Goal: Task Accomplishment & Management: Manage account settings

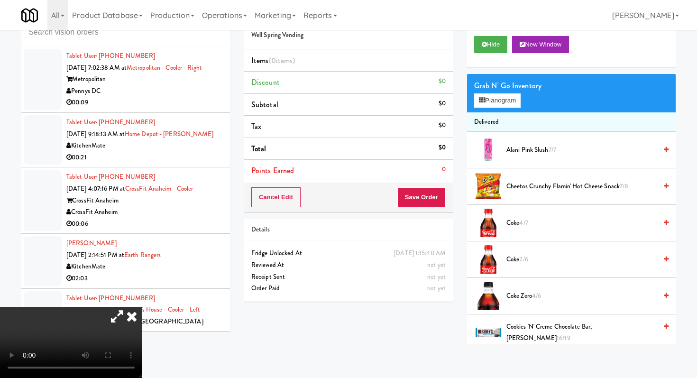
scroll to position [2046, 0]
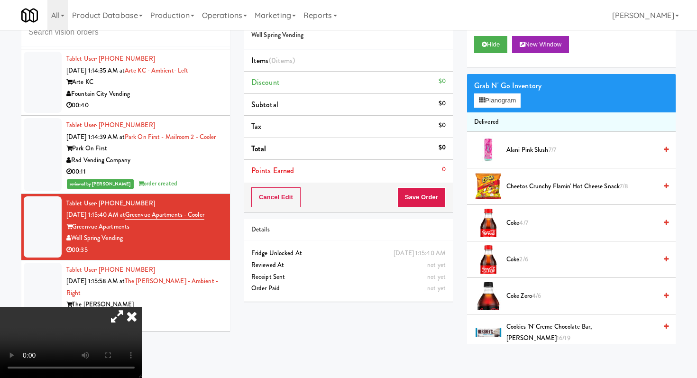
click at [142, 307] on icon at bounding box center [131, 316] width 21 height 19
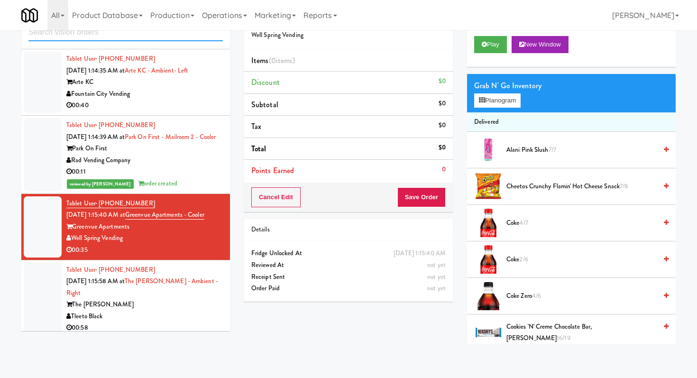
click at [130, 37] on input "text" at bounding box center [125, 33] width 194 height 18
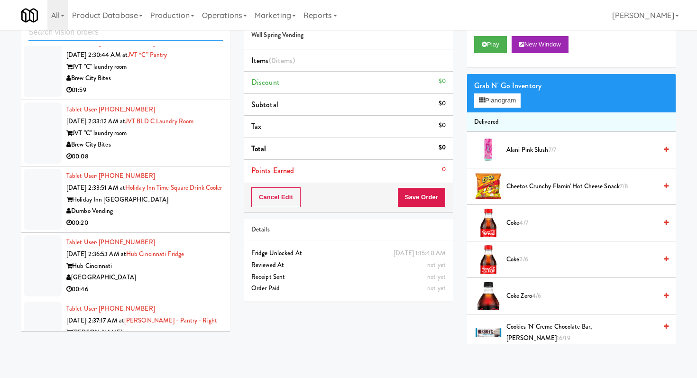
scroll to position [0, 0]
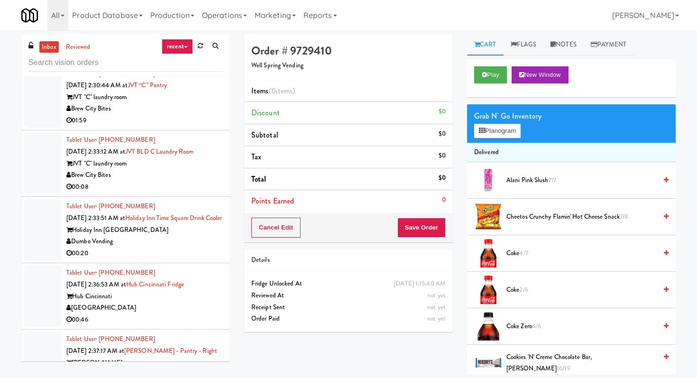
click at [191, 181] on div "Brew City Bites" at bounding box center [144, 175] width 156 height 12
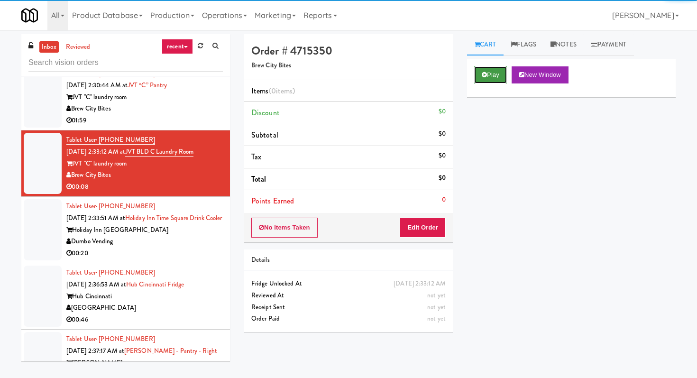
click at [475, 78] on button "Play" at bounding box center [490, 74] width 33 height 17
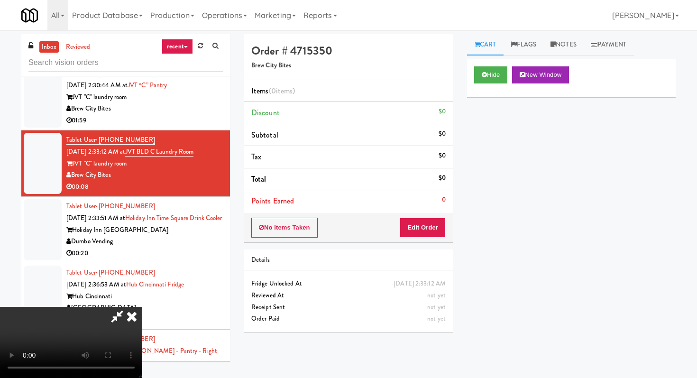
click at [142, 307] on icon at bounding box center [131, 316] width 21 height 19
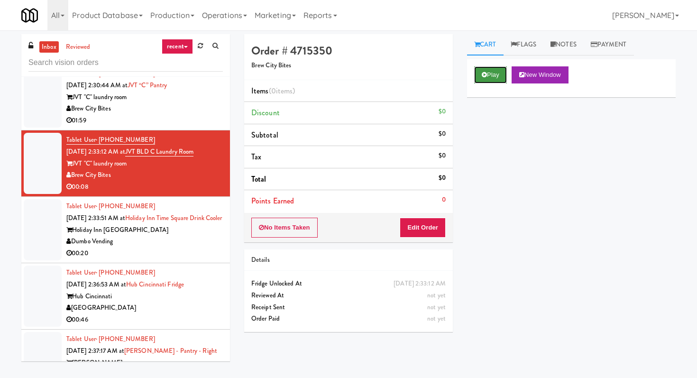
click at [493, 67] on button "Play" at bounding box center [490, 74] width 33 height 17
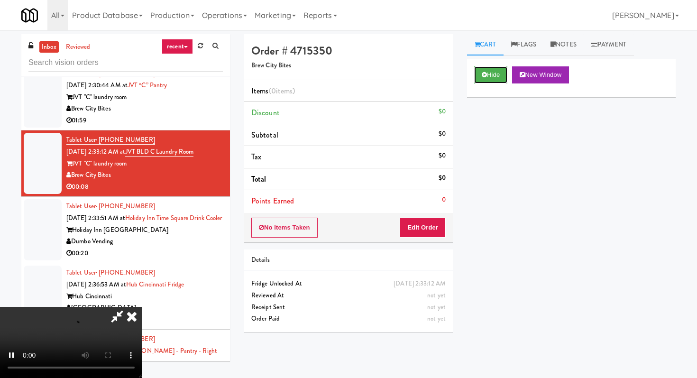
scroll to position [94, 0]
click at [142, 307] on video at bounding box center [71, 342] width 142 height 71
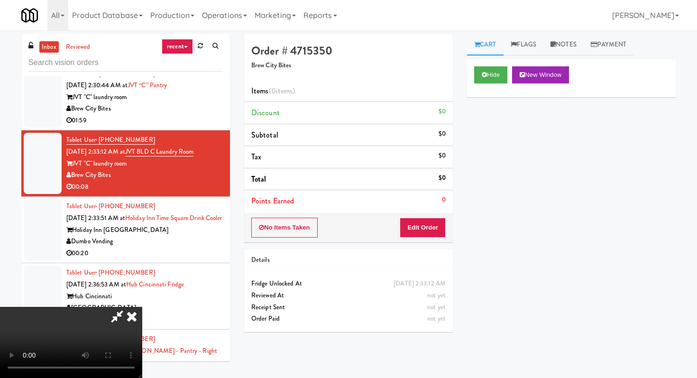
click at [142, 307] on video at bounding box center [71, 342] width 142 height 71
click at [430, 236] on button "Edit Order" at bounding box center [423, 228] width 46 height 20
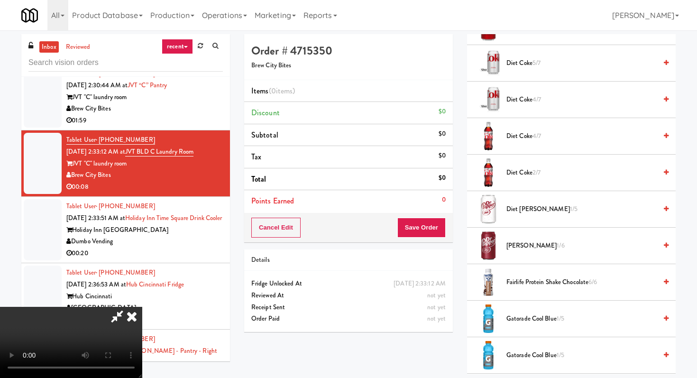
scroll to position [382, 0]
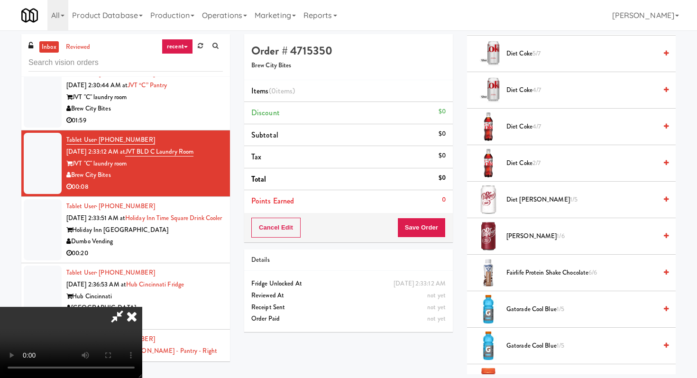
click at [527, 207] on li "Diet [PERSON_NAME] 1/5" at bounding box center [571, 200] width 209 height 36
click at [525, 202] on span "Diet [PERSON_NAME] 1/5" at bounding box center [581, 200] width 150 height 12
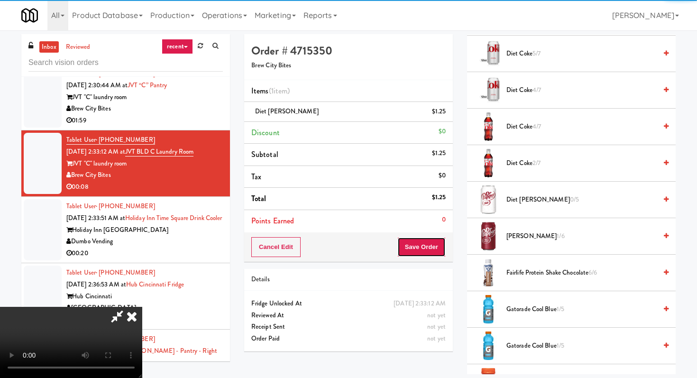
click at [428, 241] on button "Save Order" at bounding box center [421, 247] width 48 height 20
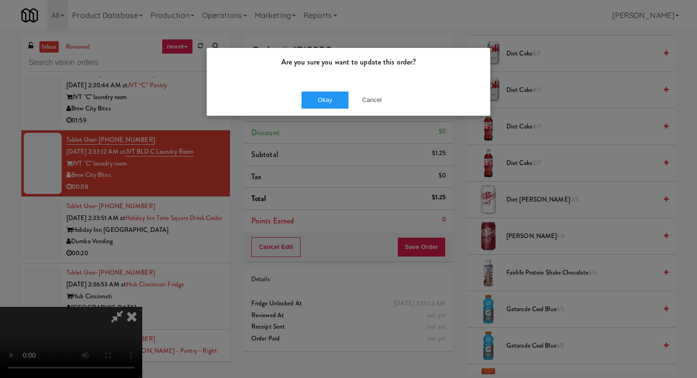
click at [331, 112] on div "Okay Cancel" at bounding box center [348, 100] width 283 height 32
click at [329, 108] on button "Okay" at bounding box center [324, 99] width 47 height 17
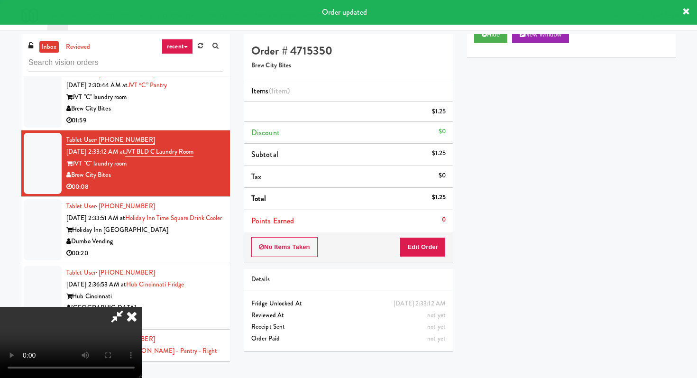
scroll to position [0, 0]
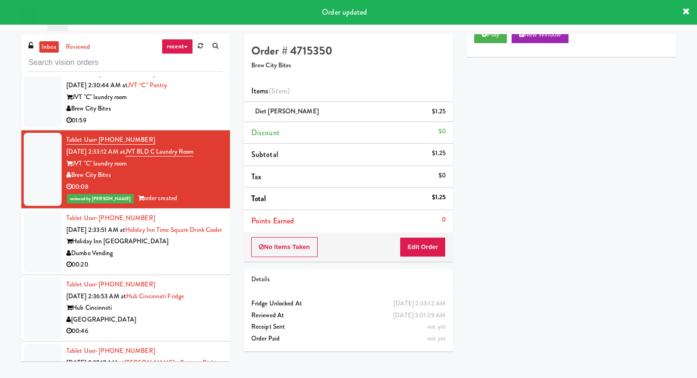
click at [168, 271] on div "00:20" at bounding box center [144, 265] width 156 height 12
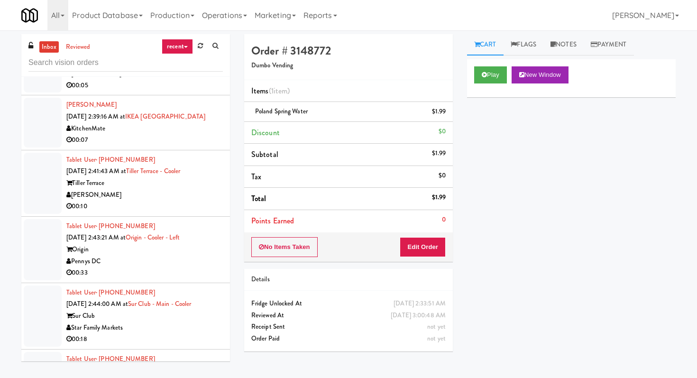
scroll to position [1586, 0]
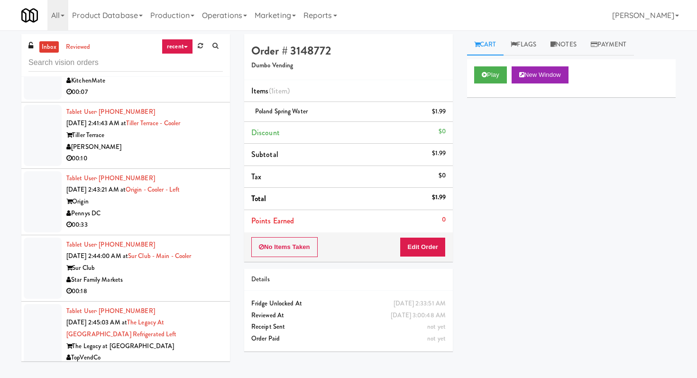
click at [184, 231] on div "00:33" at bounding box center [144, 225] width 156 height 12
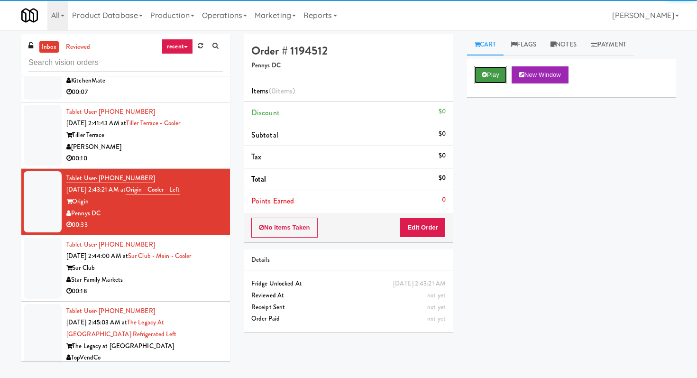
click at [496, 78] on button "Play" at bounding box center [490, 74] width 33 height 17
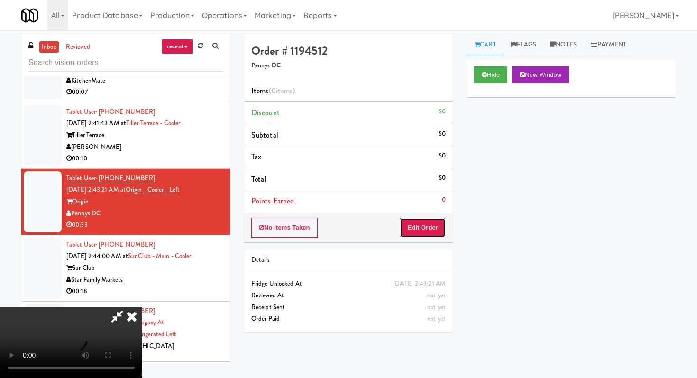
click at [435, 219] on button "Edit Order" at bounding box center [423, 228] width 46 height 20
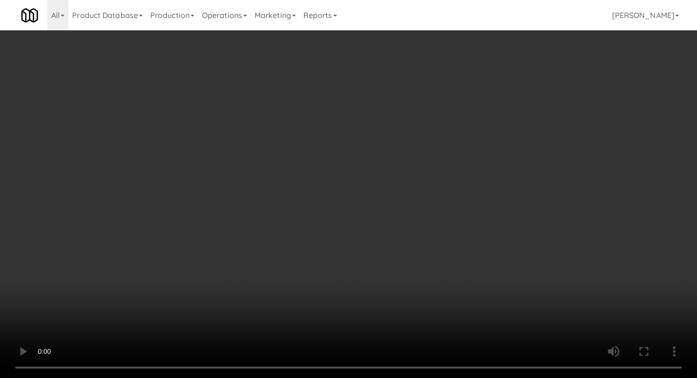
scroll to position [936, 0]
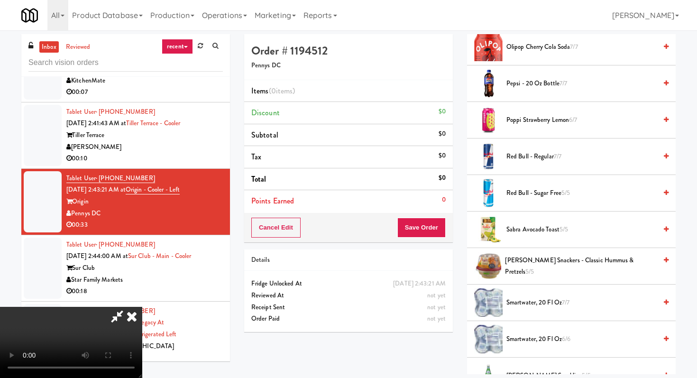
click at [533, 294] on li "smartwater, 20 fl oz 7/7" at bounding box center [571, 302] width 209 height 36
click at [532, 301] on span "smartwater, 20 fl oz 7/7" at bounding box center [581, 303] width 150 height 12
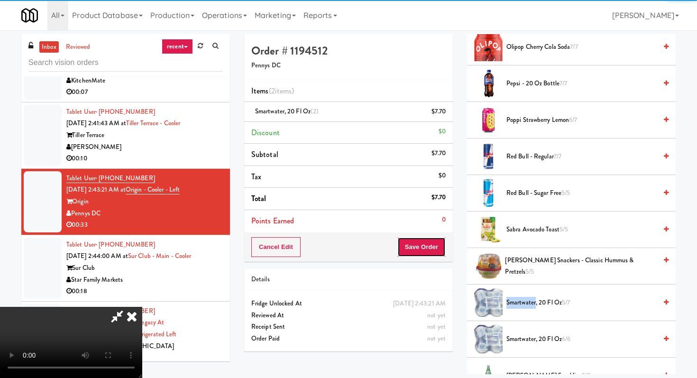
click at [433, 238] on button "Save Order" at bounding box center [421, 247] width 48 height 20
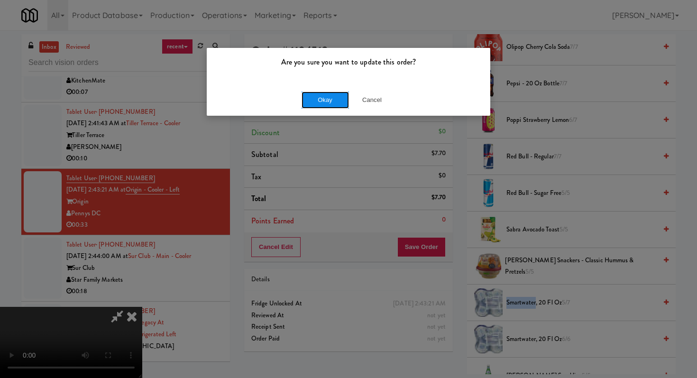
click at [336, 103] on button "Okay" at bounding box center [324, 99] width 47 height 17
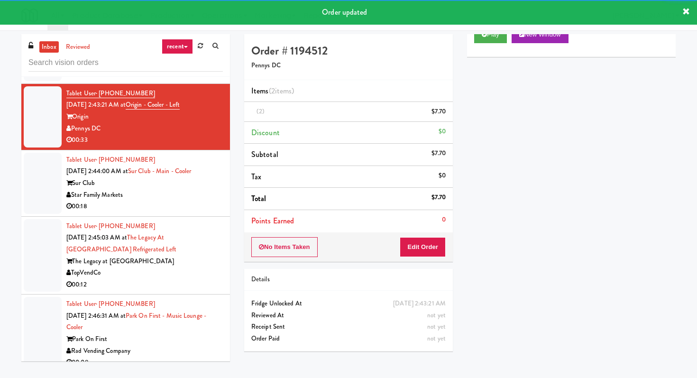
scroll to position [1681, 0]
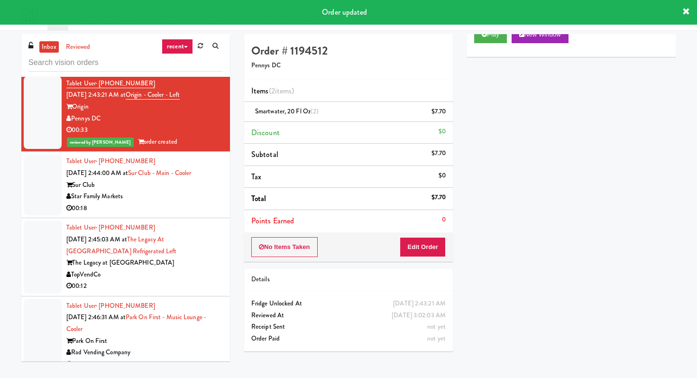
click at [188, 202] on div "Star Family Markets" at bounding box center [144, 197] width 156 height 12
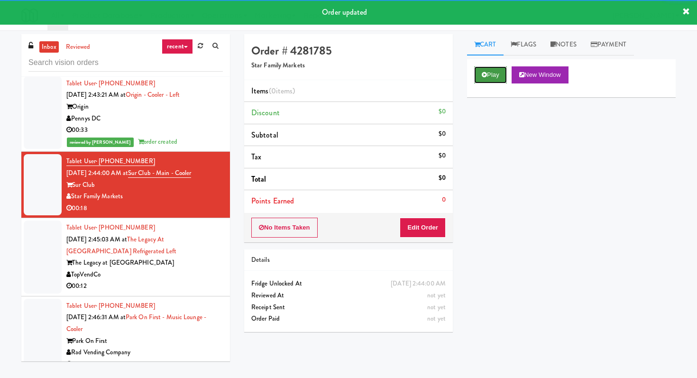
click at [492, 82] on button "Play" at bounding box center [490, 74] width 33 height 17
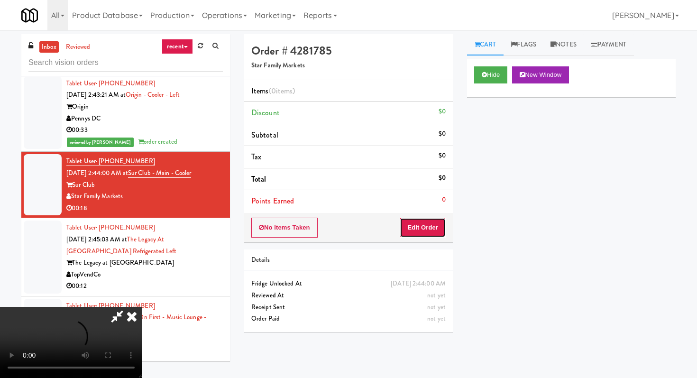
click at [427, 230] on button "Edit Order" at bounding box center [423, 228] width 46 height 20
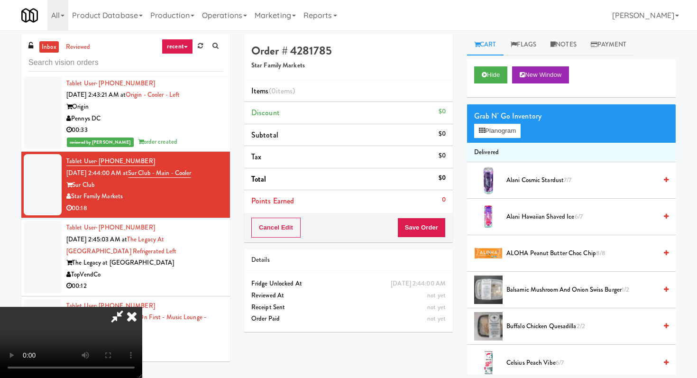
scroll to position [30, 0]
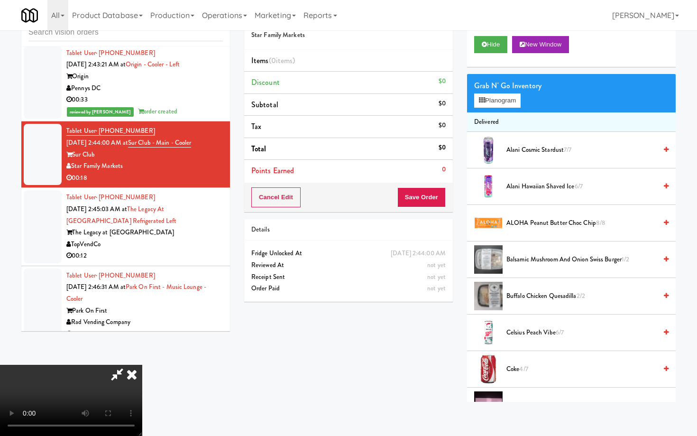
click at [142, 376] on video at bounding box center [71, 399] width 142 height 71
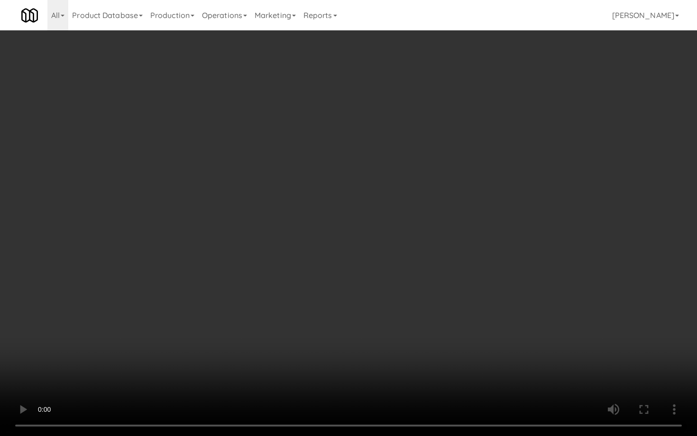
click at [350, 376] on video at bounding box center [348, 218] width 697 height 436
click at [569, 317] on video at bounding box center [348, 218] width 697 height 436
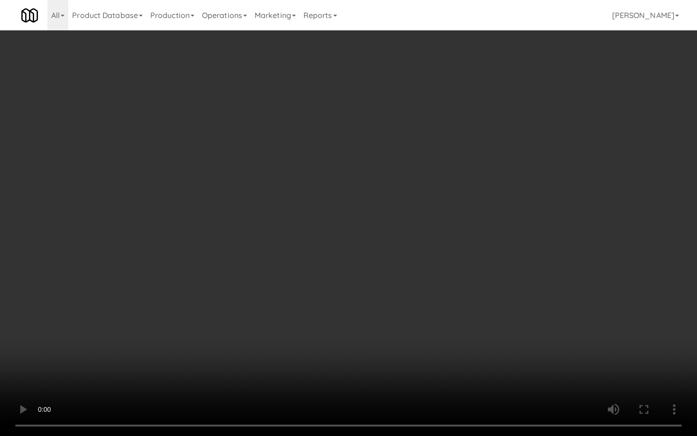
click at [569, 317] on video at bounding box center [348, 218] width 697 height 436
click at [542, 309] on video at bounding box center [348, 218] width 697 height 436
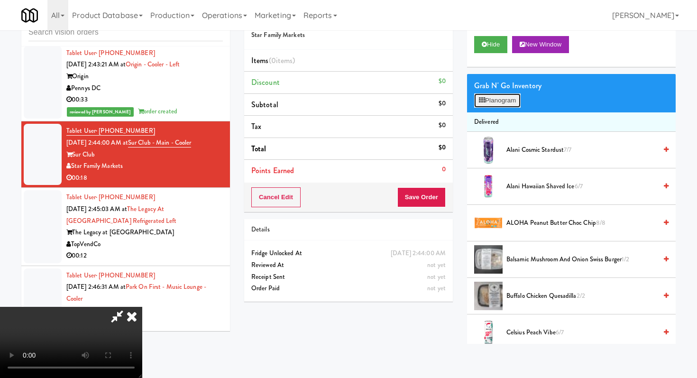
click at [519, 96] on button "Planogram" at bounding box center [497, 100] width 46 height 14
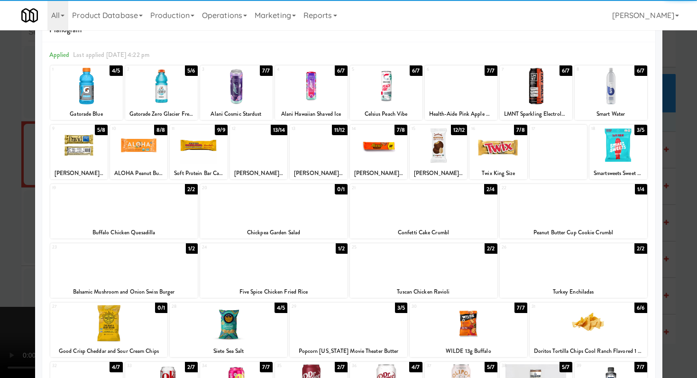
scroll to position [29, 0]
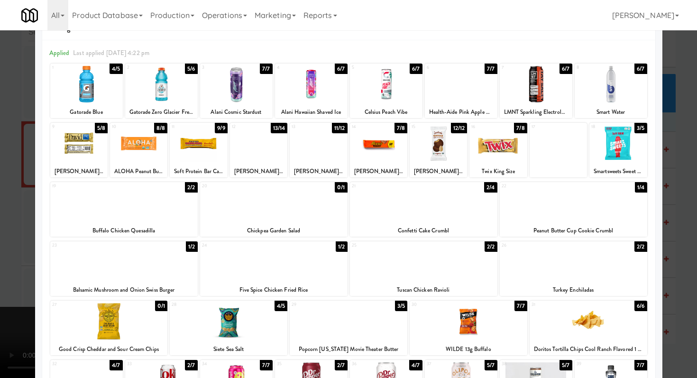
click at [18, 135] on div at bounding box center [348, 189] width 697 height 378
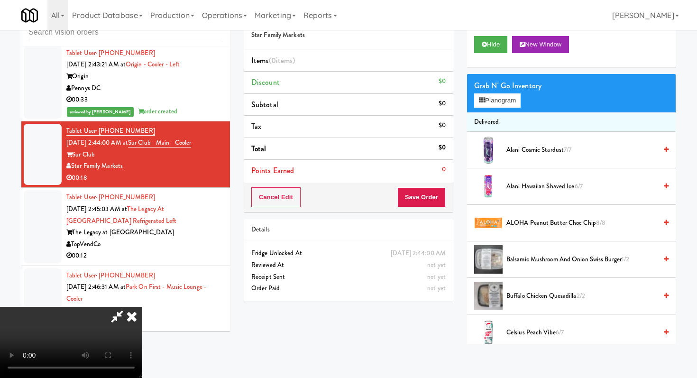
click at [142, 307] on icon at bounding box center [131, 316] width 21 height 19
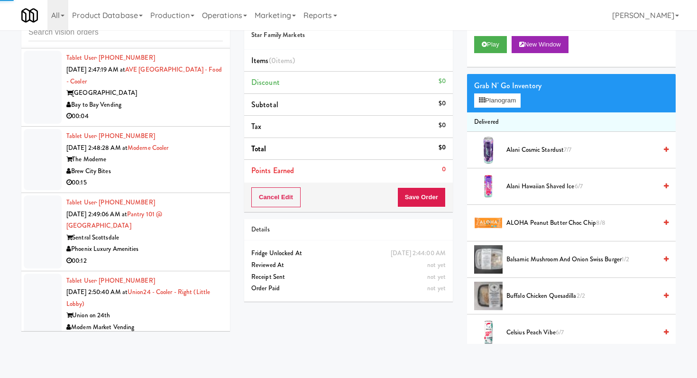
scroll to position [2044, 0]
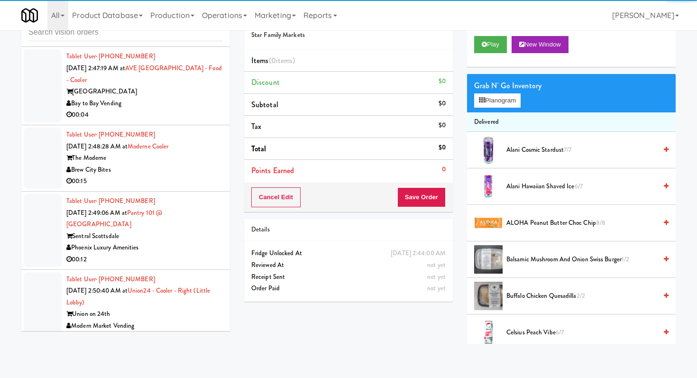
click at [195, 121] on div "00:04" at bounding box center [144, 115] width 156 height 12
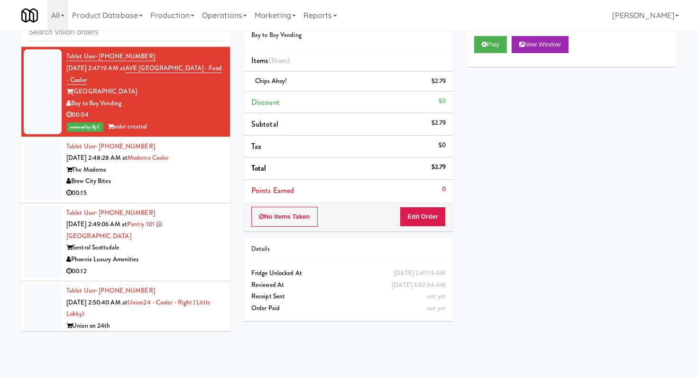
click at [205, 176] on div "The Moderne" at bounding box center [144, 170] width 156 height 12
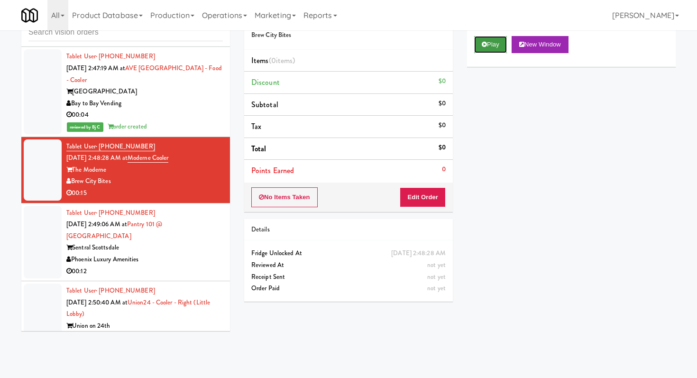
click at [487, 50] on button "Play" at bounding box center [490, 44] width 33 height 17
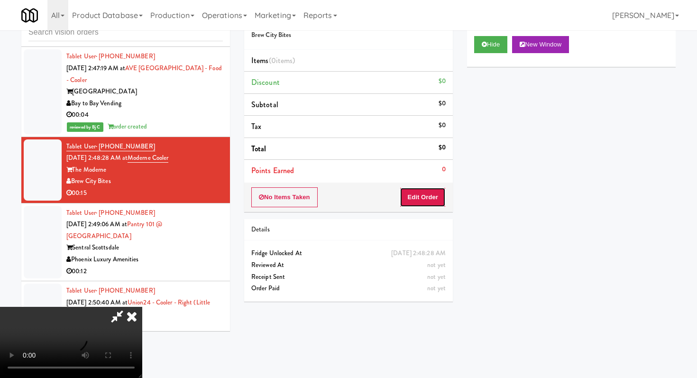
click at [430, 203] on button "Edit Order" at bounding box center [423, 197] width 46 height 20
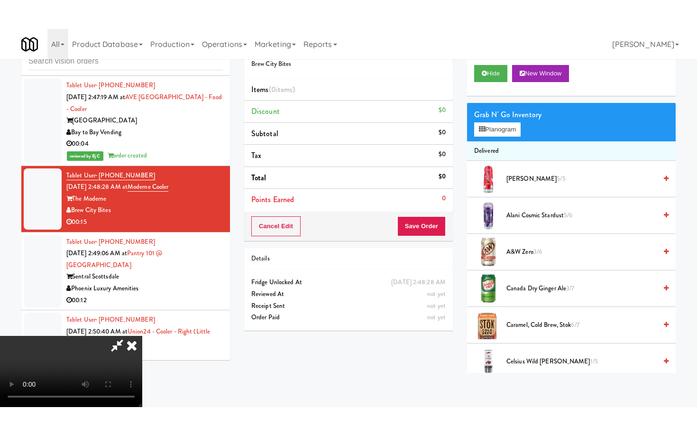
scroll to position [94, 0]
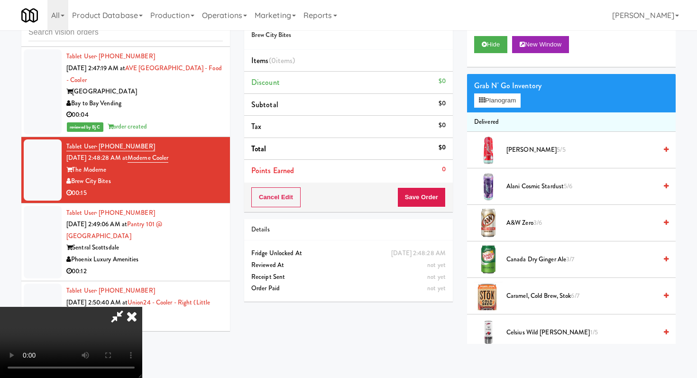
click at [142, 307] on video at bounding box center [71, 342] width 142 height 71
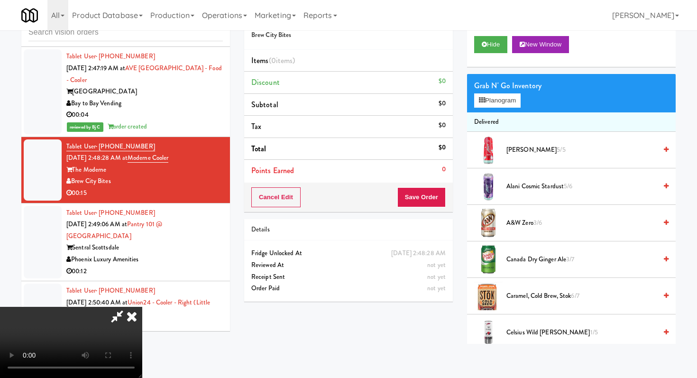
click at [142, 307] on video at bounding box center [71, 342] width 142 height 71
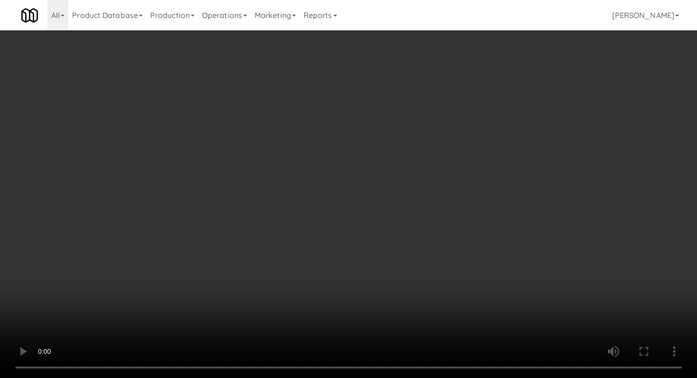
scroll to position [566, 0]
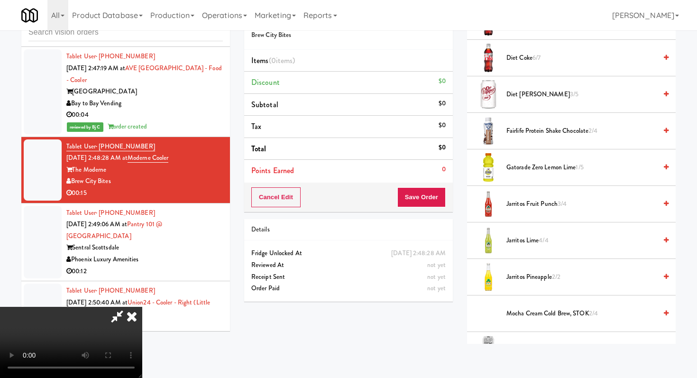
click at [541, 169] on span "Gatorade Zero Lemon Lime 1/5" at bounding box center [581, 168] width 150 height 12
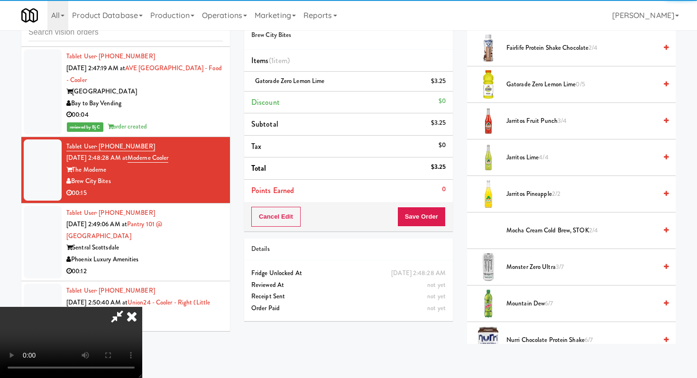
scroll to position [724, 0]
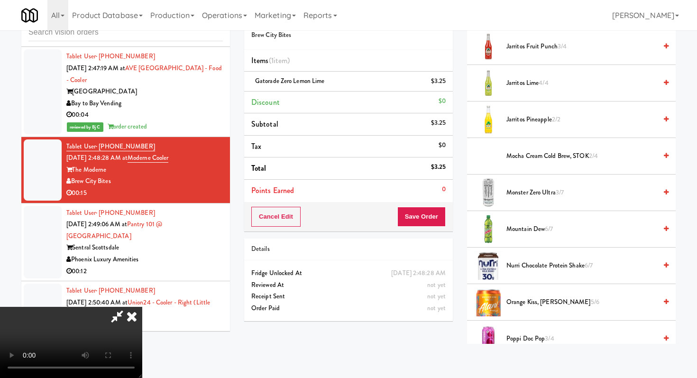
click at [420, 227] on div "Cancel Edit Save Order" at bounding box center [348, 216] width 209 height 29
click at [440, 213] on button "Save Order" at bounding box center [421, 217] width 48 height 20
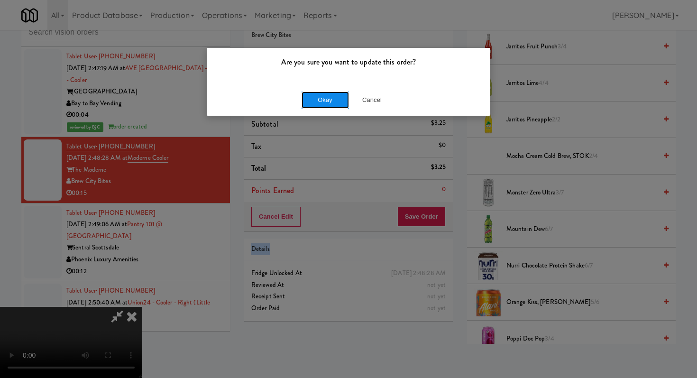
click at [328, 104] on button "Okay" at bounding box center [324, 99] width 47 height 17
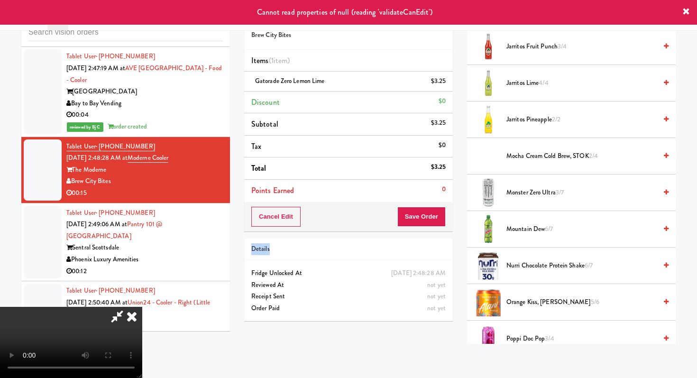
click at [128, 307] on icon at bounding box center [117, 316] width 22 height 19
click at [142, 307] on icon at bounding box center [131, 316] width 21 height 19
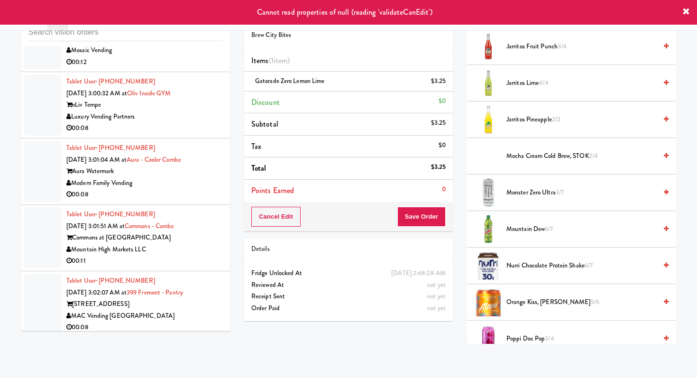
scroll to position [2828, 0]
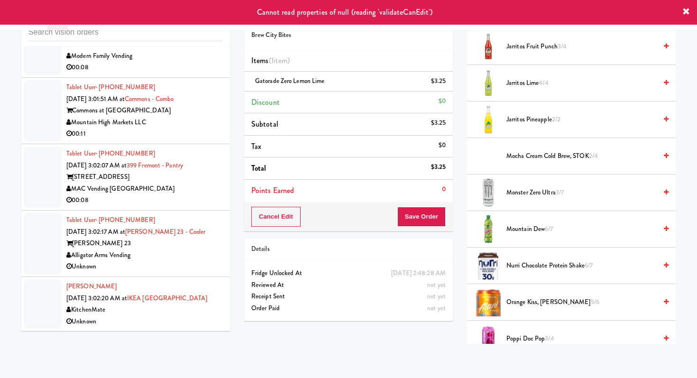
click at [191, 145] on li "Tablet User · (510) 221-8532 [DATE] 3:02:07 AM at [GEOGRAPHIC_DATA] - Pantry [S…" at bounding box center [125, 177] width 209 height 66
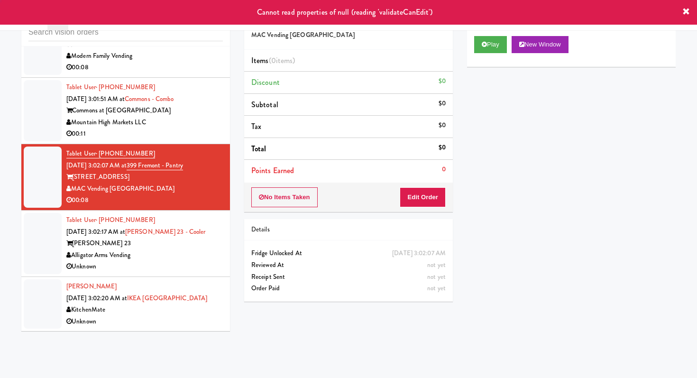
click at [219, 131] on div "00:11" at bounding box center [144, 134] width 156 height 12
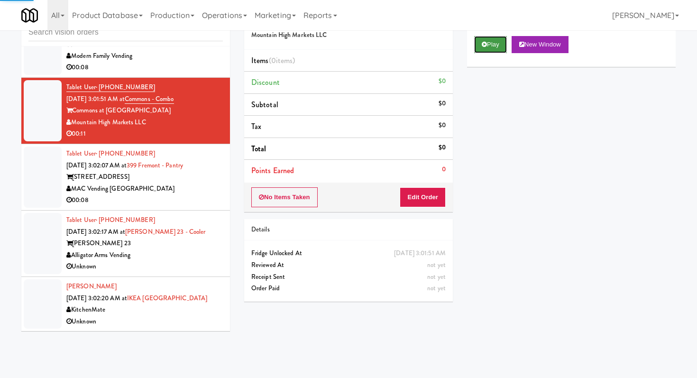
click at [504, 36] on button "Play" at bounding box center [490, 44] width 33 height 17
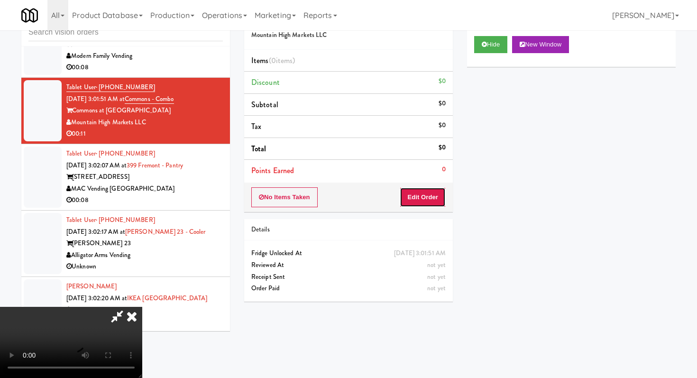
click at [404, 203] on button "Edit Order" at bounding box center [423, 197] width 46 height 20
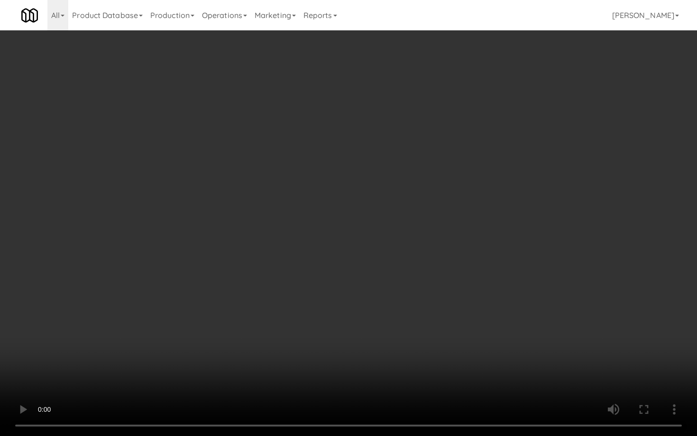
click at [373, 369] on video at bounding box center [348, 218] width 697 height 436
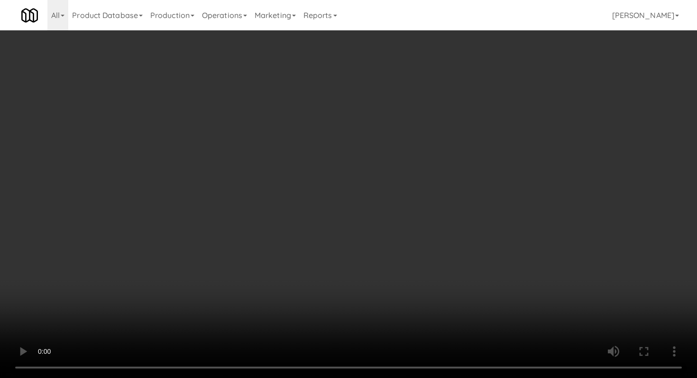
scroll to position [1261, 0]
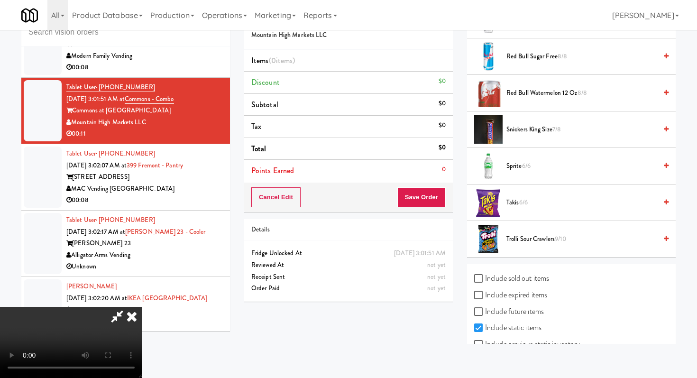
click at [523, 206] on span "6/6" at bounding box center [523, 202] width 9 height 9
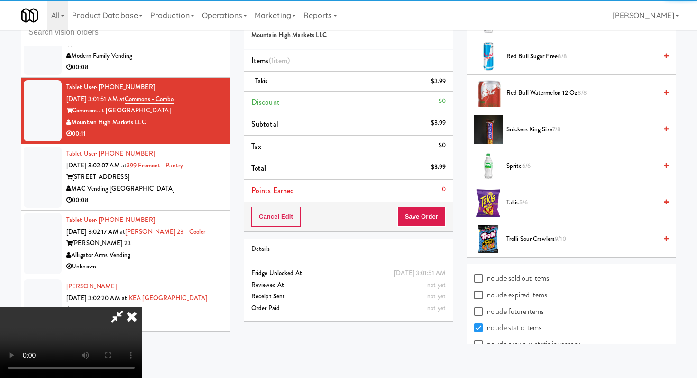
click at [434, 206] on div "Cancel Edit Save Order" at bounding box center [348, 216] width 209 height 29
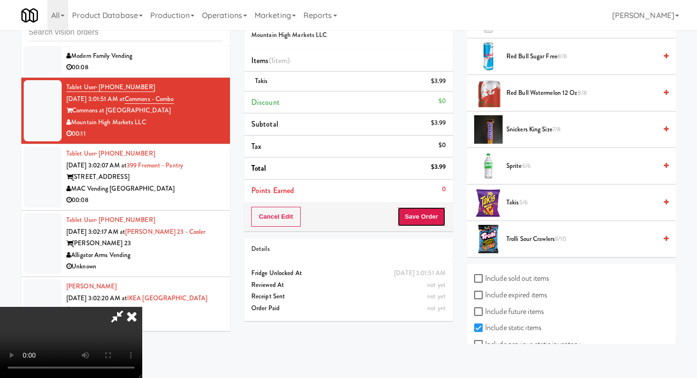
click at [436, 220] on button "Save Order" at bounding box center [421, 217] width 48 height 20
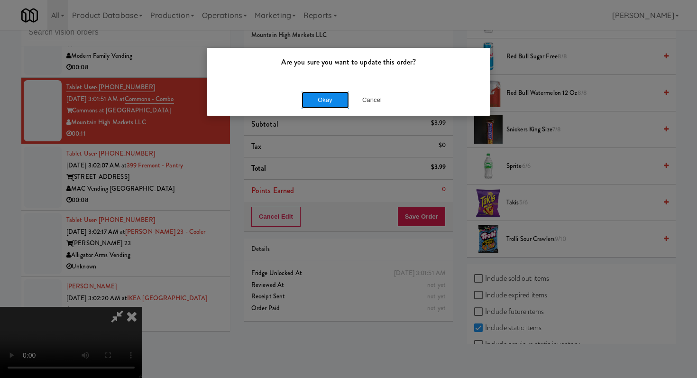
click at [321, 103] on button "Okay" at bounding box center [324, 99] width 47 height 17
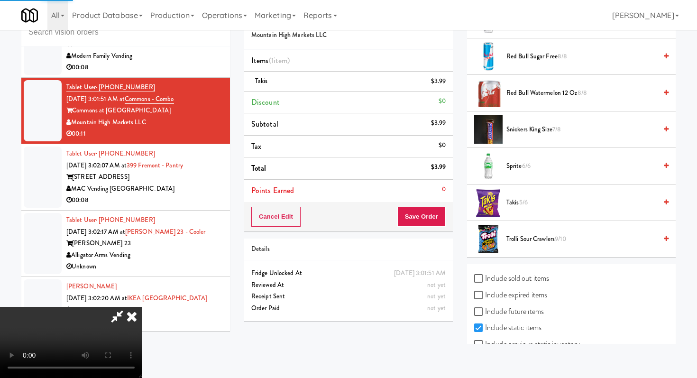
scroll to position [40, 0]
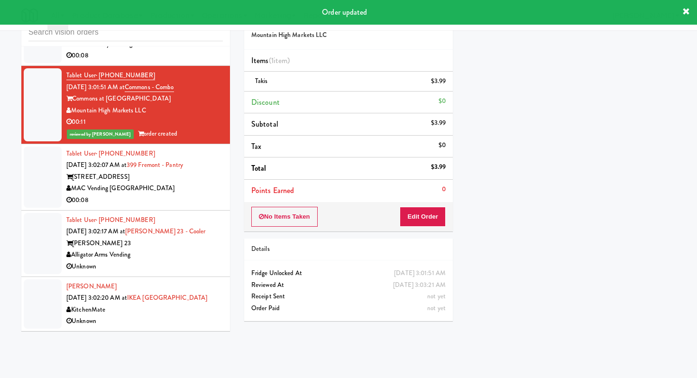
click at [208, 206] on div "00:08" at bounding box center [144, 200] width 156 height 12
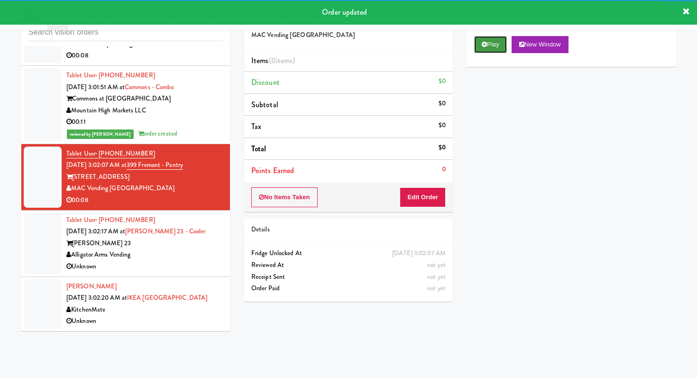
click at [499, 36] on button "Play" at bounding box center [490, 44] width 33 height 17
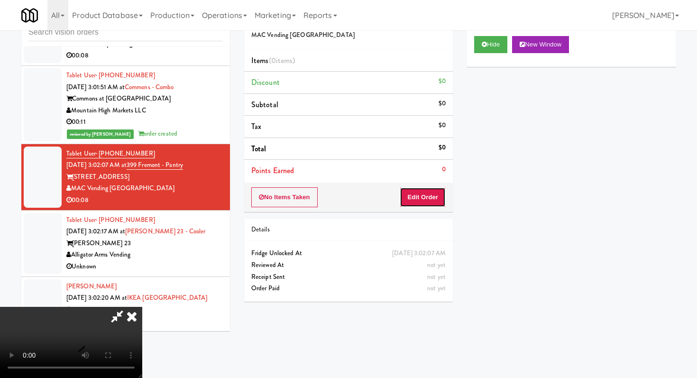
click at [409, 192] on button "Edit Order" at bounding box center [423, 197] width 46 height 20
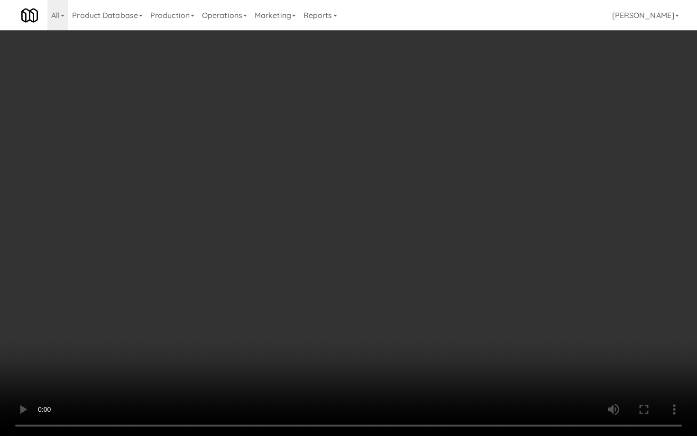
click at [356, 359] on video at bounding box center [348, 218] width 697 height 436
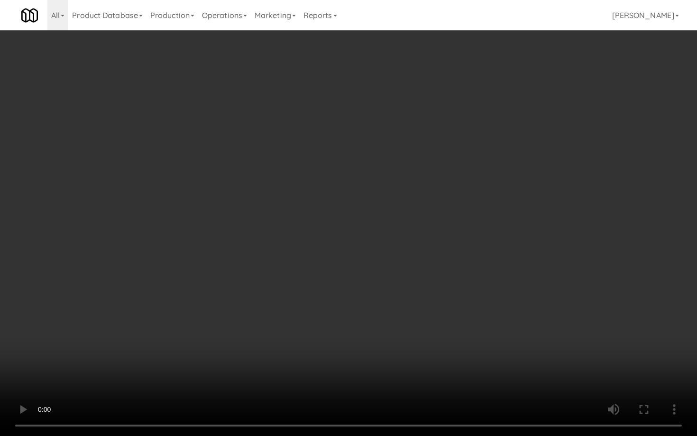
click at [356, 359] on video at bounding box center [348, 218] width 697 height 436
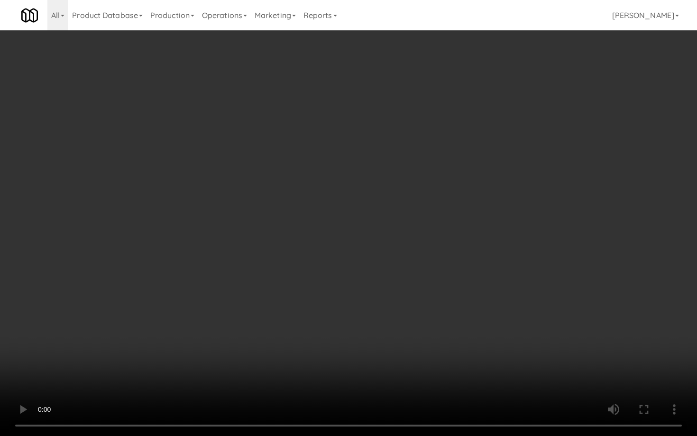
click at [532, 361] on video at bounding box center [348, 218] width 697 height 436
click at [474, 287] on video at bounding box center [348, 218] width 697 height 436
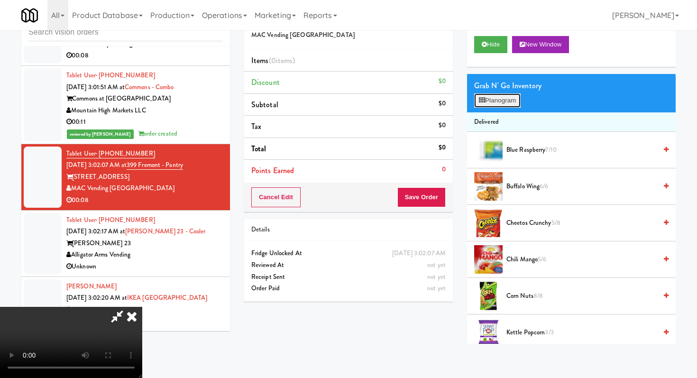
click at [507, 104] on button "Planogram" at bounding box center [497, 100] width 46 height 14
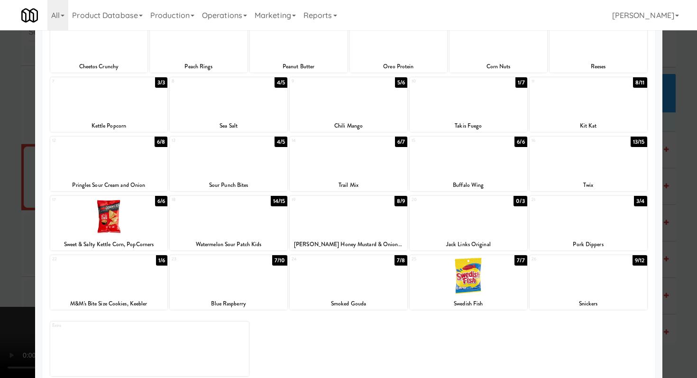
scroll to position [88, 0]
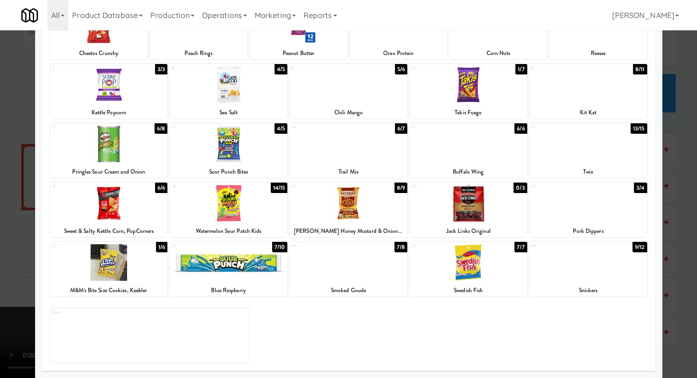
click at [268, 192] on div at bounding box center [229, 203] width 118 height 36
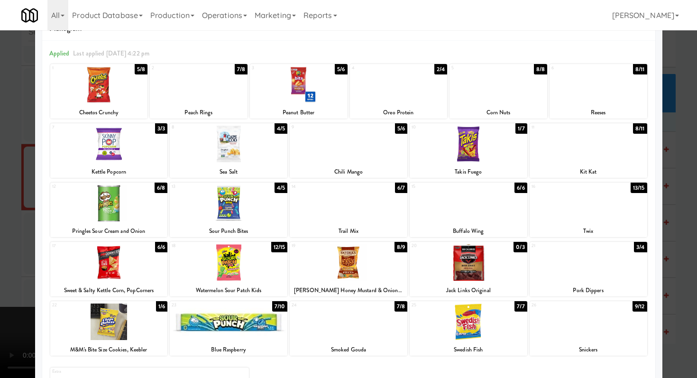
scroll to position [0, 0]
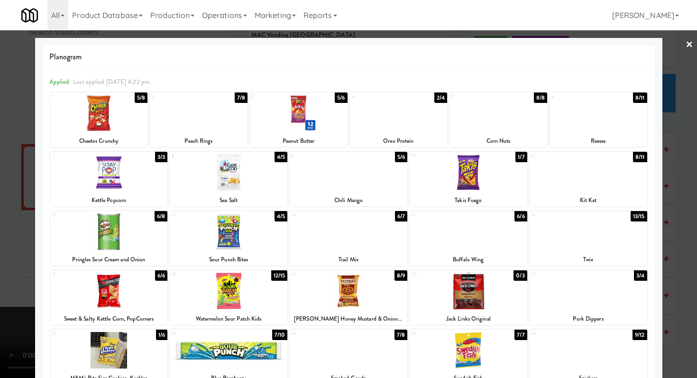
click at [509, 119] on div at bounding box center [498, 113] width 98 height 36
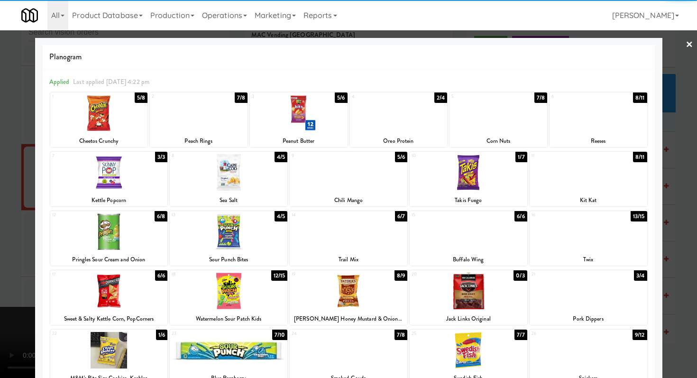
click at [0, 341] on div at bounding box center [348, 189] width 697 height 378
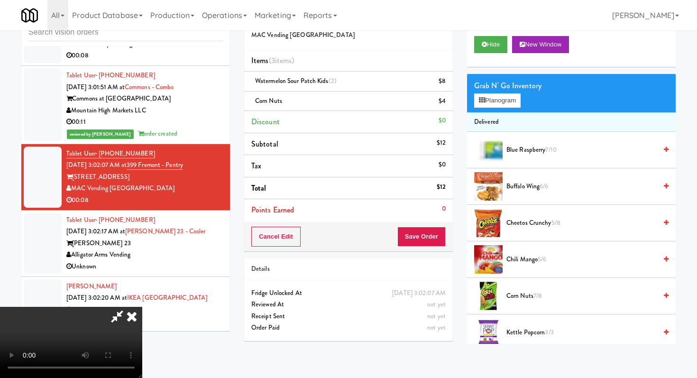
scroll to position [94, 0]
click at [142, 307] on video at bounding box center [71, 342] width 142 height 71
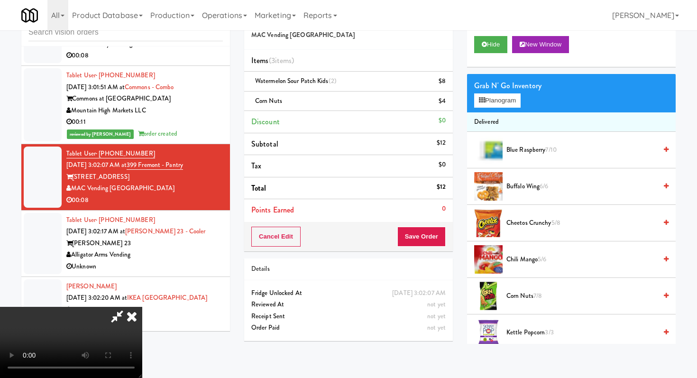
click at [142, 316] on video at bounding box center [71, 342] width 142 height 71
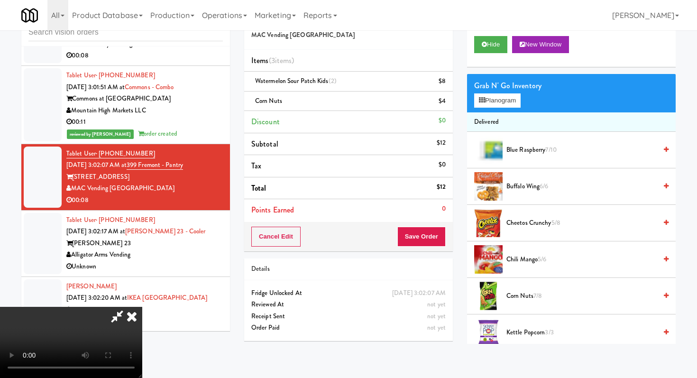
click at [142, 316] on video at bounding box center [71, 342] width 142 height 71
click at [142, 307] on video at bounding box center [71, 342] width 142 height 71
click at [479, 95] on button "Planogram" at bounding box center [497, 100] width 46 height 14
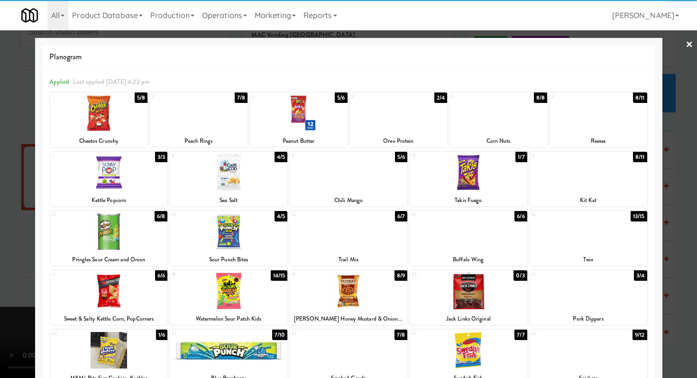
scroll to position [88, 0]
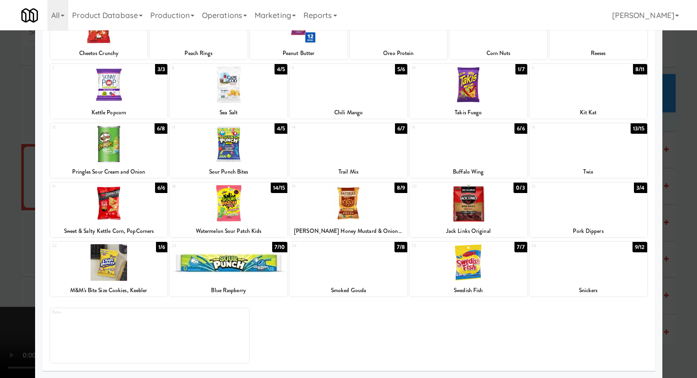
click at [364, 272] on div at bounding box center [349, 262] width 118 height 36
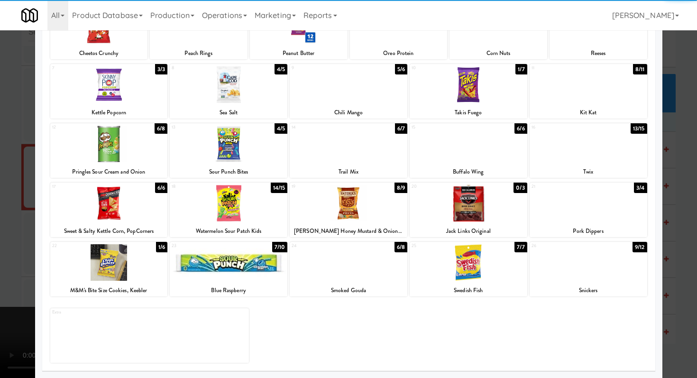
click at [0, 256] on div at bounding box center [348, 189] width 697 height 378
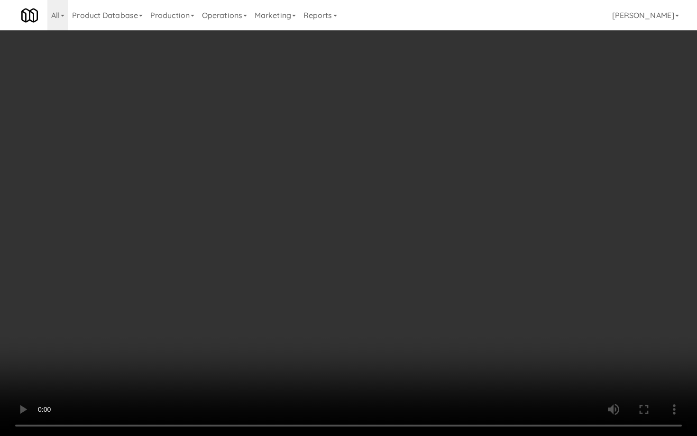
click at [359, 335] on video at bounding box center [348, 218] width 697 height 436
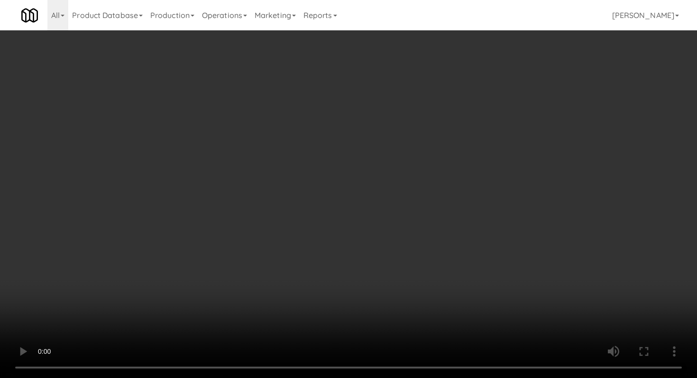
click at [308, 281] on video at bounding box center [348, 189] width 697 height 378
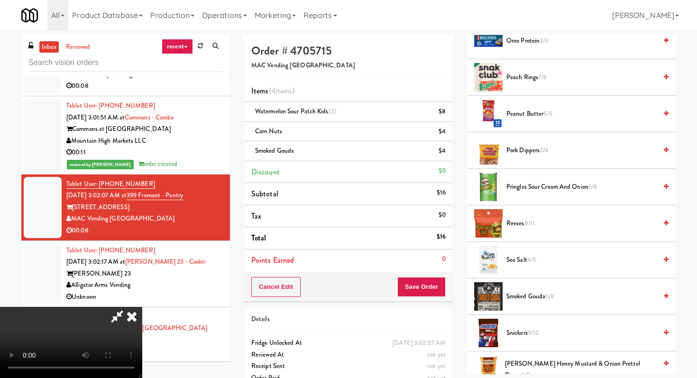
click at [142, 307] on video at bounding box center [71, 342] width 142 height 71
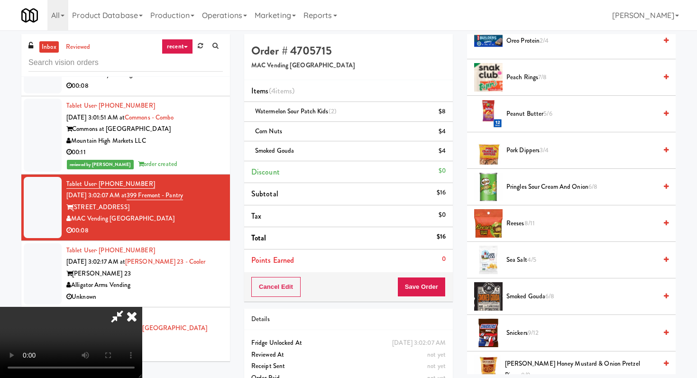
click at [142, 307] on video at bounding box center [71, 342] width 142 height 71
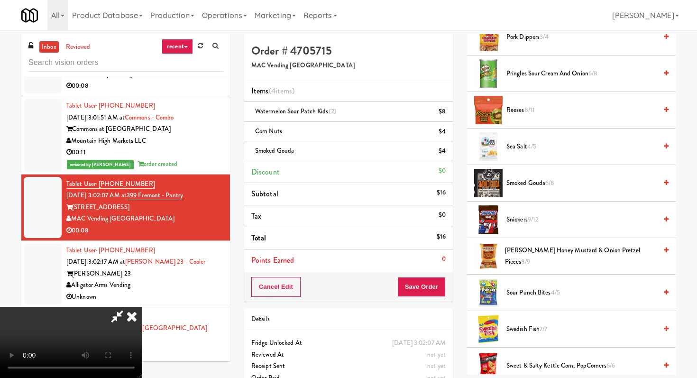
scroll to position [548, 0]
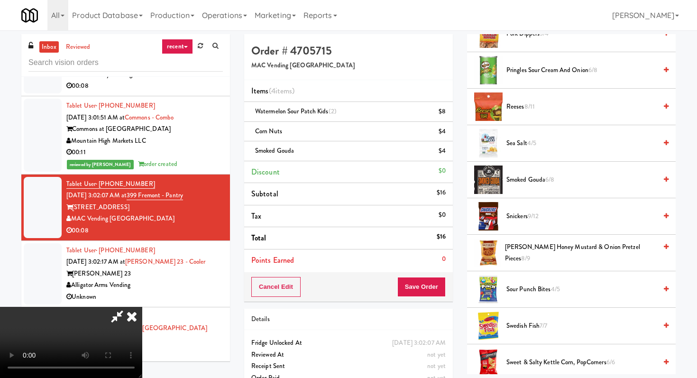
click at [142, 307] on icon at bounding box center [131, 316] width 21 height 19
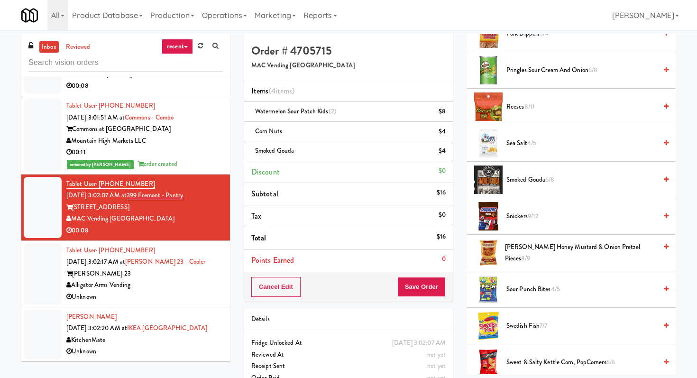
scroll to position [2839, 0]
click at [168, 284] on div "Alligator Arms Vending" at bounding box center [144, 285] width 156 height 12
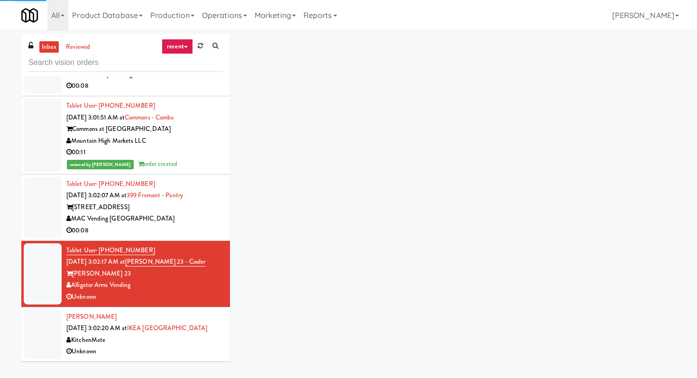
scroll to position [30, 0]
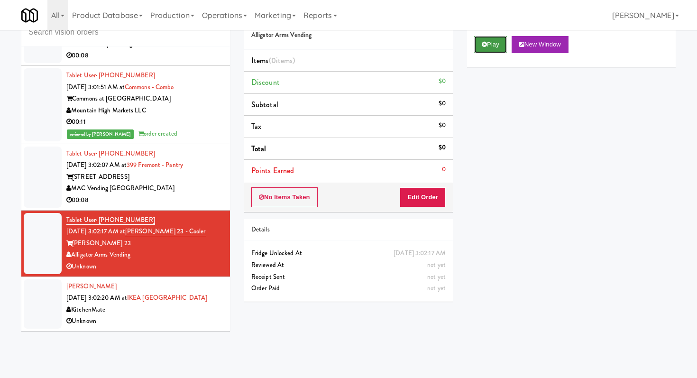
click at [489, 38] on button "Play" at bounding box center [490, 44] width 33 height 17
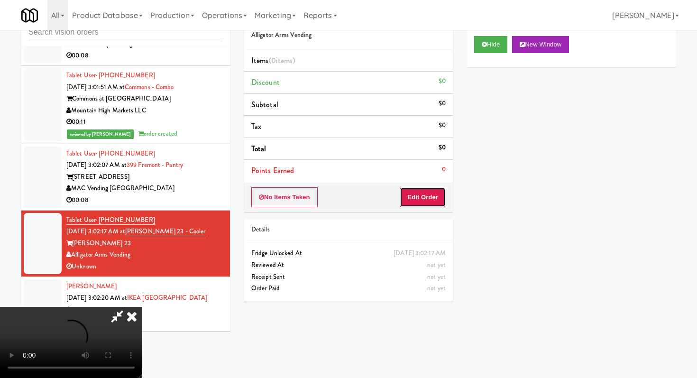
click at [418, 200] on button "Edit Order" at bounding box center [423, 197] width 46 height 20
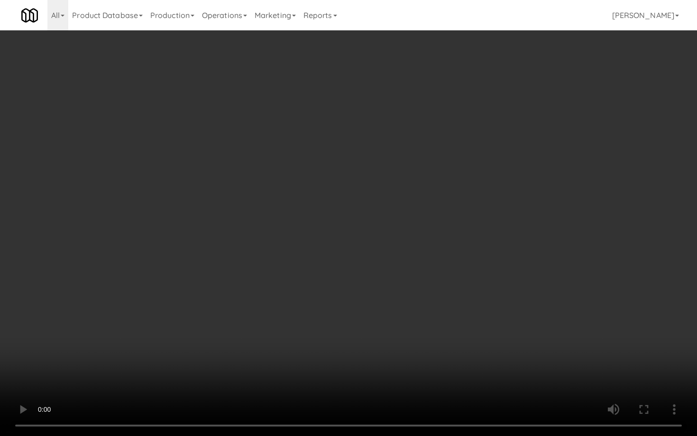
click at [471, 330] on video at bounding box center [348, 218] width 697 height 436
click at [575, 377] on video at bounding box center [348, 218] width 697 height 436
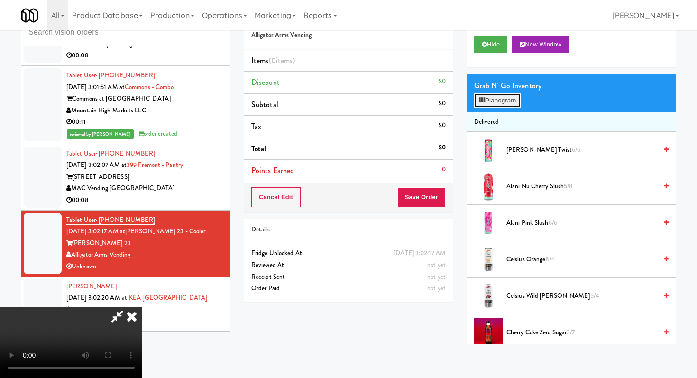
click at [501, 96] on button "Planogram" at bounding box center [497, 100] width 46 height 14
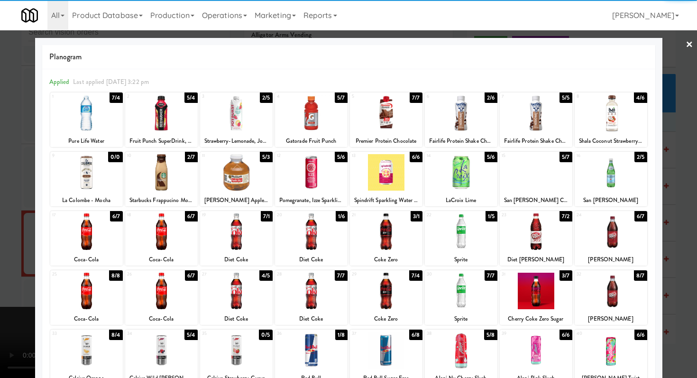
click at [168, 117] on div at bounding box center [161, 113] width 73 height 36
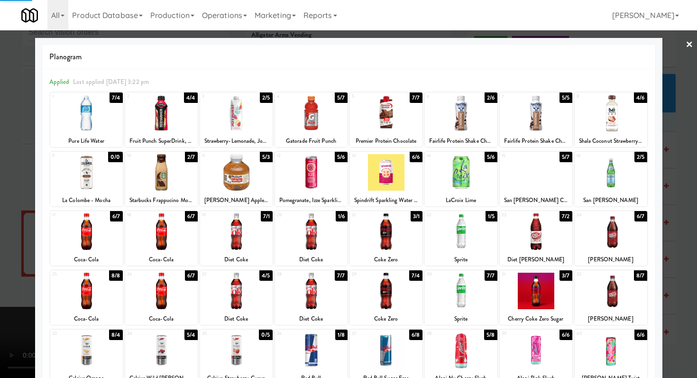
click at [245, 117] on div at bounding box center [236, 113] width 73 height 36
click at [236, 174] on div at bounding box center [236, 172] width 73 height 36
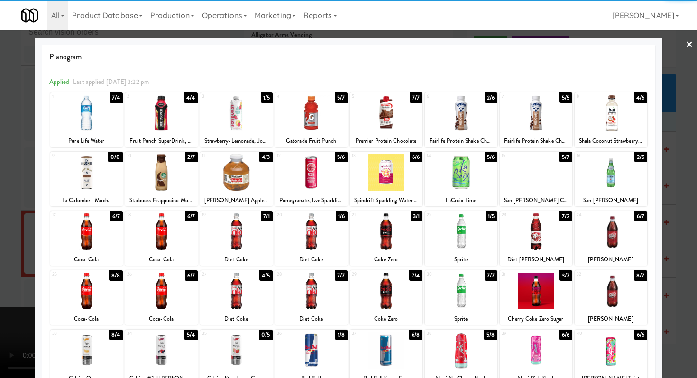
click at [0, 197] on div at bounding box center [348, 189] width 697 height 378
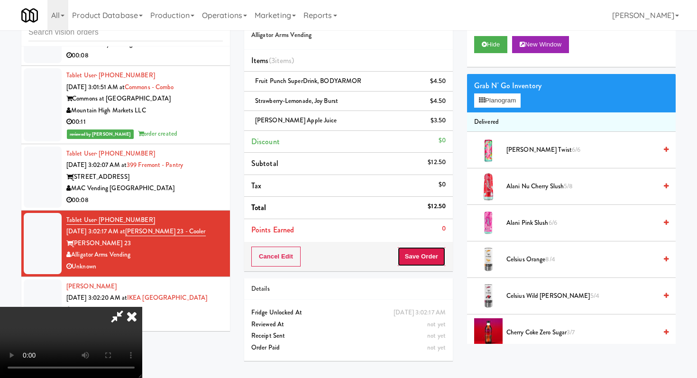
click at [429, 256] on button "Save Order" at bounding box center [421, 256] width 48 height 20
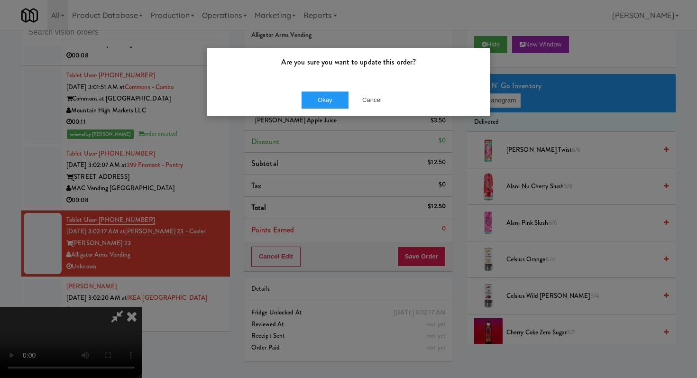
click at [313, 89] on div "Okay Cancel" at bounding box center [348, 100] width 283 height 32
click at [316, 100] on button "Okay" at bounding box center [324, 99] width 47 height 17
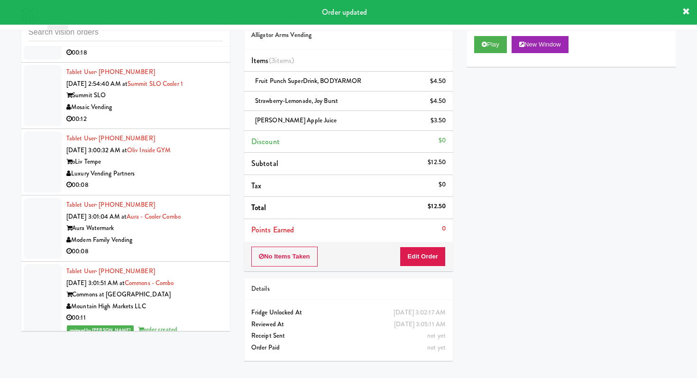
scroll to position [2616, 0]
click at [176, 192] on div "00:08" at bounding box center [144, 187] width 156 height 12
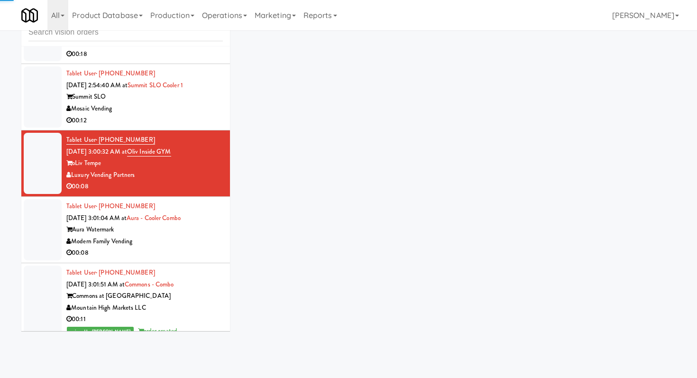
click at [176, 192] on div "00:08" at bounding box center [144, 187] width 156 height 12
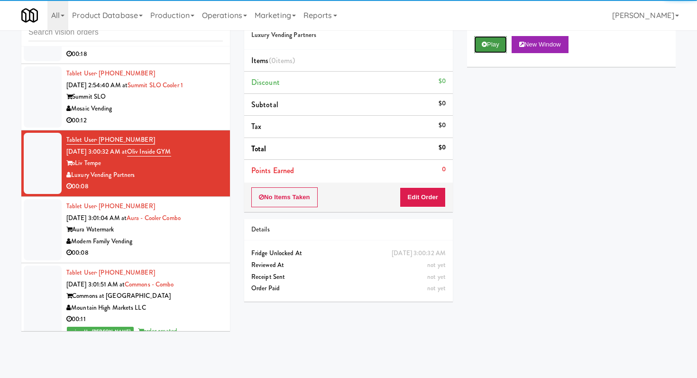
click at [491, 50] on button "Play" at bounding box center [490, 44] width 33 height 17
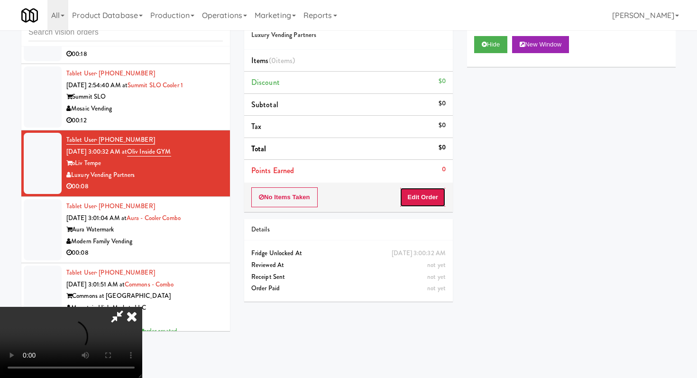
click at [436, 191] on button "Edit Order" at bounding box center [423, 197] width 46 height 20
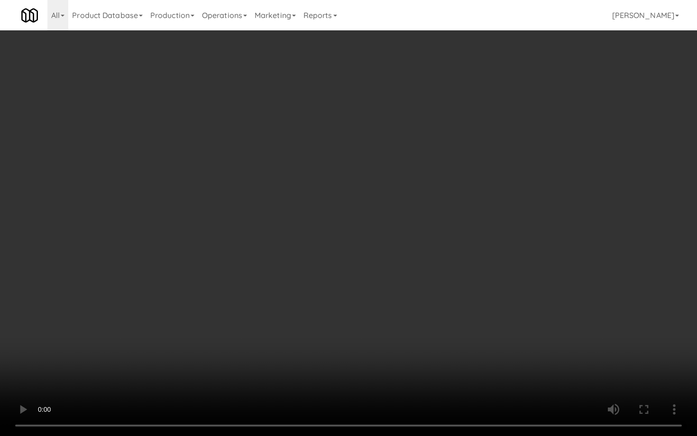
click at [438, 346] on video at bounding box center [348, 218] width 697 height 436
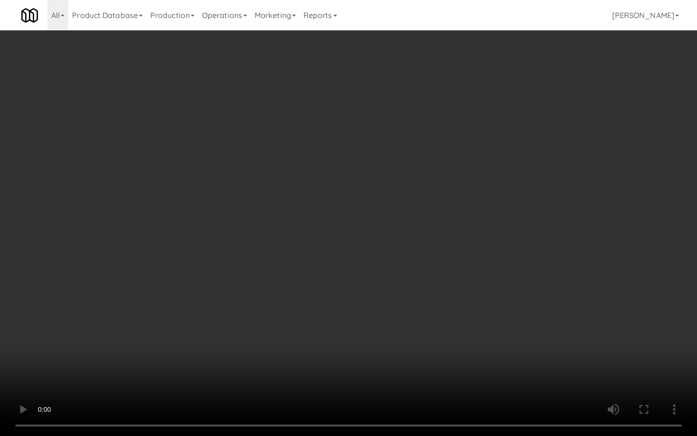
click at [438, 346] on video at bounding box center [348, 218] width 697 height 436
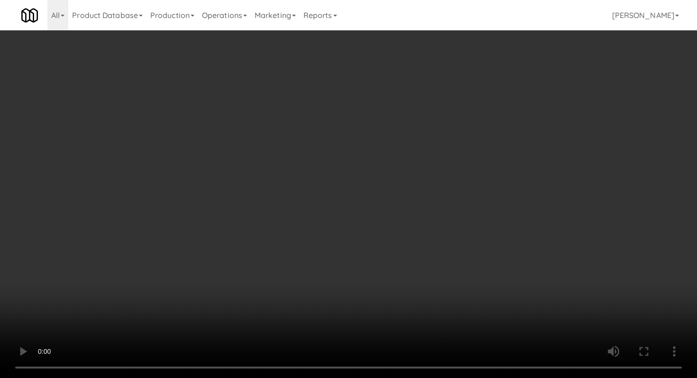
scroll to position [1013, 0]
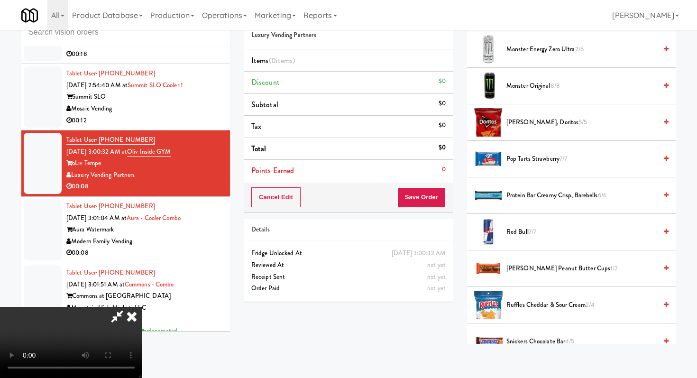
click at [525, 159] on span "Pop Tarts Strawberry 7/7" at bounding box center [581, 159] width 150 height 12
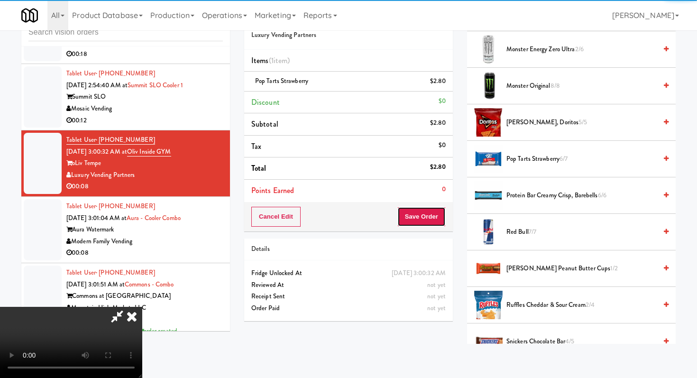
click at [434, 219] on button "Save Order" at bounding box center [421, 217] width 48 height 20
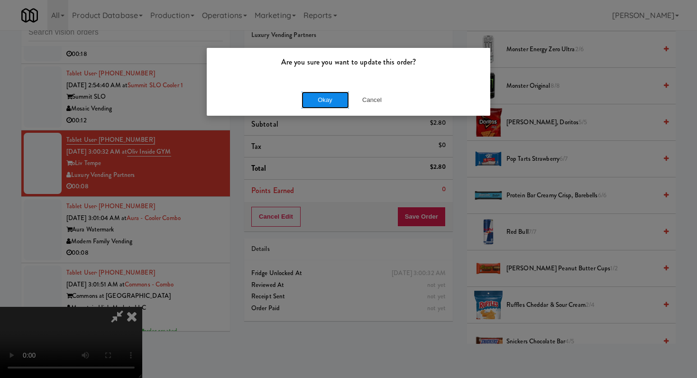
click at [324, 105] on button "Okay" at bounding box center [324, 99] width 47 height 17
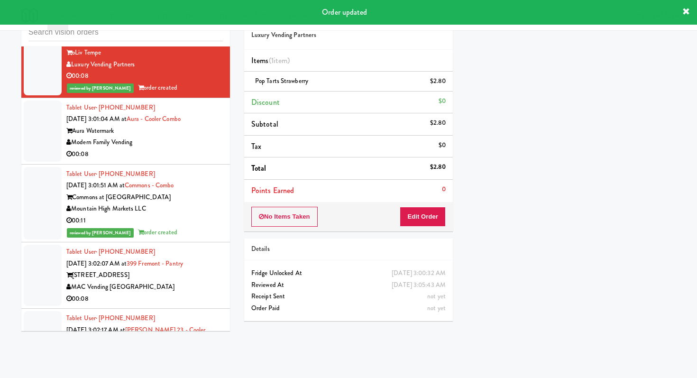
scroll to position [2748, 0]
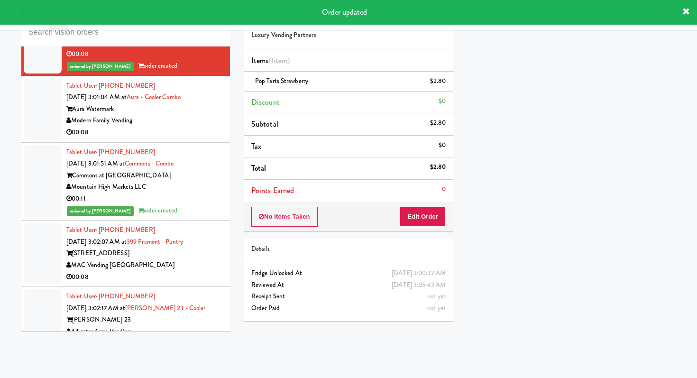
click at [210, 138] on div "00:08" at bounding box center [144, 133] width 156 height 12
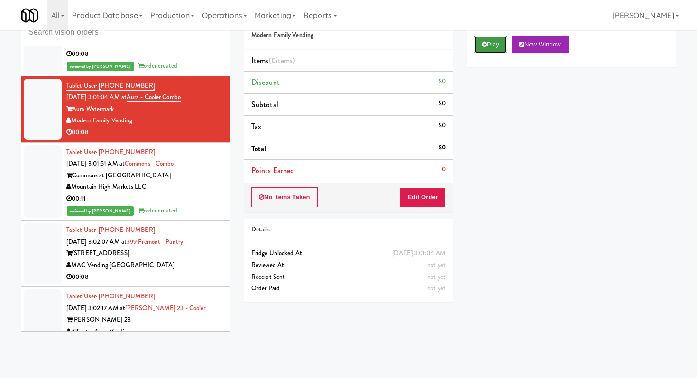
click at [491, 42] on button "Play" at bounding box center [490, 44] width 33 height 17
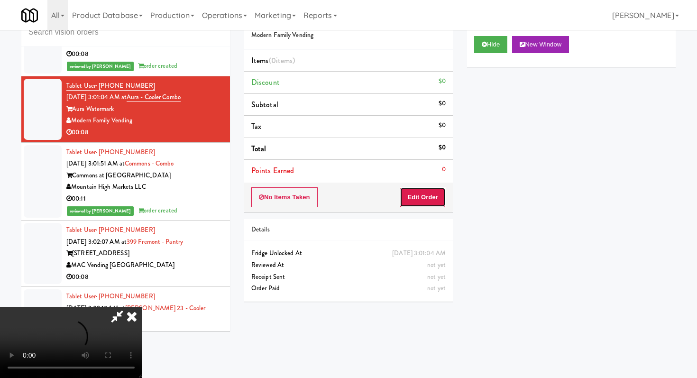
click at [425, 199] on button "Edit Order" at bounding box center [423, 197] width 46 height 20
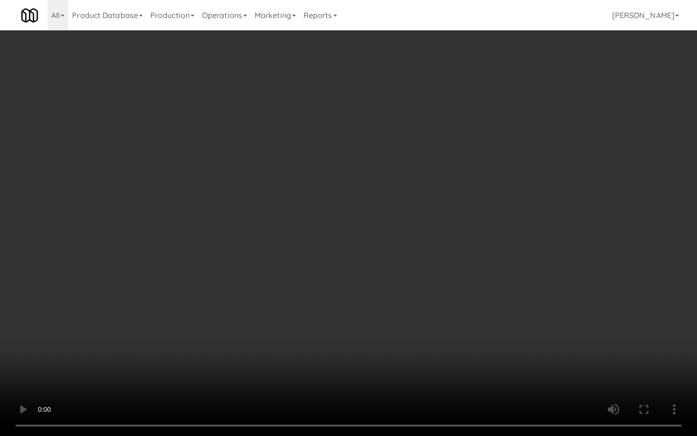
click at [488, 356] on video at bounding box center [348, 218] width 697 height 436
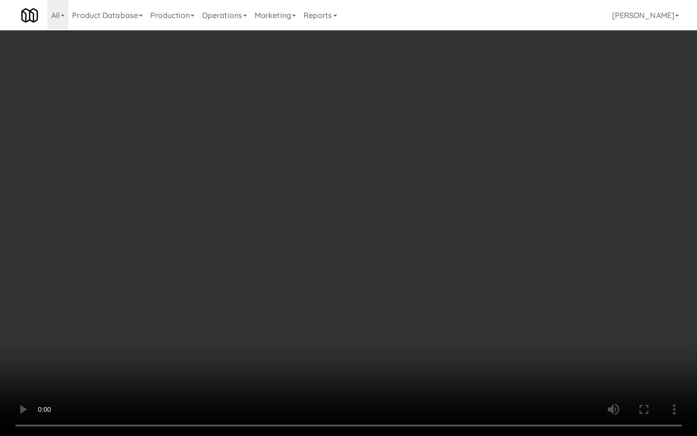
click at [488, 356] on video at bounding box center [348, 218] width 697 height 436
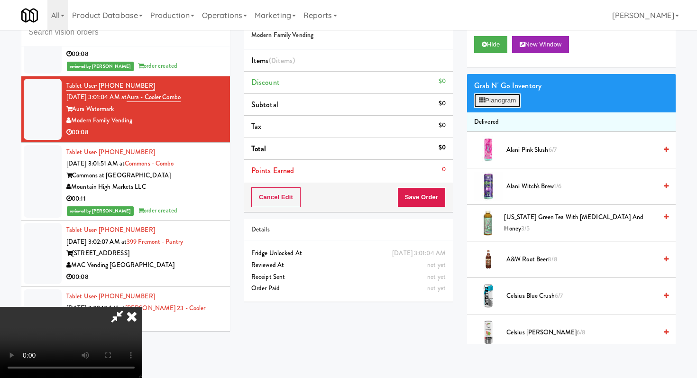
click at [513, 106] on button "Planogram" at bounding box center [497, 100] width 46 height 14
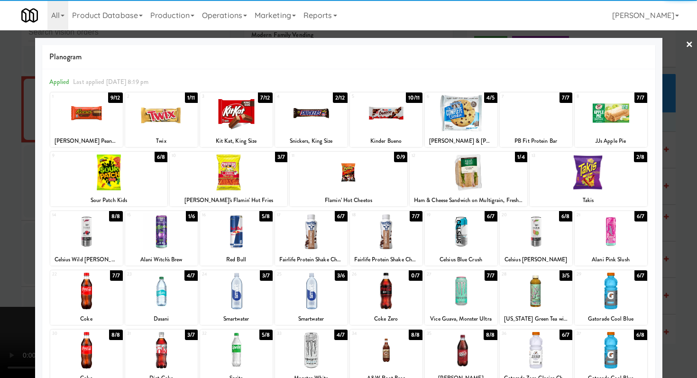
click at [445, 116] on div at bounding box center [461, 113] width 73 height 36
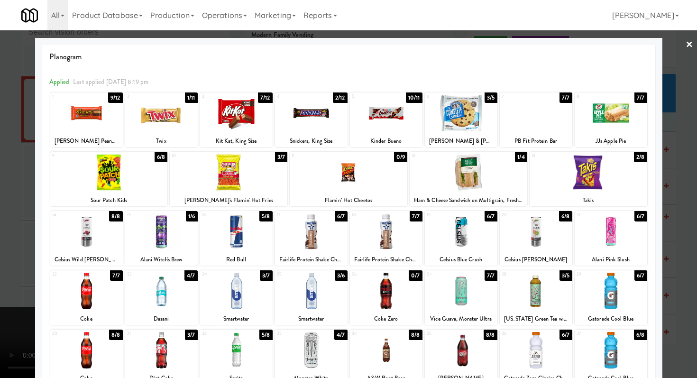
click at [312, 288] on div at bounding box center [311, 291] width 73 height 36
click at [0, 264] on div at bounding box center [348, 189] width 697 height 378
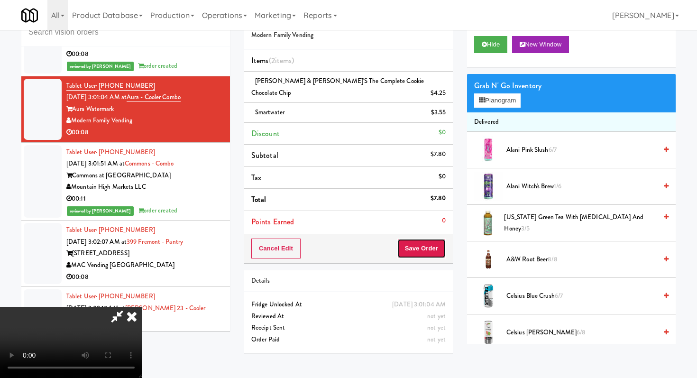
click at [436, 238] on button "Save Order" at bounding box center [421, 248] width 48 height 20
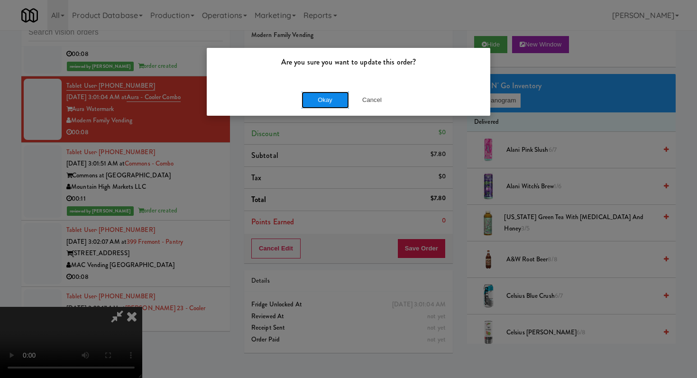
click at [326, 104] on button "Okay" at bounding box center [324, 99] width 47 height 17
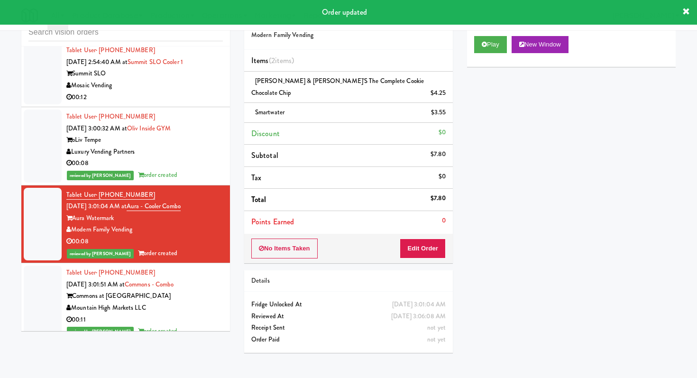
scroll to position [2611, 0]
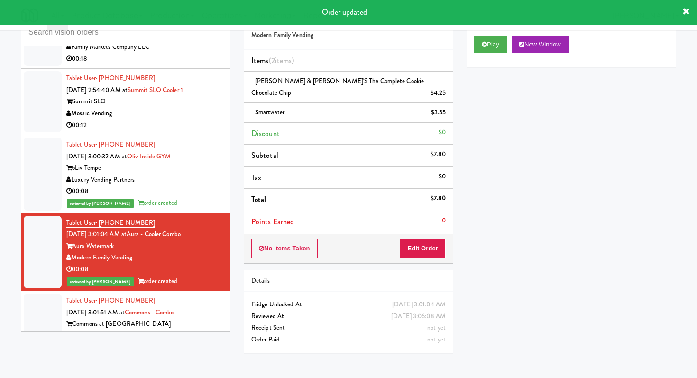
click at [172, 131] on div "00:12" at bounding box center [144, 125] width 156 height 12
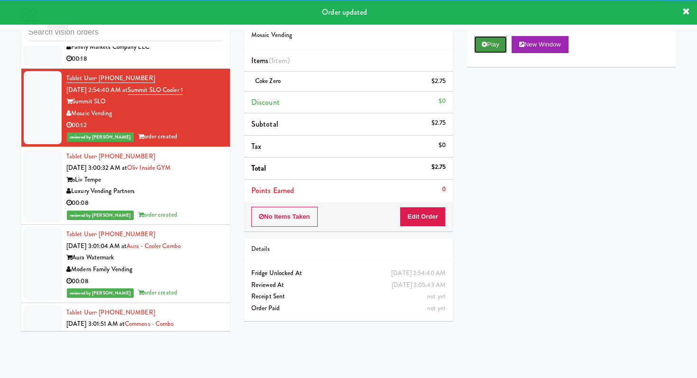
click at [483, 46] on icon at bounding box center [484, 44] width 5 height 6
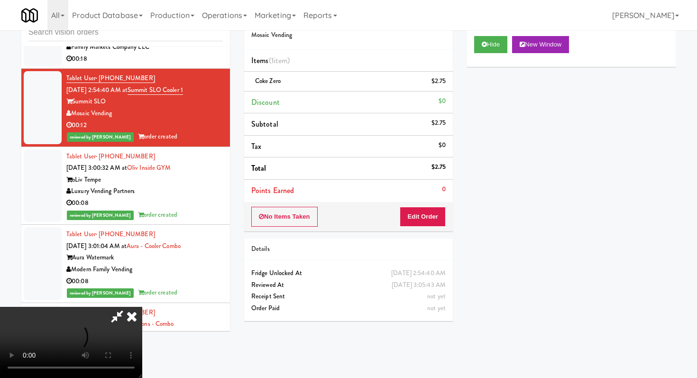
click at [202, 65] on div "00:18" at bounding box center [144, 59] width 156 height 12
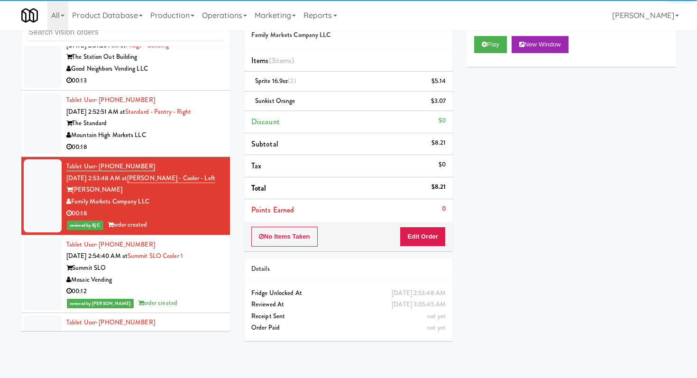
scroll to position [2401, 0]
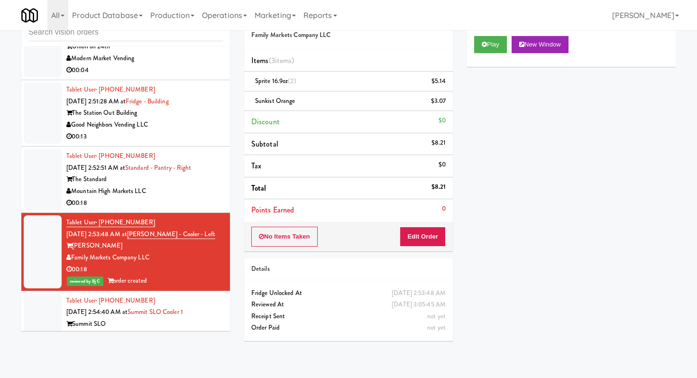
click at [204, 209] on div "00:18" at bounding box center [144, 203] width 156 height 12
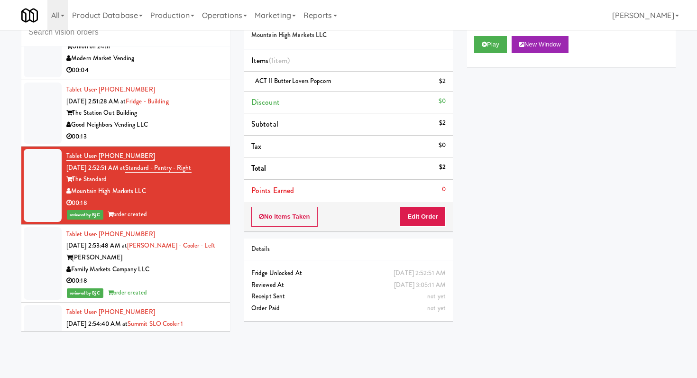
click at [197, 143] on div "00:13" at bounding box center [144, 137] width 156 height 12
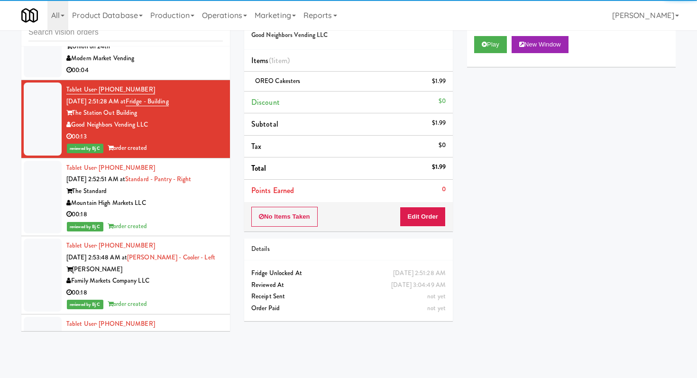
click at [211, 64] on div "Modern Market Vending" at bounding box center [144, 59] width 156 height 12
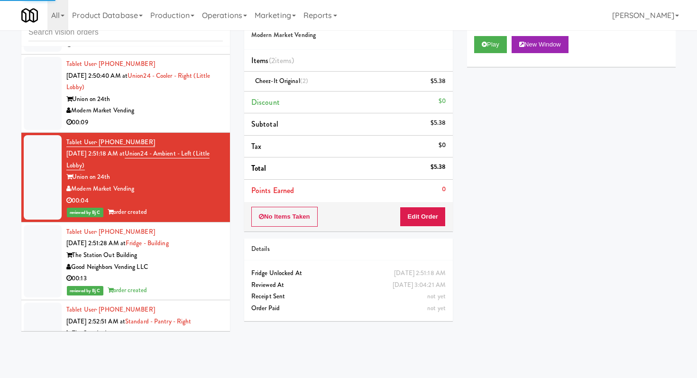
scroll to position [2258, 0]
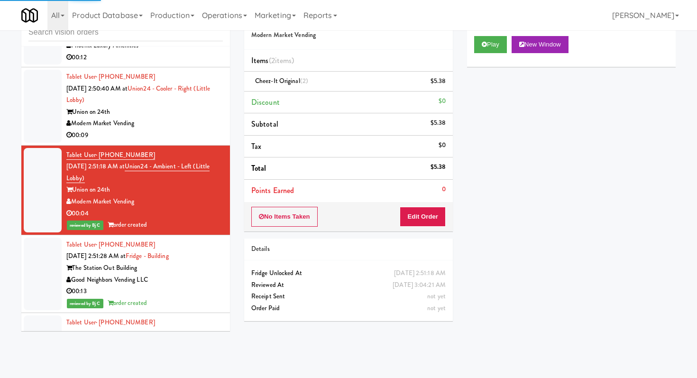
click at [199, 118] on div "Union on 24th" at bounding box center [144, 112] width 156 height 12
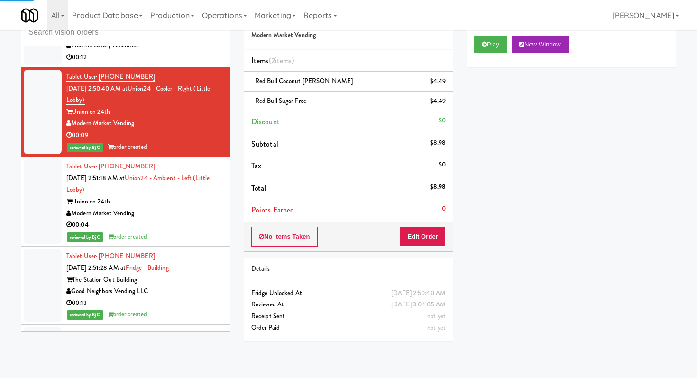
click at [193, 68] on li "Tablet User · (708) 548-5644 [DATE] 2:49:06 AM at Pantry 101 @ [GEOGRAPHIC_DATA…" at bounding box center [125, 29] width 209 height 78
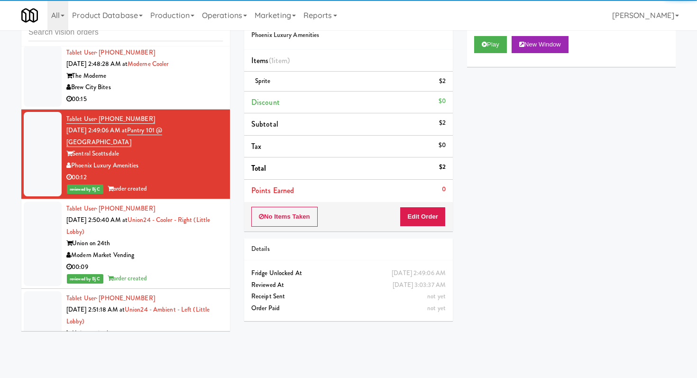
click at [192, 82] on div "The Moderne" at bounding box center [144, 76] width 156 height 12
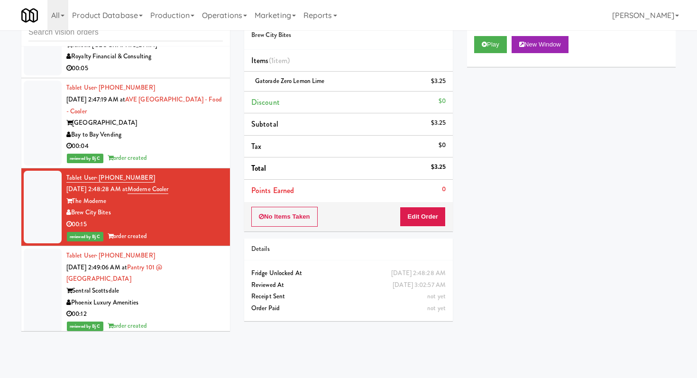
click at [193, 74] on div "00:05" at bounding box center [144, 69] width 156 height 12
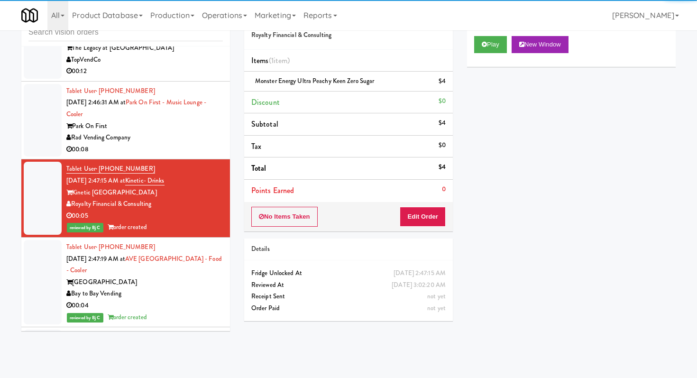
scroll to position [1857, 0]
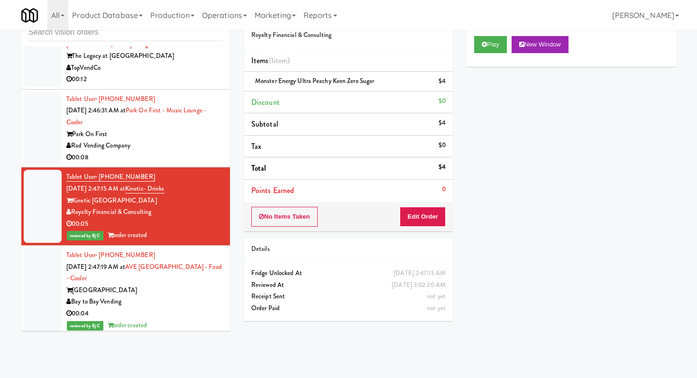
click at [184, 164] on div "00:08" at bounding box center [144, 158] width 156 height 12
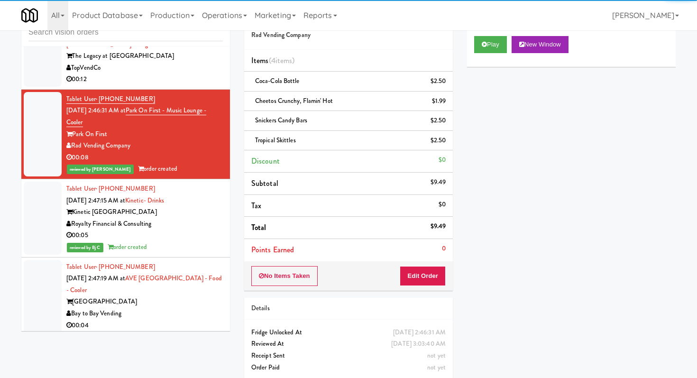
click at [191, 74] on div "TopVendCo" at bounding box center [144, 68] width 156 height 12
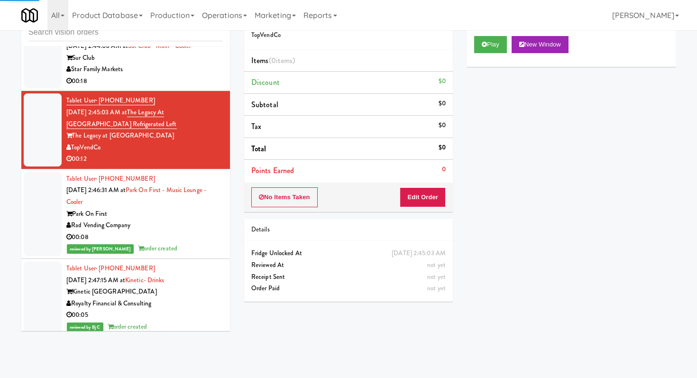
scroll to position [1777, 0]
click at [473, 36] on div "Play New Window" at bounding box center [571, 48] width 209 height 38
click at [488, 47] on button "Play" at bounding box center [490, 44] width 33 height 17
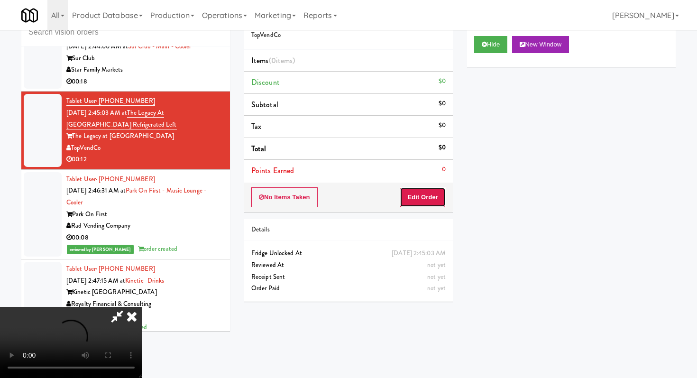
click at [440, 204] on button "Edit Order" at bounding box center [423, 197] width 46 height 20
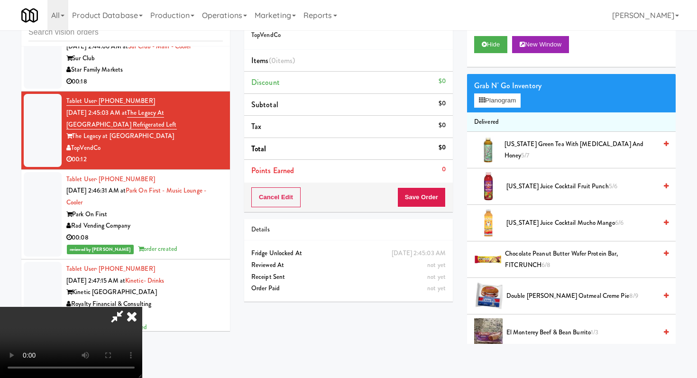
scroll to position [0, 0]
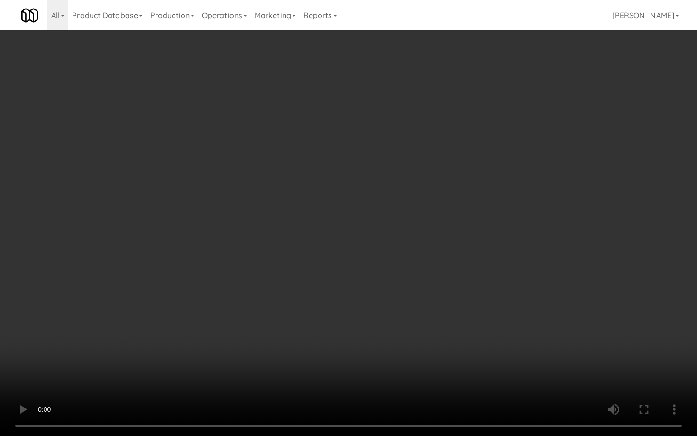
click at [320, 360] on video at bounding box center [348, 218] width 697 height 436
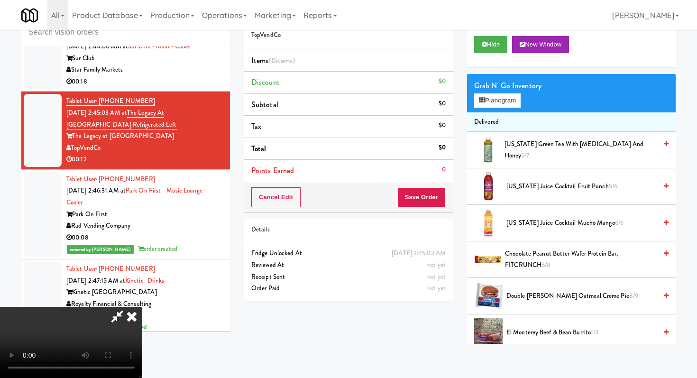
click at [521, 190] on span "[US_STATE] Juice Cocktail Fruit Punch 5/6" at bounding box center [581, 187] width 150 height 12
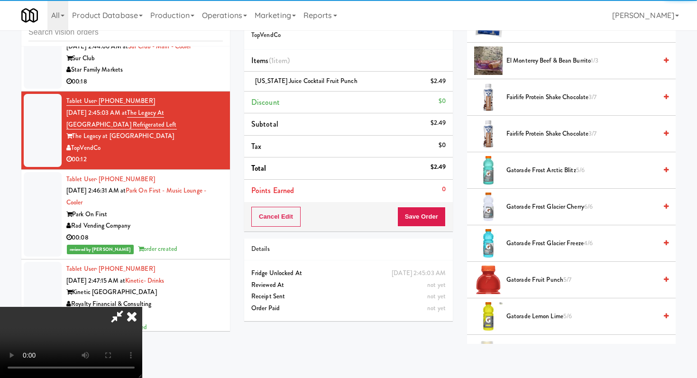
scroll to position [971, 0]
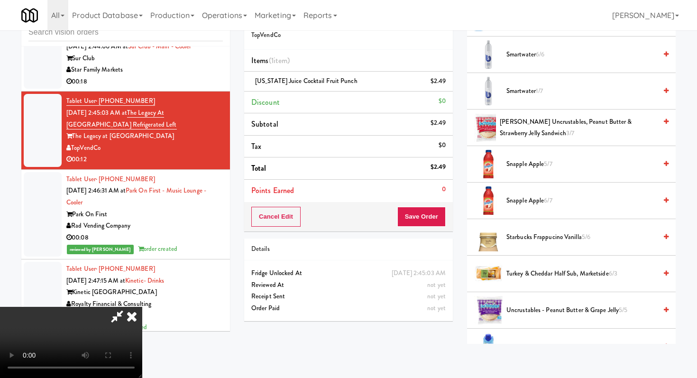
click at [517, 170] on span "Snapple Apple 5/7" at bounding box center [581, 164] width 150 height 12
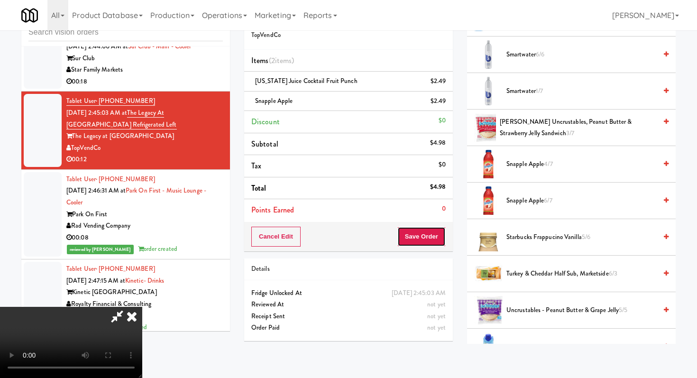
click at [444, 227] on button "Save Order" at bounding box center [421, 237] width 48 height 20
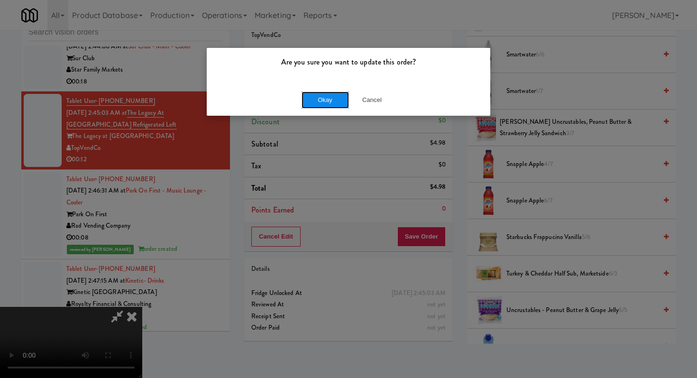
click at [338, 102] on button "Okay" at bounding box center [324, 99] width 47 height 17
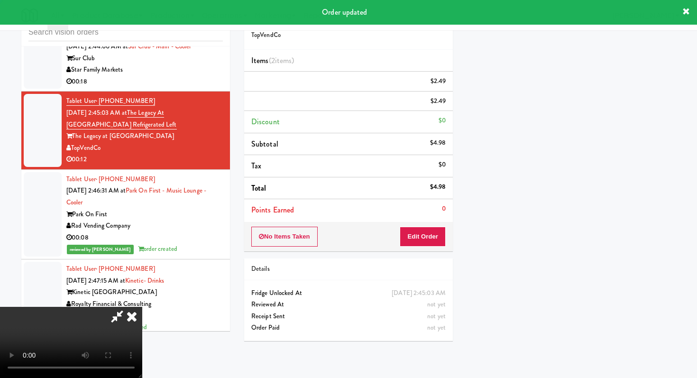
scroll to position [40, 0]
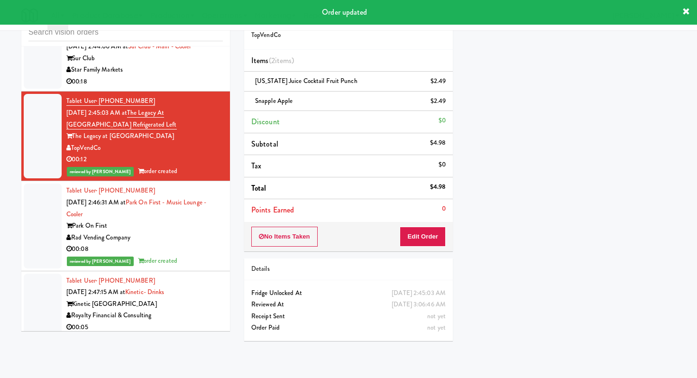
click at [213, 88] on div "00:18" at bounding box center [144, 82] width 156 height 12
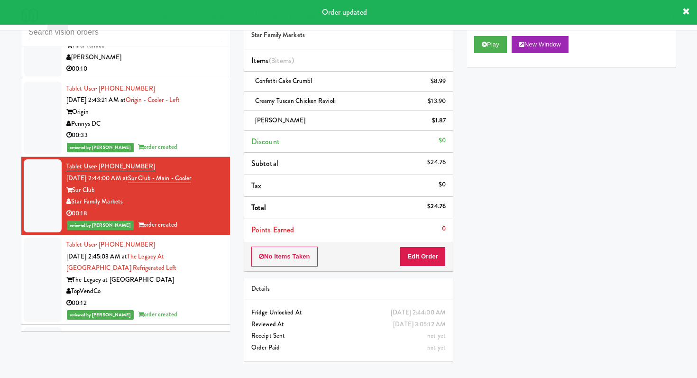
scroll to position [1627, 0]
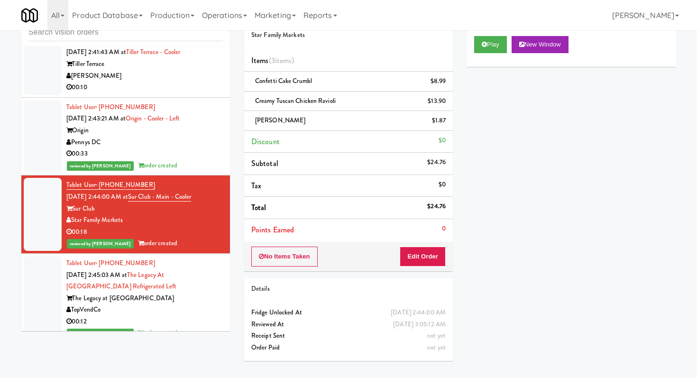
click at [179, 82] on div "[PERSON_NAME]" at bounding box center [144, 76] width 156 height 12
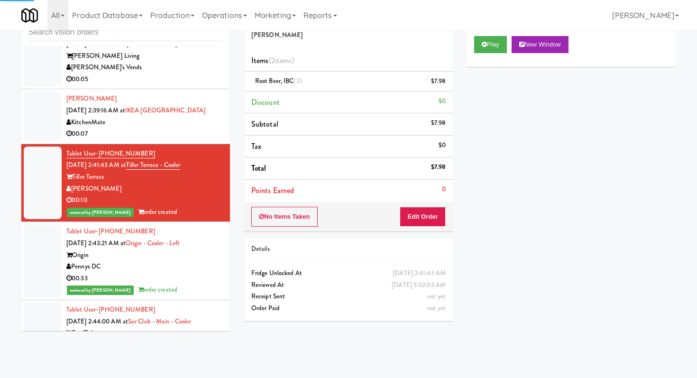
scroll to position [1466, 0]
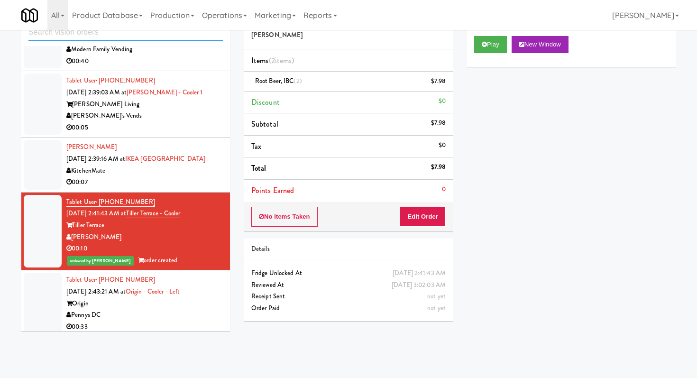
click at [120, 36] on input "text" at bounding box center [125, 33] width 194 height 18
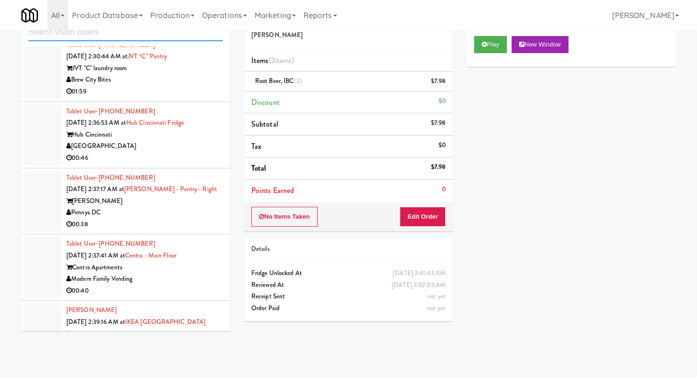
scroll to position [891, 0]
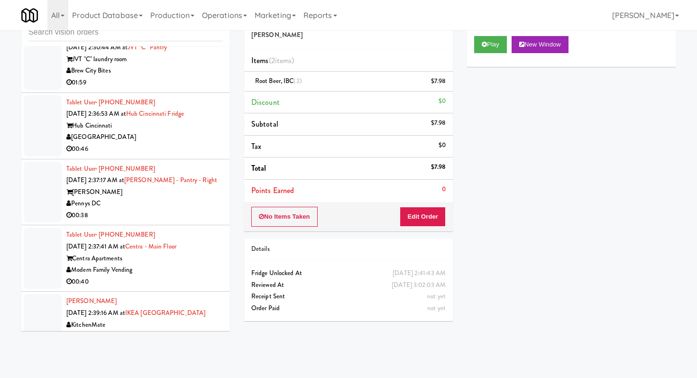
click at [202, 155] on div "00:46" at bounding box center [144, 149] width 156 height 12
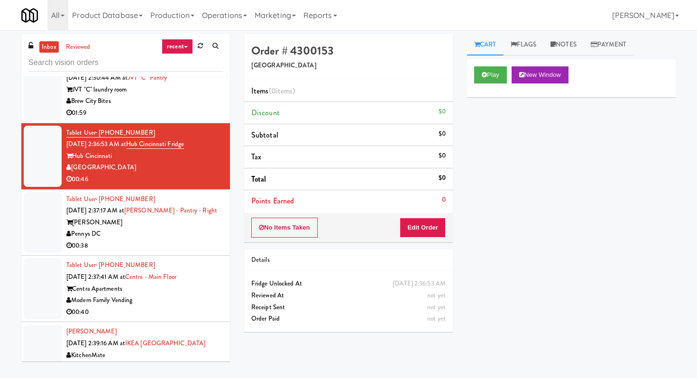
click at [197, 240] on div "Pennys DC" at bounding box center [144, 234] width 156 height 12
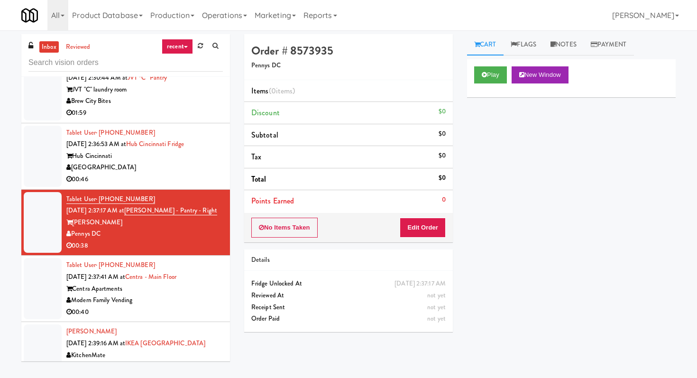
click at [191, 306] on div "Modern Family Vending" at bounding box center [144, 300] width 156 height 12
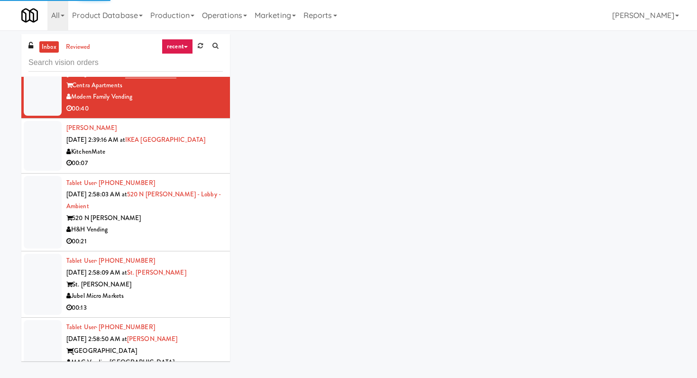
scroll to position [1102, 0]
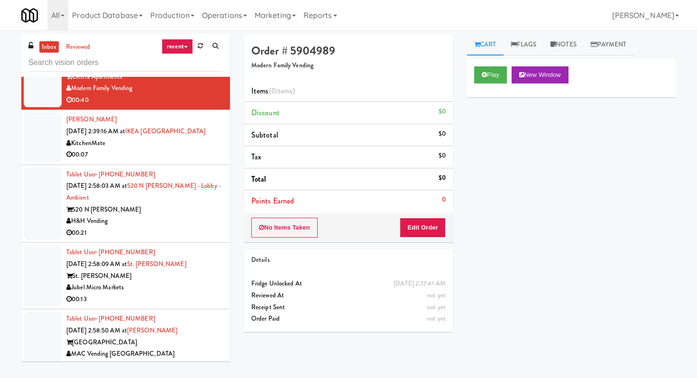
click at [181, 239] on div "00:21" at bounding box center [144, 233] width 156 height 12
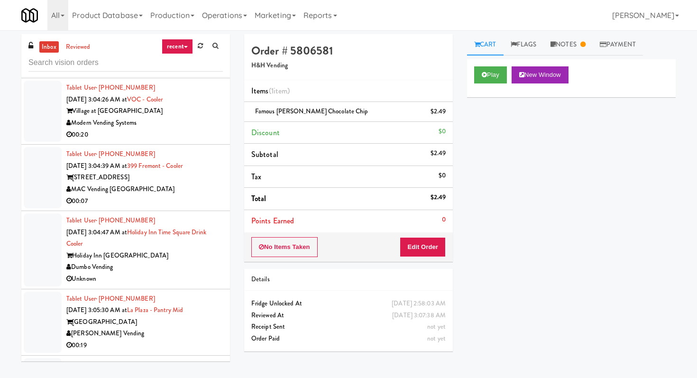
scroll to position [1734, 0]
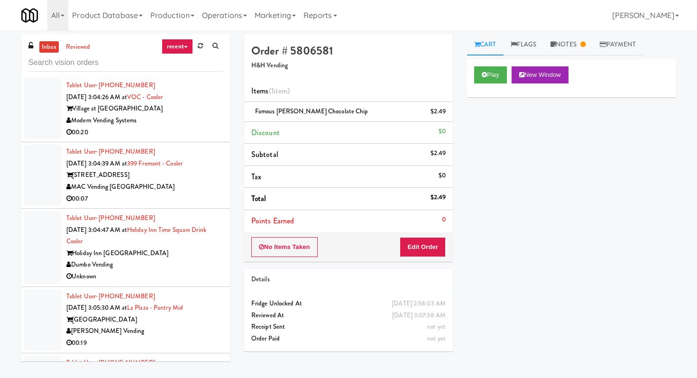
click at [185, 193] on div "MAC Vending [GEOGRAPHIC_DATA]" at bounding box center [144, 187] width 156 height 12
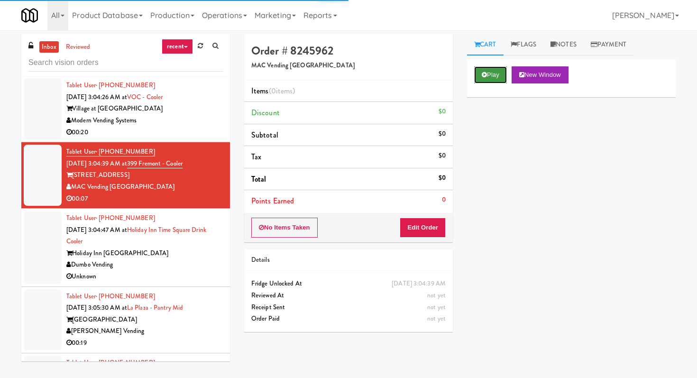
click at [474, 81] on button "Play" at bounding box center [490, 74] width 33 height 17
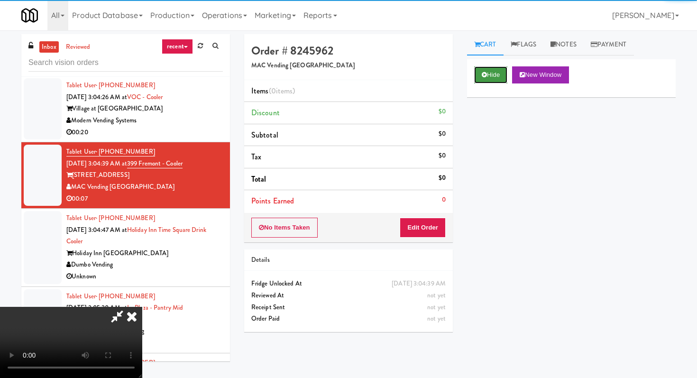
click at [474, 81] on button "Hide" at bounding box center [490, 74] width 33 height 17
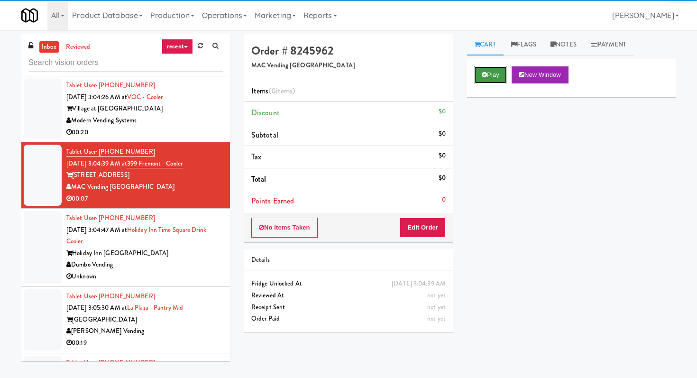
click at [474, 81] on button "Play" at bounding box center [490, 74] width 33 height 17
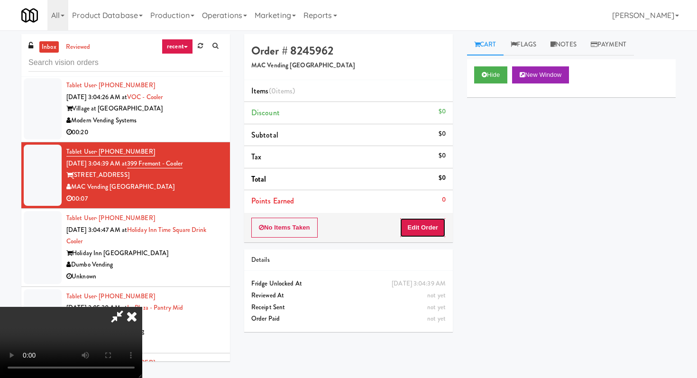
click at [431, 223] on button "Edit Order" at bounding box center [423, 228] width 46 height 20
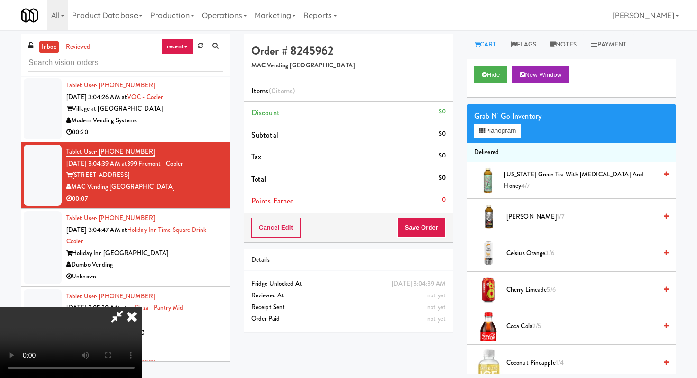
scroll to position [94, 0]
click at [142, 307] on video at bounding box center [71, 342] width 142 height 71
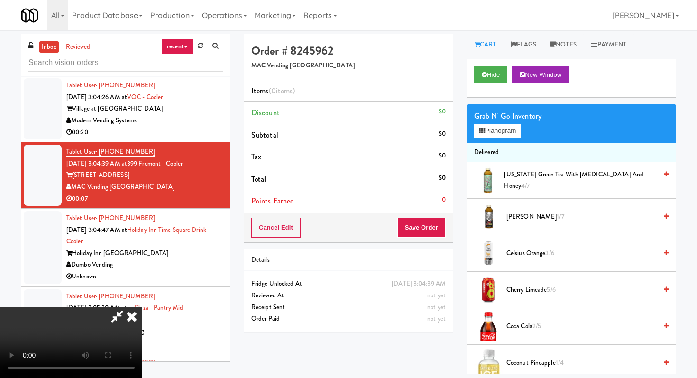
click at [142, 307] on video at bounding box center [71, 342] width 142 height 71
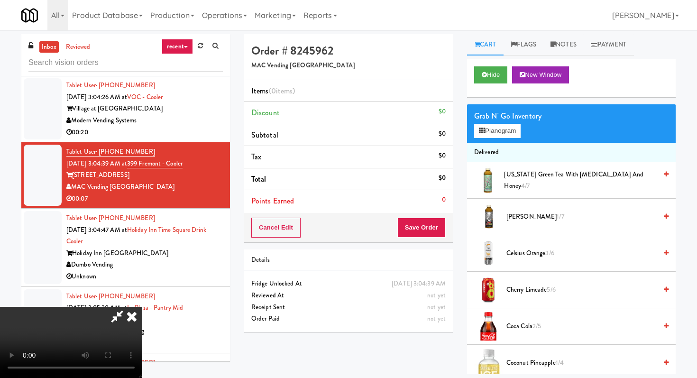
click at [142, 307] on video at bounding box center [71, 342] width 142 height 71
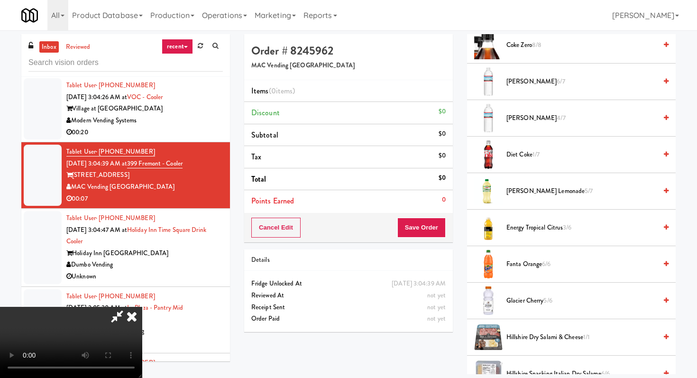
scroll to position [490, 0]
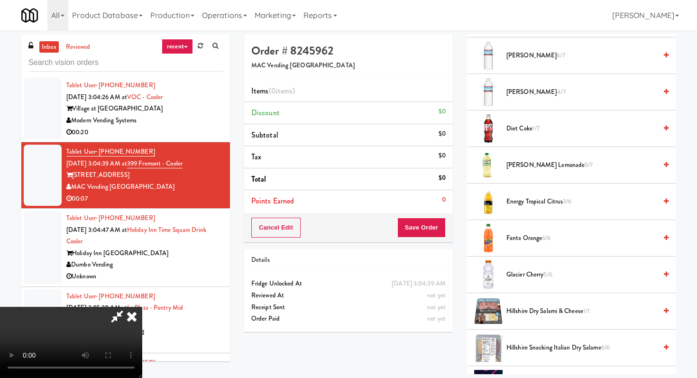
click at [142, 307] on video at bounding box center [71, 342] width 142 height 71
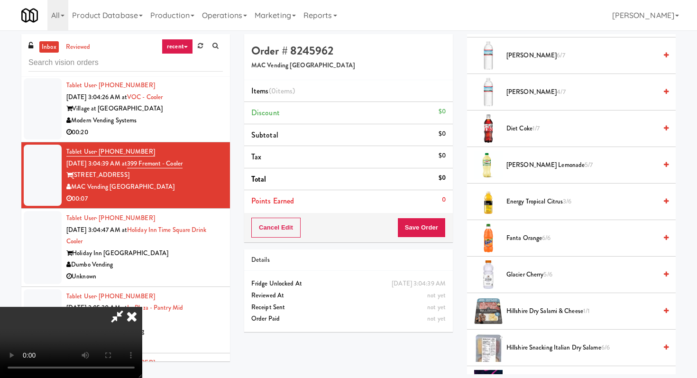
click at [142, 307] on video at bounding box center [71, 342] width 142 height 71
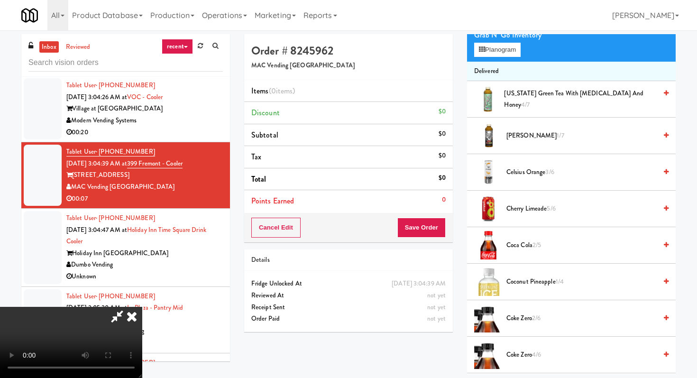
scroll to position [0, 0]
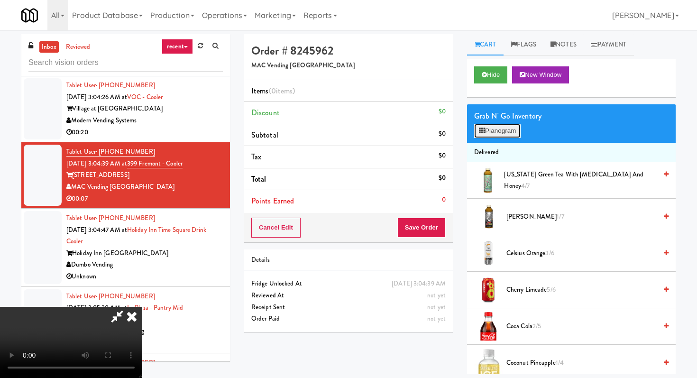
click at [501, 136] on button "Planogram" at bounding box center [497, 131] width 46 height 14
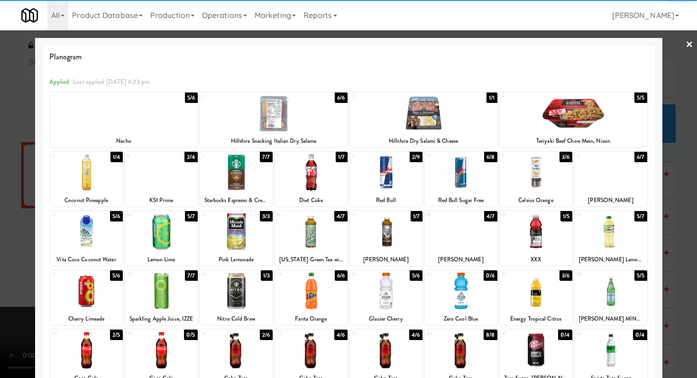
click at [169, 237] on div at bounding box center [161, 231] width 73 height 36
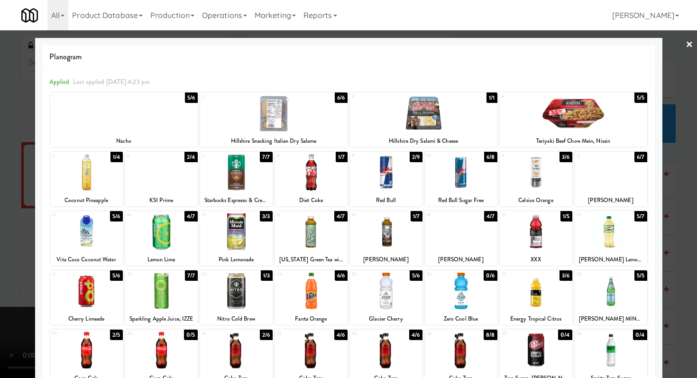
click at [538, 293] on div at bounding box center [536, 291] width 73 height 36
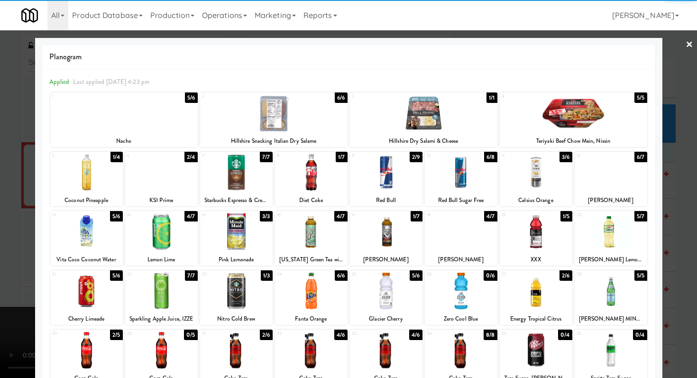
click at [0, 236] on div at bounding box center [348, 189] width 697 height 378
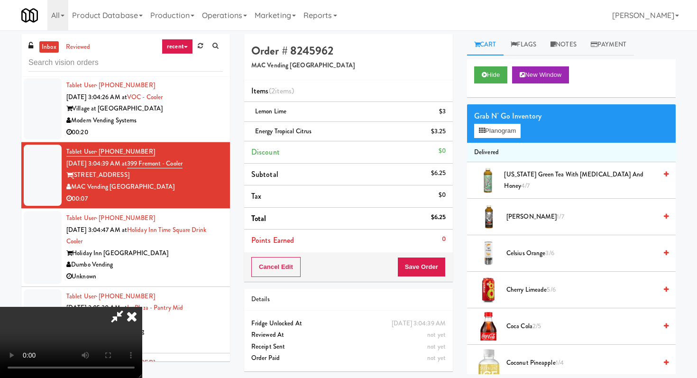
click at [142, 307] on video at bounding box center [71, 342] width 142 height 71
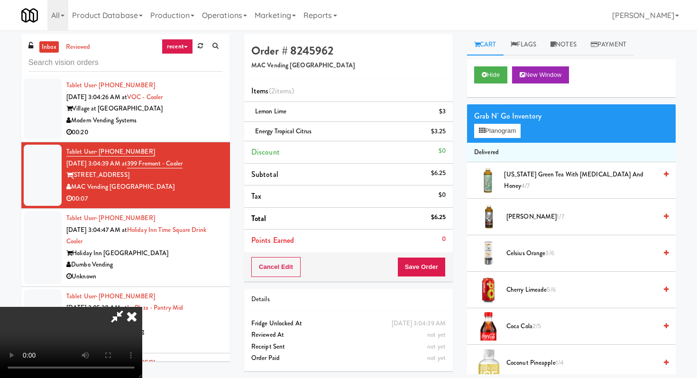
click at [142, 307] on video at bounding box center [71, 342] width 142 height 71
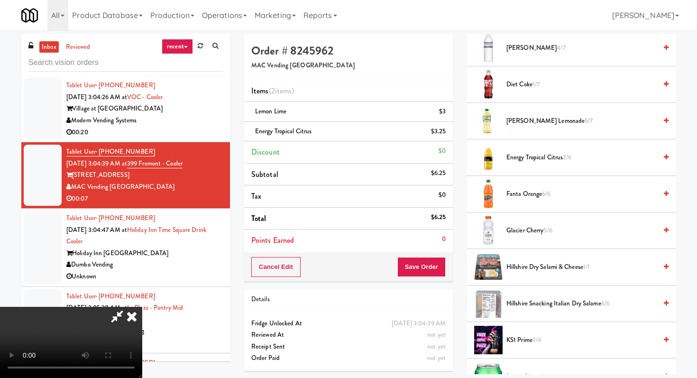
click at [128, 307] on icon at bounding box center [117, 316] width 22 height 19
click at [413, 261] on button "Save Order" at bounding box center [421, 267] width 48 height 20
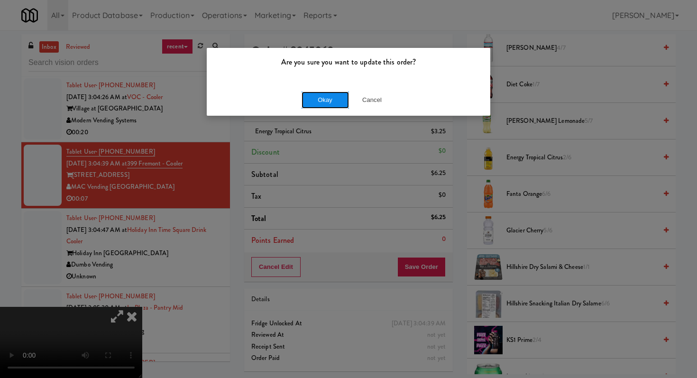
click at [332, 95] on button "Okay" at bounding box center [324, 99] width 47 height 17
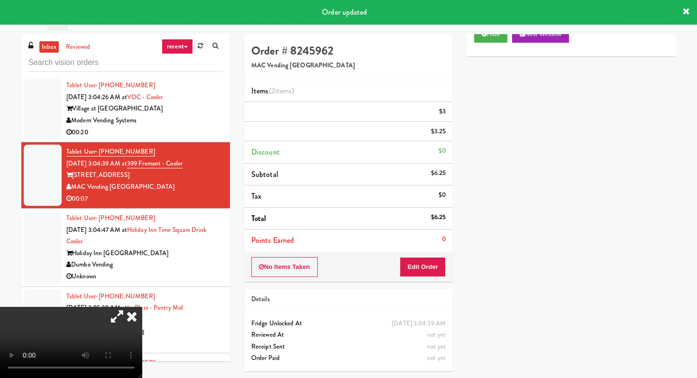
scroll to position [40, 0]
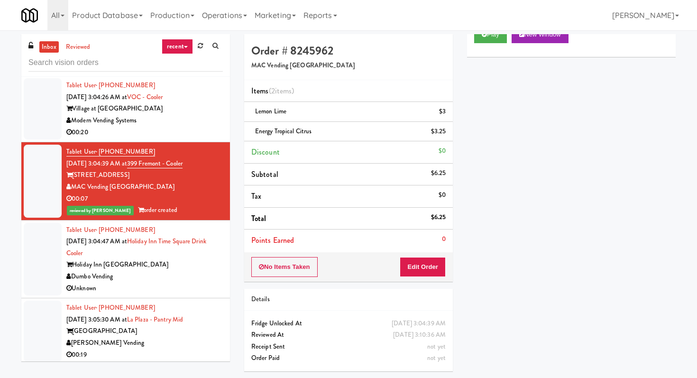
click at [172, 282] on div "Dumbo Vending" at bounding box center [144, 277] width 156 height 12
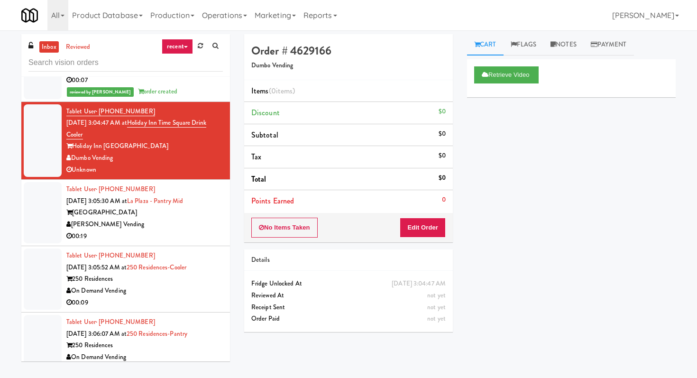
scroll to position [1855, 0]
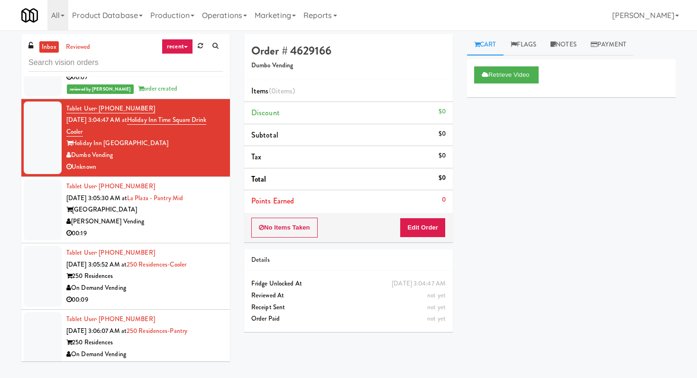
click at [158, 239] on div "00:19" at bounding box center [144, 233] width 156 height 12
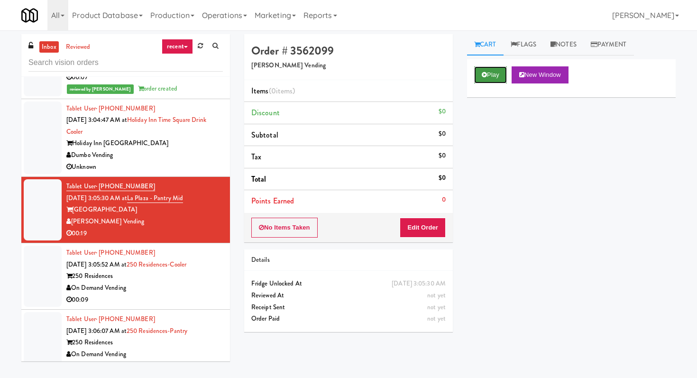
click at [485, 78] on button "Play" at bounding box center [490, 74] width 33 height 17
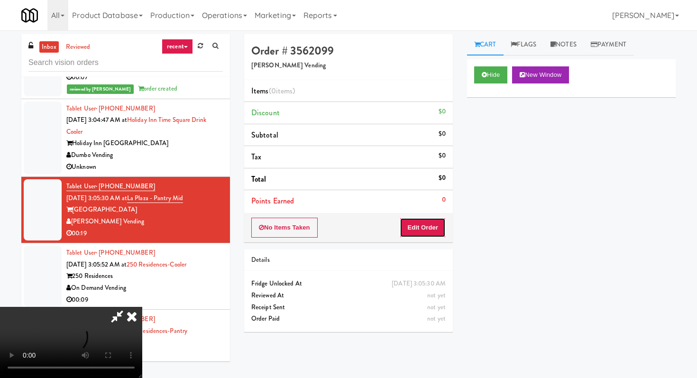
click at [427, 229] on button "Edit Order" at bounding box center [423, 228] width 46 height 20
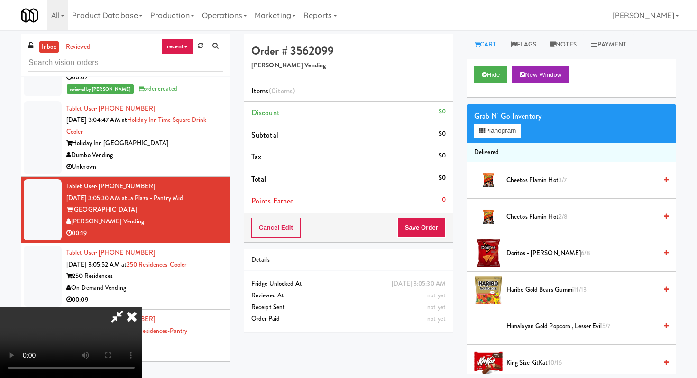
scroll to position [94, 0]
click at [142, 307] on video at bounding box center [71, 342] width 142 height 71
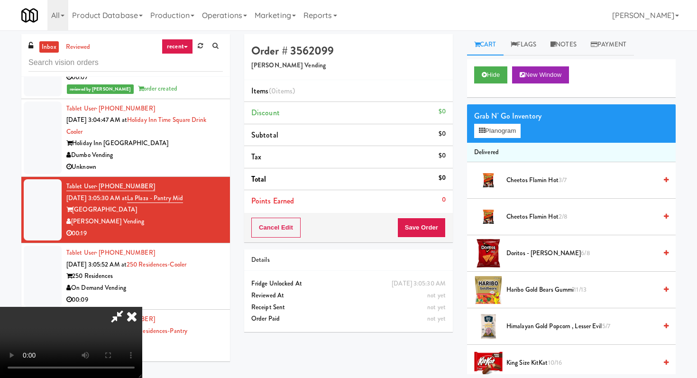
click at [142, 307] on video at bounding box center [71, 342] width 142 height 71
click at [501, 131] on button "Planogram" at bounding box center [497, 131] width 46 height 14
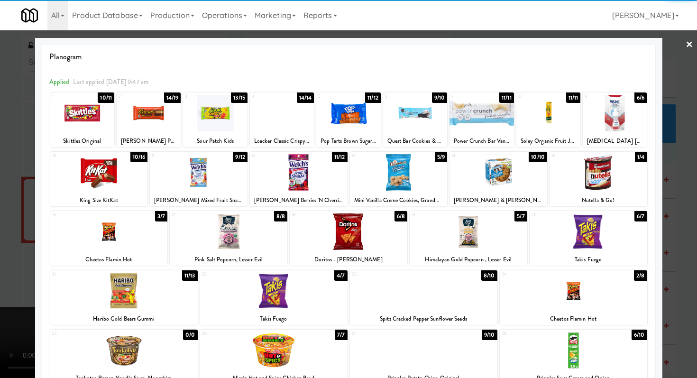
click at [188, 189] on div at bounding box center [199, 172] width 98 height 36
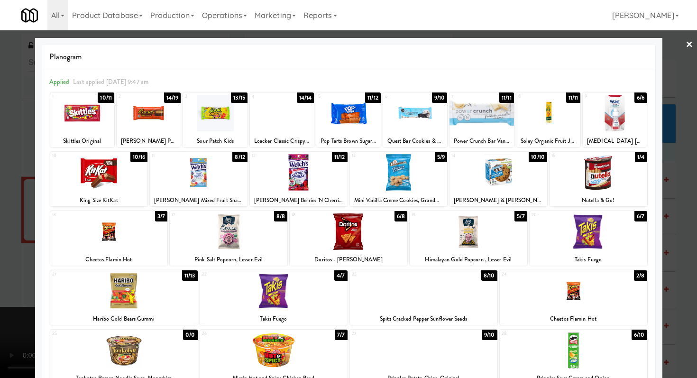
click at [553, 300] on div at bounding box center [573, 291] width 147 height 36
click at [37, 249] on div "Planogram Applied Last applied [DATE] 9:47 am 1 10/11 Skittles Original 2 14/19…" at bounding box center [348, 251] width 627 height 427
click at [0, 250] on div at bounding box center [348, 189] width 697 height 378
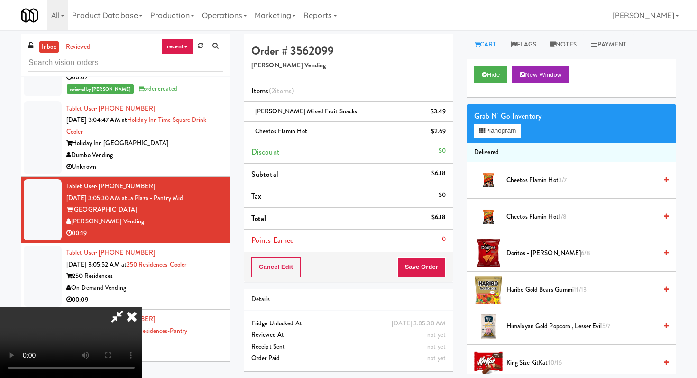
click at [141, 307] on video at bounding box center [71, 342] width 142 height 71
click at [432, 260] on button "Save Order" at bounding box center [421, 267] width 48 height 20
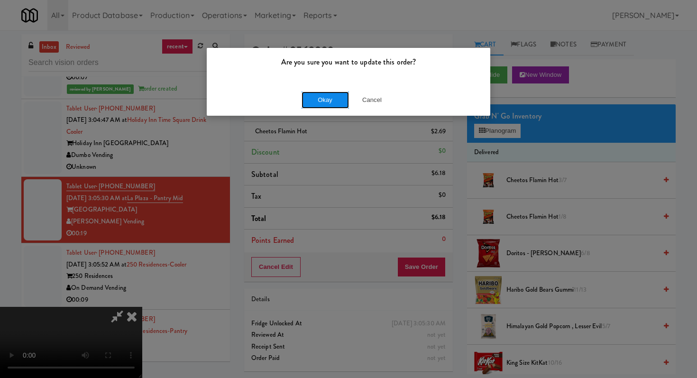
click at [317, 100] on button "Okay" at bounding box center [324, 99] width 47 height 17
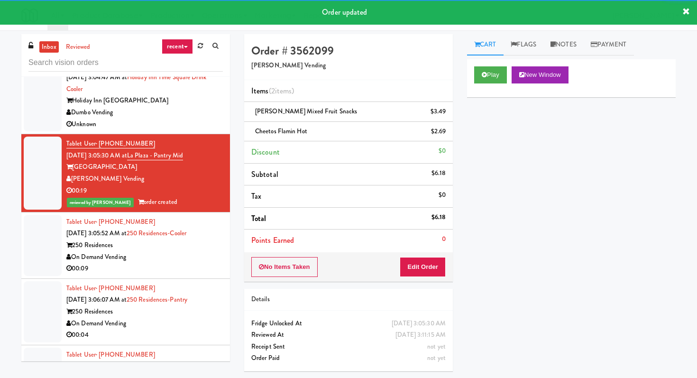
scroll to position [1947, 0]
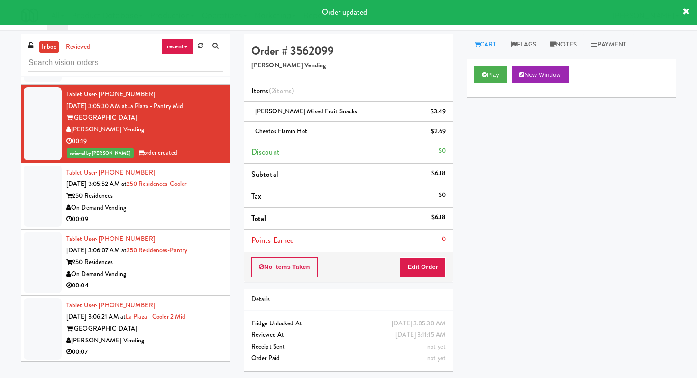
click at [152, 225] on div "00:09" at bounding box center [144, 219] width 156 height 12
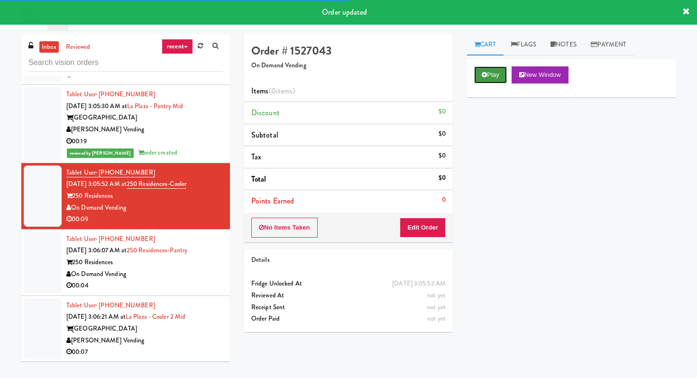
click at [493, 66] on button "Play" at bounding box center [490, 74] width 33 height 17
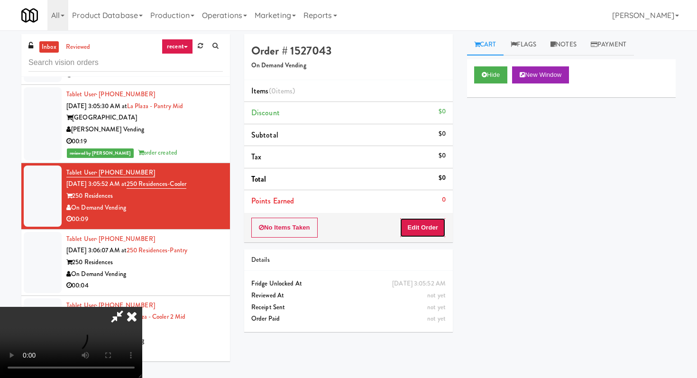
click at [421, 229] on button "Edit Order" at bounding box center [423, 228] width 46 height 20
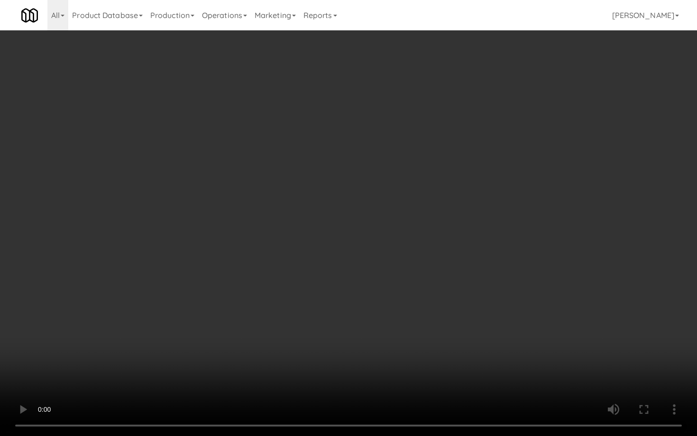
click at [321, 334] on video at bounding box center [348, 218] width 697 height 436
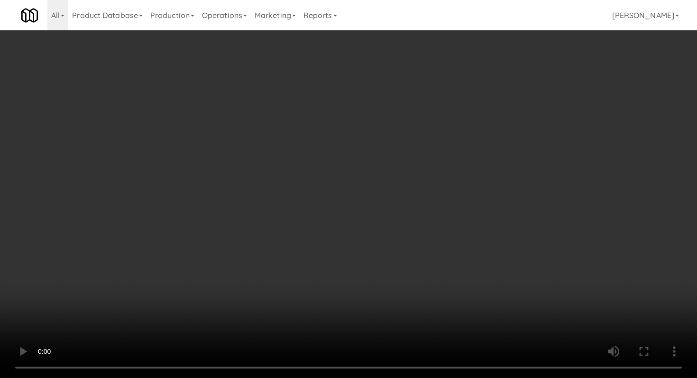
scroll to position [1055, 0]
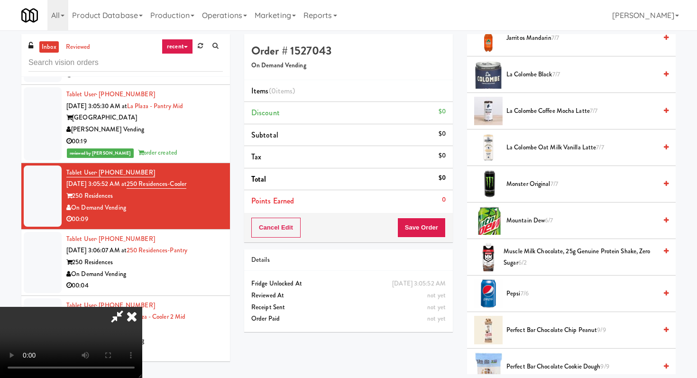
click at [528, 264] on span "Muscle Milk Chocolate, 25g Genuine Protein Shake, Zero Sugar 6/2" at bounding box center [579, 256] width 153 height 23
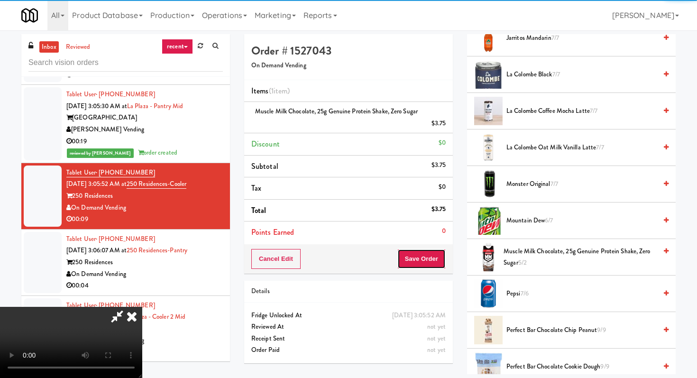
click at [436, 254] on button "Save Order" at bounding box center [421, 259] width 48 height 20
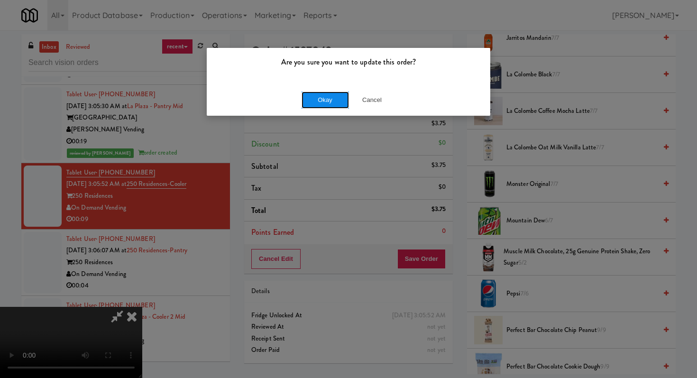
click at [325, 100] on button "Okay" at bounding box center [324, 99] width 47 height 17
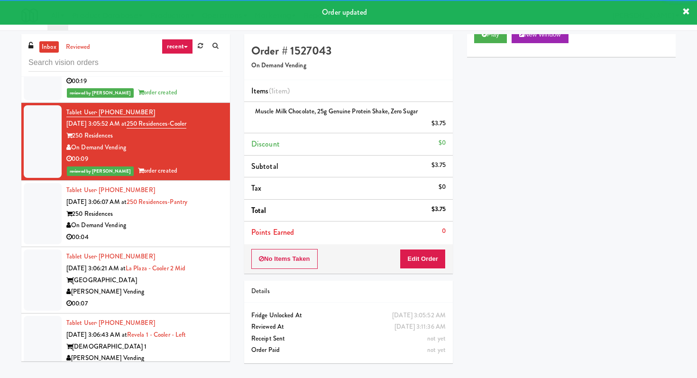
scroll to position [2029, 0]
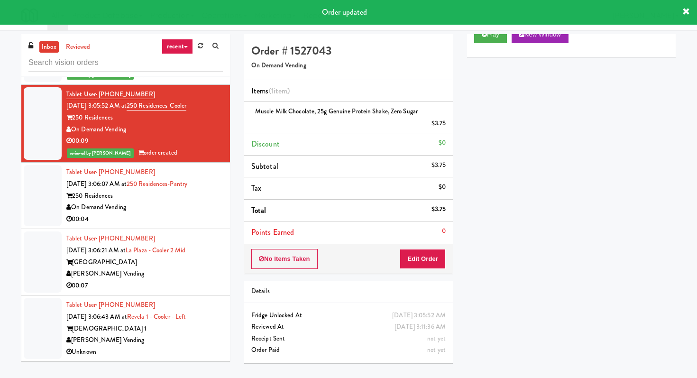
click at [175, 213] on div "On Demand Vending" at bounding box center [144, 207] width 156 height 12
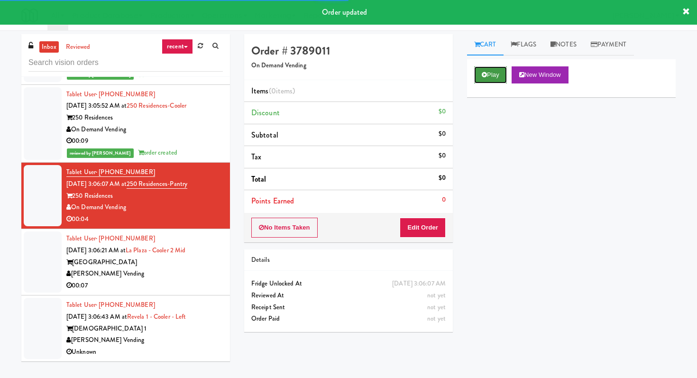
click at [482, 68] on button "Play" at bounding box center [490, 74] width 33 height 17
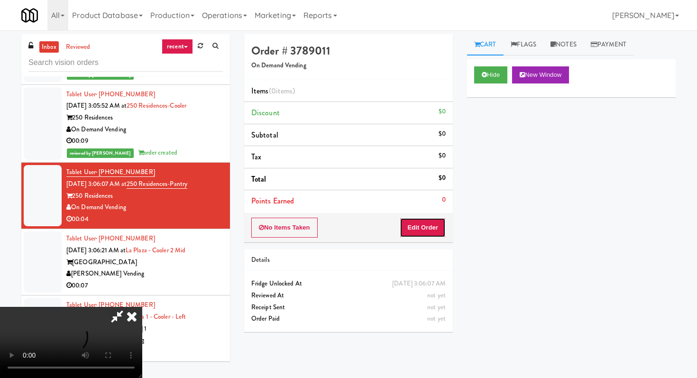
click at [431, 236] on button "Edit Order" at bounding box center [423, 228] width 46 height 20
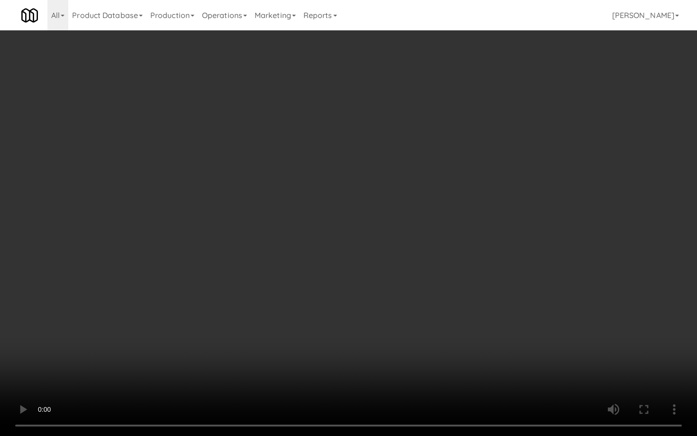
click at [177, 355] on video at bounding box center [348, 218] width 697 height 436
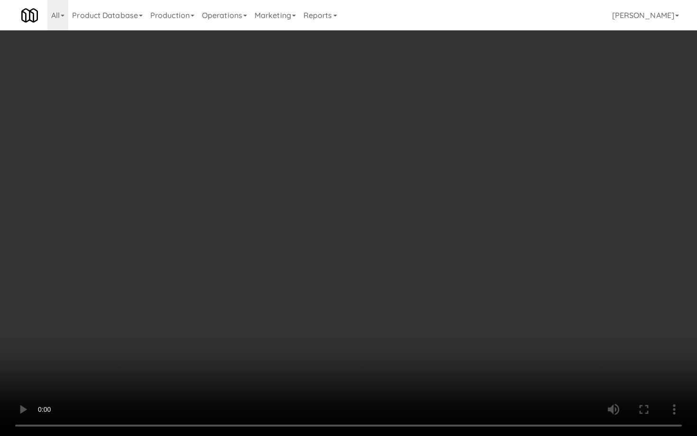
click at [177, 355] on video at bounding box center [348, 218] width 697 height 436
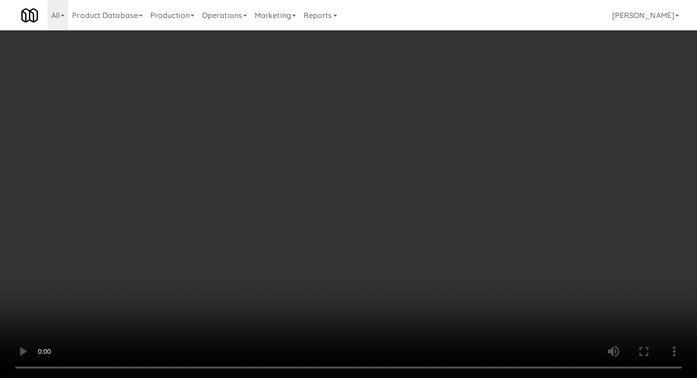
scroll to position [794, 0]
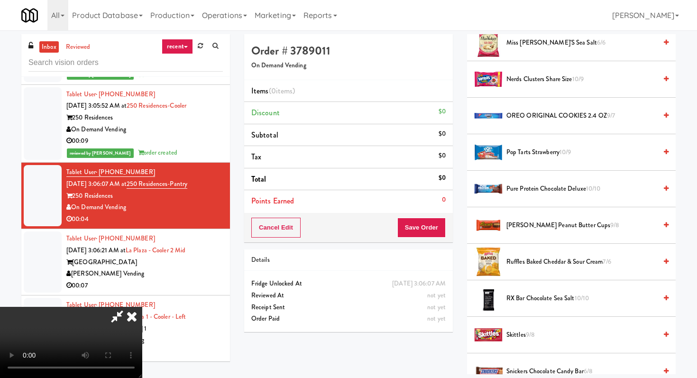
click at [540, 230] on span "[PERSON_NAME] Peanut Butter Cups 9/8" at bounding box center [581, 225] width 150 height 12
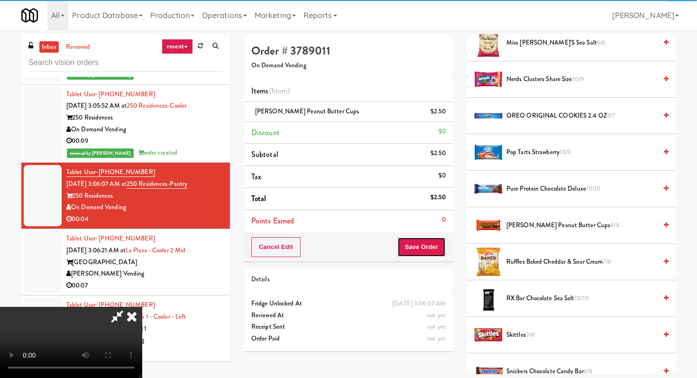
click at [440, 240] on button "Save Order" at bounding box center [421, 247] width 48 height 20
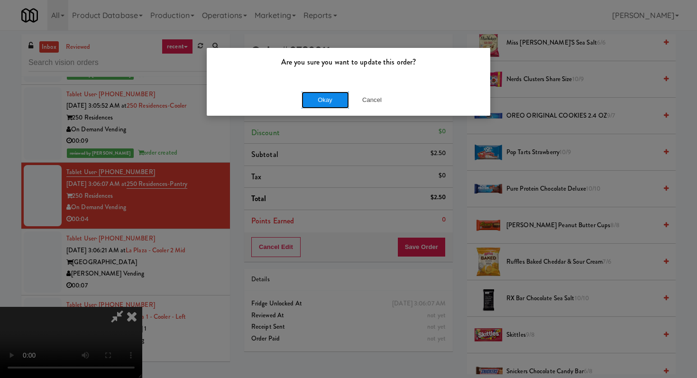
click at [331, 92] on button "Okay" at bounding box center [324, 99] width 47 height 17
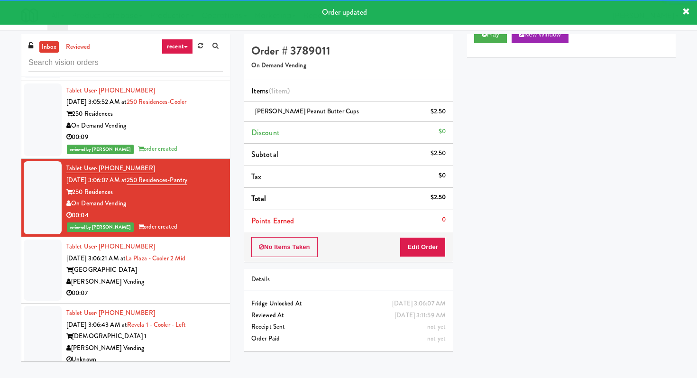
scroll to position [2050, 0]
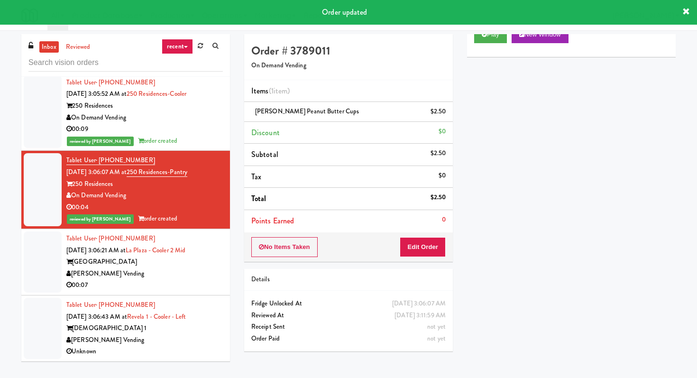
click at [163, 282] on div "00:07" at bounding box center [144, 285] width 156 height 12
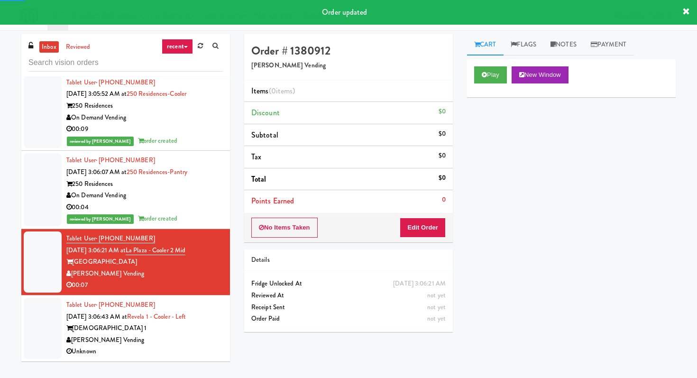
click at [504, 88] on div "Play New Window" at bounding box center [571, 78] width 209 height 38
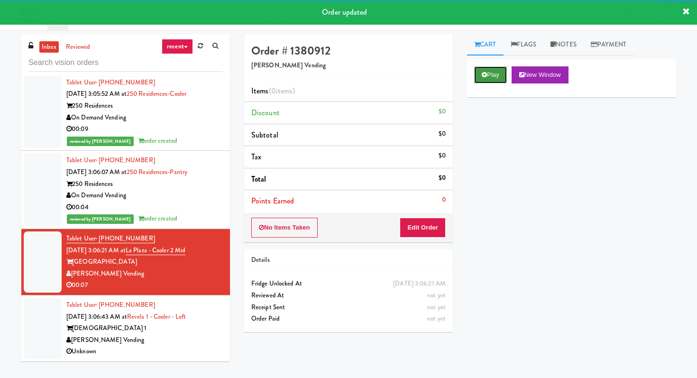
click at [489, 66] on button "Play" at bounding box center [490, 74] width 33 height 17
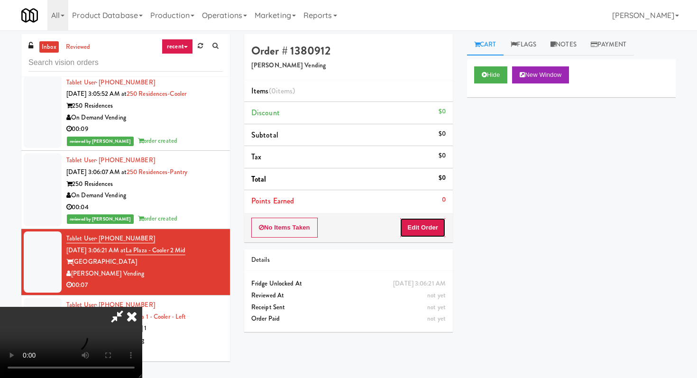
click at [423, 221] on button "Edit Order" at bounding box center [423, 228] width 46 height 20
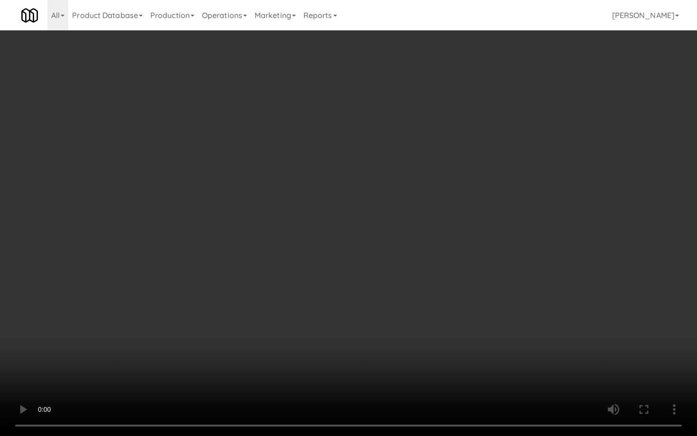
click at [344, 361] on video at bounding box center [348, 218] width 697 height 436
click at [522, 319] on video at bounding box center [348, 218] width 697 height 436
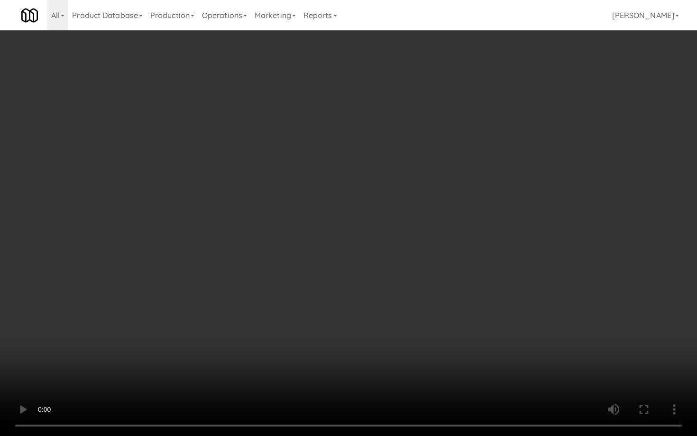
click at [522, 319] on video at bounding box center [348, 218] width 697 height 436
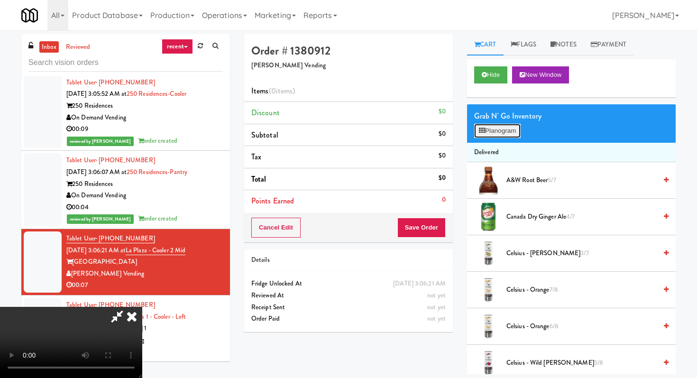
click at [504, 125] on button "Planogram" at bounding box center [497, 131] width 46 height 14
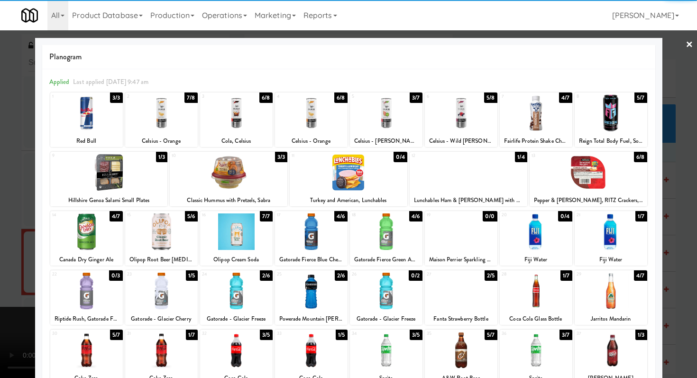
click at [389, 359] on div at bounding box center [386, 350] width 73 height 36
click at [466, 159] on div "12" at bounding box center [439, 156] width 57 height 8
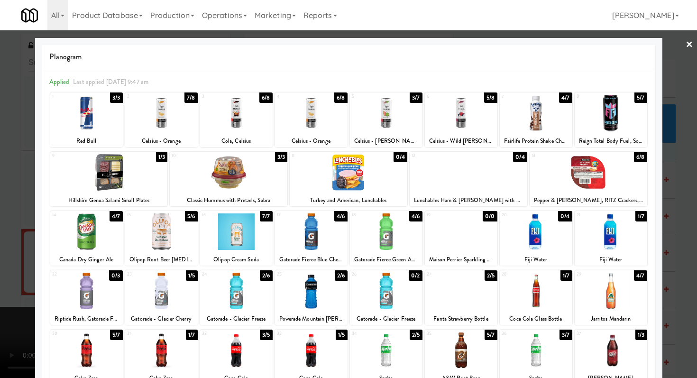
click at [0, 179] on div at bounding box center [348, 189] width 697 height 378
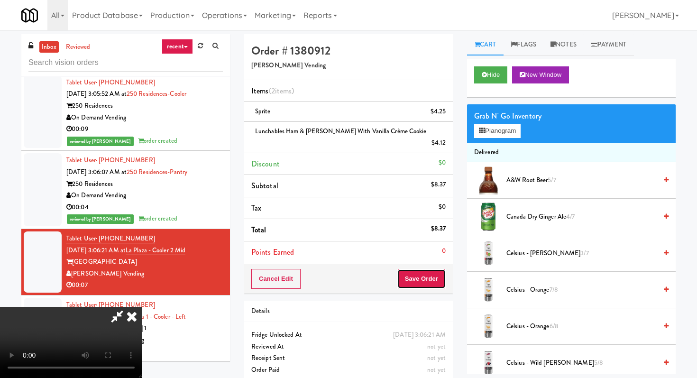
click at [433, 269] on button "Save Order" at bounding box center [421, 279] width 48 height 20
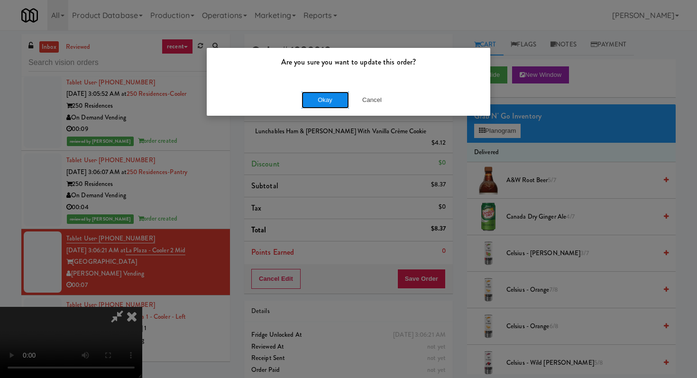
click at [330, 102] on button "Okay" at bounding box center [324, 99] width 47 height 17
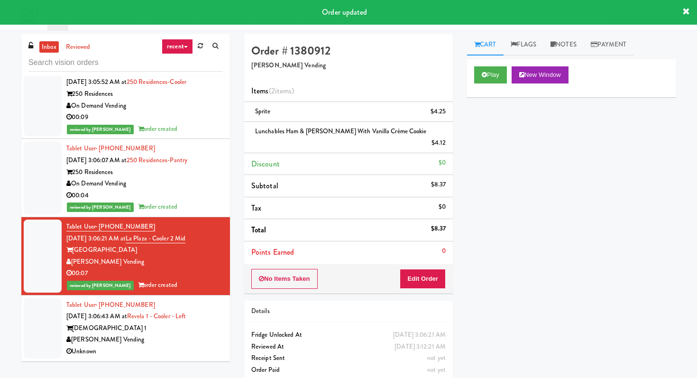
scroll to position [2062, 0]
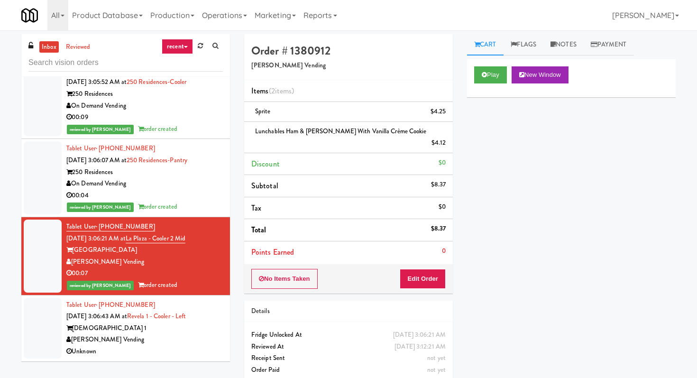
click at [189, 341] on div "[PERSON_NAME] Vending" at bounding box center [144, 340] width 156 height 12
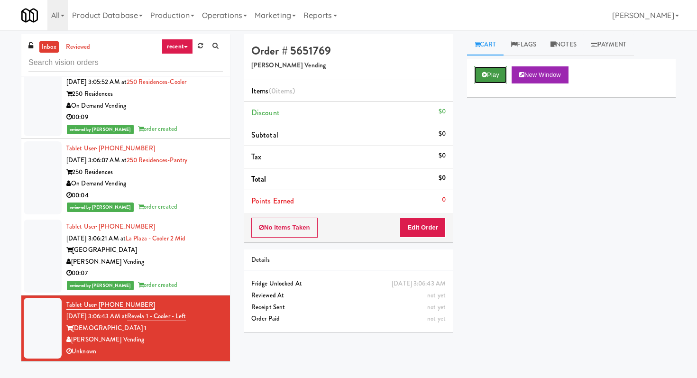
click at [483, 82] on button "Play" at bounding box center [490, 74] width 33 height 17
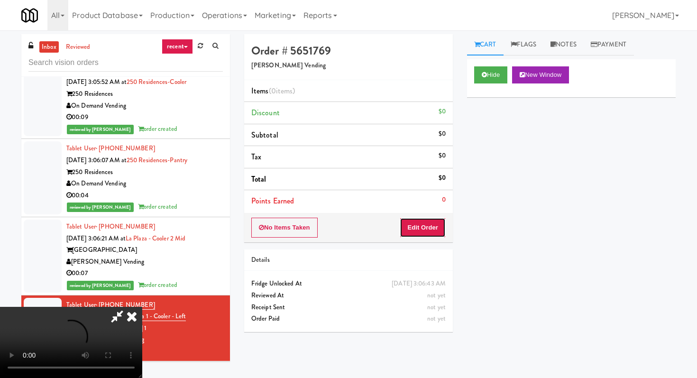
click at [419, 229] on button "Edit Order" at bounding box center [423, 228] width 46 height 20
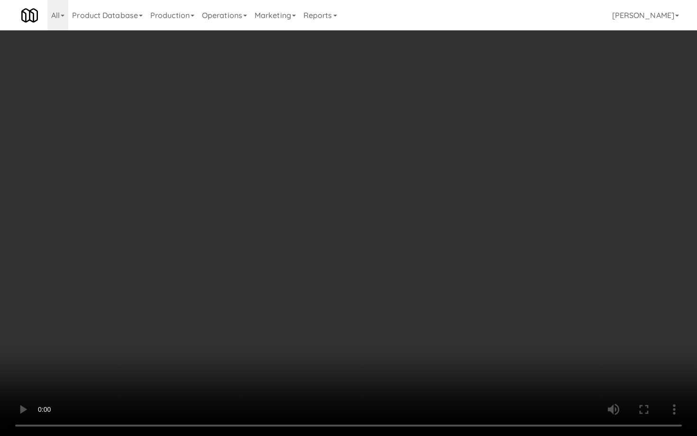
click at [390, 318] on video at bounding box center [348, 218] width 697 height 436
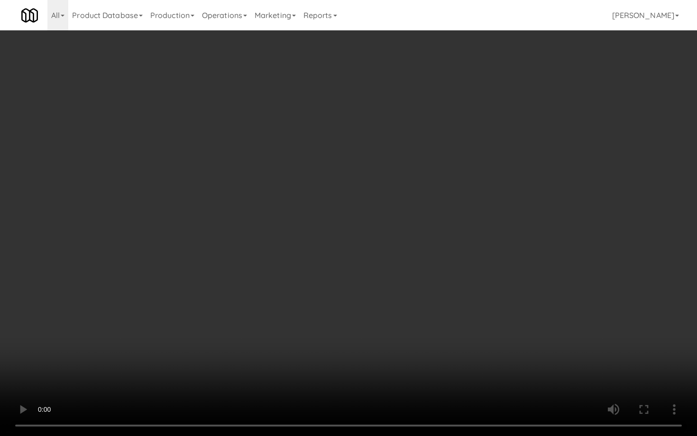
click at [390, 318] on video at bounding box center [348, 218] width 697 height 436
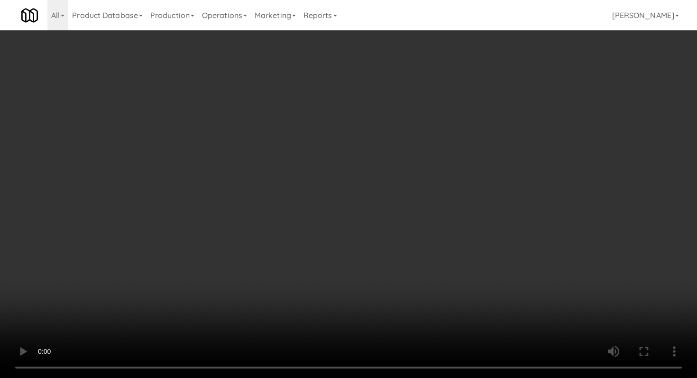
scroll to position [439, 0]
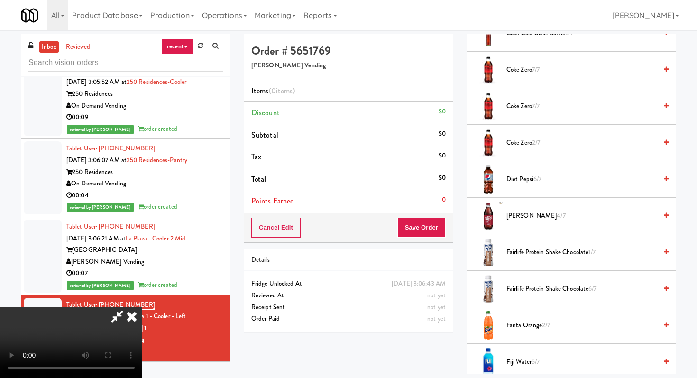
click at [521, 257] on span "Fairlife Protein Shake Chocolate 1/7" at bounding box center [581, 252] width 150 height 12
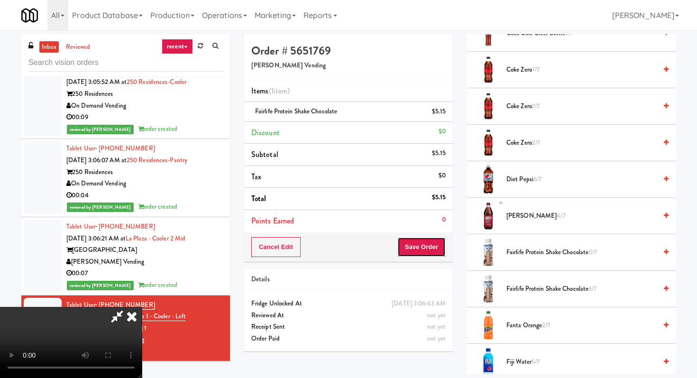
click at [420, 253] on button "Save Order" at bounding box center [421, 247] width 48 height 20
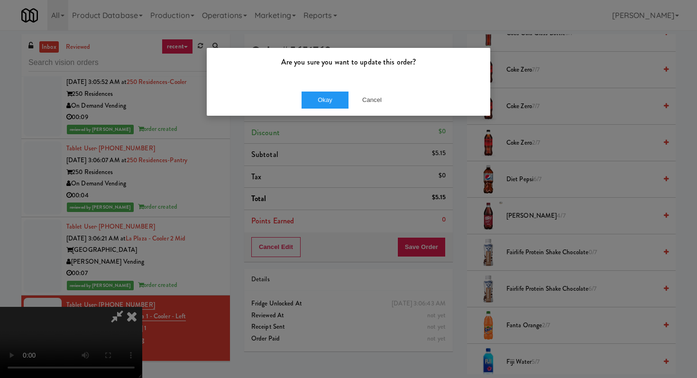
click at [325, 88] on div "Okay Cancel" at bounding box center [348, 100] width 283 height 32
click at [325, 107] on button "Okay" at bounding box center [324, 99] width 47 height 17
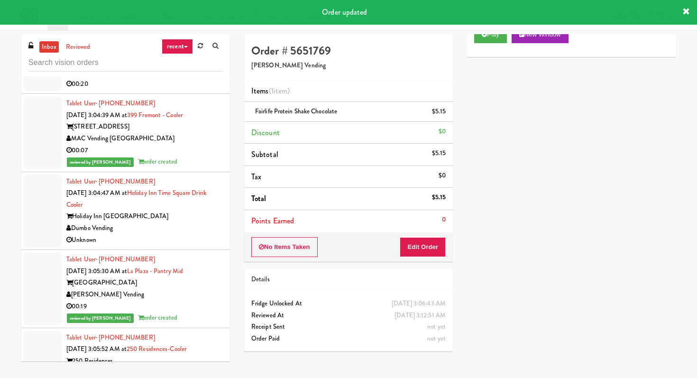
scroll to position [1771, 0]
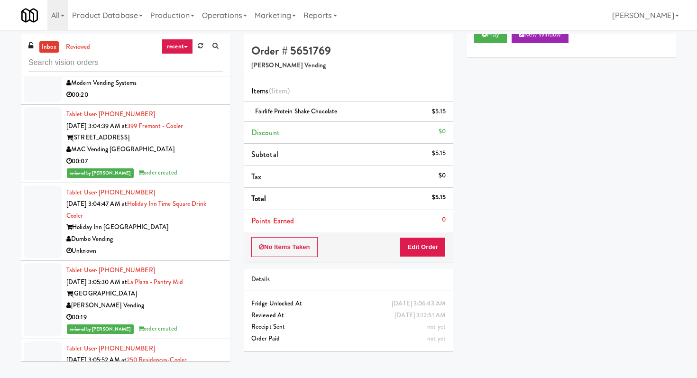
click at [142, 257] on div "Unknown" at bounding box center [144, 251] width 156 height 12
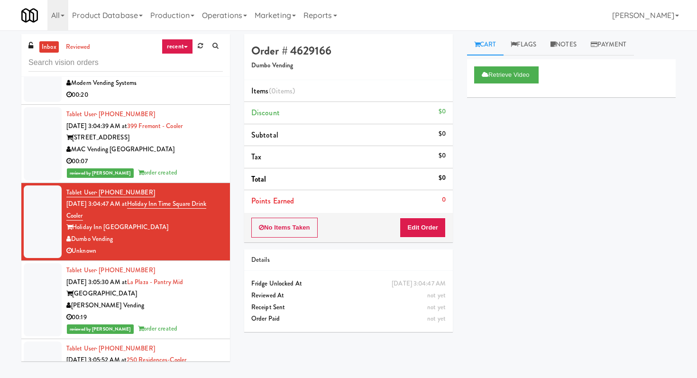
click at [184, 101] on div "00:20" at bounding box center [144, 95] width 156 height 12
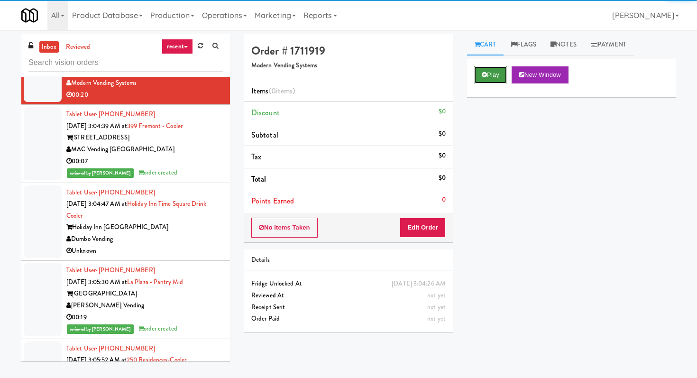
click at [482, 71] on button "Play" at bounding box center [490, 74] width 33 height 17
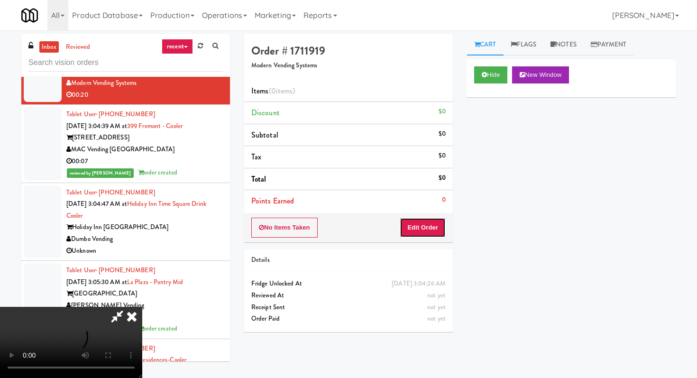
click at [430, 218] on button "Edit Order" at bounding box center [423, 228] width 46 height 20
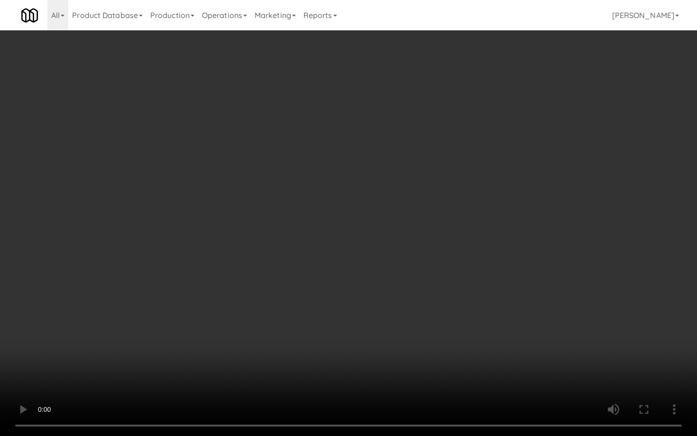
click at [479, 376] on video at bounding box center [348, 218] width 697 height 436
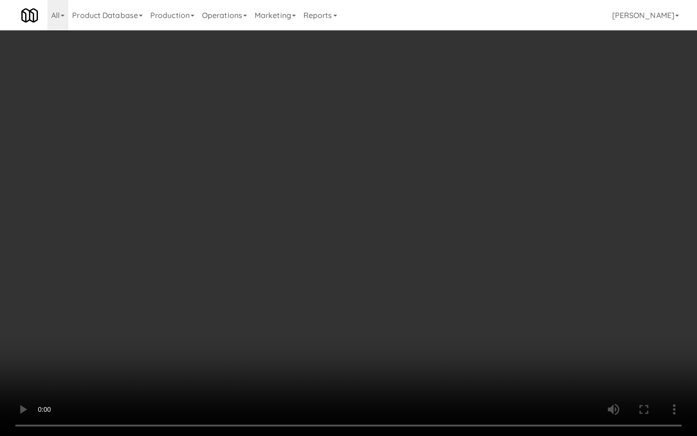
click at [479, 376] on video at bounding box center [348, 218] width 697 height 436
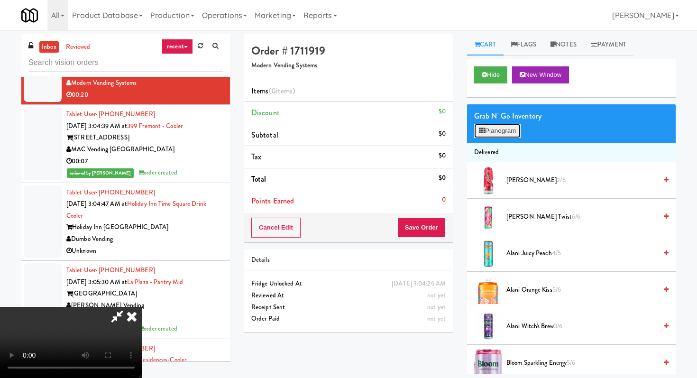
click at [493, 125] on button "Planogram" at bounding box center [497, 131] width 46 height 14
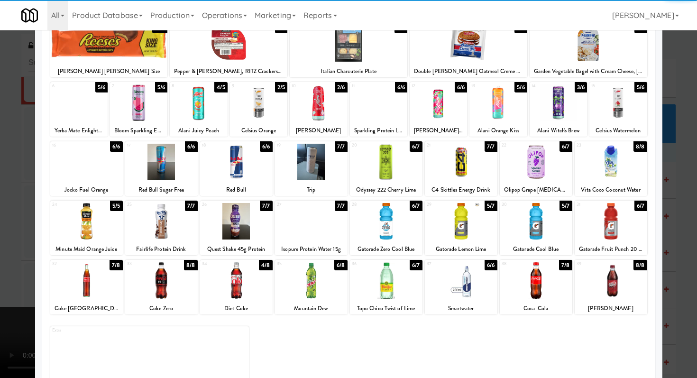
scroll to position [88, 0]
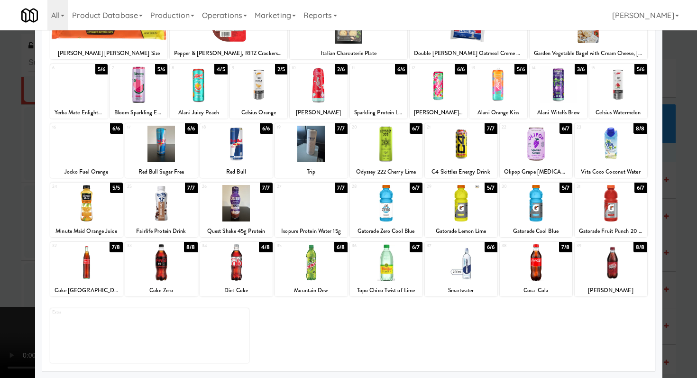
click at [0, 258] on div at bounding box center [348, 189] width 697 height 378
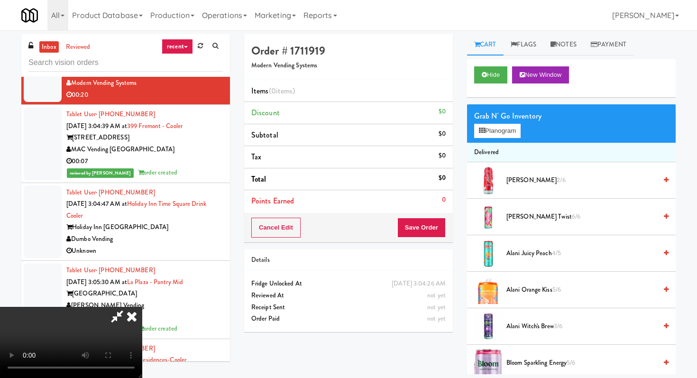
click at [77, 325] on video at bounding box center [71, 342] width 142 height 71
click at [509, 134] on button "Planogram" at bounding box center [497, 131] width 46 height 14
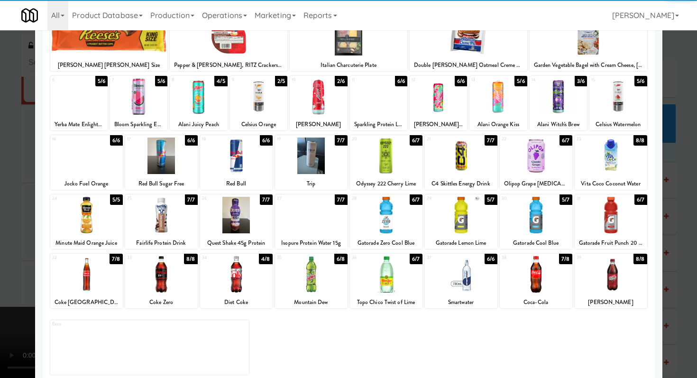
scroll to position [83, 0]
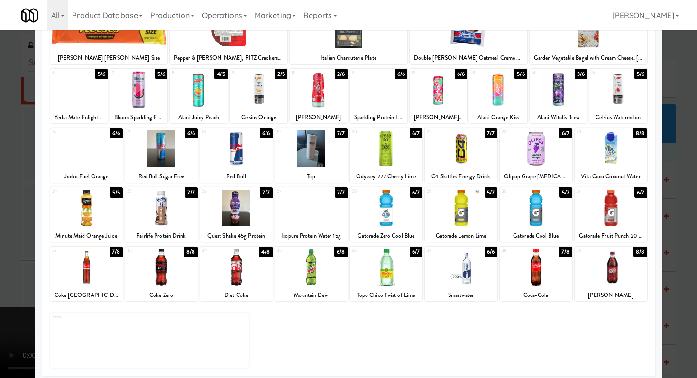
click at [162, 268] on div at bounding box center [161, 267] width 73 height 36
click at [376, 272] on div at bounding box center [386, 267] width 73 height 36
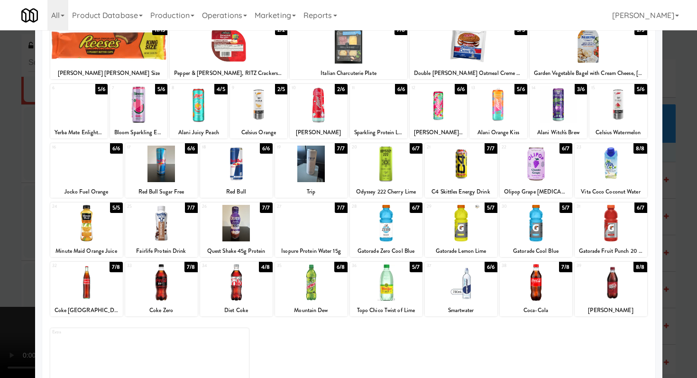
scroll to position [60, 0]
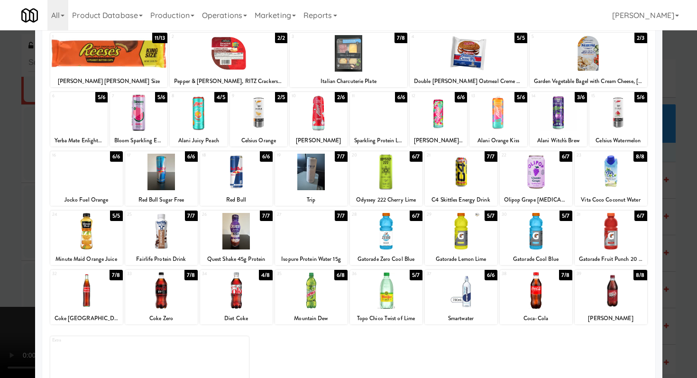
click at [446, 226] on div at bounding box center [461, 231] width 73 height 36
click at [482, 111] on div at bounding box center [497, 112] width 57 height 36
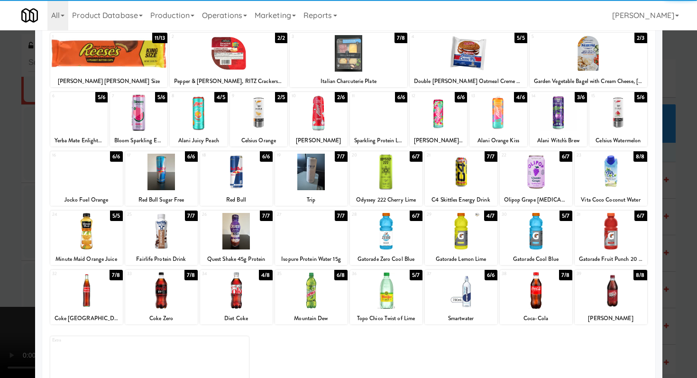
click at [552, 110] on div at bounding box center [557, 112] width 57 height 36
click at [0, 67] on div at bounding box center [348, 189] width 697 height 378
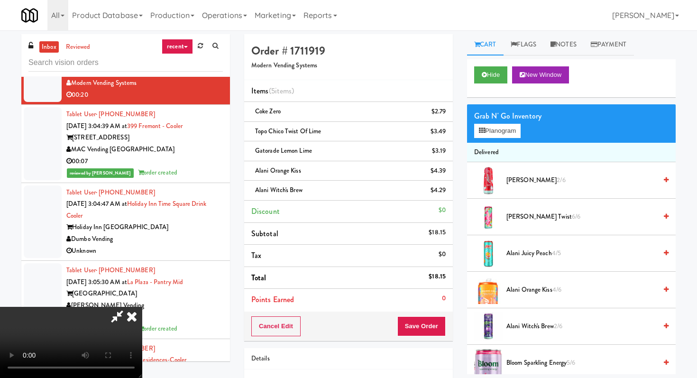
click at [142, 307] on video at bounding box center [71, 342] width 142 height 71
click at [435, 329] on button "Save Order" at bounding box center [421, 326] width 48 height 20
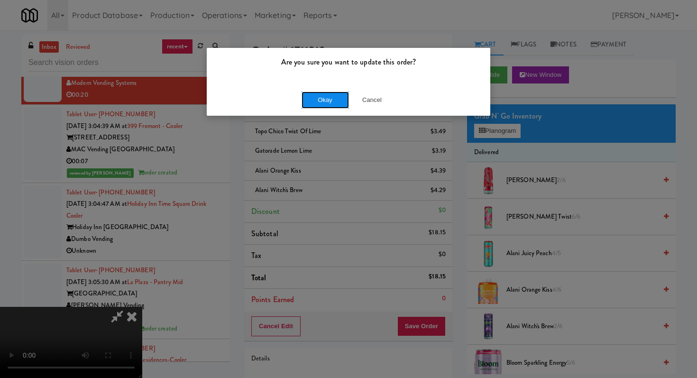
click at [324, 102] on button "Okay" at bounding box center [324, 99] width 47 height 17
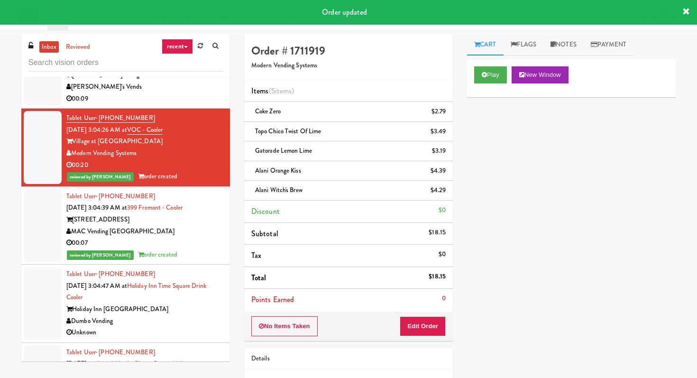
scroll to position [1688, 0]
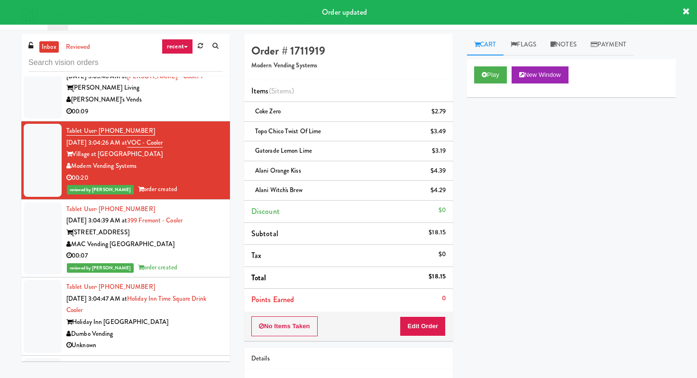
click at [173, 121] on li "Tablet User · (989) 854-8070 [DATE] 3:03:46 AM at [PERSON_NAME] Luxury - Cooler…" at bounding box center [125, 88] width 209 height 66
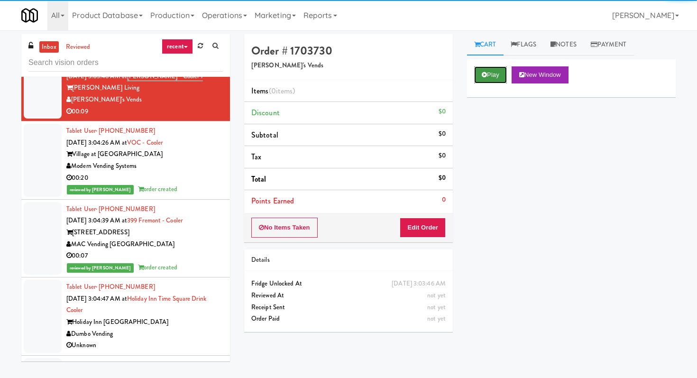
click at [506, 70] on button "Play" at bounding box center [490, 74] width 33 height 17
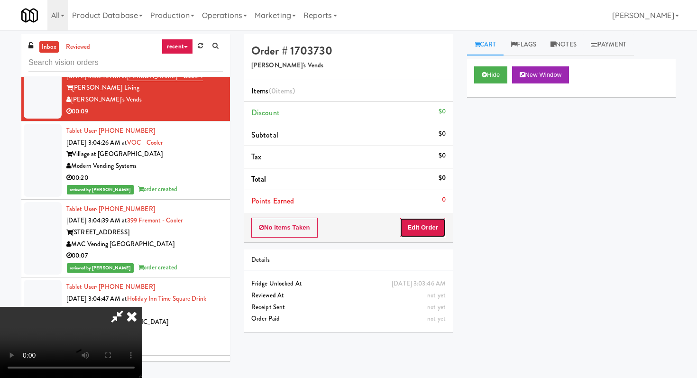
click at [429, 224] on button "Edit Order" at bounding box center [423, 228] width 46 height 20
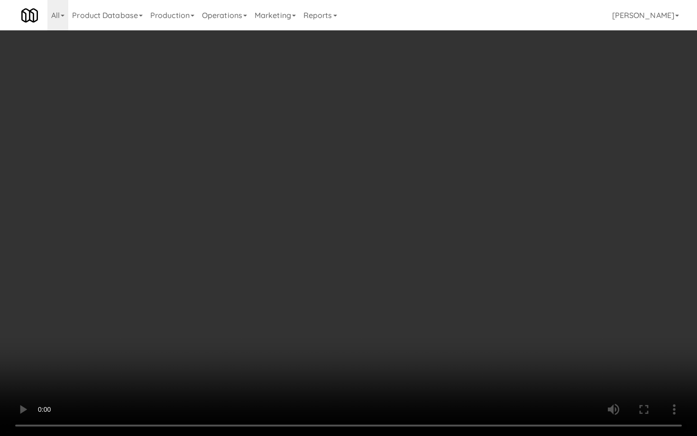
click at [526, 350] on video at bounding box center [348, 218] width 697 height 436
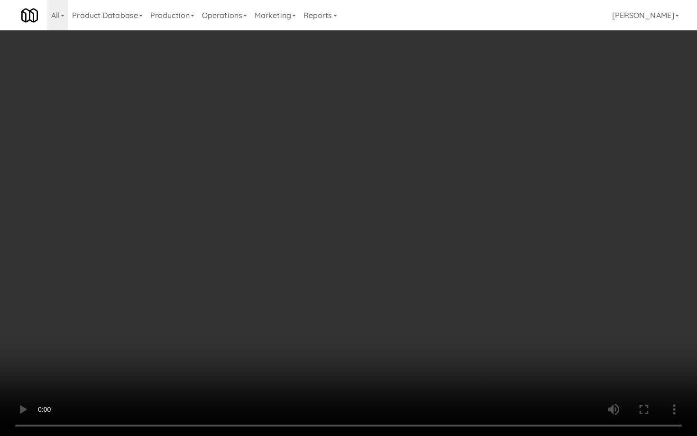
click at [549, 328] on video at bounding box center [348, 218] width 697 height 436
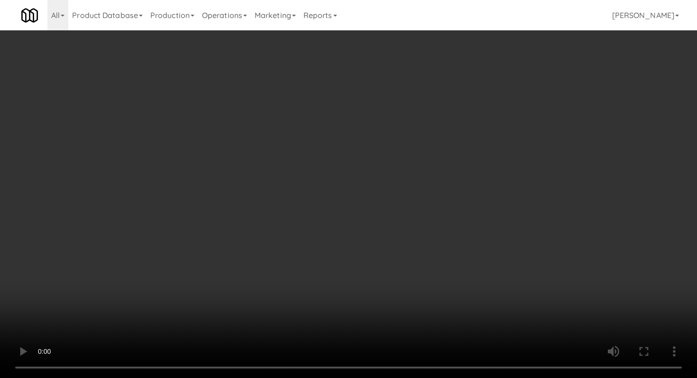
scroll to position [281, 0]
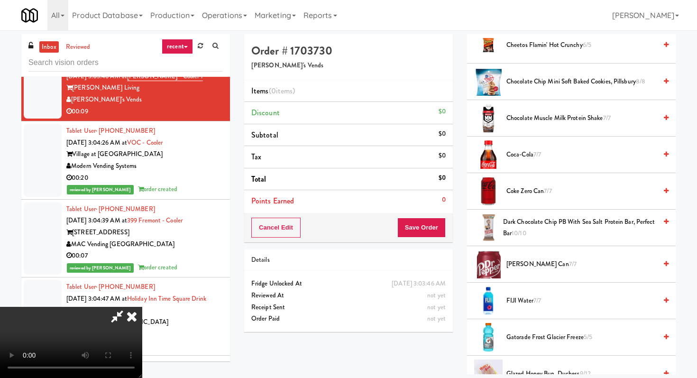
click at [521, 149] on span "Coca-Cola 7/7" at bounding box center [581, 155] width 150 height 12
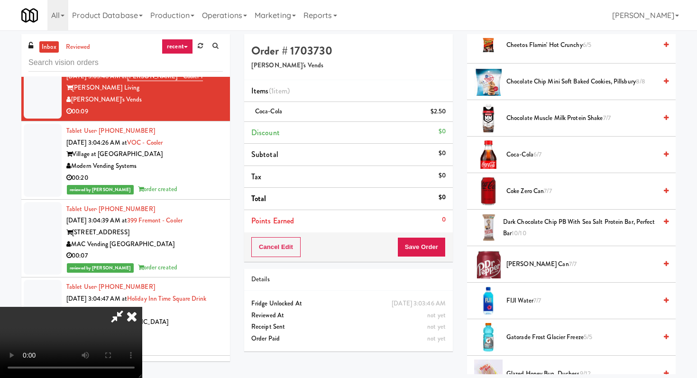
click at [521, 149] on span "Coca-Cola 6/7" at bounding box center [581, 155] width 150 height 12
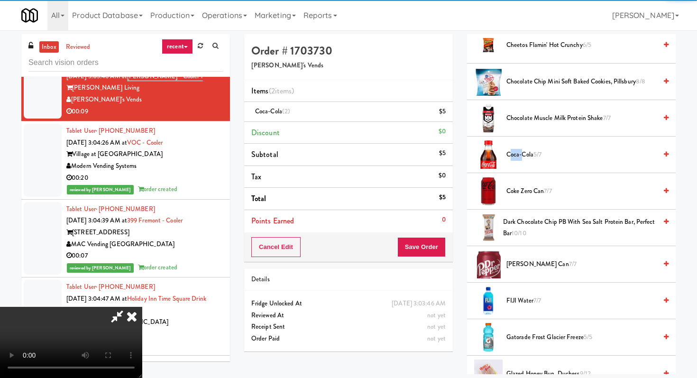
click at [439, 232] on div "Cancel Edit Save Order" at bounding box center [348, 246] width 209 height 29
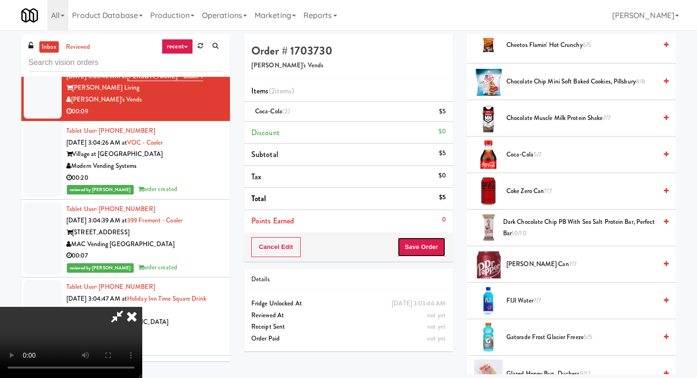
click at [431, 249] on button "Save Order" at bounding box center [421, 247] width 48 height 20
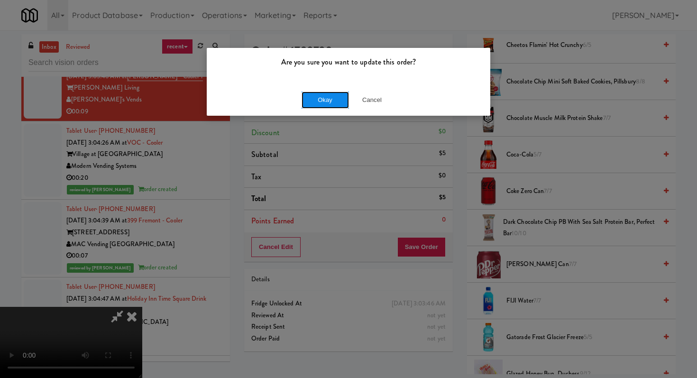
click at [332, 98] on button "Okay" at bounding box center [324, 99] width 47 height 17
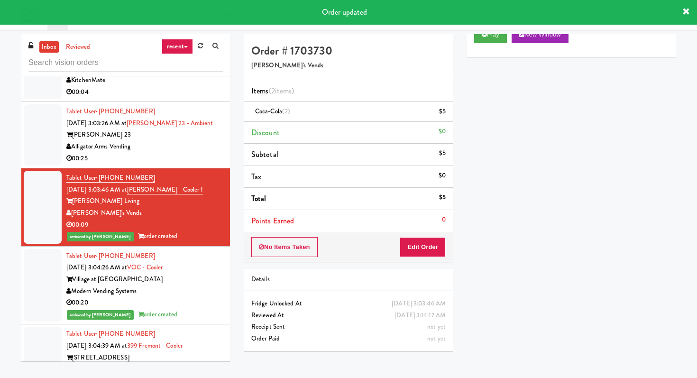
scroll to position [1544, 0]
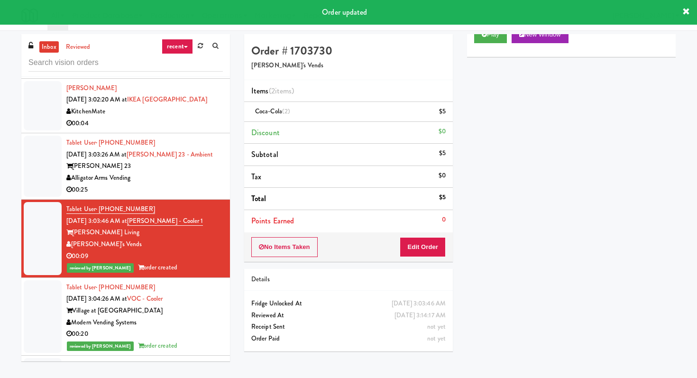
click at [192, 215] on li "Tablet User · (989) 854-8070 [DATE] 3:03:46 AM at [PERSON_NAME] Luxury - Cooler…" at bounding box center [125, 239] width 209 height 78
click at [194, 196] on div "00:25" at bounding box center [144, 190] width 156 height 12
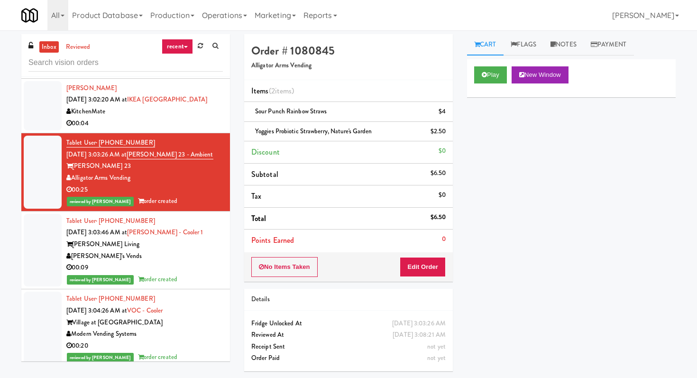
click at [190, 129] on div "00:04" at bounding box center [144, 124] width 156 height 12
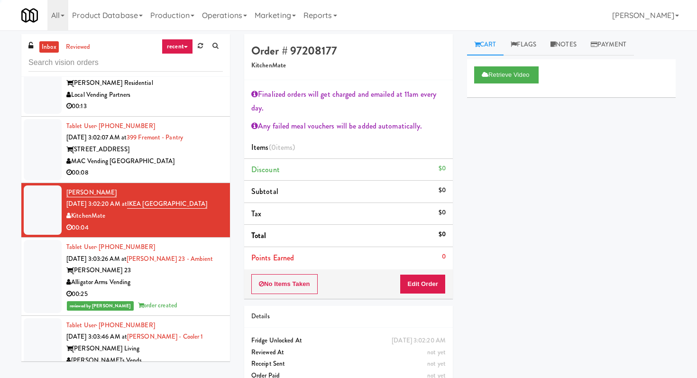
scroll to position [1421, 0]
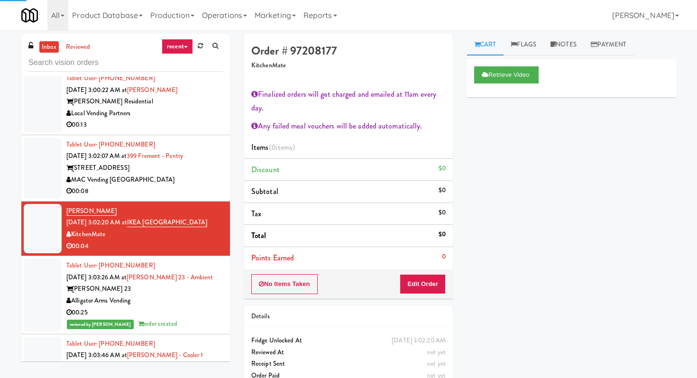
click at [182, 186] on div "MAC Vending [GEOGRAPHIC_DATA]" at bounding box center [144, 180] width 156 height 12
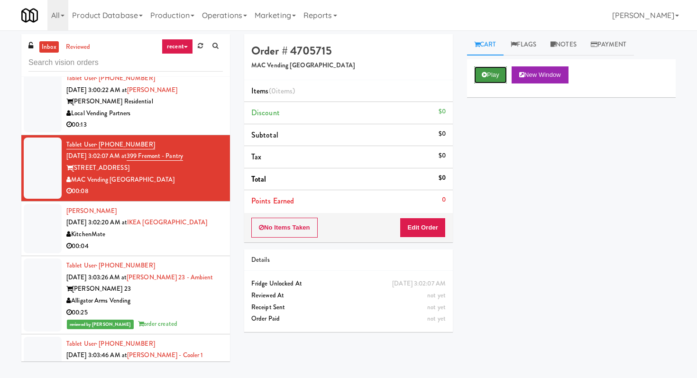
click at [485, 73] on icon at bounding box center [484, 75] width 5 height 6
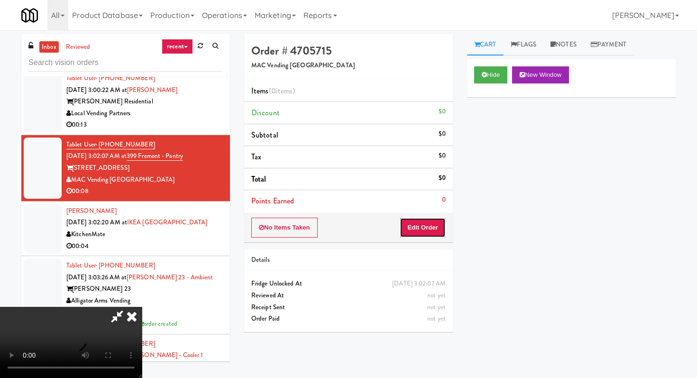
click at [426, 226] on button "Edit Order" at bounding box center [423, 228] width 46 height 20
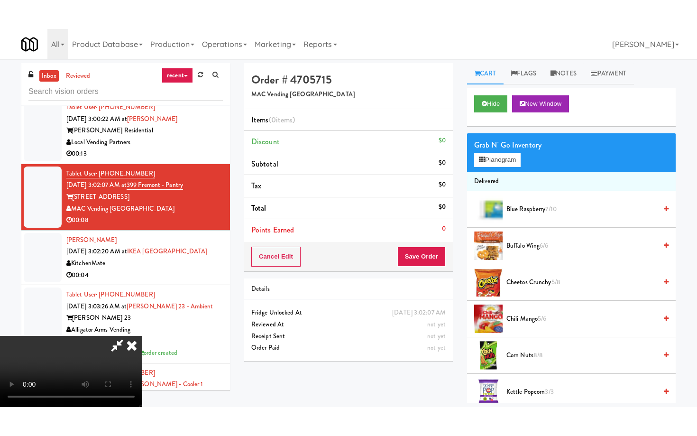
scroll to position [94, 0]
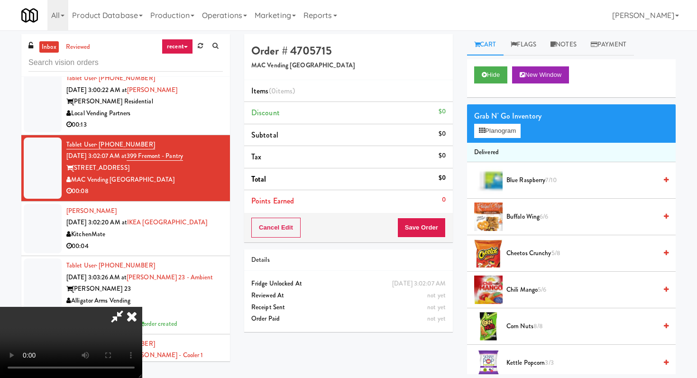
click at [142, 307] on video at bounding box center [71, 342] width 142 height 71
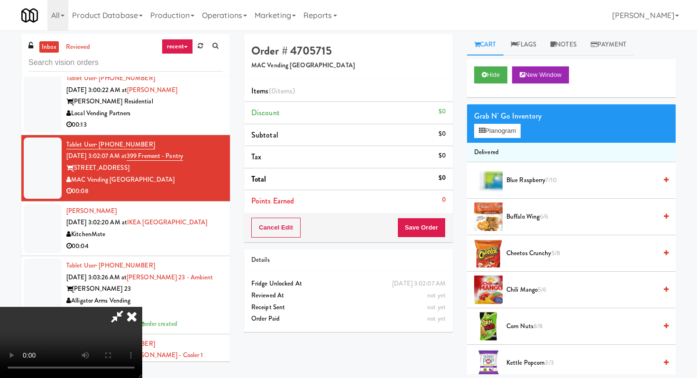
scroll to position [0, 0]
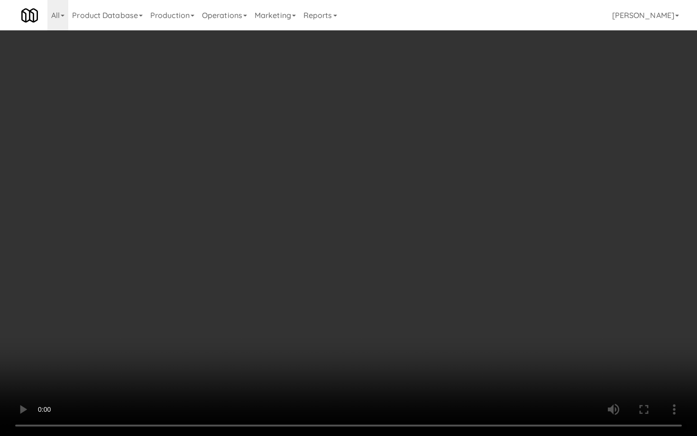
click at [312, 325] on video at bounding box center [348, 218] width 697 height 436
click at [485, 311] on video at bounding box center [348, 218] width 697 height 436
click at [599, 261] on video at bounding box center [348, 218] width 697 height 436
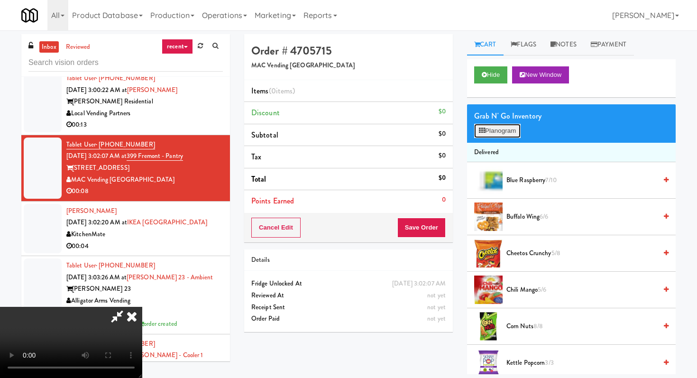
click at [502, 124] on button "Planogram" at bounding box center [497, 131] width 46 height 14
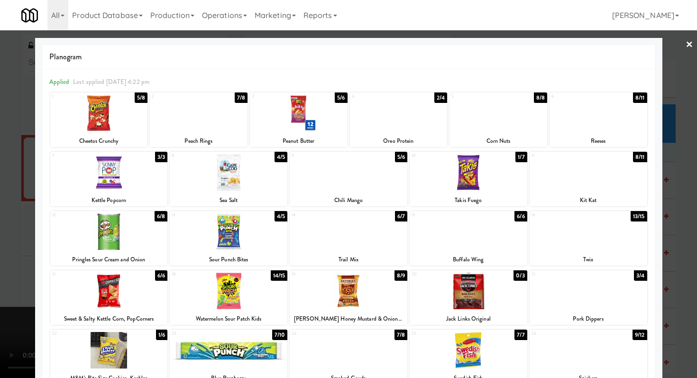
click at [214, 292] on div at bounding box center [229, 291] width 118 height 36
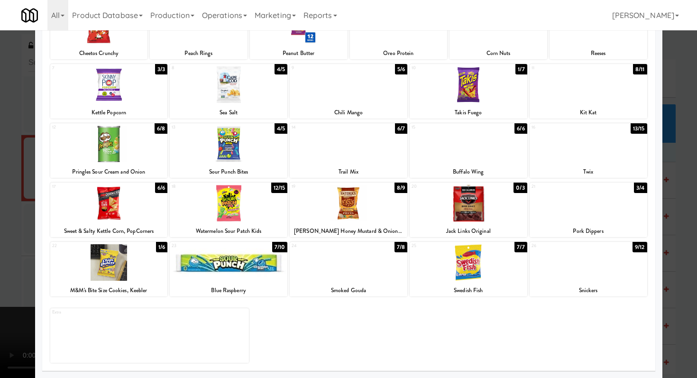
scroll to position [75, 0]
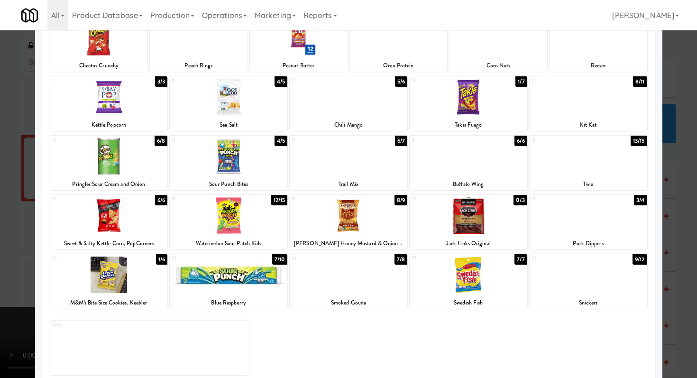
click at [548, 285] on div at bounding box center [588, 274] width 118 height 36
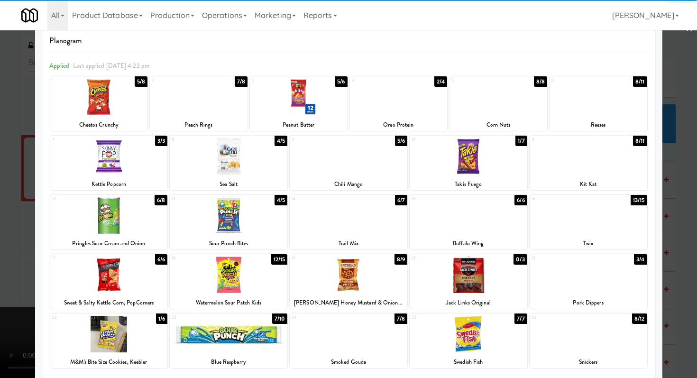
scroll to position [0, 0]
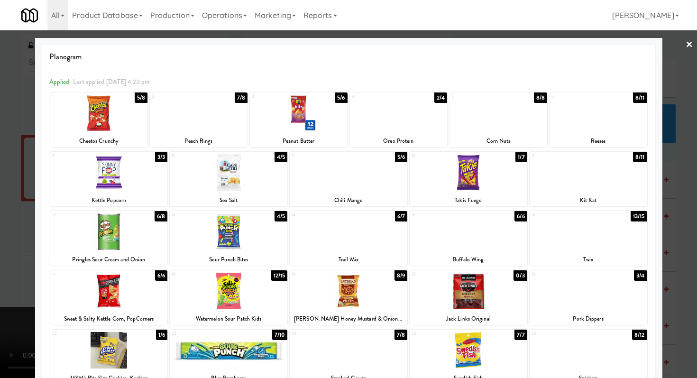
click at [494, 109] on div at bounding box center [498, 113] width 98 height 36
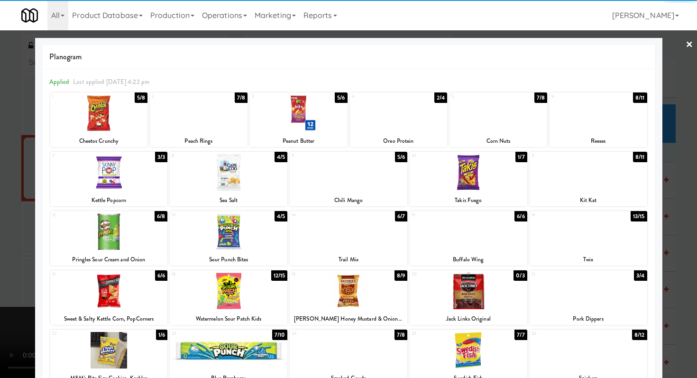
click at [0, 293] on div at bounding box center [348, 189] width 697 height 378
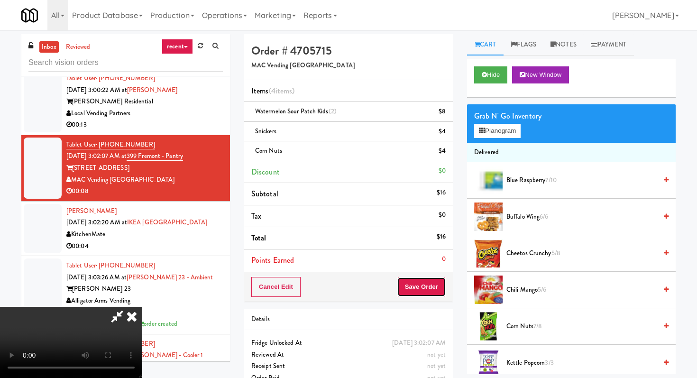
click at [433, 280] on button "Save Order" at bounding box center [421, 287] width 48 height 20
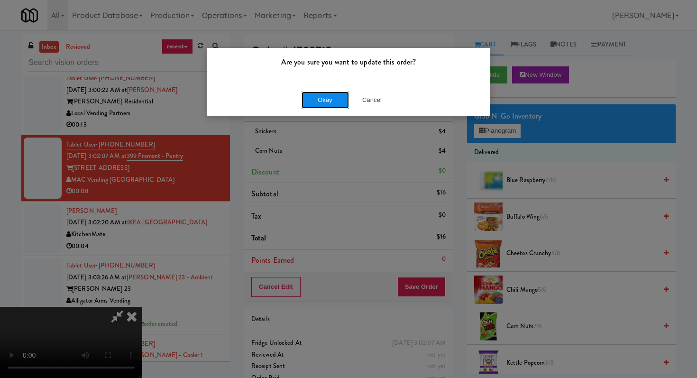
click at [332, 97] on button "Okay" at bounding box center [324, 99] width 47 height 17
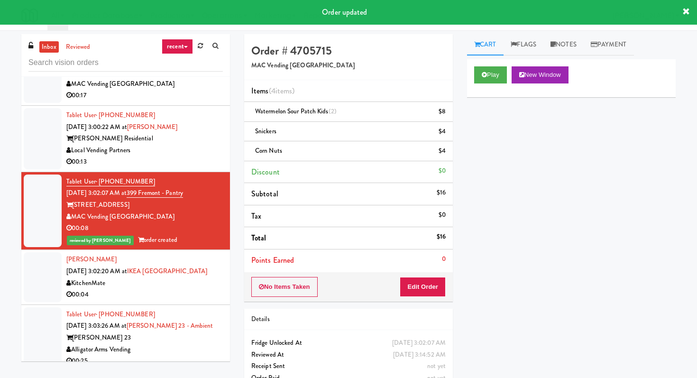
scroll to position [1370, 0]
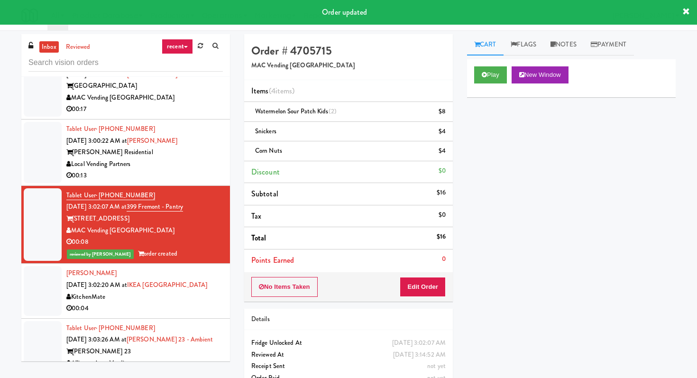
click at [169, 186] on li "Tablet User · (520) 222-2977 [DATE] 3:00:22 AM at [PERSON_NAME] - Fridge [PERSO…" at bounding box center [125, 152] width 209 height 66
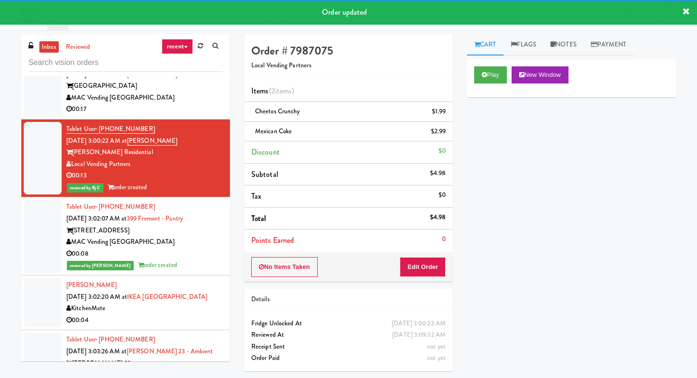
click at [166, 115] on div "00:17" at bounding box center [144, 109] width 156 height 12
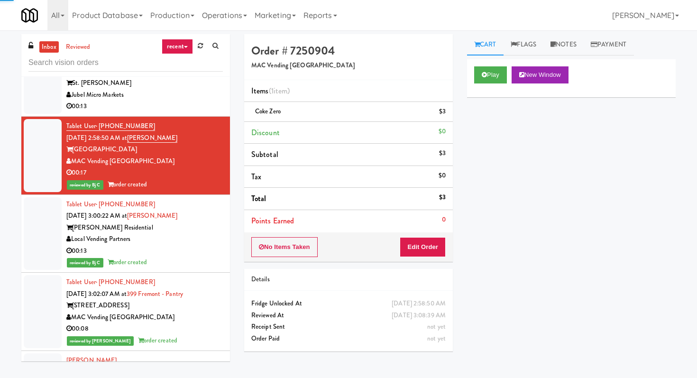
scroll to position [1250, 0]
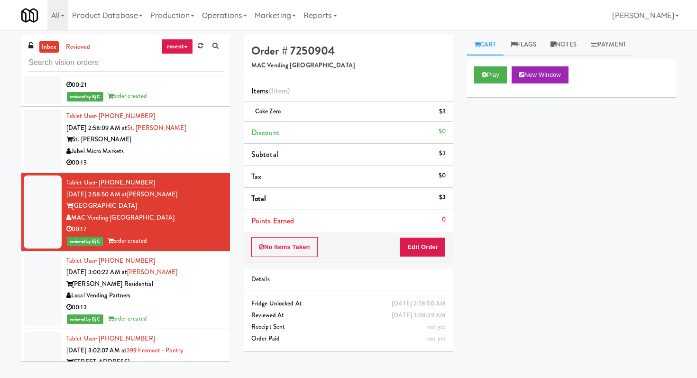
click at [192, 169] on div "00:13" at bounding box center [144, 163] width 156 height 12
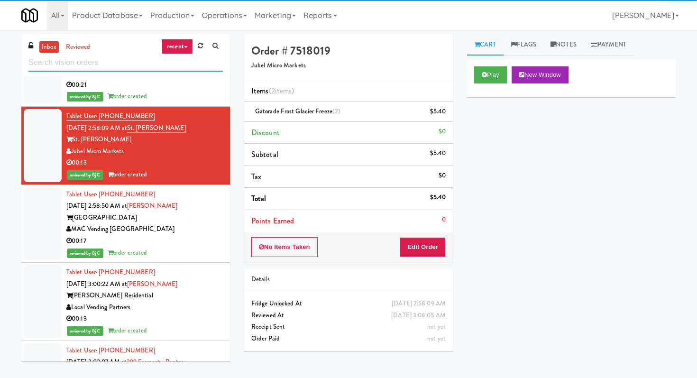
click at [129, 60] on input "text" at bounding box center [125, 63] width 194 height 18
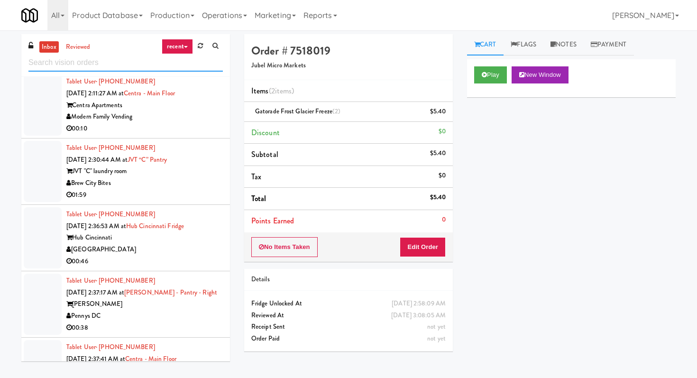
scroll to position [707, 0]
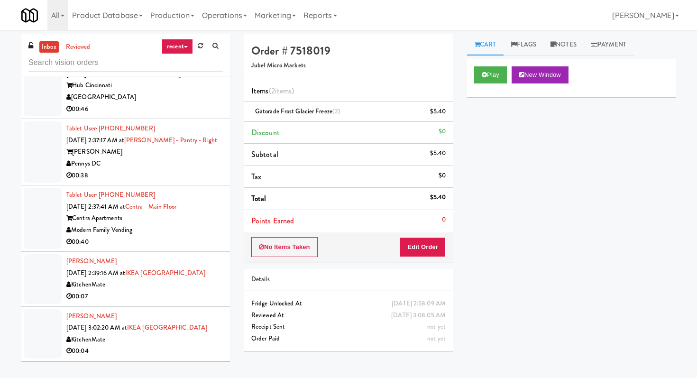
click at [148, 170] on div "Pennys DC" at bounding box center [144, 164] width 156 height 12
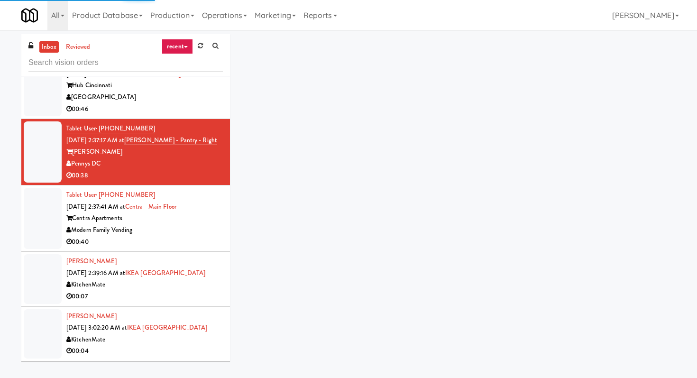
click at [145, 65] on input "text" at bounding box center [125, 63] width 194 height 18
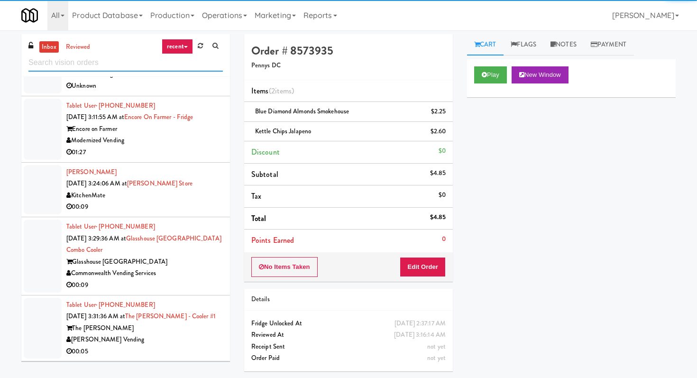
scroll to position [799, 0]
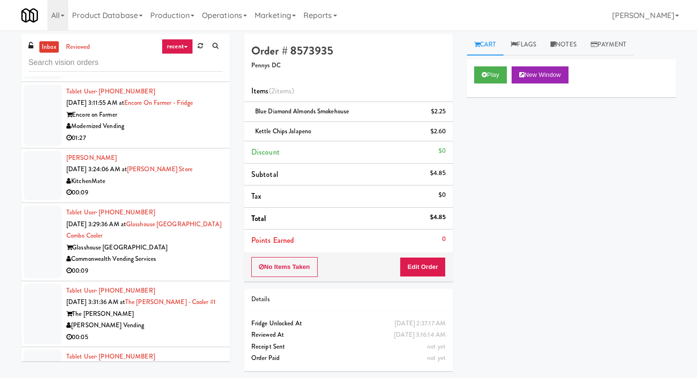
click at [183, 132] on div "Modernized Vending" at bounding box center [144, 126] width 156 height 12
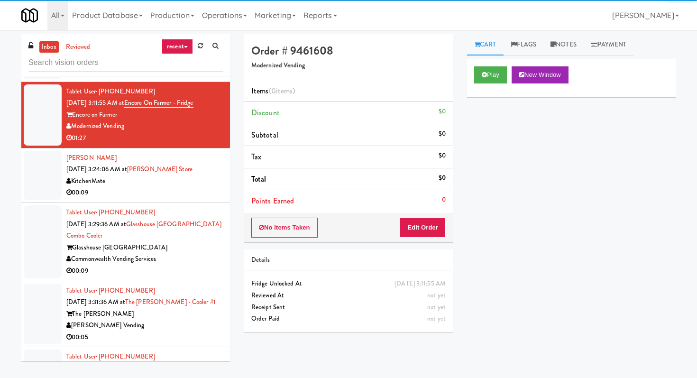
click at [205, 277] on div "00:09" at bounding box center [144, 271] width 156 height 12
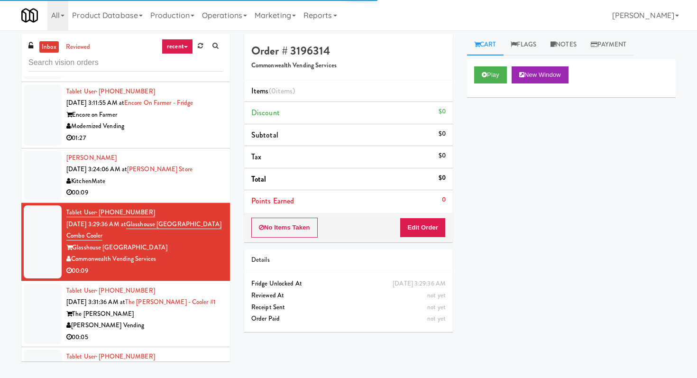
click at [485, 62] on div "Play New Window" at bounding box center [571, 78] width 209 height 38
click at [482, 82] on button "Play" at bounding box center [490, 74] width 33 height 17
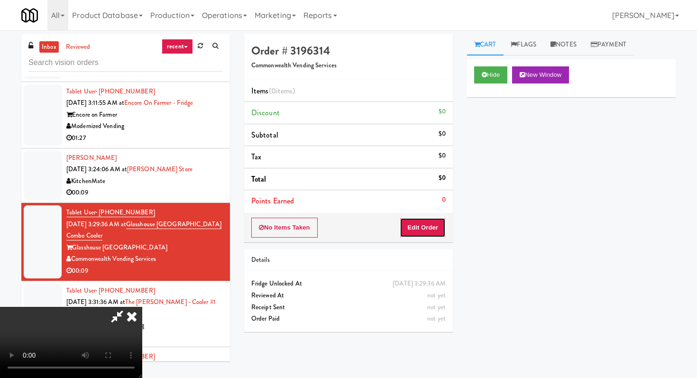
click at [425, 218] on button "Edit Order" at bounding box center [423, 228] width 46 height 20
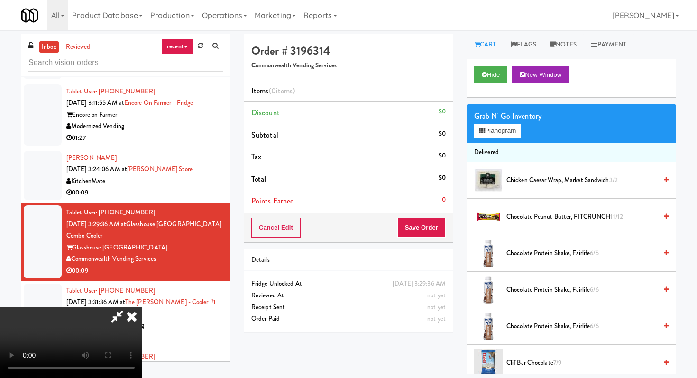
scroll to position [94, 0]
click at [502, 68] on button "Hide" at bounding box center [490, 74] width 33 height 17
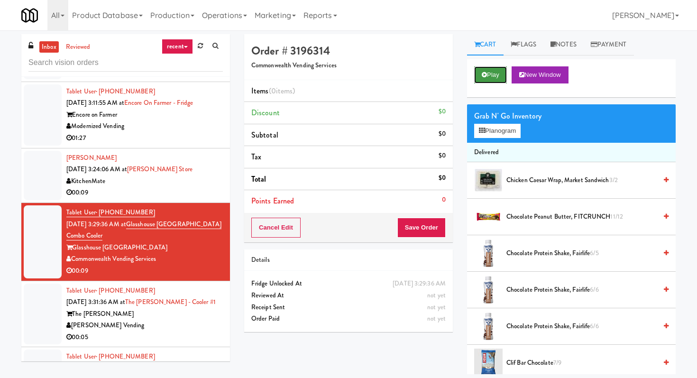
scroll to position [0, 0]
click at [502, 68] on button "Play" at bounding box center [490, 74] width 33 height 17
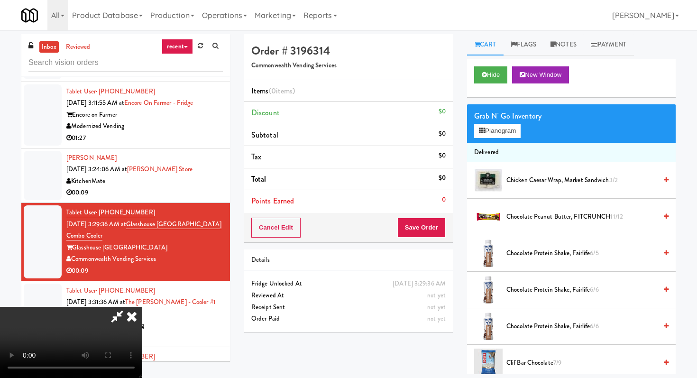
click at [124, 316] on video at bounding box center [71, 342] width 142 height 71
click at [142, 322] on video at bounding box center [71, 342] width 142 height 71
click at [131, 316] on video at bounding box center [71, 342] width 142 height 71
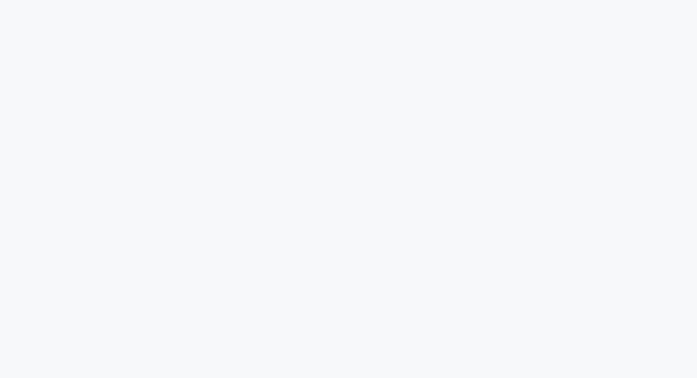
click at [288, 34] on html at bounding box center [348, 17] width 697 height 34
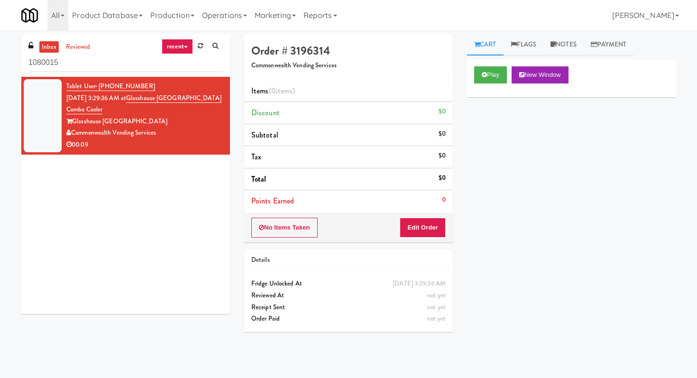
click at [95, 63] on input "1080015" at bounding box center [125, 63] width 194 height 18
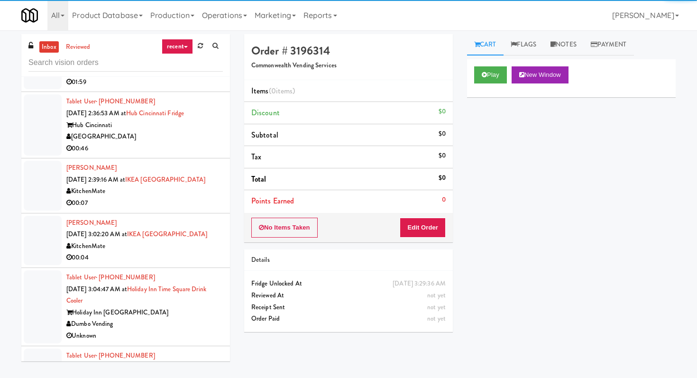
scroll to position [964, 0]
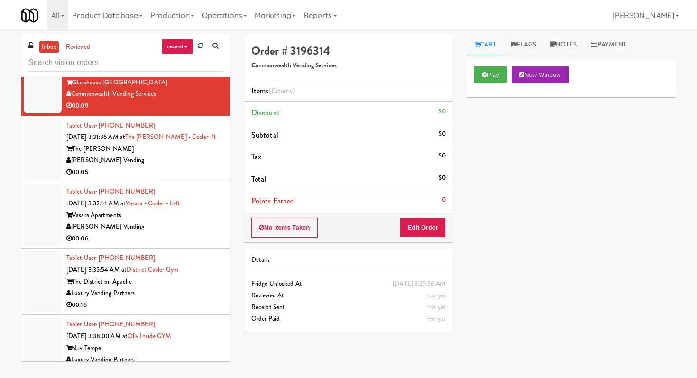
click at [191, 182] on li "Tablet User · (571) 992-9814 Sep 25, 2025 3:31:36 AM at The Sutton - Cooler #1 …" at bounding box center [125, 149] width 209 height 66
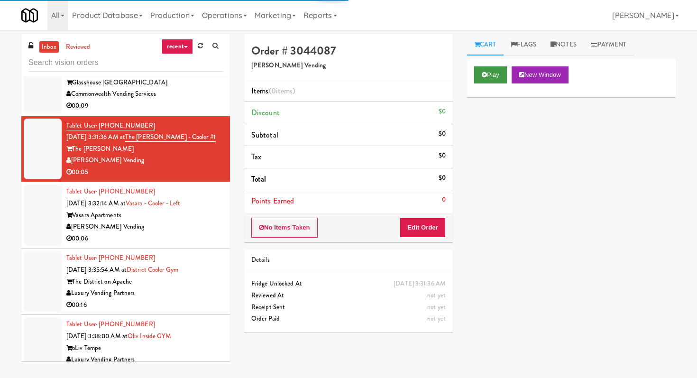
click at [493, 74] on button "Play" at bounding box center [490, 74] width 33 height 17
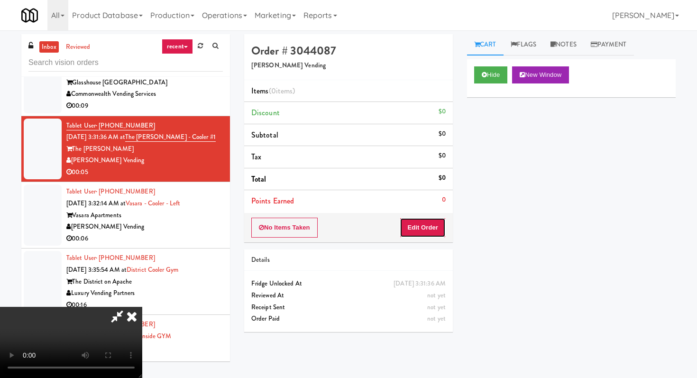
click at [413, 226] on button "Edit Order" at bounding box center [423, 228] width 46 height 20
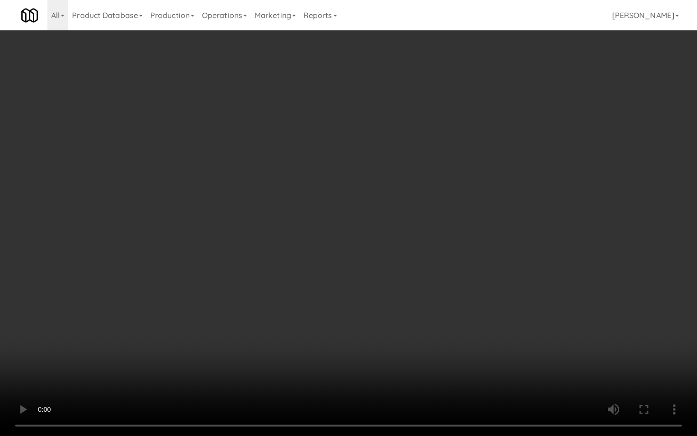
click at [329, 278] on video at bounding box center [348, 218] width 697 height 436
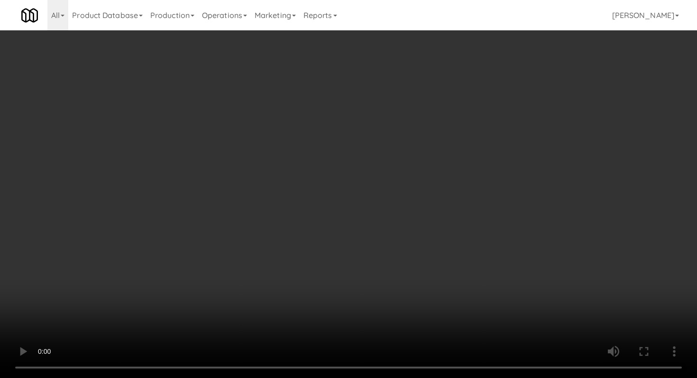
scroll to position [349, 0]
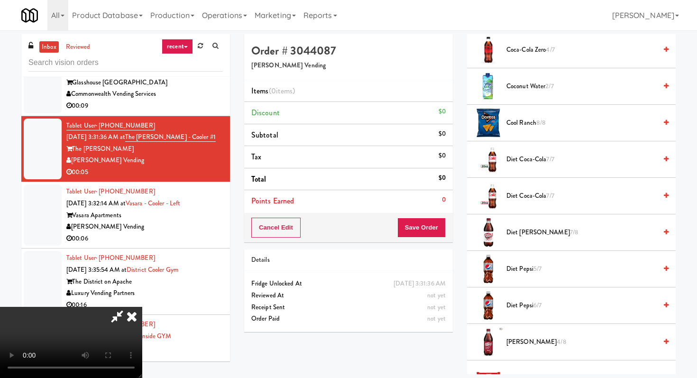
click at [516, 350] on li "Dr Pepper 4/8" at bounding box center [571, 342] width 209 height 36
click at [517, 341] on span "Dr Pepper 4/8" at bounding box center [581, 342] width 150 height 12
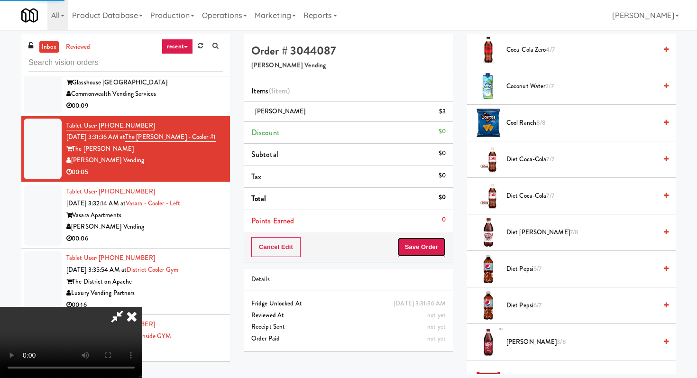
click at [426, 243] on button "Save Order" at bounding box center [421, 247] width 48 height 20
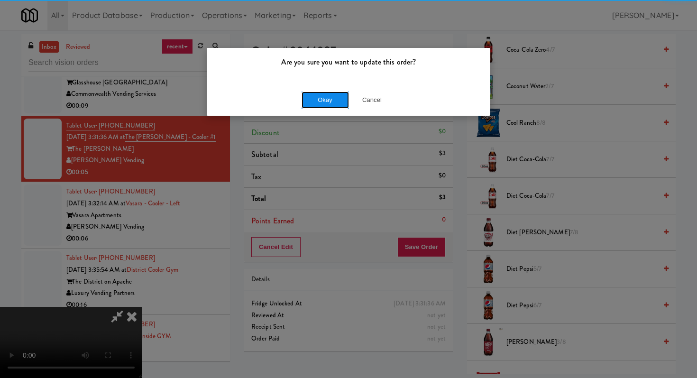
click at [314, 104] on button "Okay" at bounding box center [324, 99] width 47 height 17
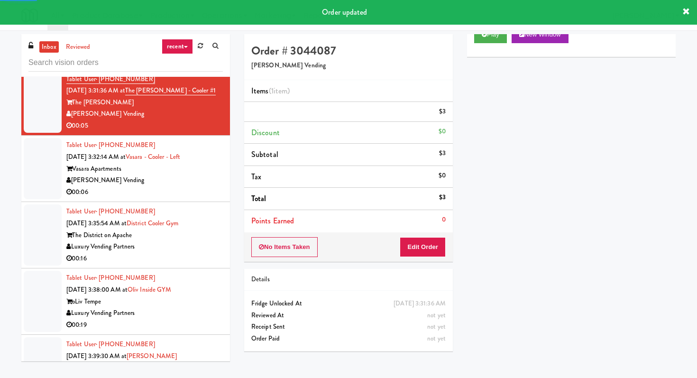
scroll to position [1024, 0]
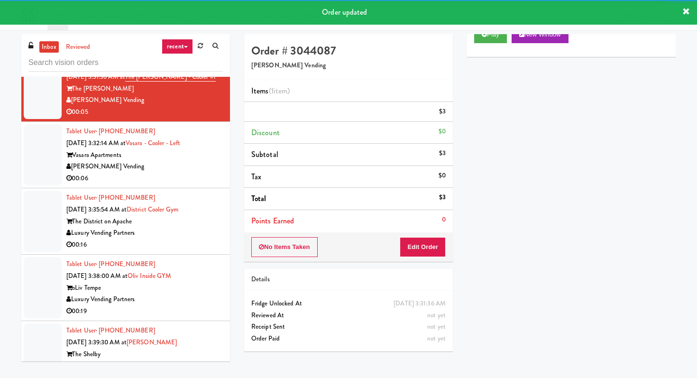
click at [170, 184] on div "00:06" at bounding box center [144, 179] width 156 height 12
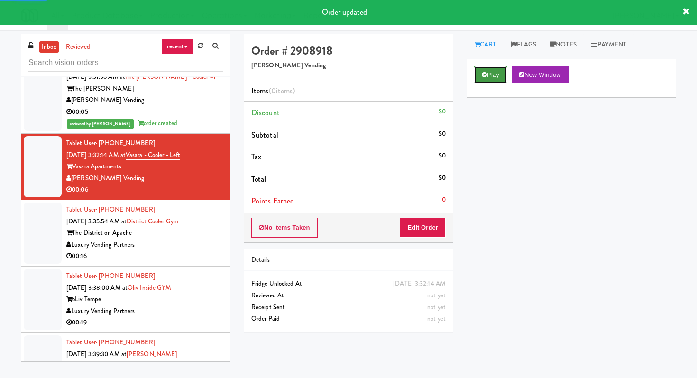
click at [501, 70] on button "Play" at bounding box center [490, 74] width 33 height 17
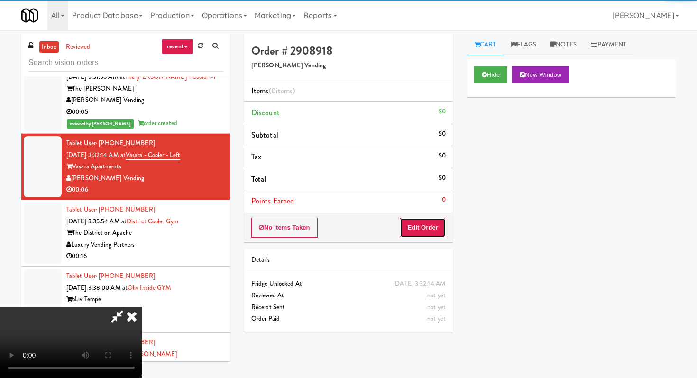
click at [426, 221] on button "Edit Order" at bounding box center [423, 228] width 46 height 20
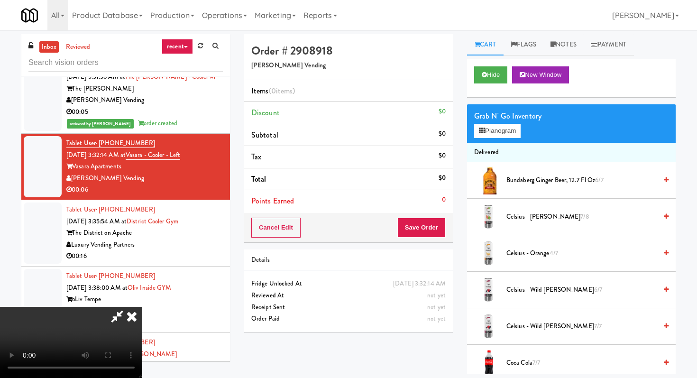
scroll to position [30, 0]
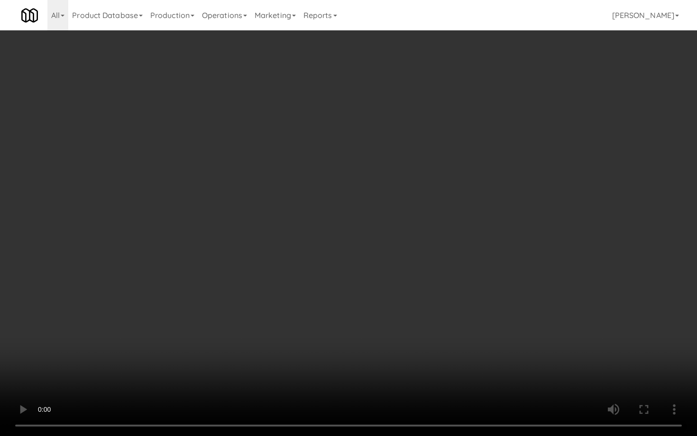
click at [450, 320] on video at bounding box center [348, 218] width 697 height 436
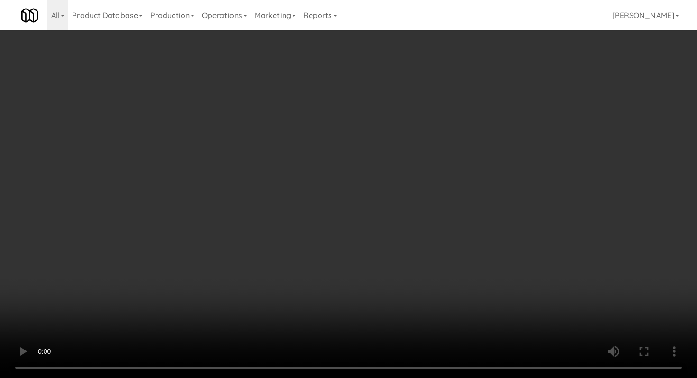
scroll to position [316, 0]
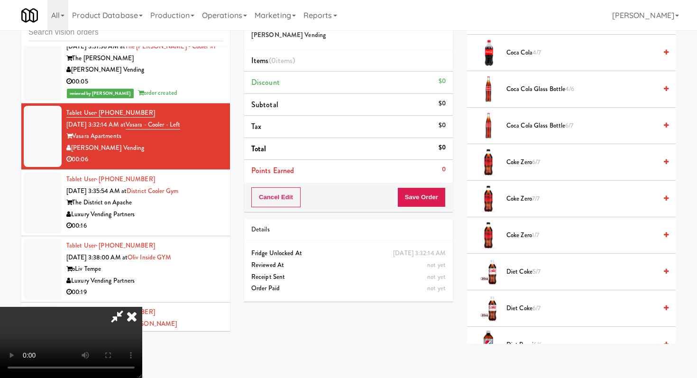
click at [572, 86] on span "4/6" at bounding box center [569, 88] width 9 height 9
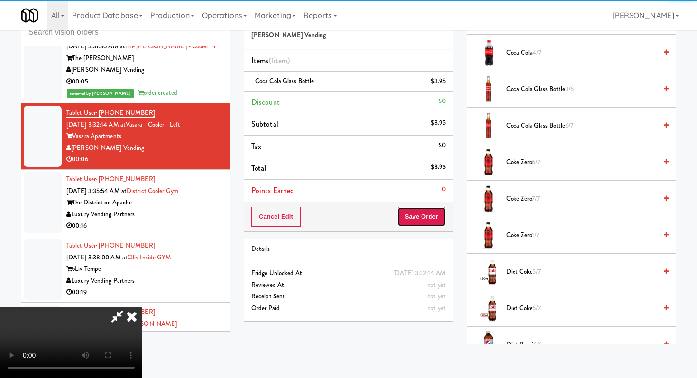
click at [427, 221] on button "Save Order" at bounding box center [421, 217] width 48 height 20
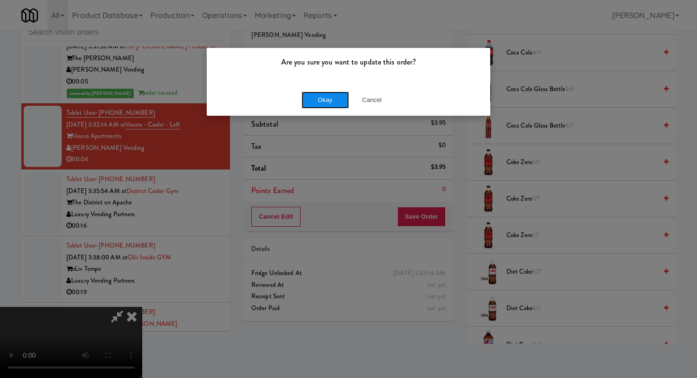
click at [331, 95] on button "Okay" at bounding box center [324, 99] width 47 height 17
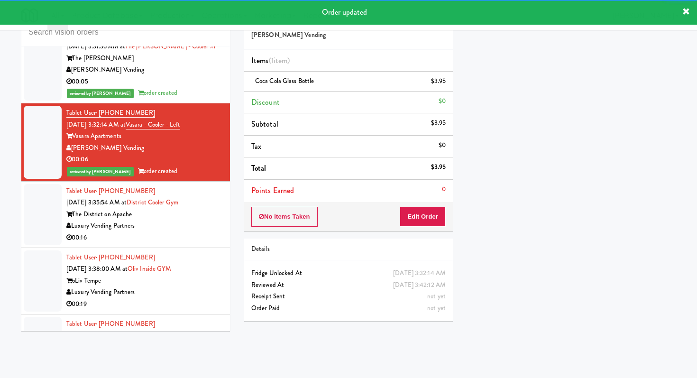
scroll to position [1101, 0]
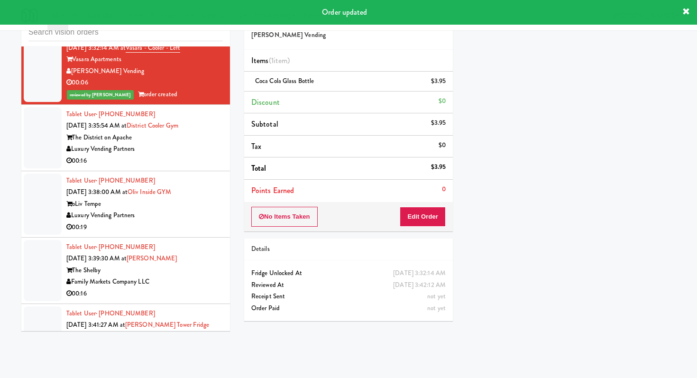
click at [197, 155] on div "Luxury Vending Partners" at bounding box center [144, 149] width 156 height 12
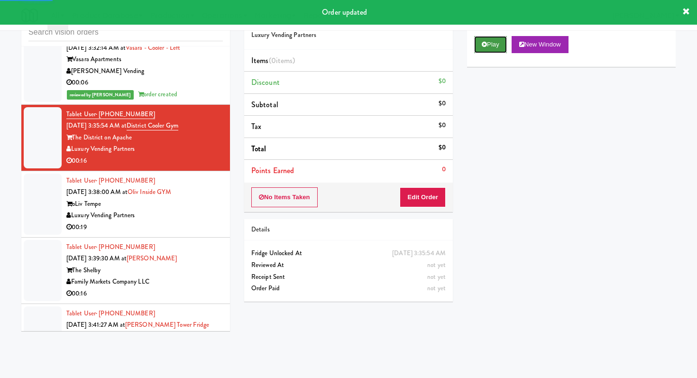
click at [497, 45] on button "Play" at bounding box center [490, 44] width 33 height 17
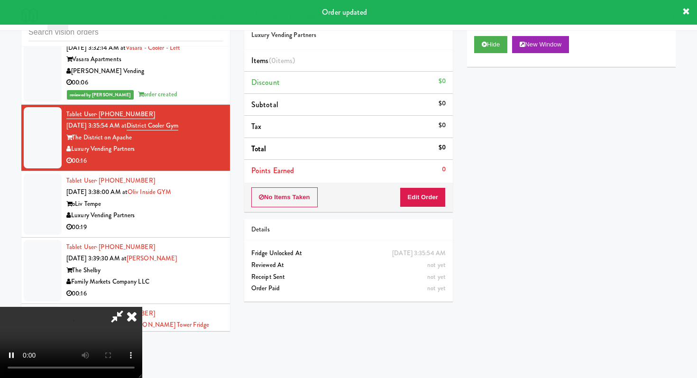
click at [399, 200] on div "No Items Taken Edit Order" at bounding box center [348, 196] width 209 height 29
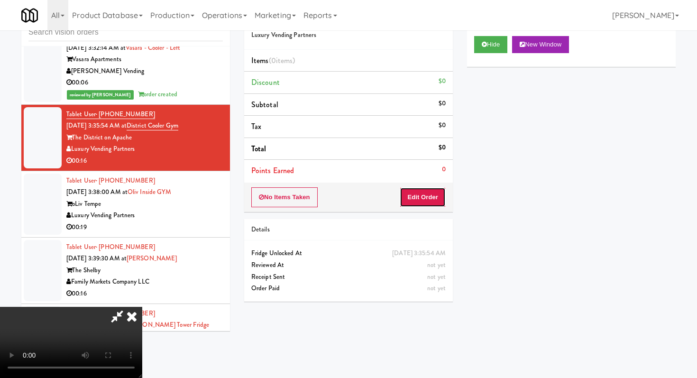
click at [427, 201] on button "Edit Order" at bounding box center [423, 197] width 46 height 20
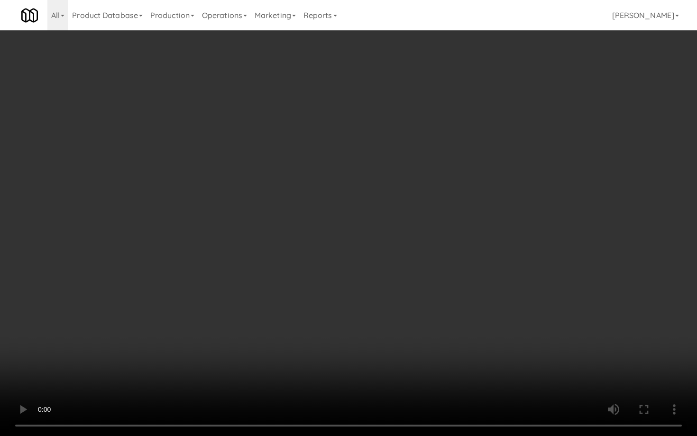
click at [322, 297] on video at bounding box center [348, 218] width 697 height 436
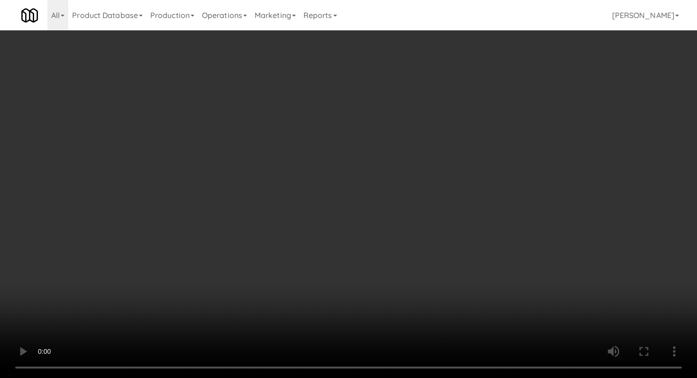
scroll to position [522, 0]
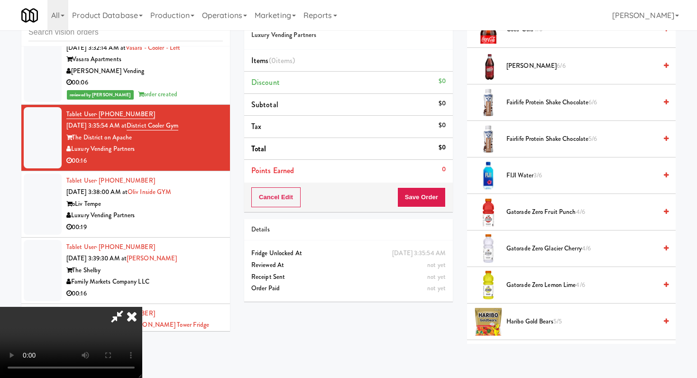
click at [552, 216] on span "Gatorade Zero Fruit Punch 4/6" at bounding box center [581, 212] width 150 height 12
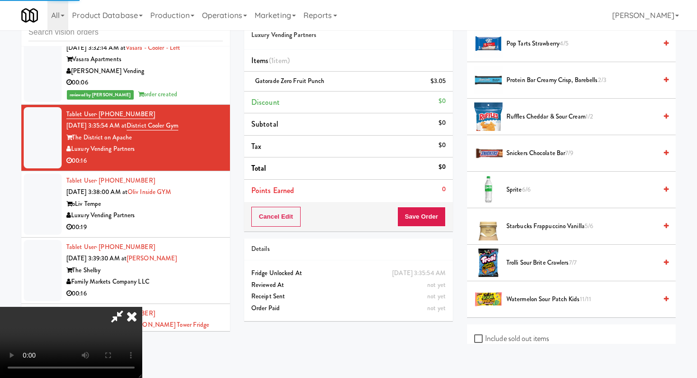
scroll to position [970, 0]
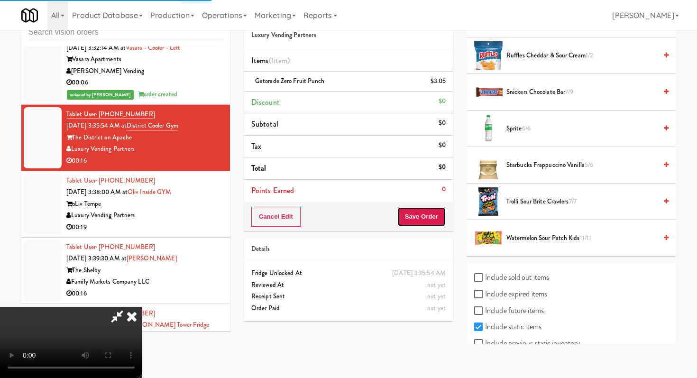
click at [432, 216] on button "Save Order" at bounding box center [421, 217] width 48 height 20
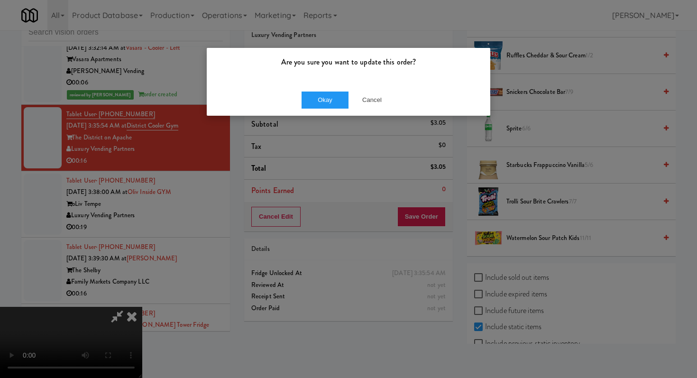
click at [330, 89] on div "Okay Cancel" at bounding box center [348, 100] width 283 height 32
click at [330, 94] on button "Okay" at bounding box center [324, 99] width 47 height 17
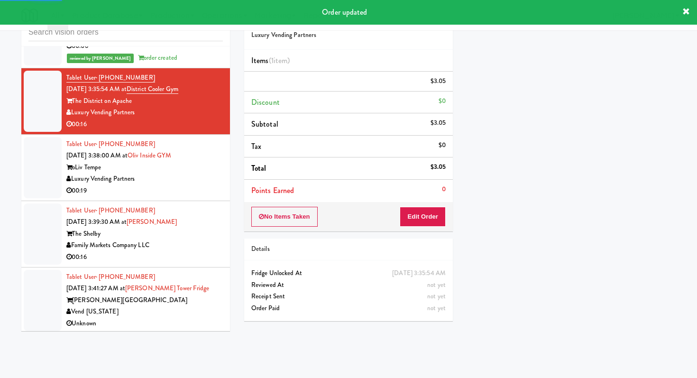
scroll to position [1145, 0]
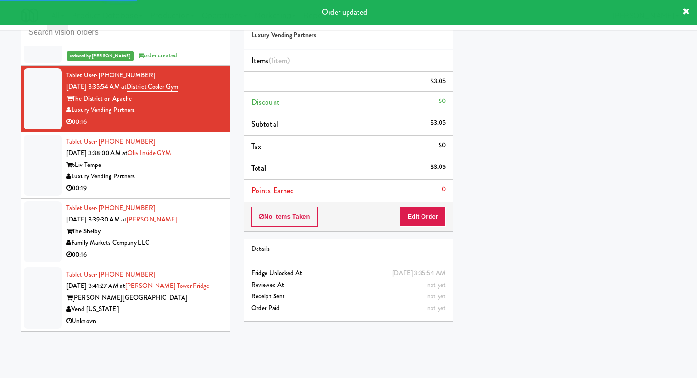
click at [174, 182] on div "Luxury Vending Partners" at bounding box center [144, 177] width 156 height 12
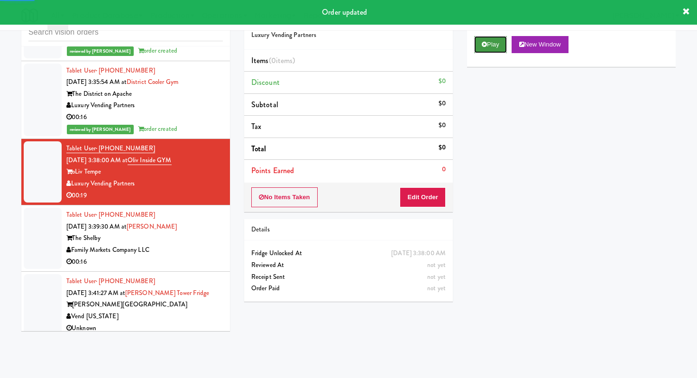
click at [490, 45] on button "Play" at bounding box center [490, 44] width 33 height 17
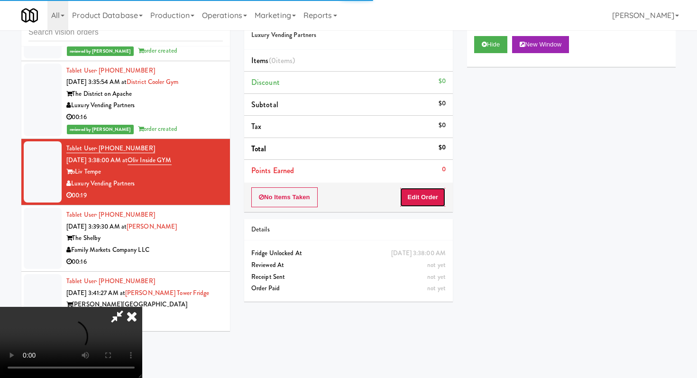
click at [441, 192] on button "Edit Order" at bounding box center [423, 197] width 46 height 20
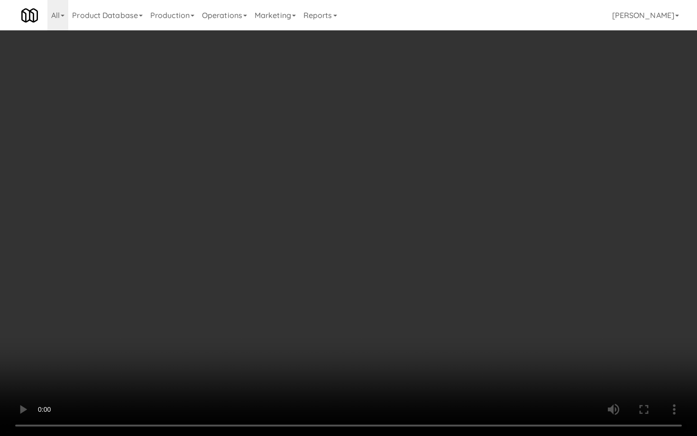
click at [312, 331] on video at bounding box center [348, 218] width 697 height 436
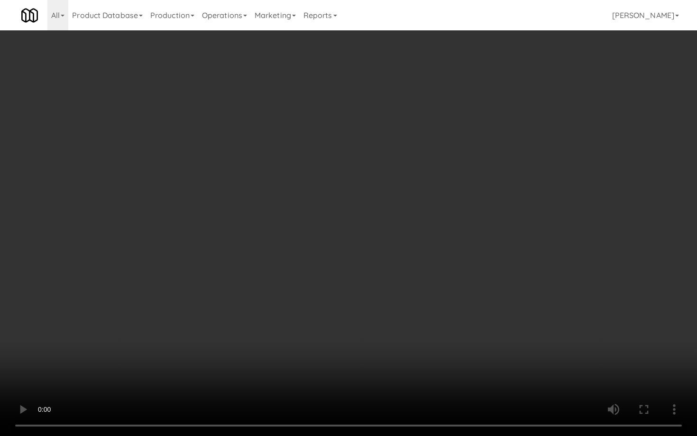
click at [312, 331] on video at bounding box center [348, 218] width 697 height 436
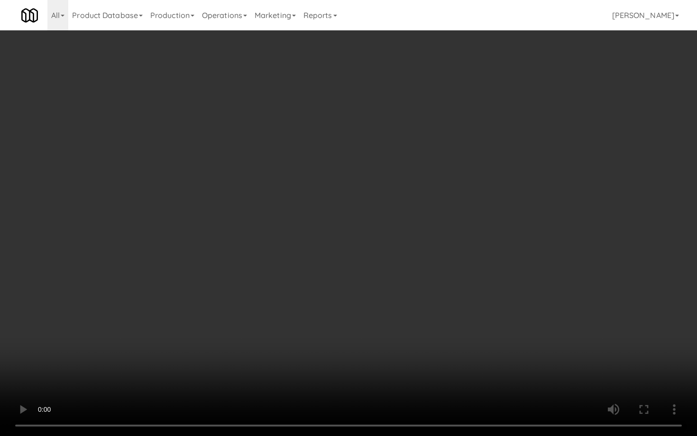
click at [445, 360] on video at bounding box center [348, 218] width 697 height 436
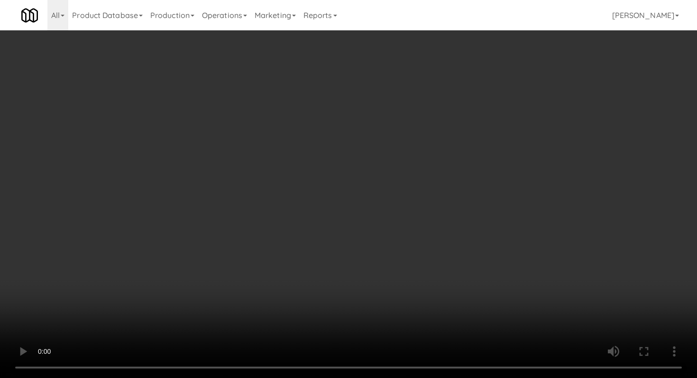
scroll to position [258, 0]
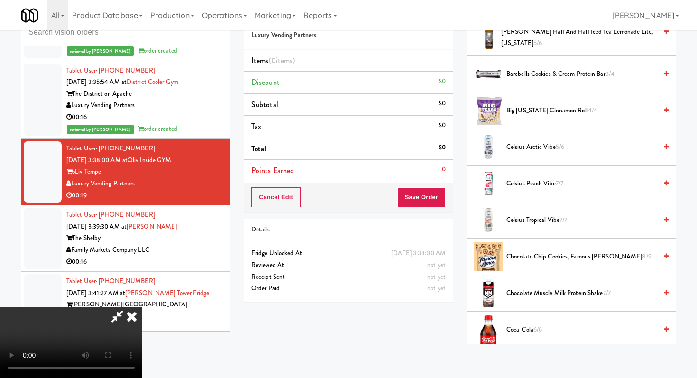
click at [511, 335] on span "Coca-Cola 6/6" at bounding box center [581, 330] width 150 height 12
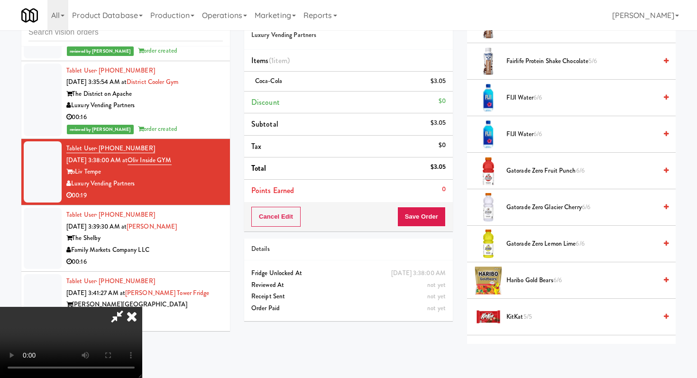
scroll to position [682, 0]
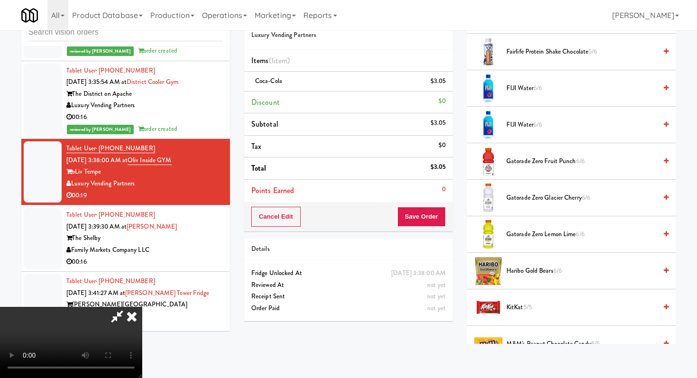
click at [526, 277] on li "Haribo Gold Bears 6/6" at bounding box center [571, 271] width 209 height 36
click at [523, 265] on span "Haribo Gold Bears 6/6" at bounding box center [581, 271] width 150 height 12
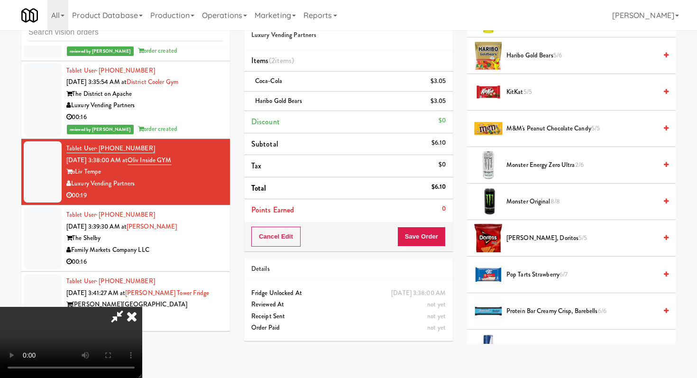
click at [529, 233] on span "Nacho Cheese, Doritos 5/5" at bounding box center [581, 238] width 150 height 12
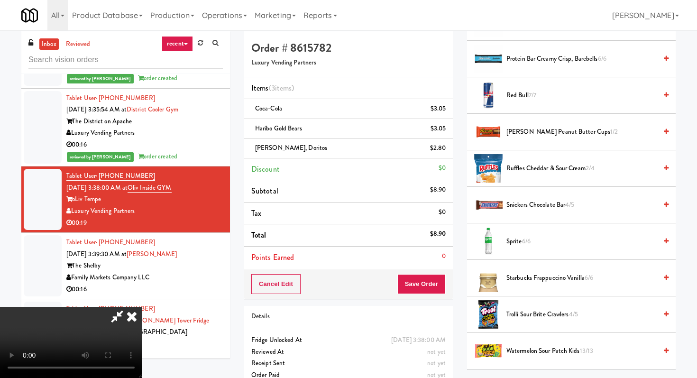
scroll to position [1143, 0]
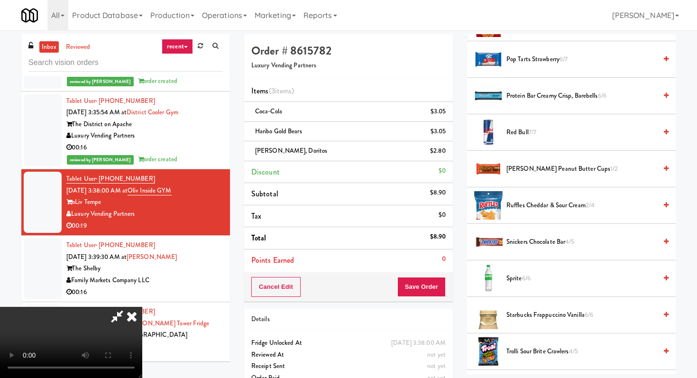
click at [528, 242] on span "Snickers Chocolate Bar 4/5" at bounding box center [581, 242] width 150 height 12
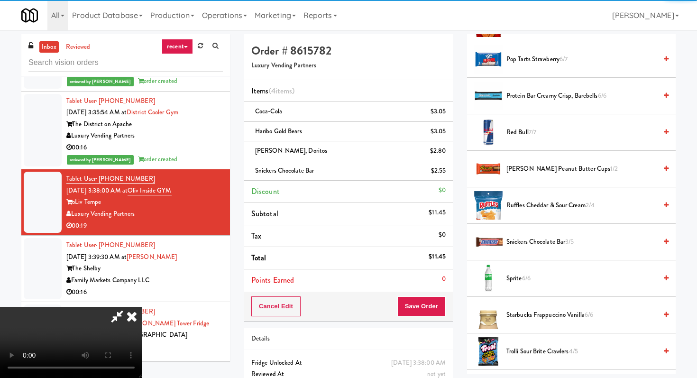
click at [446, 299] on div "Cancel Edit Save Order" at bounding box center [348, 305] width 209 height 29
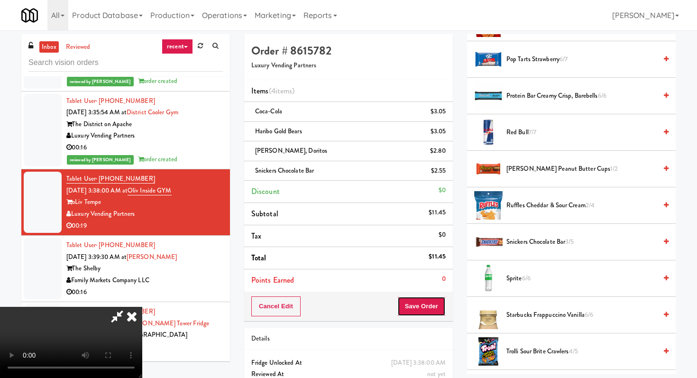
click at [442, 302] on button "Save Order" at bounding box center [421, 306] width 48 height 20
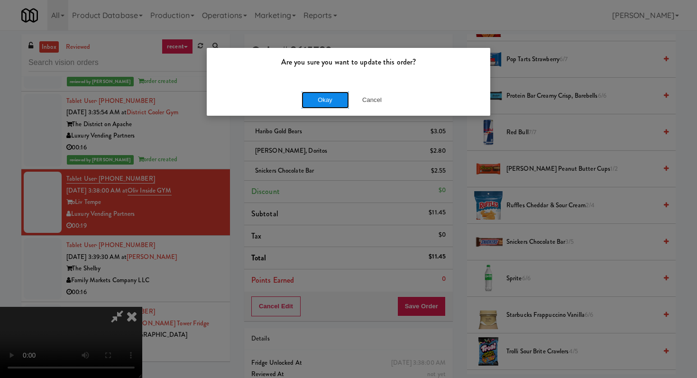
click at [326, 100] on button "Okay" at bounding box center [324, 99] width 47 height 17
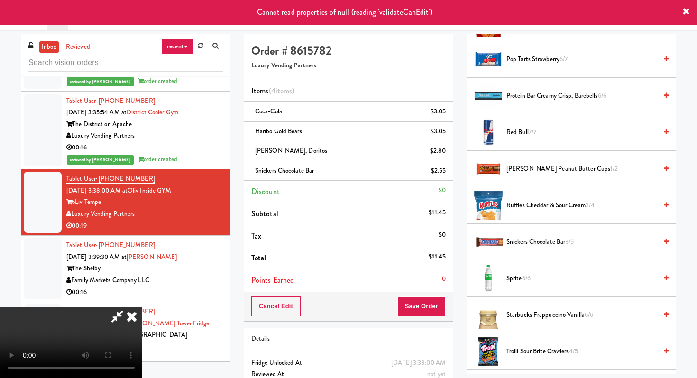
click at [128, 307] on icon at bounding box center [117, 316] width 22 height 19
click at [142, 307] on icon at bounding box center [131, 316] width 21 height 19
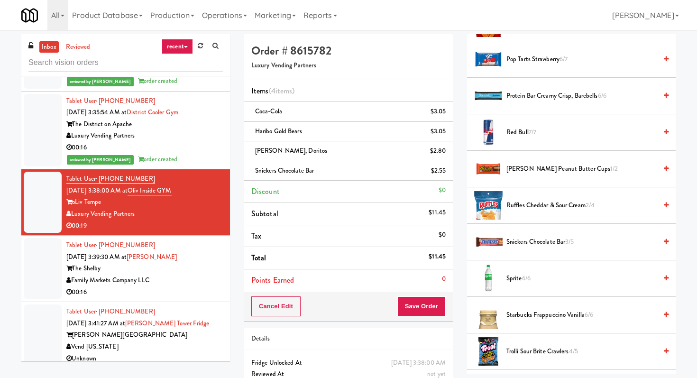
scroll to position [1164, 0]
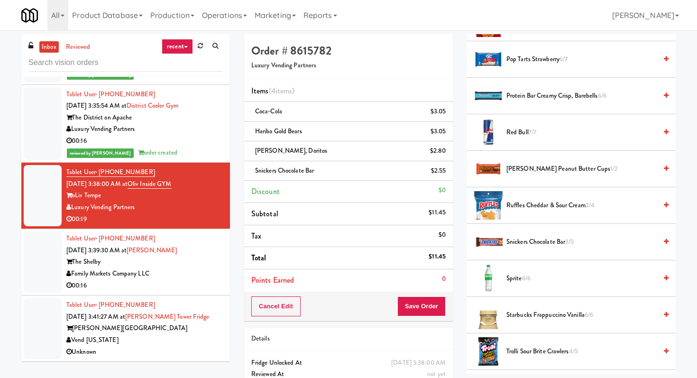
click at [195, 271] on div "Family Markets Company LLC" at bounding box center [144, 274] width 156 height 12
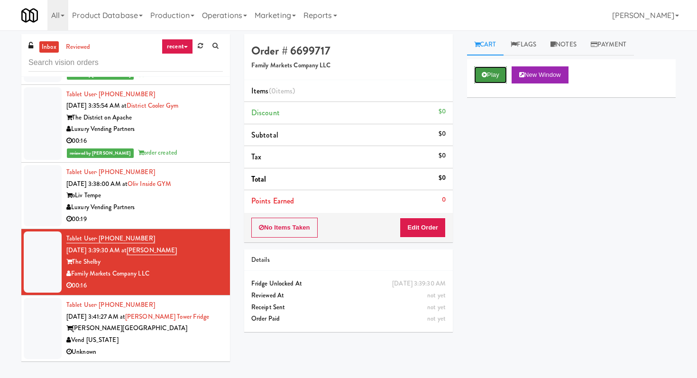
click at [498, 78] on button "Play" at bounding box center [490, 74] width 33 height 17
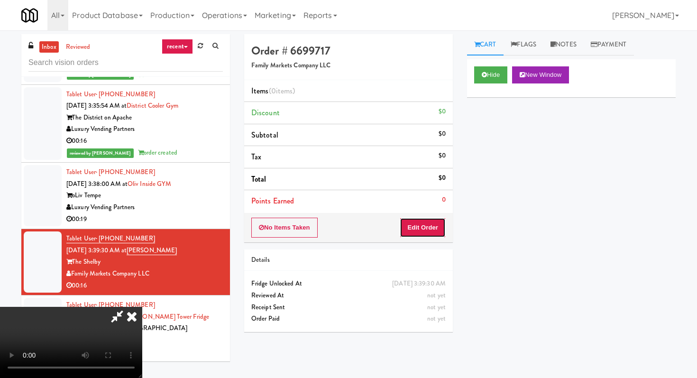
click at [427, 228] on button "Edit Order" at bounding box center [423, 228] width 46 height 20
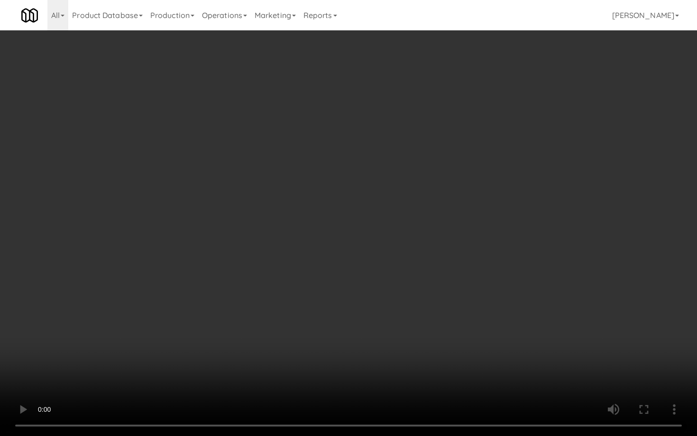
click at [308, 216] on video at bounding box center [348, 218] width 697 height 436
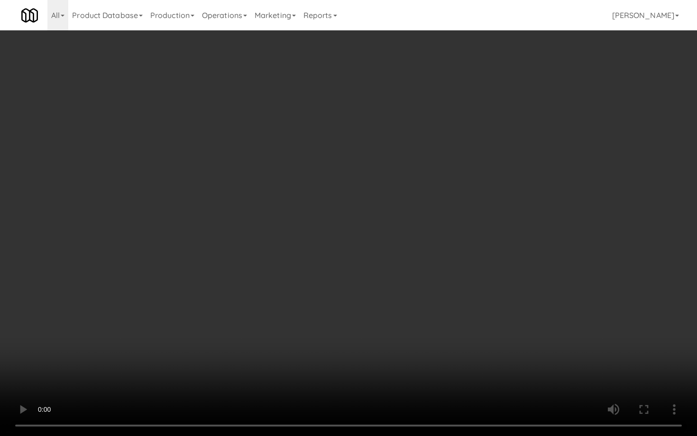
click at [308, 216] on video at bounding box center [348, 218] width 697 height 436
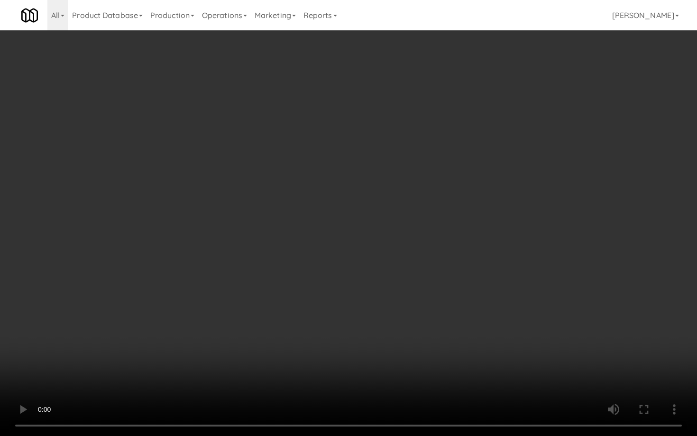
click at [308, 216] on video at bounding box center [348, 218] width 697 height 436
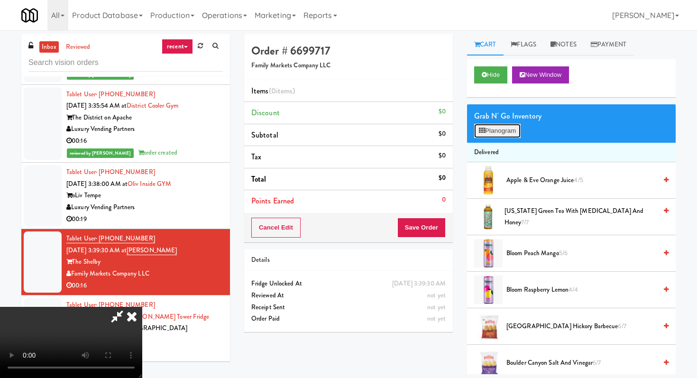
click at [513, 130] on button "Planogram" at bounding box center [497, 131] width 46 height 14
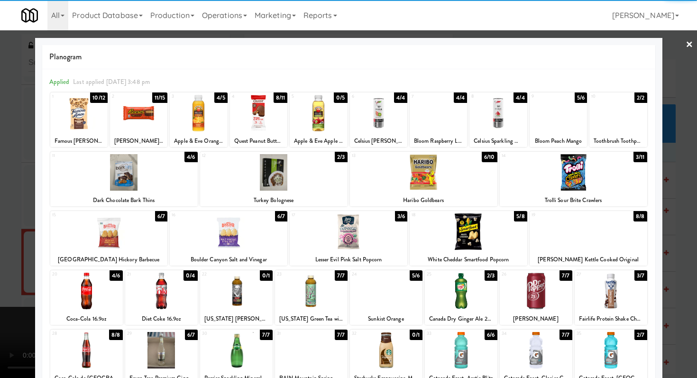
click at [298, 281] on div at bounding box center [311, 291] width 73 height 36
click at [628, 117] on div at bounding box center [617, 113] width 57 height 36
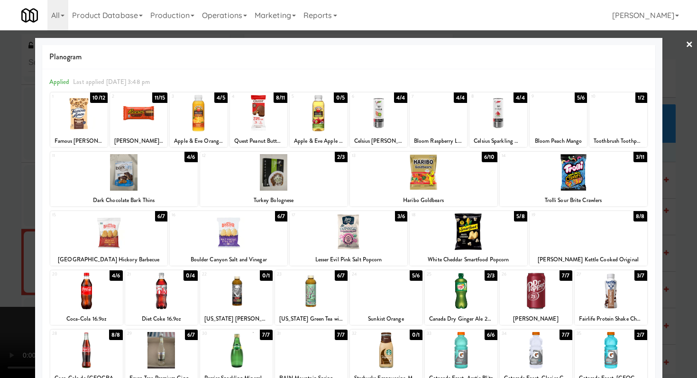
click at [0, 218] on div at bounding box center [348, 189] width 697 height 378
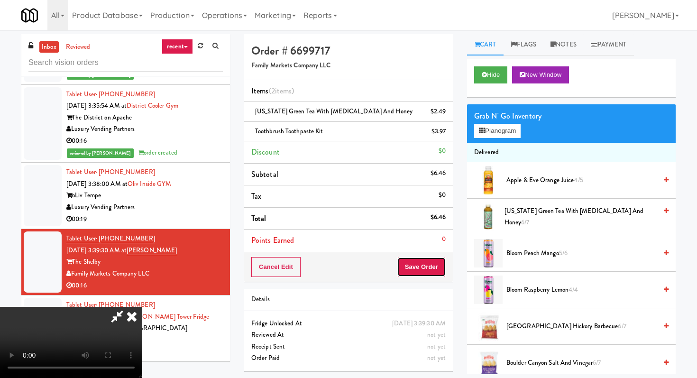
click at [434, 275] on button "Save Order" at bounding box center [421, 267] width 48 height 20
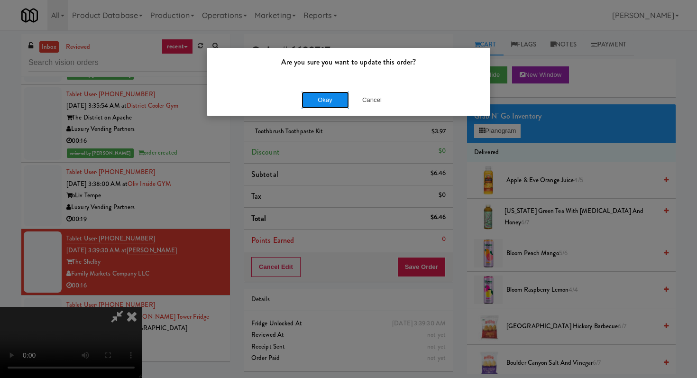
click at [341, 93] on button "Okay" at bounding box center [324, 99] width 47 height 17
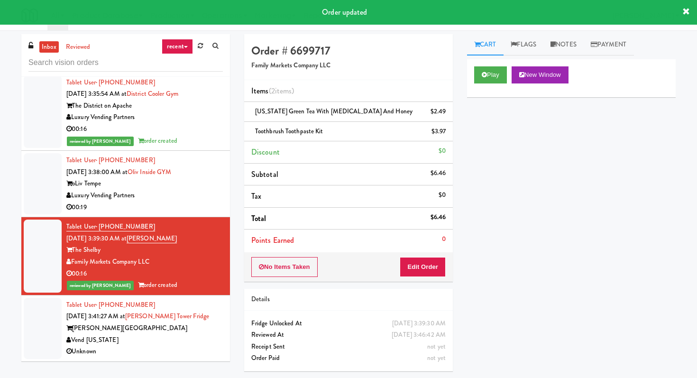
scroll to position [30, 0]
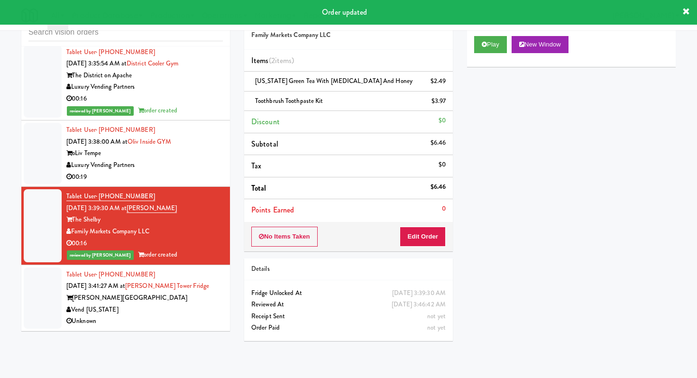
click at [199, 193] on div "Tablet User · (202) 344-9488 Sep 25, 2025 3:39:30 AM at Shelby Combo The Shelby…" at bounding box center [144, 226] width 156 height 70
click at [202, 178] on div "00:19" at bounding box center [144, 177] width 156 height 12
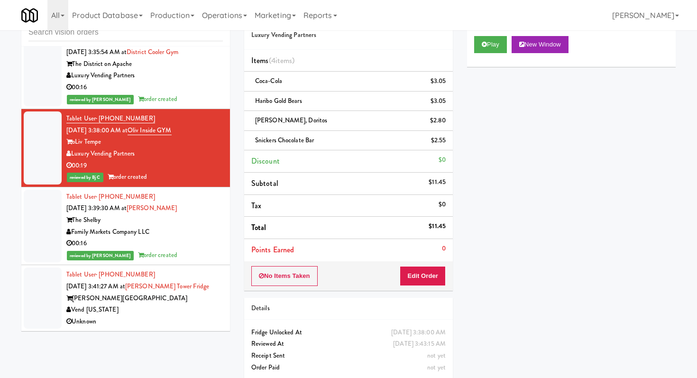
scroll to position [1187, 0]
click at [191, 325] on div "Unknown" at bounding box center [144, 322] width 156 height 12
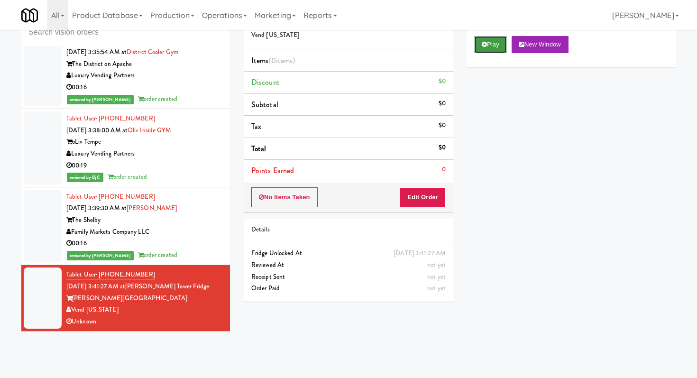
click at [484, 37] on button "Play" at bounding box center [490, 44] width 33 height 17
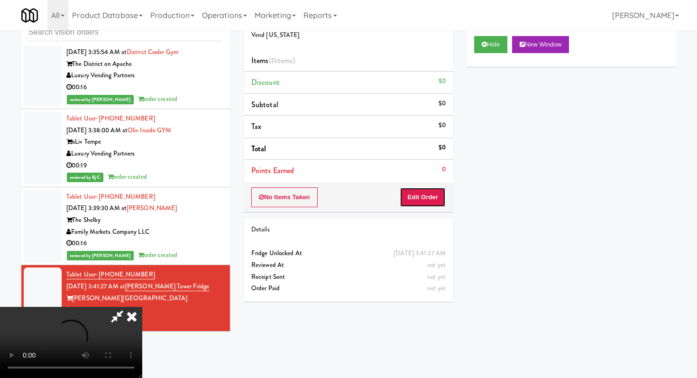
click at [414, 188] on button "Edit Order" at bounding box center [423, 197] width 46 height 20
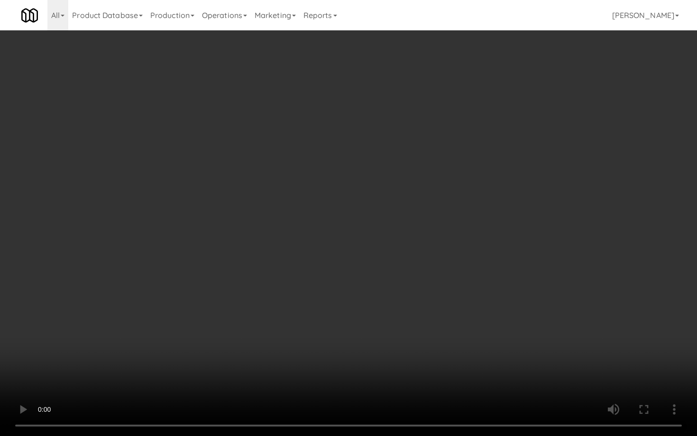
click at [332, 303] on video at bounding box center [348, 218] width 697 height 436
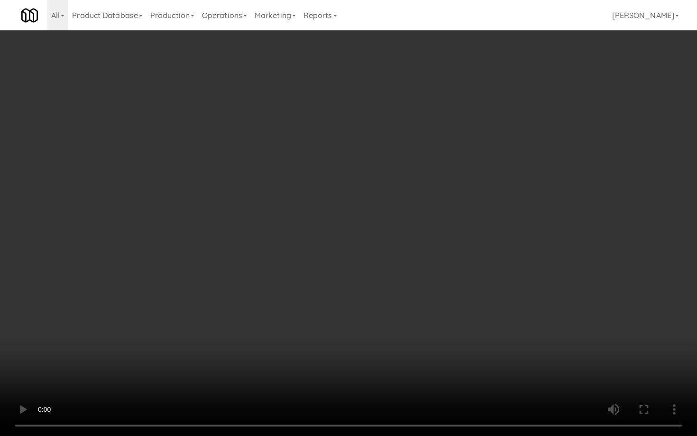
click at [332, 303] on video at bounding box center [348, 218] width 697 height 436
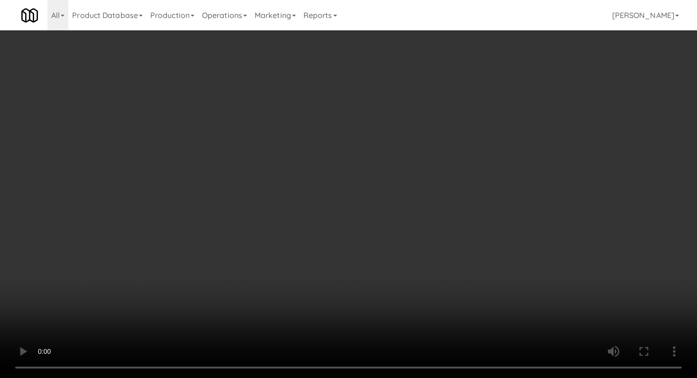
scroll to position [746, 0]
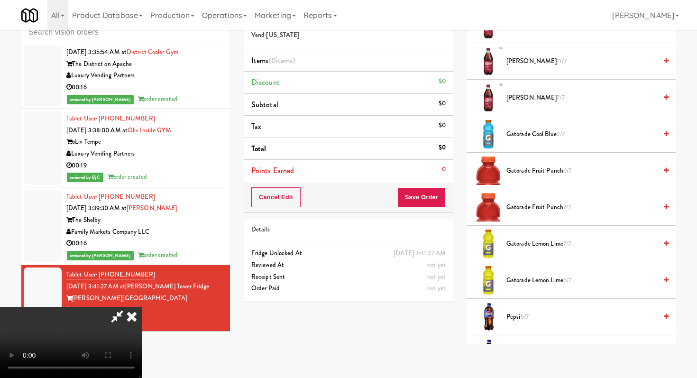
click at [549, 250] on li "Gatorade Lemon Lime 7/7" at bounding box center [571, 244] width 209 height 36
click at [545, 244] on span "Gatorade Lemon Lime 7/7" at bounding box center [581, 244] width 150 height 12
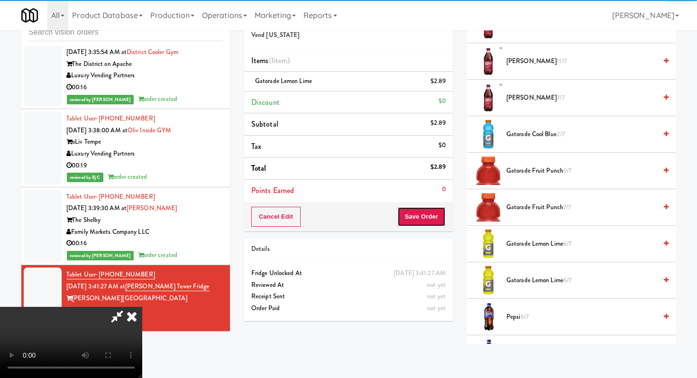
click at [431, 224] on button "Save Order" at bounding box center [421, 217] width 48 height 20
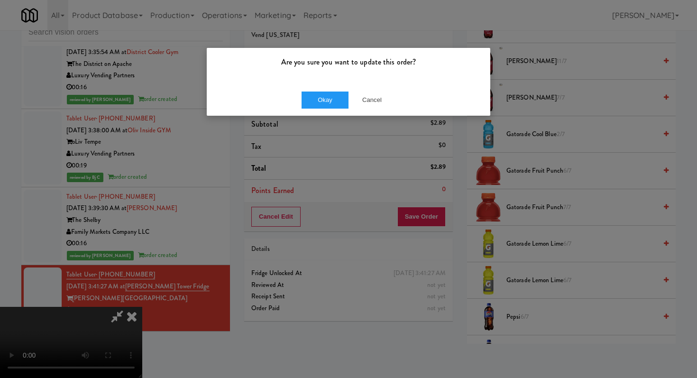
click at [323, 109] on div "Okay Cancel" at bounding box center [348, 100] width 283 height 32
click at [323, 98] on button "Okay" at bounding box center [324, 99] width 47 height 17
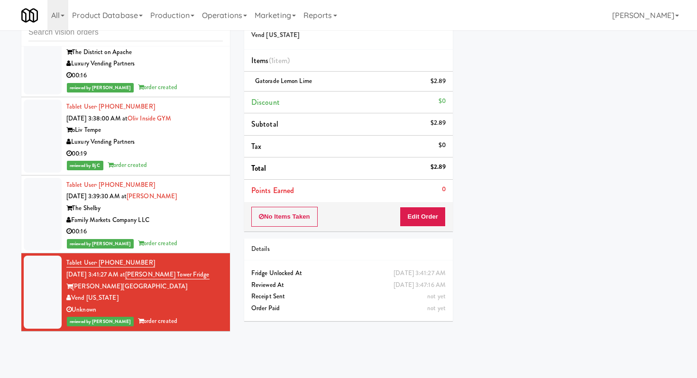
scroll to position [1199, 0]
click at [184, 36] on input "text" at bounding box center [125, 33] width 194 height 18
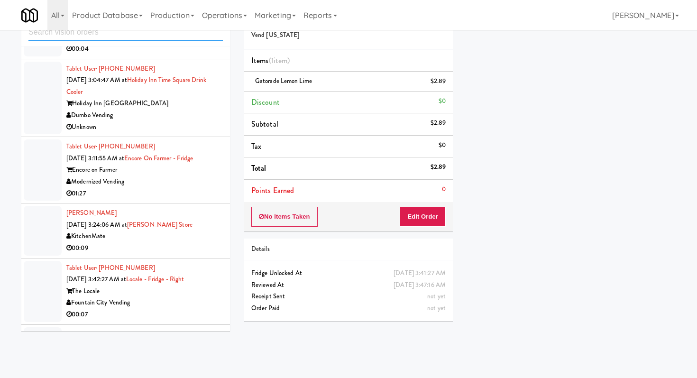
scroll to position [662, 0]
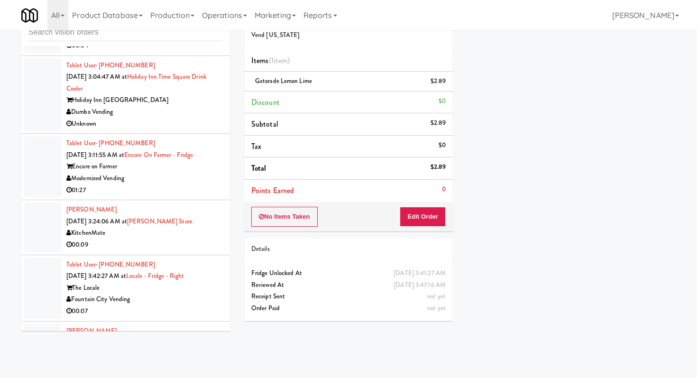
click at [180, 130] on div "Unknown" at bounding box center [144, 124] width 156 height 12
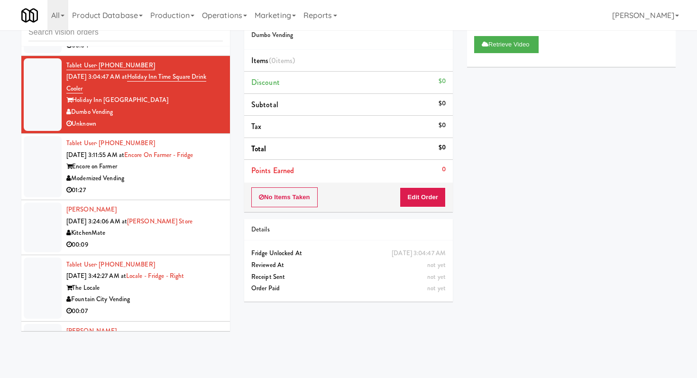
click at [156, 196] on div "01:27" at bounding box center [144, 190] width 156 height 12
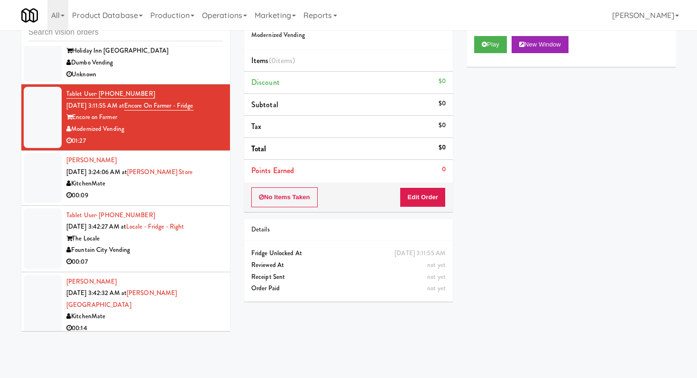
scroll to position [726, 0]
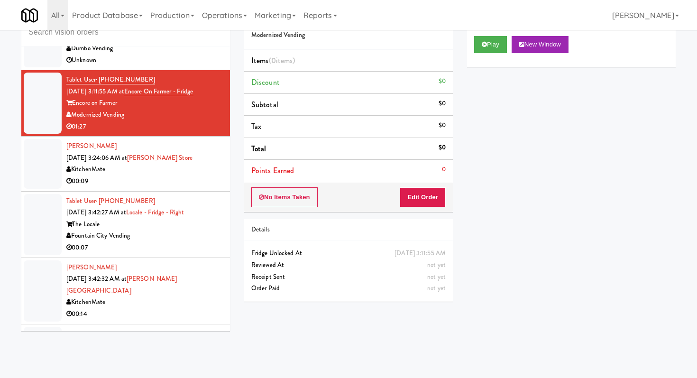
click at [178, 254] on div "00:07" at bounding box center [144, 248] width 156 height 12
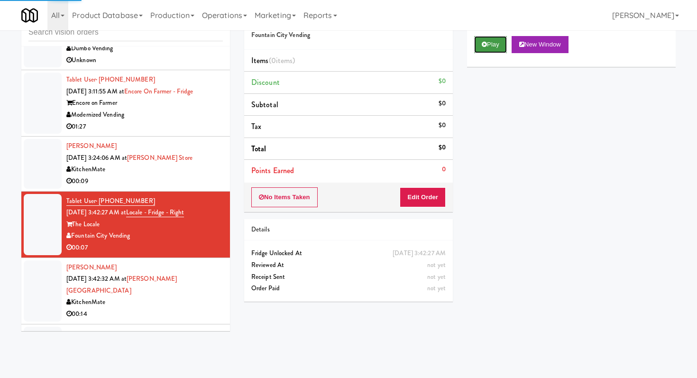
click at [489, 38] on button "Play" at bounding box center [490, 44] width 33 height 17
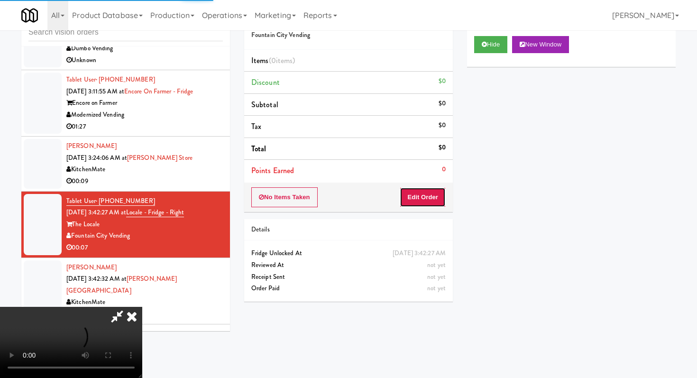
click at [430, 205] on button "Edit Order" at bounding box center [423, 197] width 46 height 20
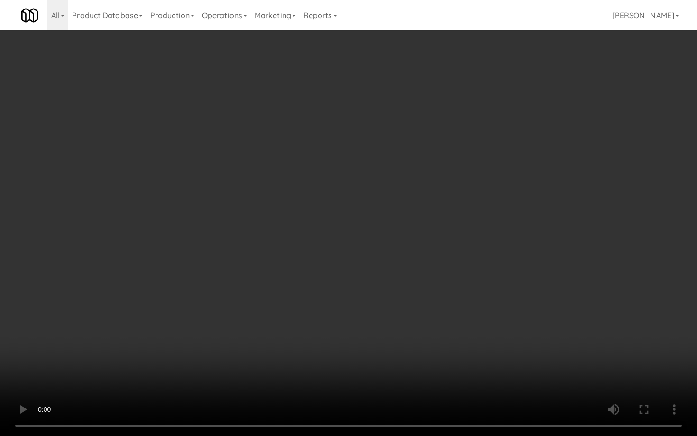
click at [307, 299] on video at bounding box center [348, 218] width 697 height 436
click at [364, 318] on video at bounding box center [348, 218] width 697 height 436
click at [360, 314] on video at bounding box center [348, 218] width 697 height 436
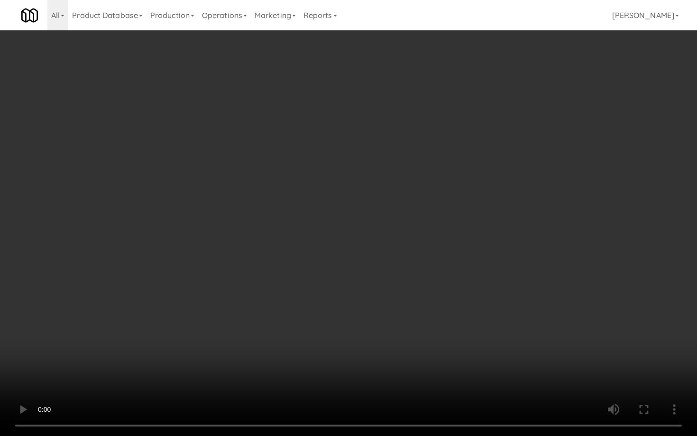
click at [360, 314] on video at bounding box center [348, 218] width 697 height 436
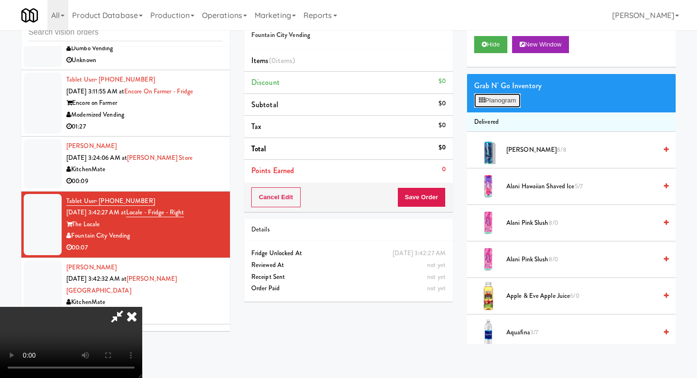
click at [499, 101] on button "Planogram" at bounding box center [497, 100] width 46 height 14
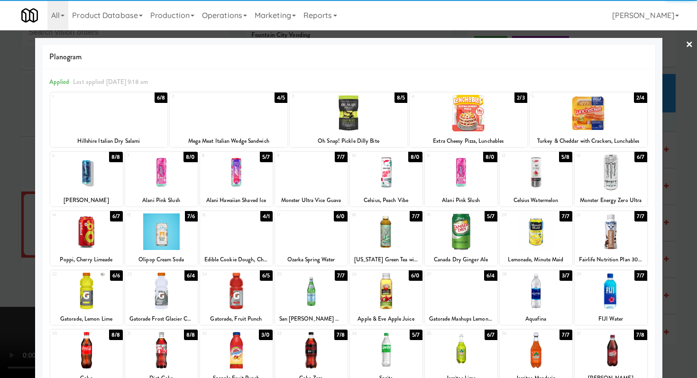
click at [220, 117] on div at bounding box center [229, 113] width 118 height 36
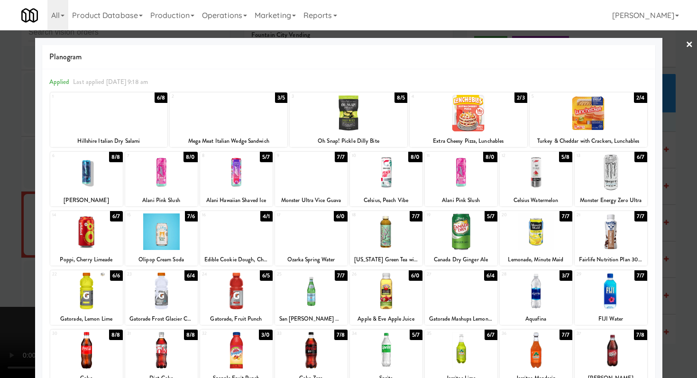
click at [238, 236] on div at bounding box center [236, 231] width 73 height 36
click at [0, 227] on div at bounding box center [348, 189] width 697 height 378
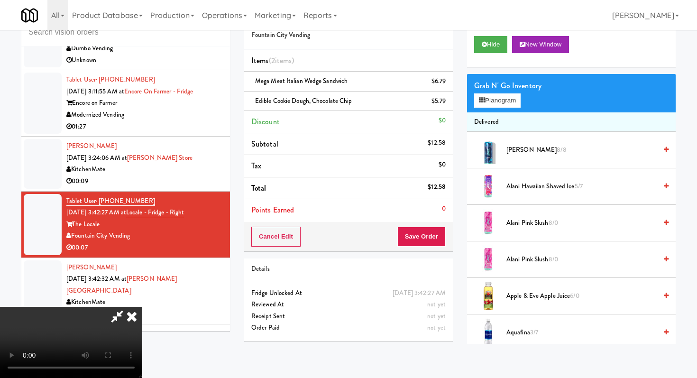
click at [443, 225] on div "Cancel Edit Save Order" at bounding box center [348, 236] width 209 height 29
click at [441, 233] on button "Save Order" at bounding box center [421, 237] width 48 height 20
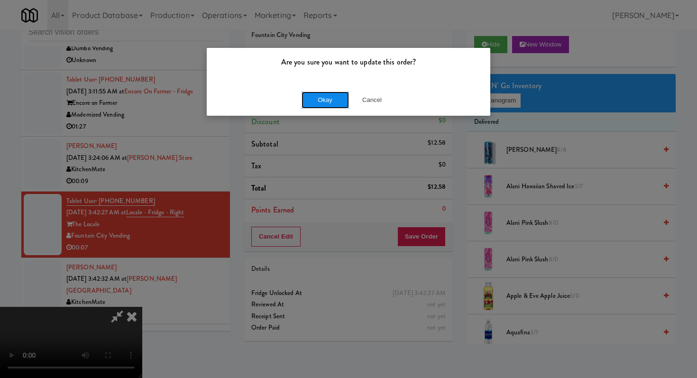
click at [315, 106] on button "Okay" at bounding box center [324, 99] width 47 height 17
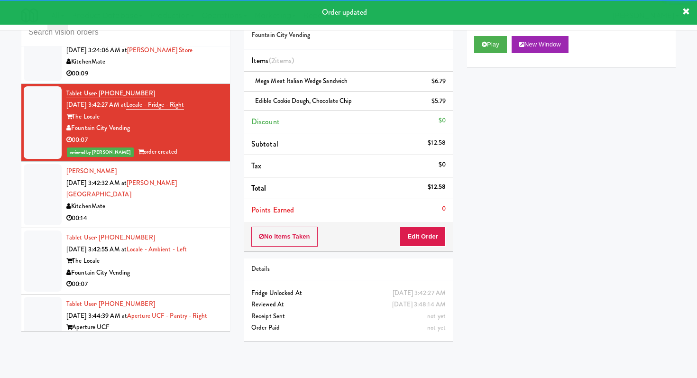
scroll to position [849, 0]
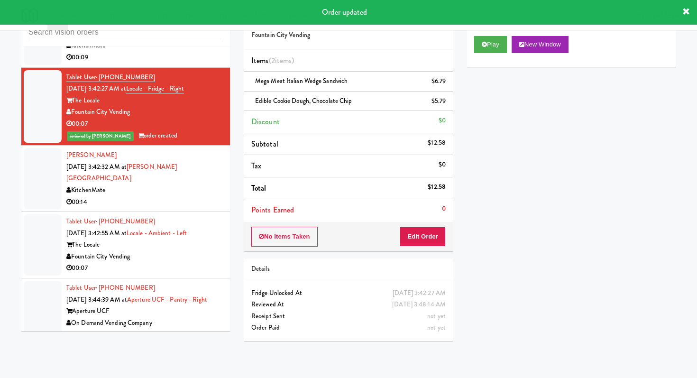
click at [172, 267] on div "00:07" at bounding box center [144, 268] width 156 height 12
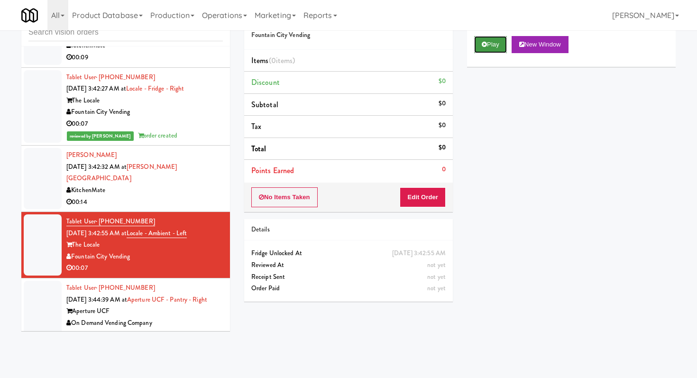
click at [493, 45] on button "Play" at bounding box center [490, 44] width 33 height 17
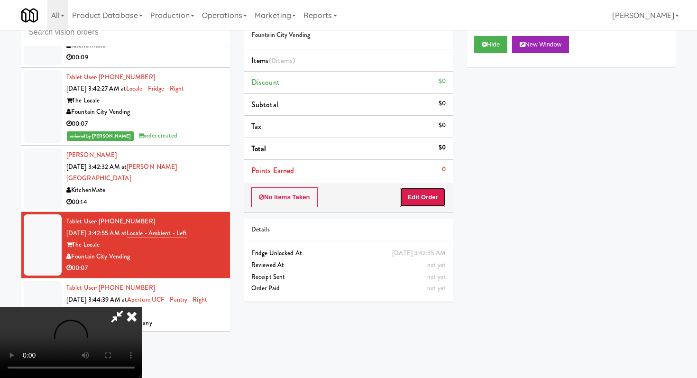
click at [418, 193] on button "Edit Order" at bounding box center [423, 197] width 46 height 20
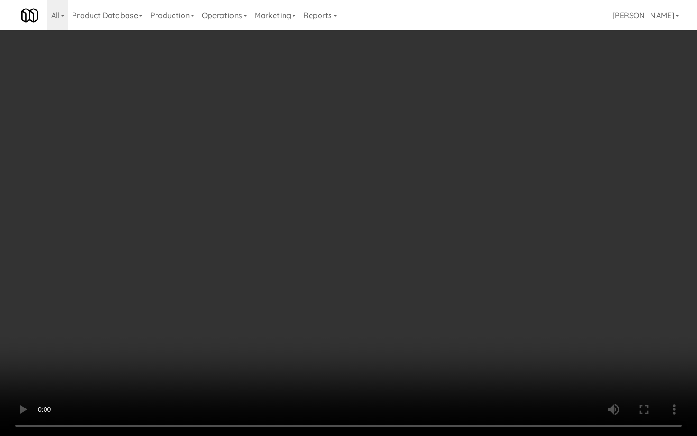
click at [361, 373] on video at bounding box center [348, 218] width 697 height 436
click at [326, 266] on video at bounding box center [348, 218] width 697 height 436
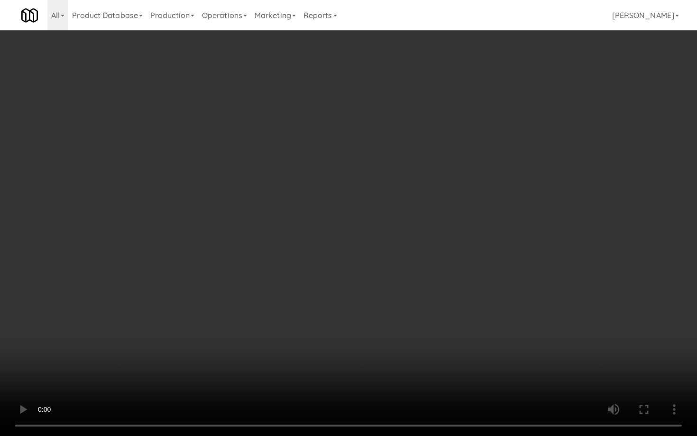
click at [326, 266] on video at bounding box center [348, 218] width 697 height 436
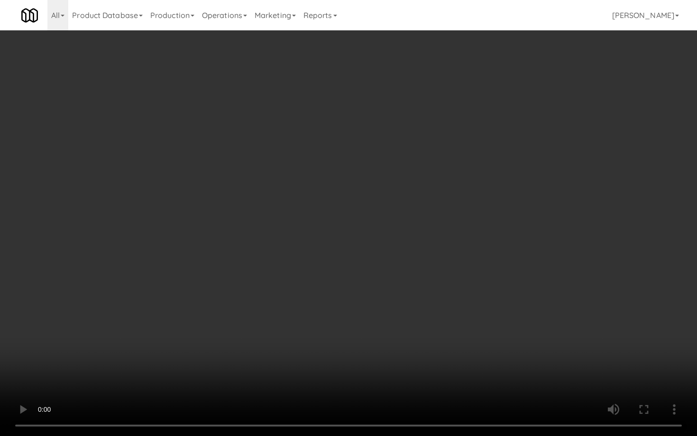
click at [326, 266] on video at bounding box center [348, 218] width 697 height 436
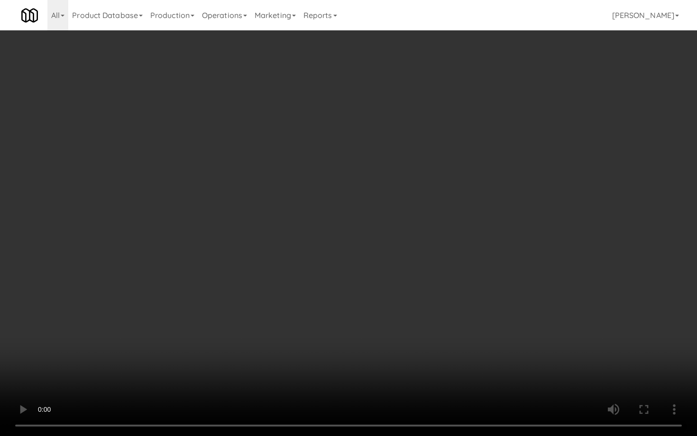
click at [326, 266] on video at bounding box center [348, 218] width 697 height 436
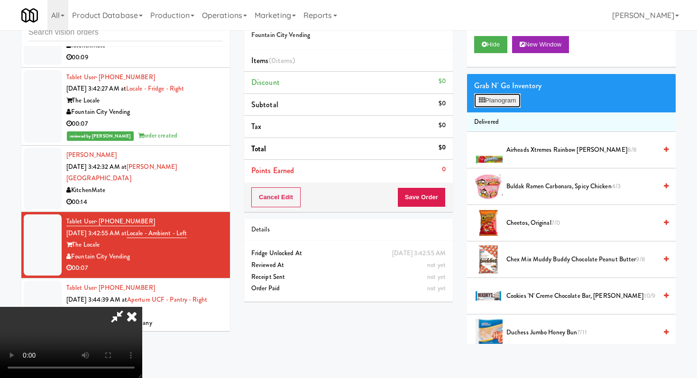
click at [484, 98] on icon at bounding box center [482, 100] width 6 height 6
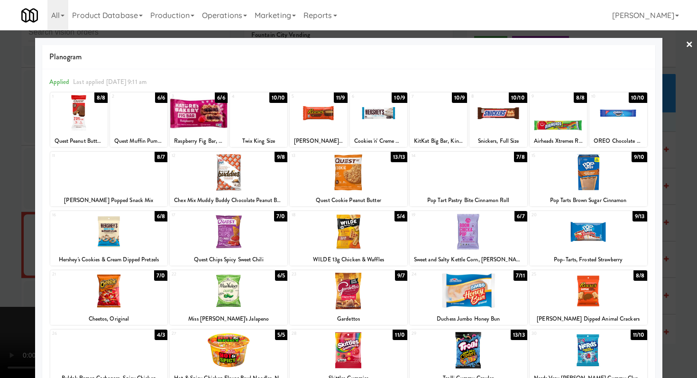
click at [445, 117] on div at bounding box center [437, 113] width 57 height 36
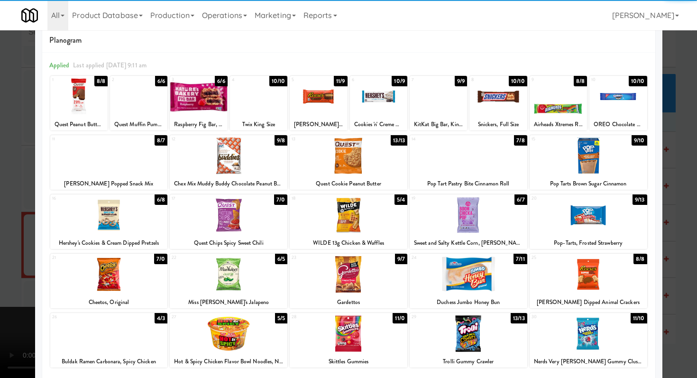
click at [0, 248] on div at bounding box center [348, 189] width 697 height 378
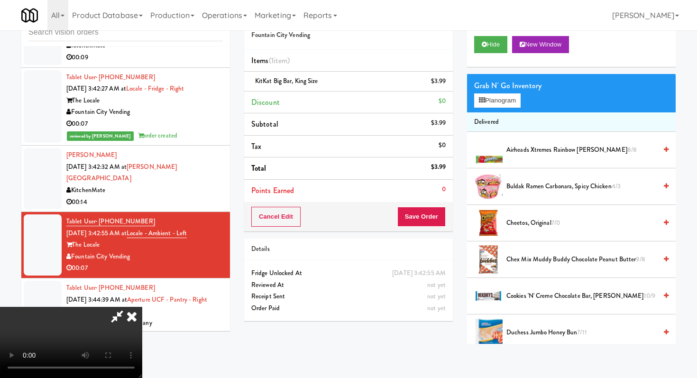
scroll to position [78, 0]
click at [142, 328] on video at bounding box center [71, 342] width 142 height 71
click at [512, 98] on button "Planogram" at bounding box center [497, 100] width 46 height 14
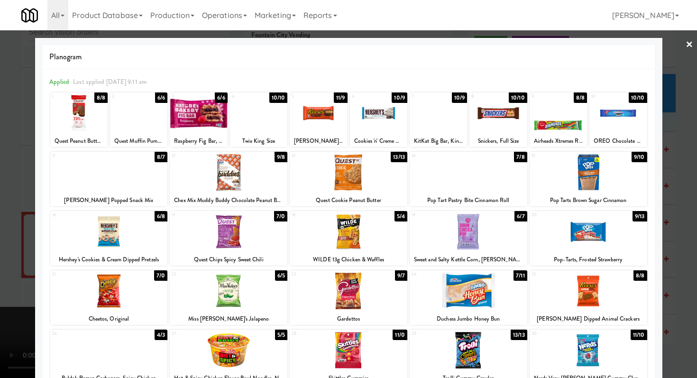
click at [344, 235] on div at bounding box center [349, 231] width 118 height 36
click at [0, 246] on div at bounding box center [348, 189] width 697 height 378
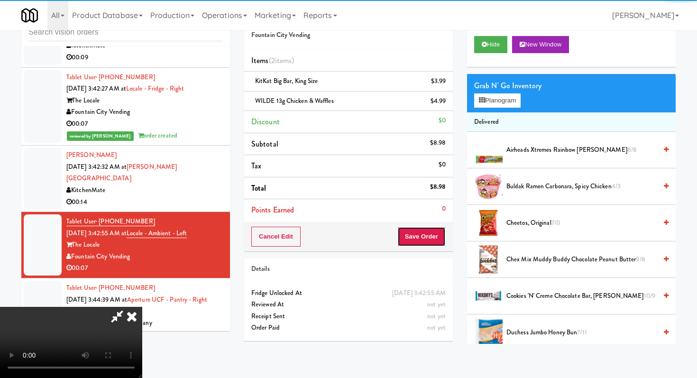
click at [425, 237] on button "Save Order" at bounding box center [421, 237] width 48 height 20
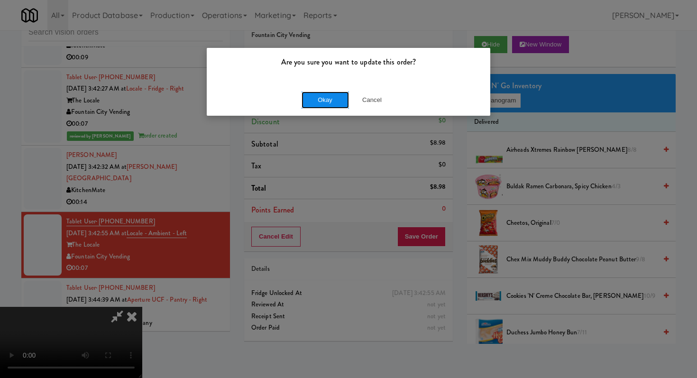
click at [341, 100] on button "Okay" at bounding box center [324, 99] width 47 height 17
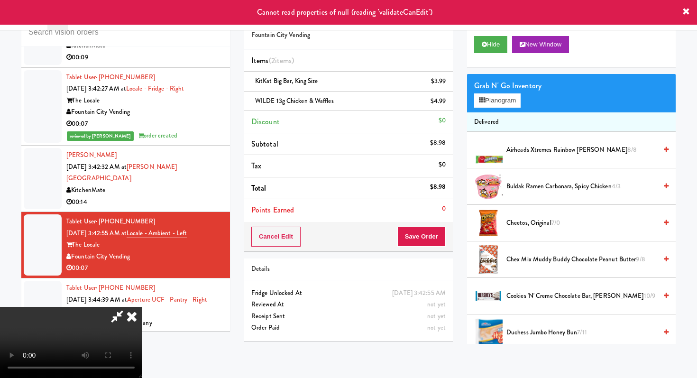
click at [142, 307] on icon at bounding box center [131, 316] width 21 height 19
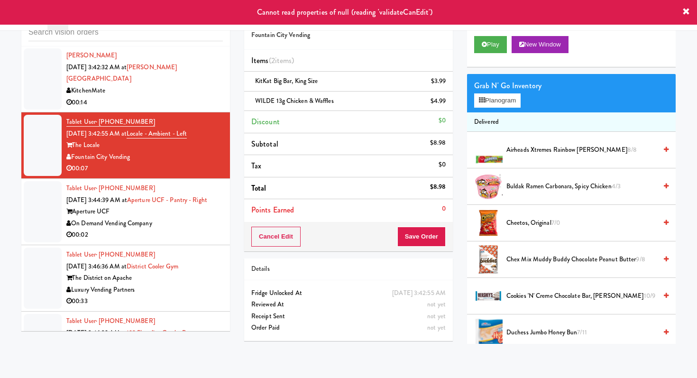
scroll to position [996, 0]
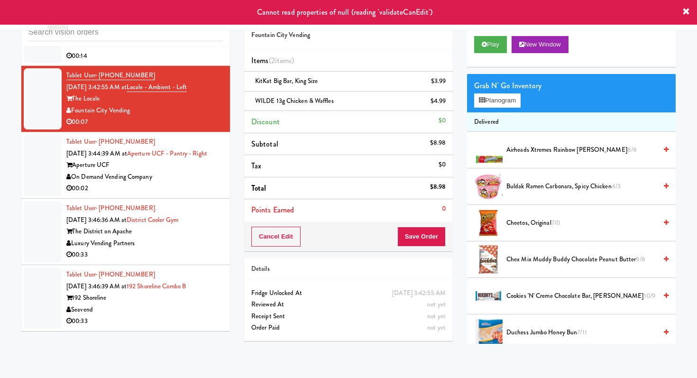
click at [181, 191] on div "00:02" at bounding box center [144, 188] width 156 height 12
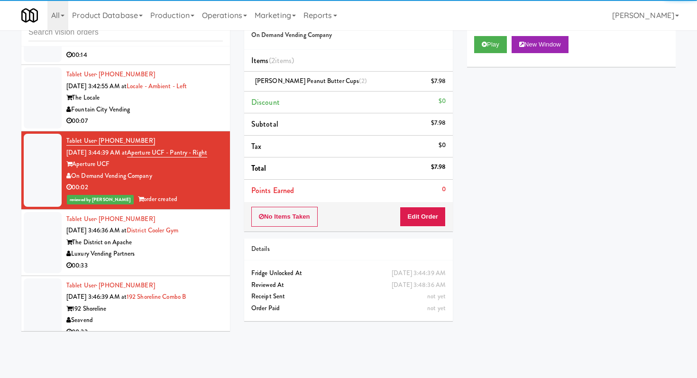
click at [196, 251] on div "Luxury Vending Partners" at bounding box center [144, 254] width 156 height 12
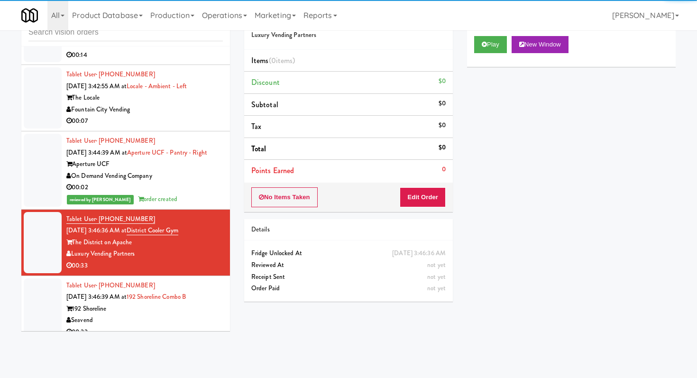
scroll to position [1008, 0]
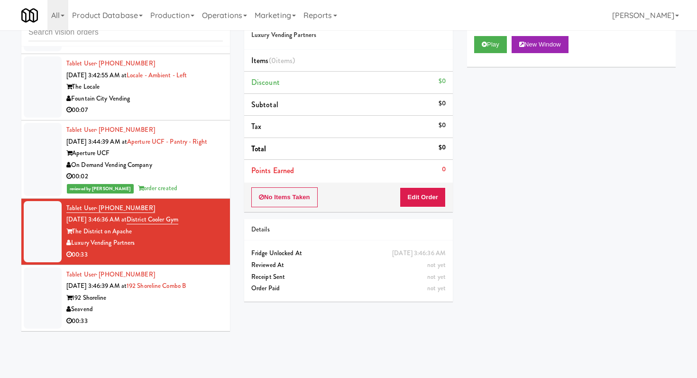
click at [169, 310] on div "Seavend" at bounding box center [144, 309] width 156 height 12
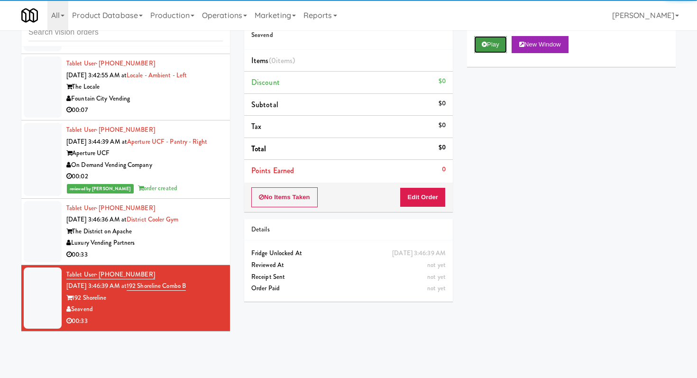
click at [500, 45] on button "Play" at bounding box center [490, 44] width 33 height 17
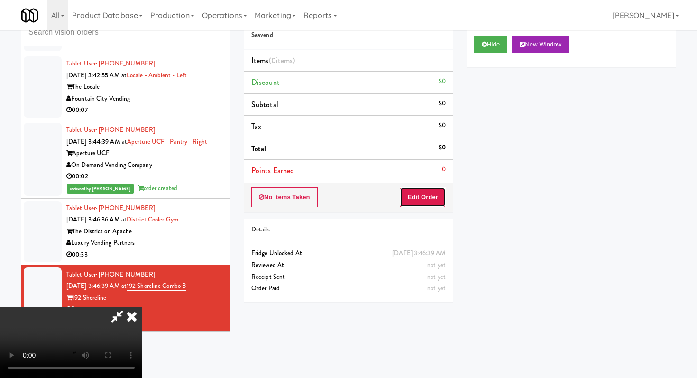
click at [422, 192] on button "Edit Order" at bounding box center [423, 197] width 46 height 20
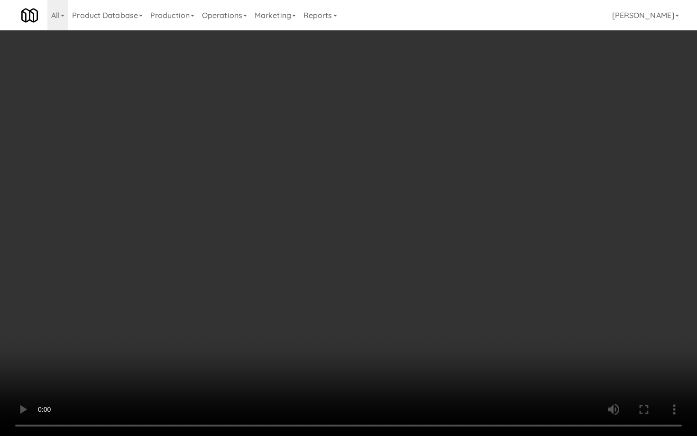
click at [372, 255] on video at bounding box center [348, 218] width 697 height 436
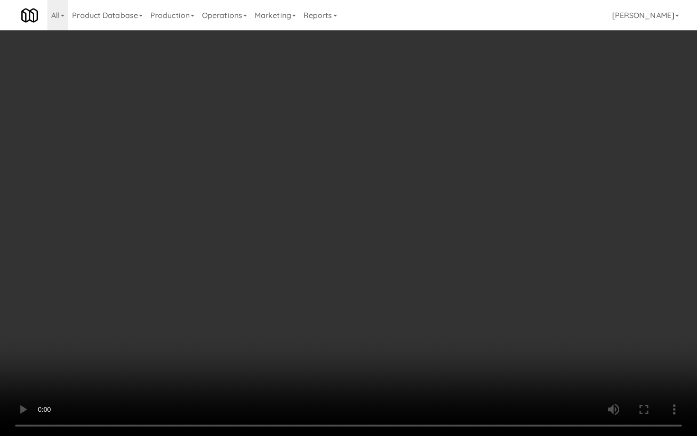
click at [372, 255] on video at bounding box center [348, 218] width 697 height 436
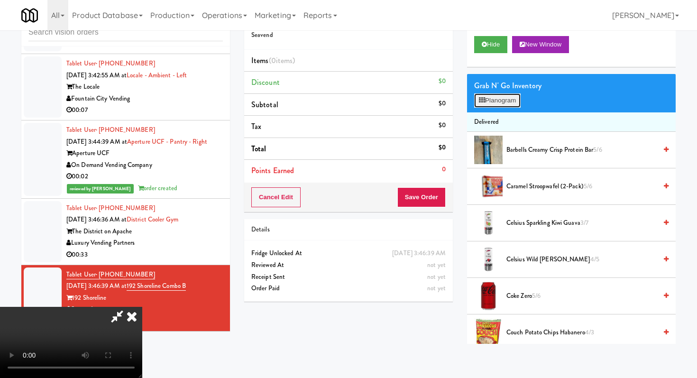
click at [512, 105] on button "Planogram" at bounding box center [497, 100] width 46 height 14
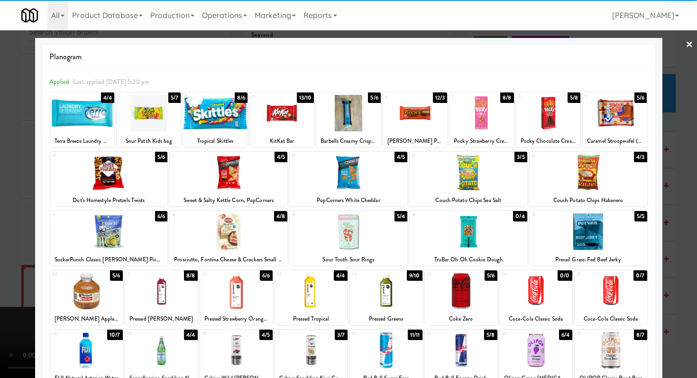
click at [322, 278] on div at bounding box center [311, 291] width 73 height 36
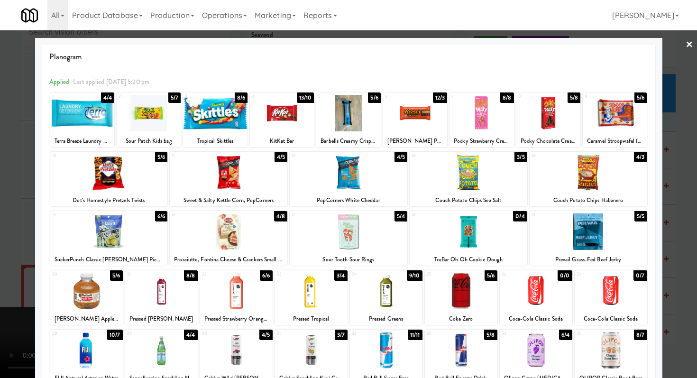
click at [127, 238] on div at bounding box center [109, 231] width 118 height 36
click at [0, 278] on div at bounding box center [348, 189] width 697 height 378
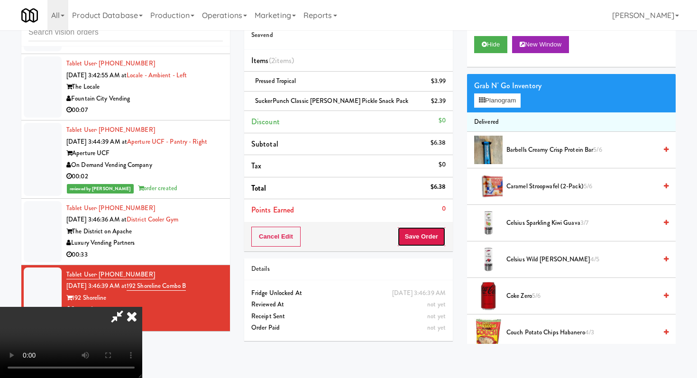
click at [422, 236] on button "Save Order" at bounding box center [421, 237] width 48 height 20
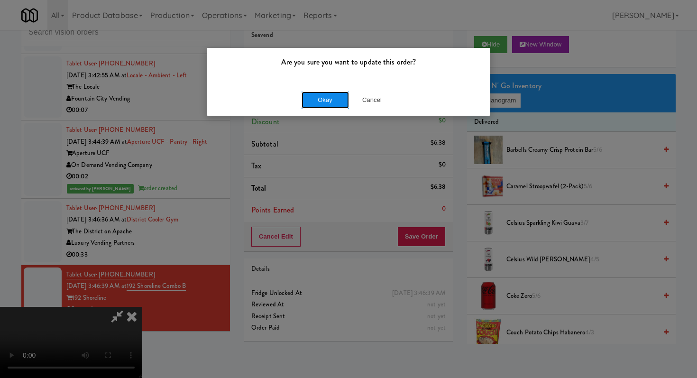
click at [333, 98] on button "Okay" at bounding box center [324, 99] width 47 height 17
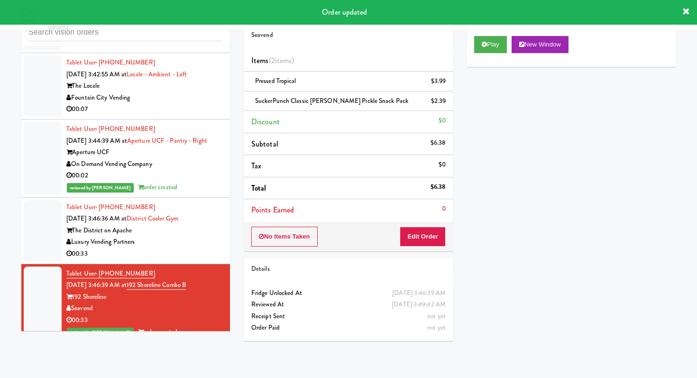
click at [184, 245] on div "Luxury Vending Partners" at bounding box center [144, 242] width 156 height 12
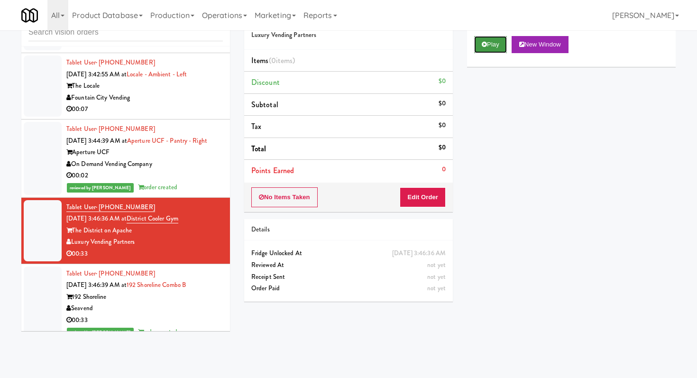
click at [485, 49] on button "Play" at bounding box center [490, 44] width 33 height 17
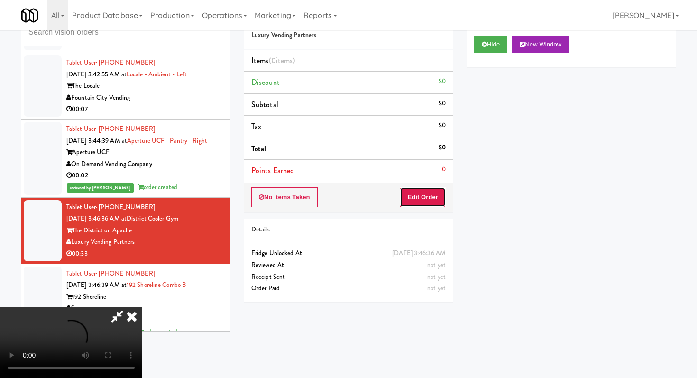
click at [417, 191] on button "Edit Order" at bounding box center [423, 197] width 46 height 20
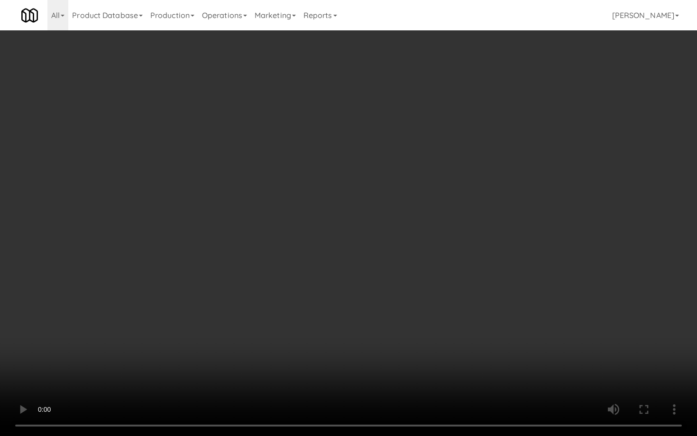
click at [310, 289] on video at bounding box center [348, 218] width 697 height 436
click at [291, 245] on video at bounding box center [348, 218] width 697 height 436
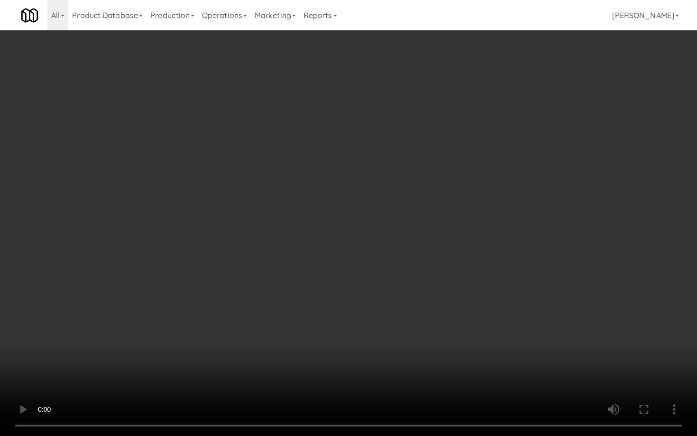
click at [291, 245] on video at bounding box center [348, 218] width 697 height 436
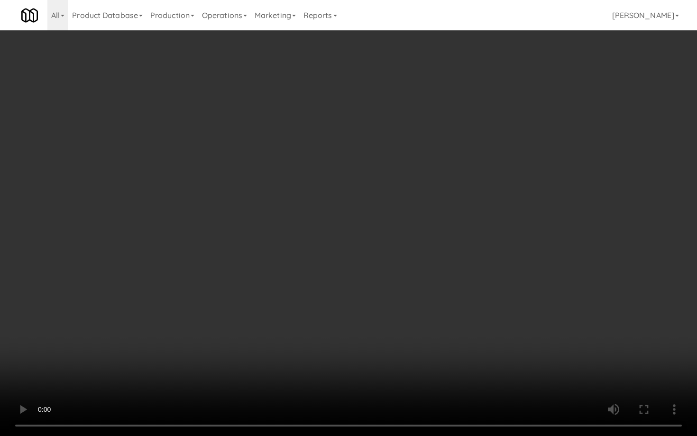
click at [291, 245] on video at bounding box center [348, 218] width 697 height 436
click at [571, 297] on video at bounding box center [348, 218] width 697 height 436
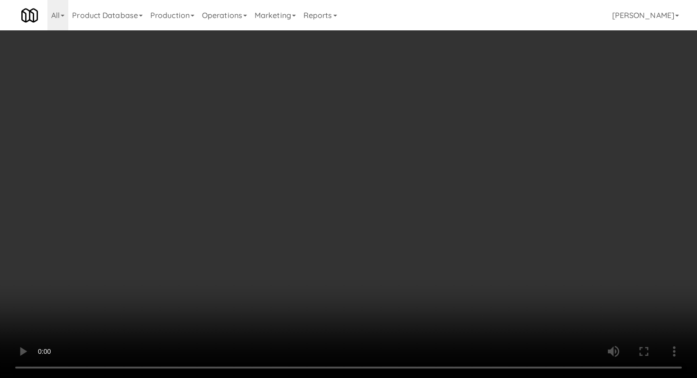
scroll to position [281, 0]
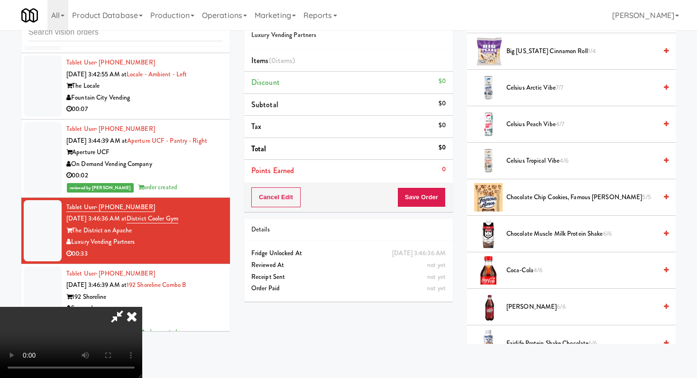
click at [521, 271] on span "Coca-Cola 4/6" at bounding box center [581, 270] width 150 height 12
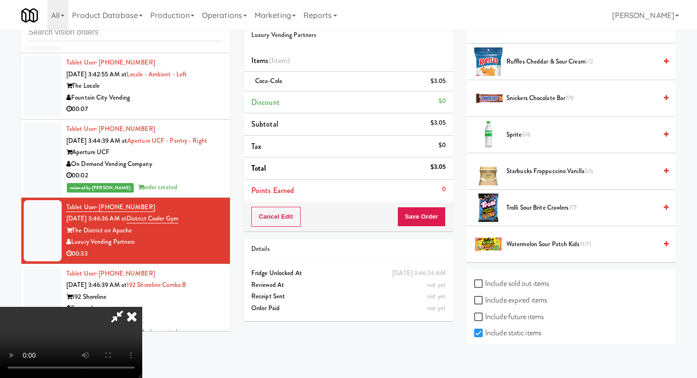
scroll to position [993, 0]
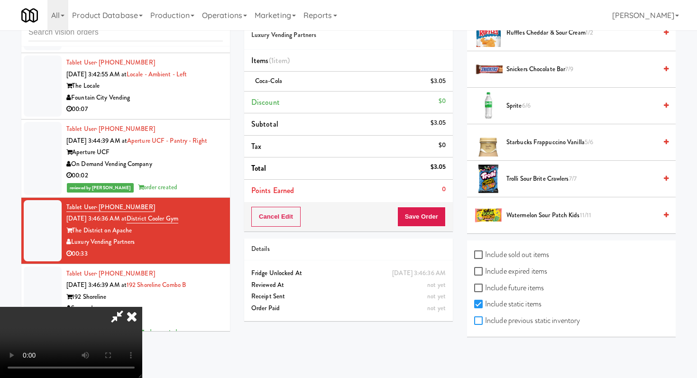
click at [483, 324] on input "Include previous static inventory" at bounding box center [479, 321] width 11 height 8
checkbox input "true"
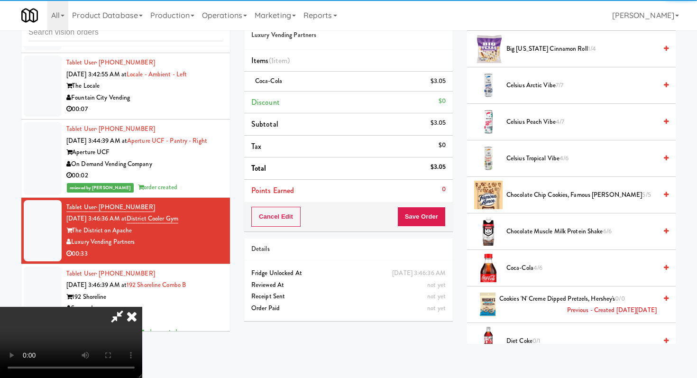
scroll to position [0, 0]
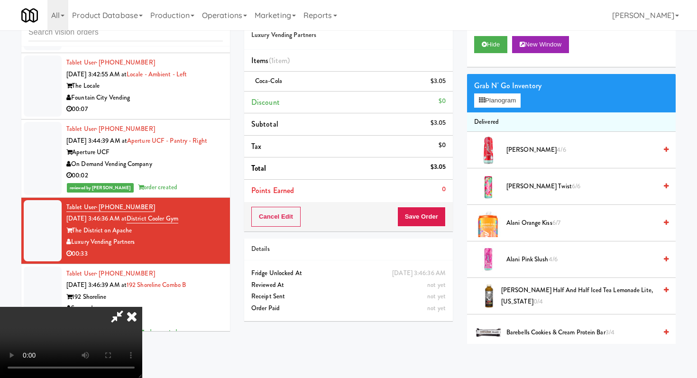
click at [496, 108] on div "Grab N' Go Inventory Planogram" at bounding box center [571, 93] width 209 height 38
click at [497, 98] on button "Planogram" at bounding box center [497, 100] width 46 height 14
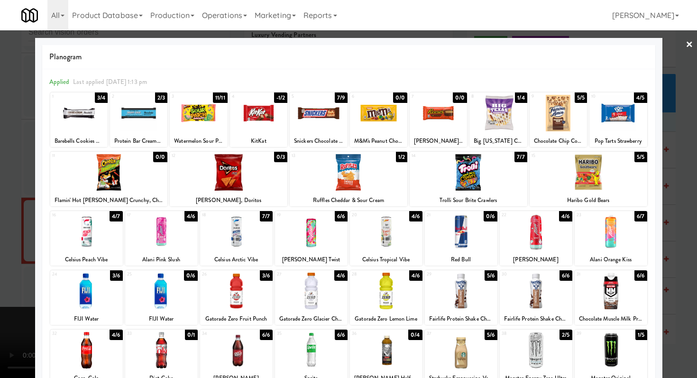
click at [251, 108] on div at bounding box center [258, 113] width 57 height 36
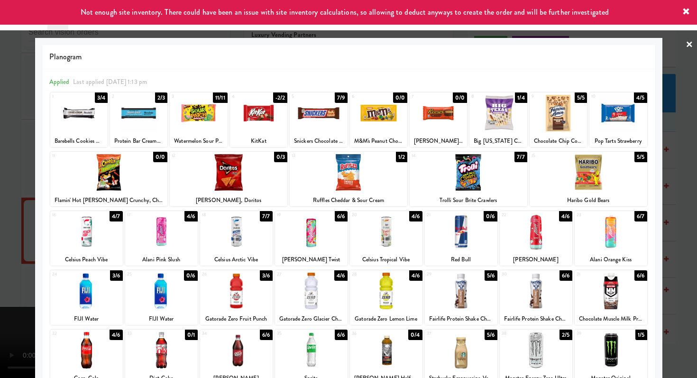
click at [383, 351] on div at bounding box center [386, 350] width 73 height 36
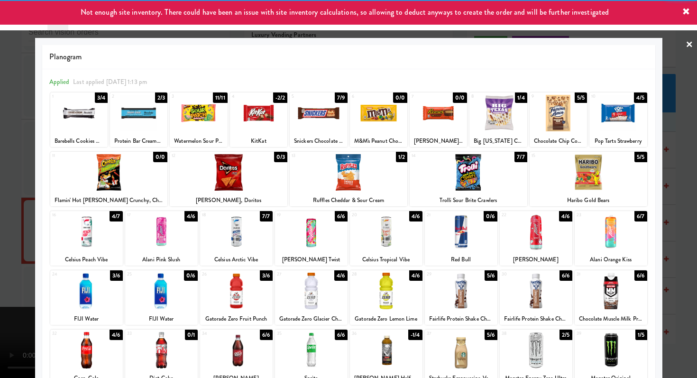
click at [0, 153] on div at bounding box center [348, 189] width 697 height 378
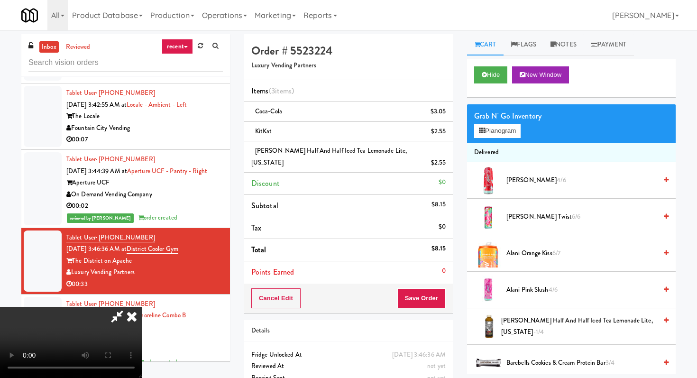
click at [142, 307] on icon at bounding box center [131, 316] width 21 height 19
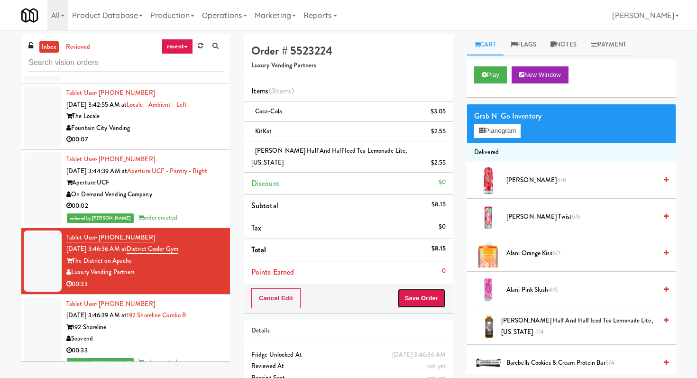
click at [413, 292] on button "Save Order" at bounding box center [421, 298] width 48 height 20
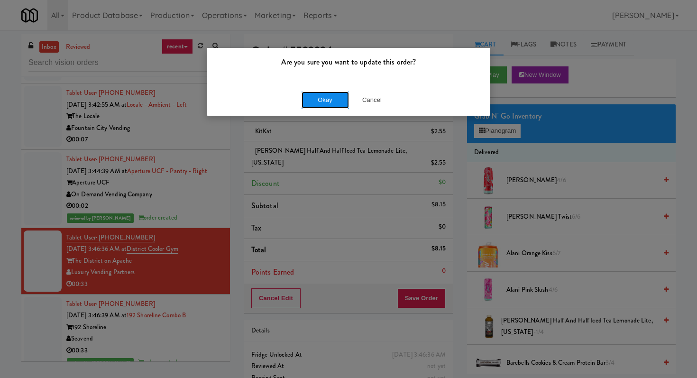
click at [331, 99] on button "Okay" at bounding box center [324, 99] width 47 height 17
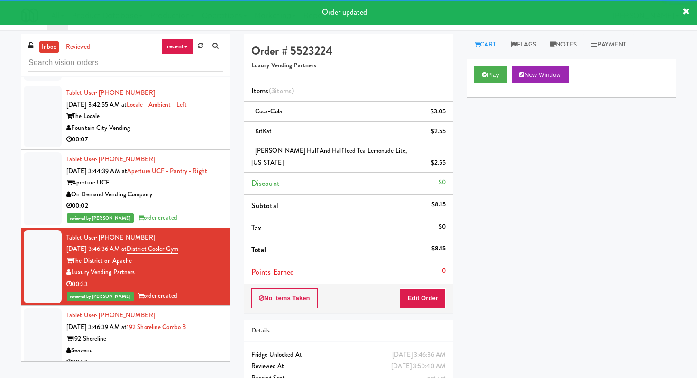
scroll to position [1031, 0]
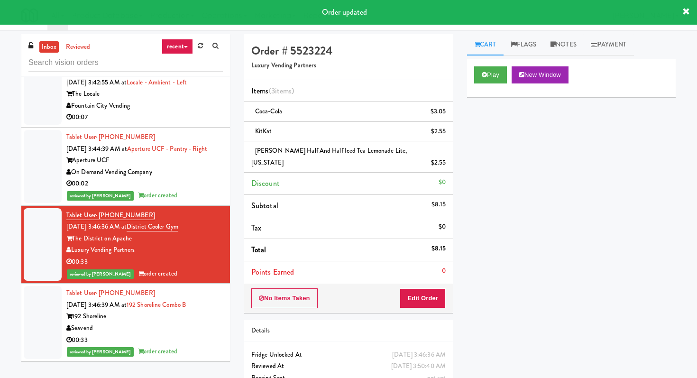
click at [185, 116] on div "00:07" at bounding box center [144, 117] width 156 height 12
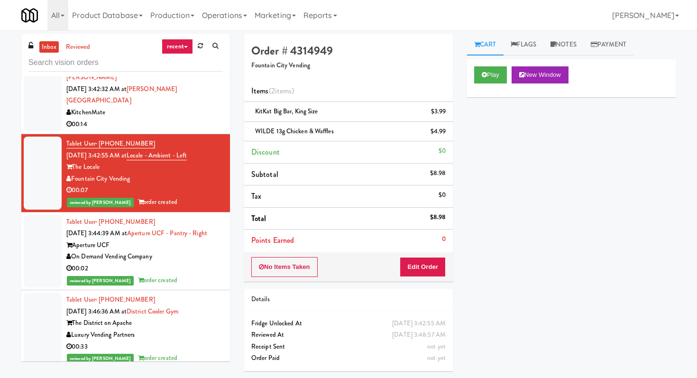
scroll to position [884, 0]
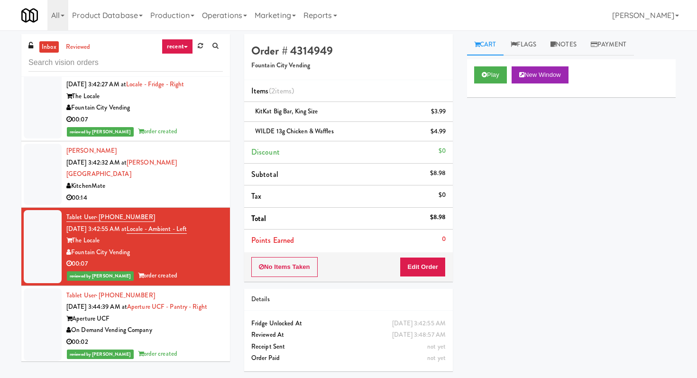
click at [202, 197] on div "00:14" at bounding box center [144, 198] width 156 height 12
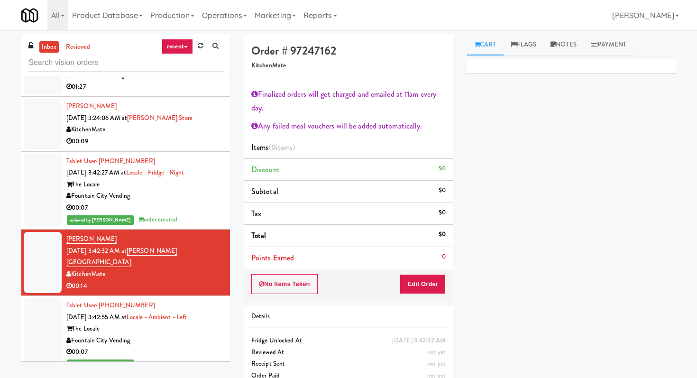
scroll to position [755, 0]
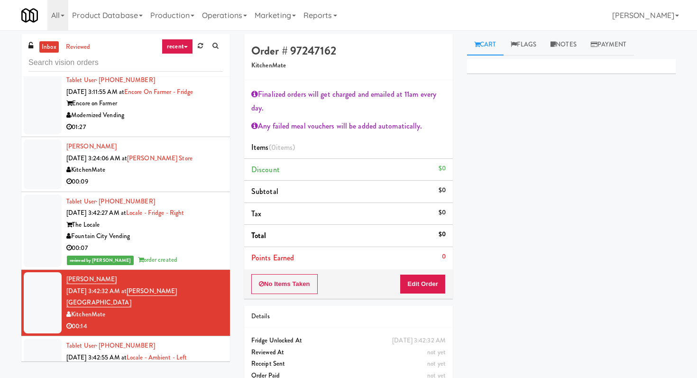
click at [156, 150] on li "Odeon Deonarain Sep 25, 2025 3:24:06 AM at IKEA Vaughan Store KitchenMate 00:09" at bounding box center [125, 164] width 209 height 55
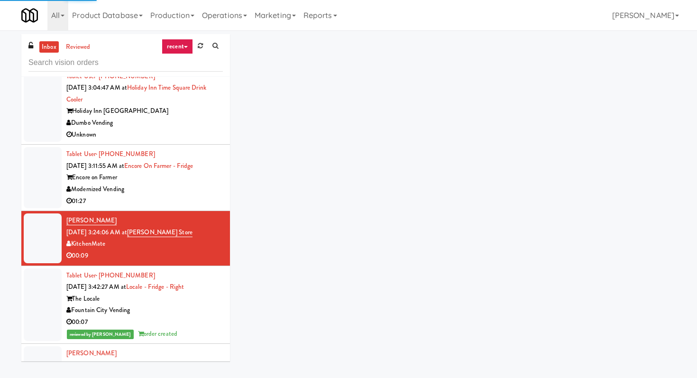
scroll to position [677, 0]
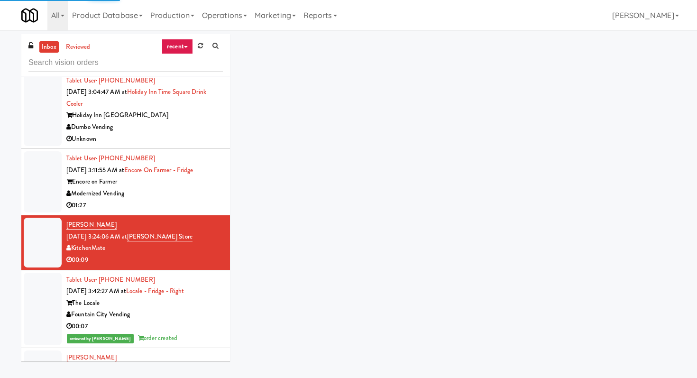
click at [156, 149] on li "Tablet User · (845) 857-5207 [DATE] 3:04:47 AM at [GEOGRAPHIC_DATA] [GEOGRAPHIC…" at bounding box center [125, 110] width 209 height 78
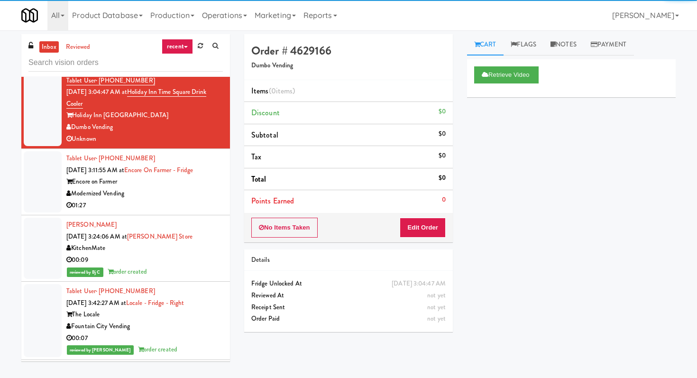
click at [162, 200] on div "Modernized Vending" at bounding box center [144, 194] width 156 height 12
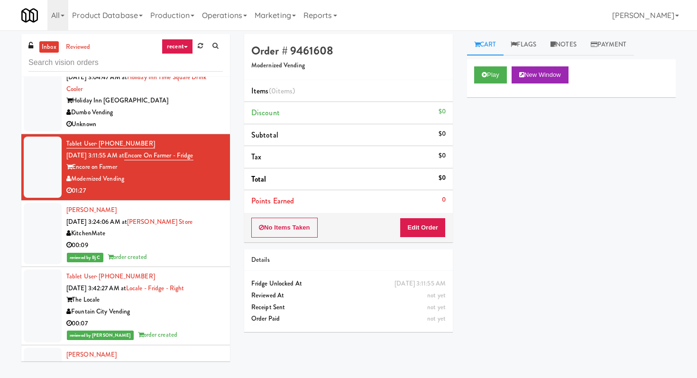
scroll to position [703, 0]
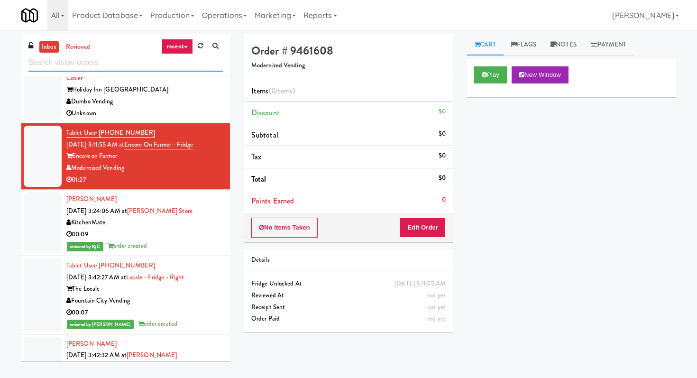
click at [157, 60] on input "text" at bounding box center [125, 63] width 194 height 18
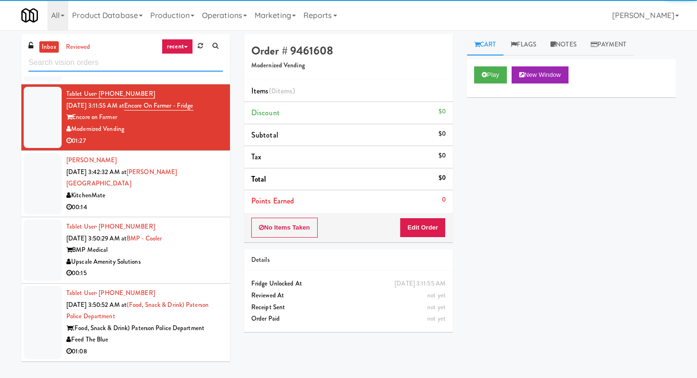
scroll to position [445, 0]
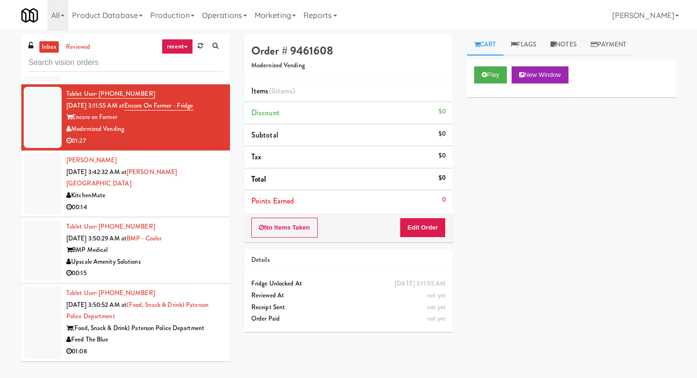
click at [194, 283] on li "Tablet User · (978) 503-9624 Sep 25, 2025 3:50:29 AM at BMP - Cooler BMP Medica…" at bounding box center [125, 250] width 209 height 66
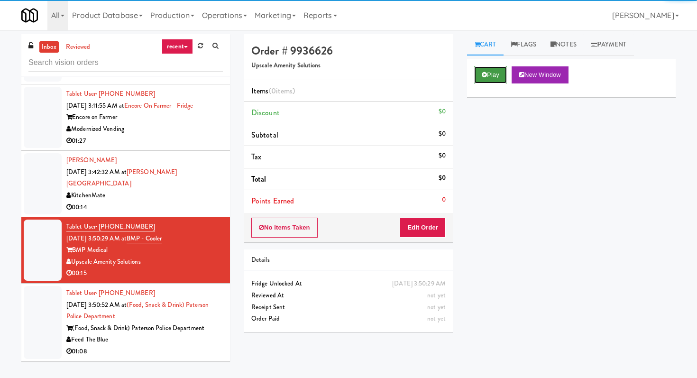
click at [485, 77] on icon at bounding box center [484, 75] width 5 height 6
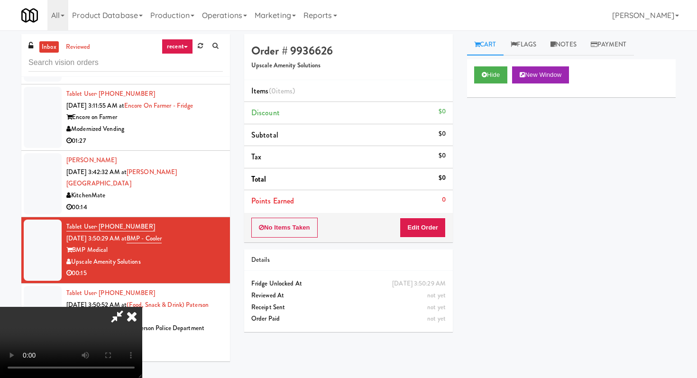
click at [417, 238] on div "No Items Taken Edit Order" at bounding box center [348, 227] width 209 height 29
click at [417, 230] on button "Edit Order" at bounding box center [423, 228] width 46 height 20
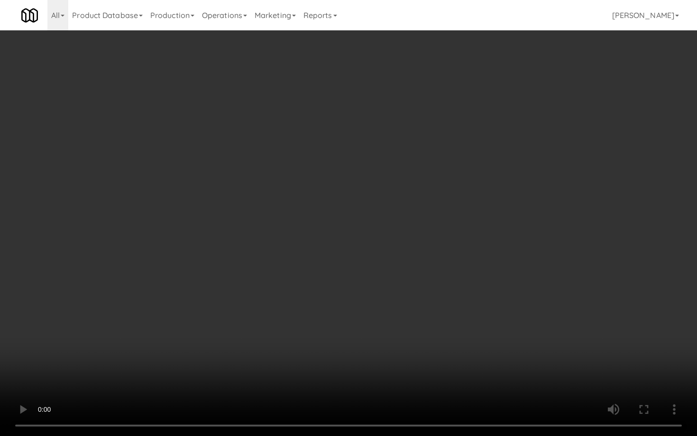
click at [386, 281] on video at bounding box center [348, 218] width 697 height 436
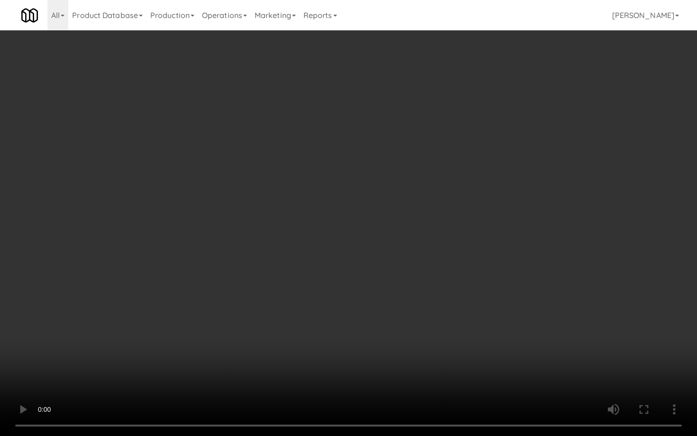
click at [386, 281] on video at bounding box center [348, 218] width 697 height 436
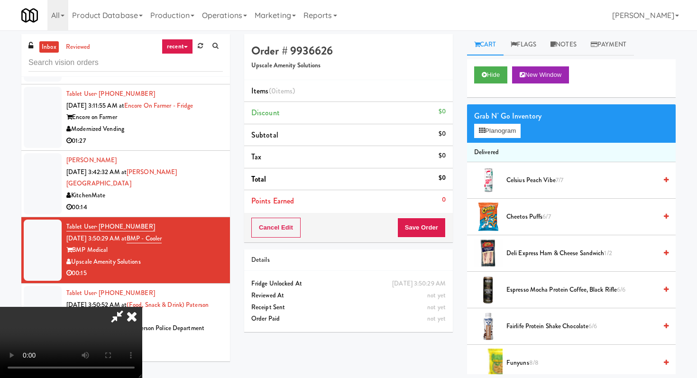
click at [142, 307] on video at bounding box center [71, 342] width 142 height 71
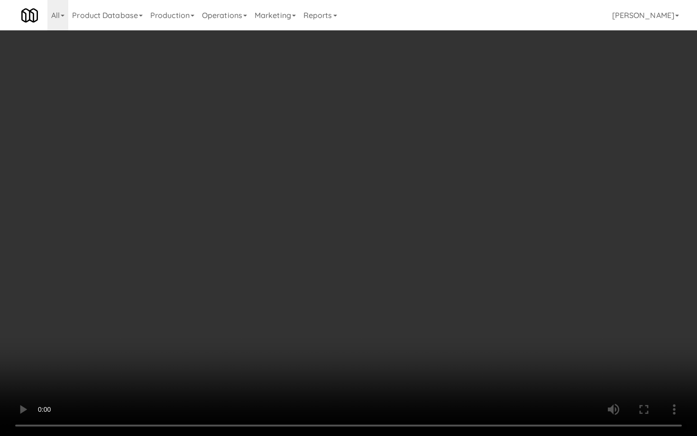
click at [332, 321] on video at bounding box center [348, 218] width 697 height 436
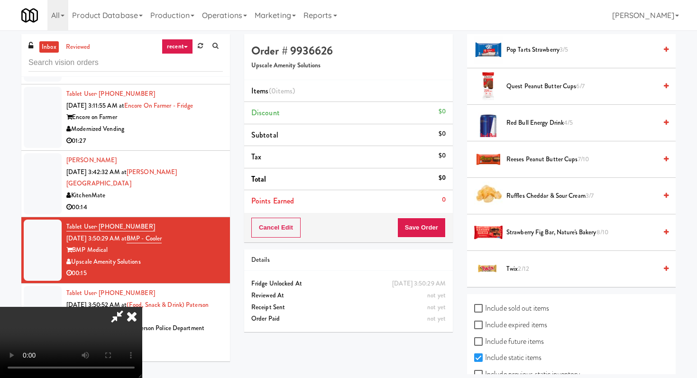
scroll to position [591, 0]
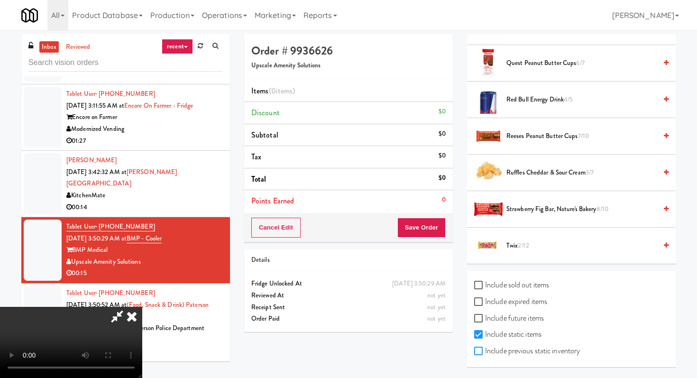
click at [482, 349] on input "Include previous static inventory" at bounding box center [479, 351] width 11 height 8
checkbox input "true"
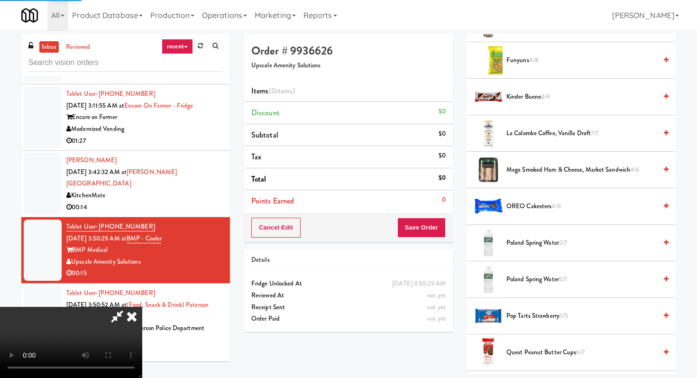
scroll to position [0, 0]
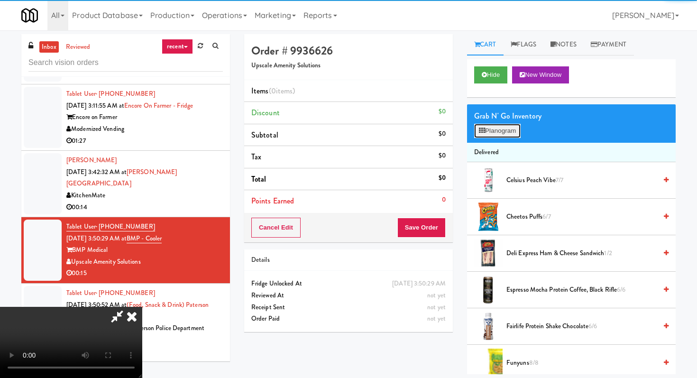
click at [497, 136] on button "Planogram" at bounding box center [497, 131] width 46 height 14
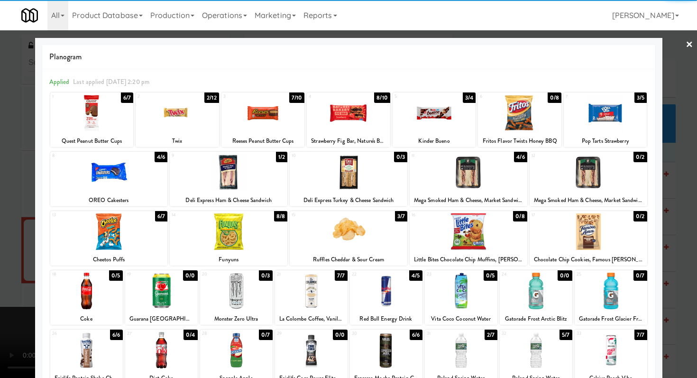
click at [539, 125] on div at bounding box center [519, 113] width 83 height 36
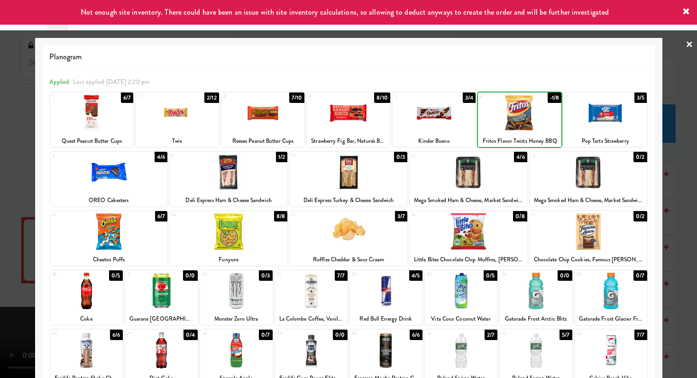
click at [539, 125] on div at bounding box center [519, 113] width 83 height 36
click at [0, 144] on div at bounding box center [348, 189] width 697 height 378
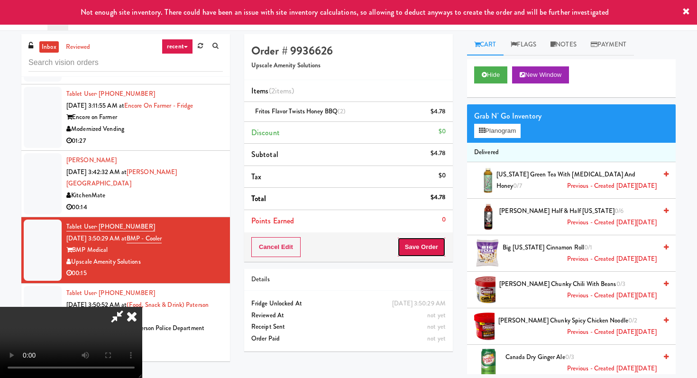
click at [427, 254] on button "Save Order" at bounding box center [421, 247] width 48 height 20
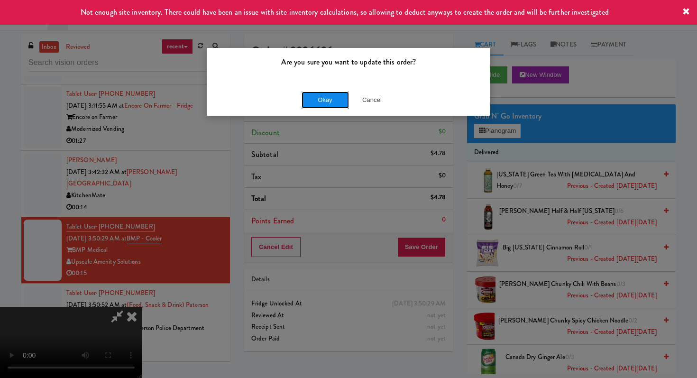
click at [327, 106] on button "Okay" at bounding box center [324, 99] width 47 height 17
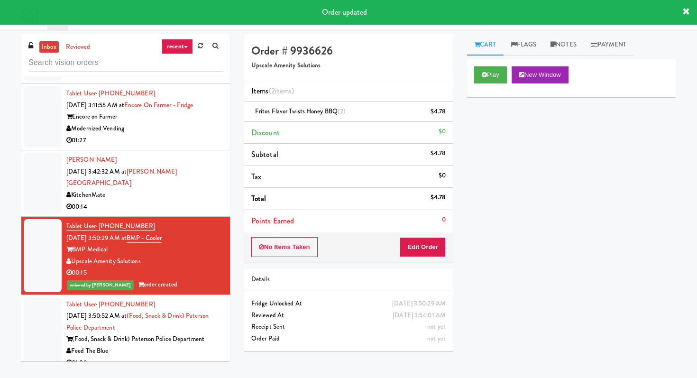
scroll to position [457, 0]
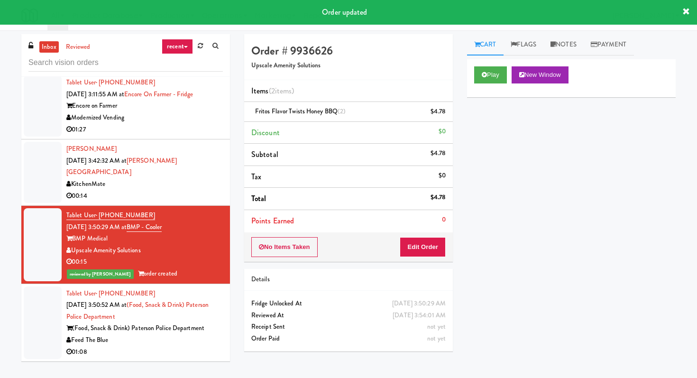
click at [161, 347] on div "01:08" at bounding box center [144, 352] width 156 height 12
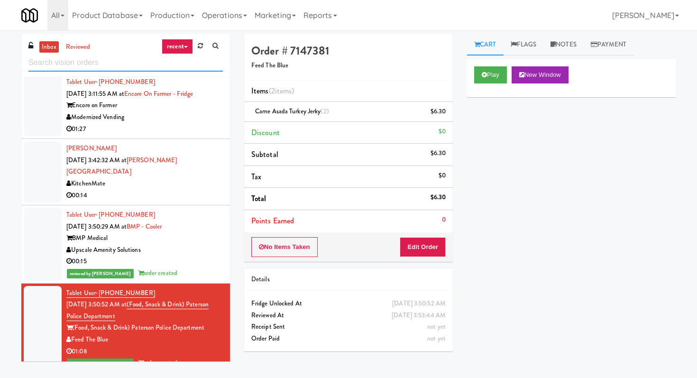
click at [127, 69] on input "text" at bounding box center [125, 63] width 194 height 18
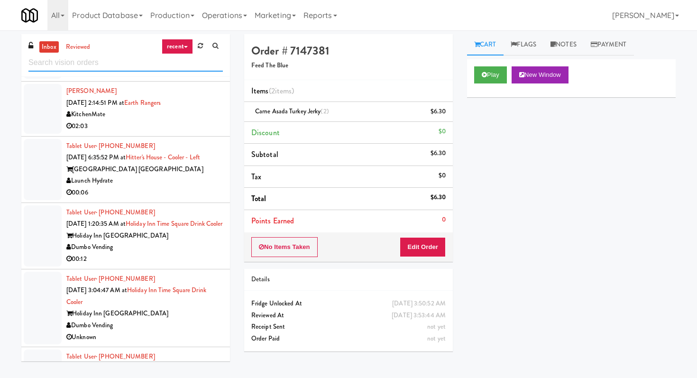
scroll to position [301, 0]
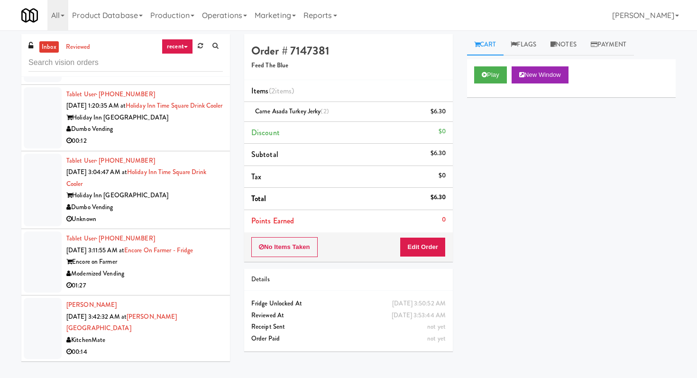
click at [184, 147] on div "00:12" at bounding box center [144, 141] width 156 height 12
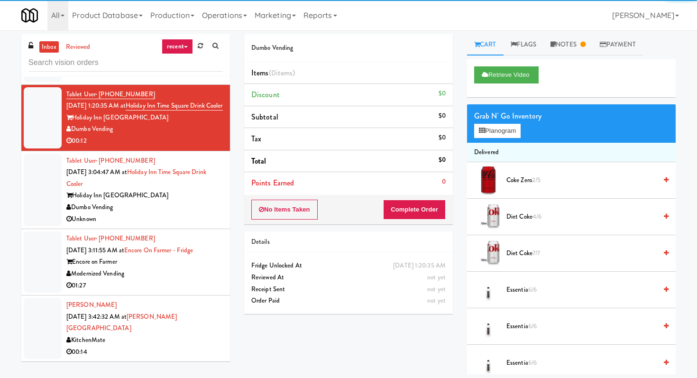
click at [166, 229] on li "Tablet User · (845) 857-5207 [DATE] 3:04:47 AM at [GEOGRAPHIC_DATA] [GEOGRAPHIC…" at bounding box center [125, 190] width 209 height 78
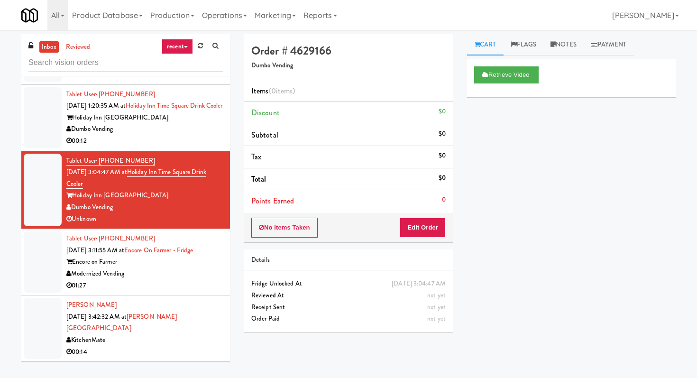
scroll to position [30, 0]
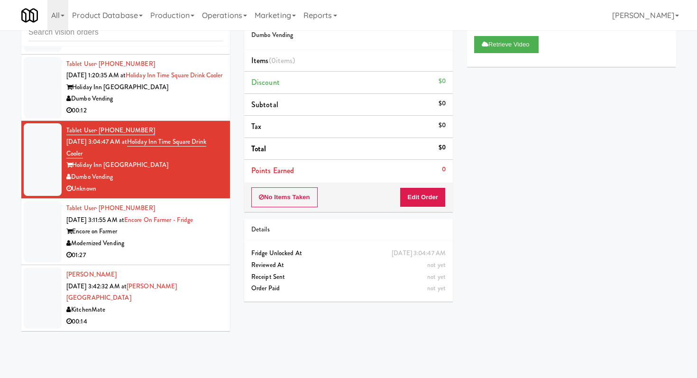
click at [181, 249] on div "Modernized Vending" at bounding box center [144, 243] width 156 height 12
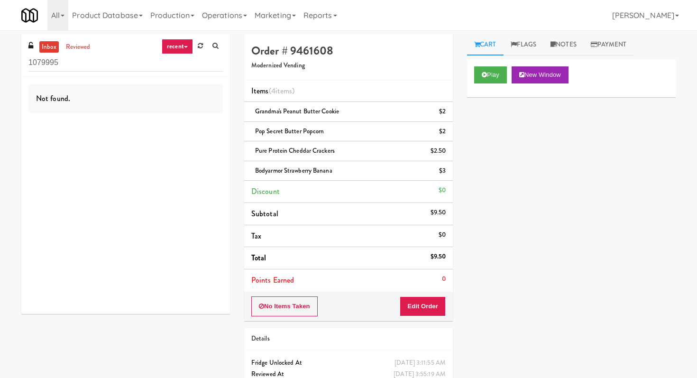
click at [97, 58] on input "1079995" at bounding box center [125, 63] width 194 height 18
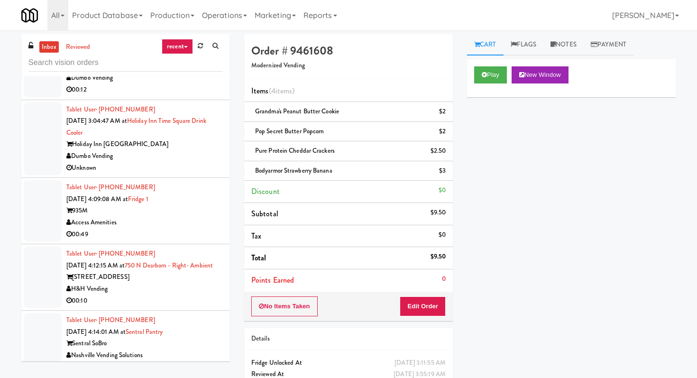
scroll to position [415, 0]
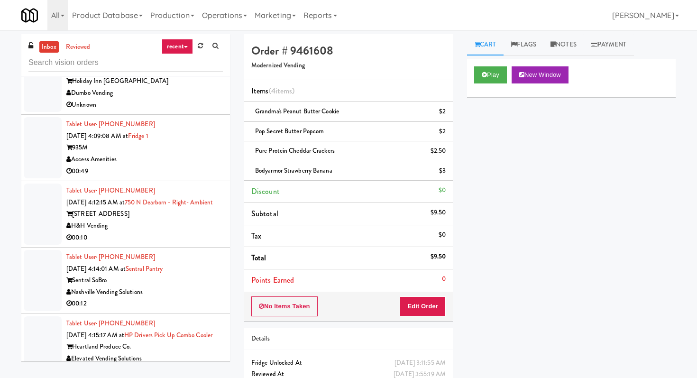
click at [191, 271] on li "Tablet User · (+61) 423-245067 Sep 25, 2025 4:14:01 AM at Sentral Pantry Sentra…" at bounding box center [125, 280] width 209 height 66
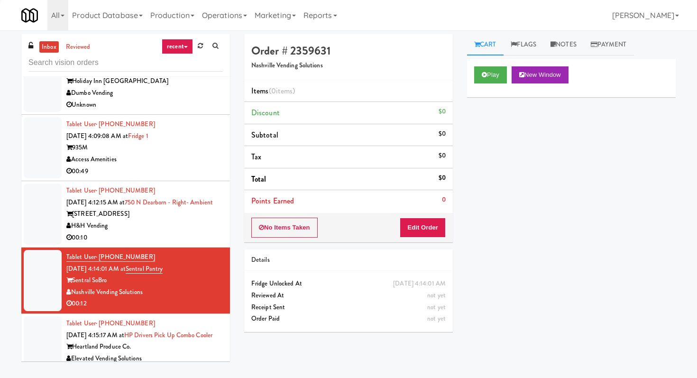
click at [187, 232] on div "H&H Vending" at bounding box center [144, 226] width 156 height 12
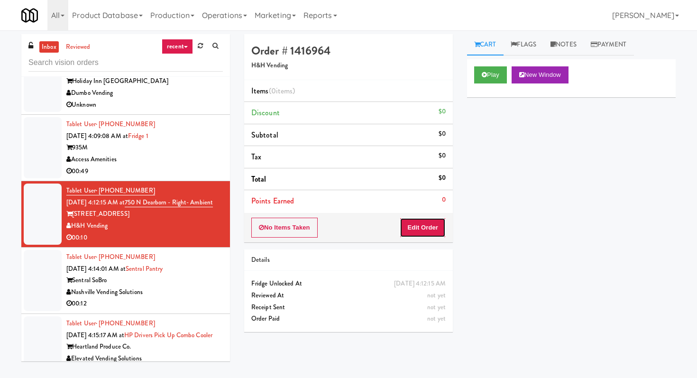
click at [423, 236] on button "Edit Order" at bounding box center [423, 228] width 46 height 20
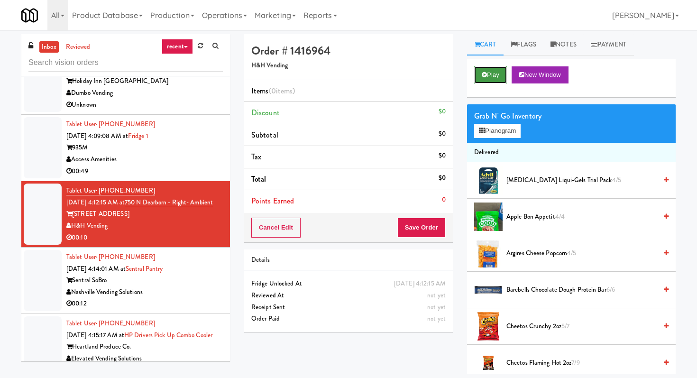
click at [491, 80] on button "Play" at bounding box center [490, 74] width 33 height 17
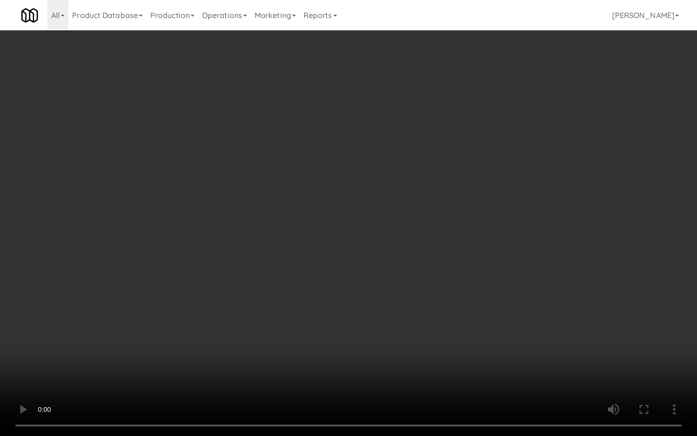
click at [277, 279] on video at bounding box center [348, 218] width 697 height 436
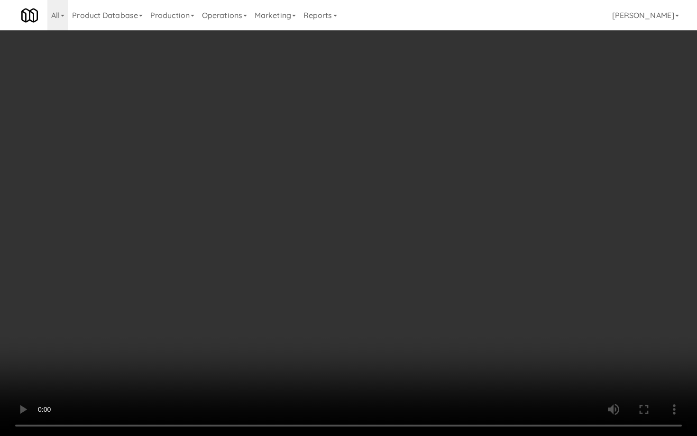
click at [277, 279] on video at bounding box center [348, 218] width 697 height 436
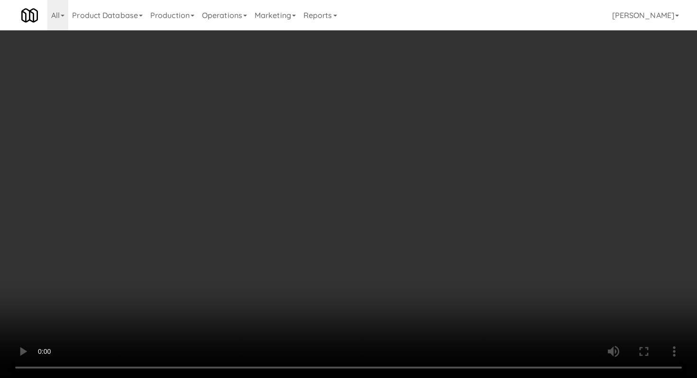
scroll to position [810, 0]
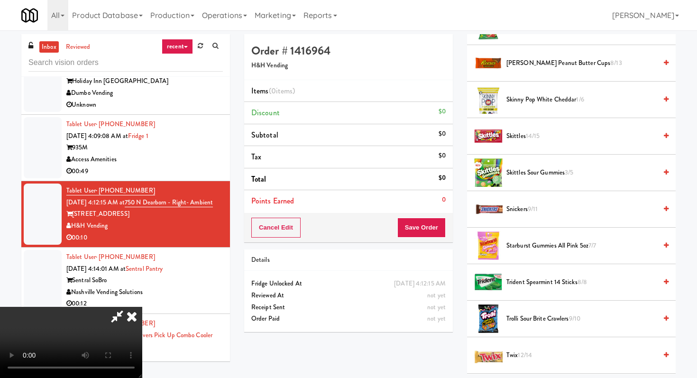
click at [559, 245] on span "Starburst Gummies All Pink 5oz 7/7" at bounding box center [581, 246] width 150 height 12
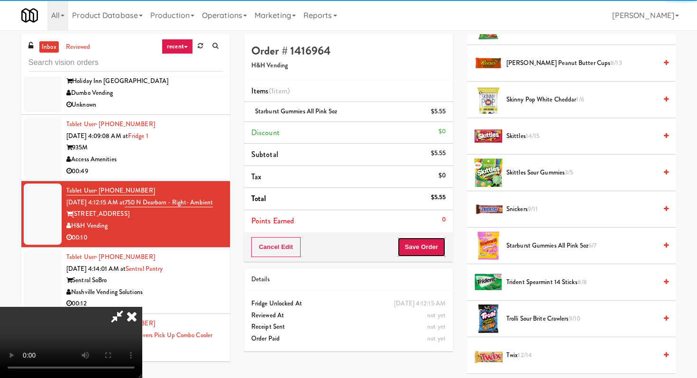
click at [423, 247] on button "Save Order" at bounding box center [421, 247] width 48 height 20
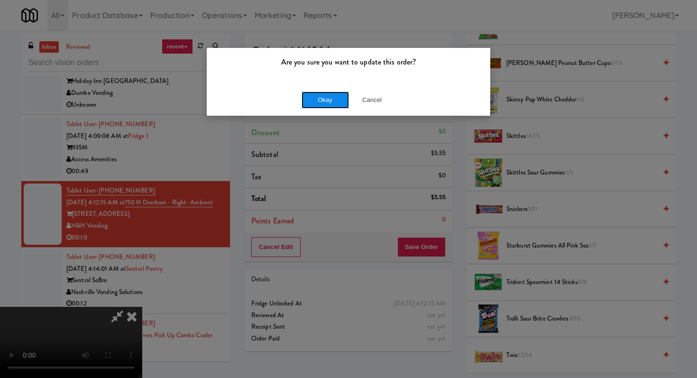
click at [336, 99] on button "Okay" at bounding box center [324, 99] width 47 height 17
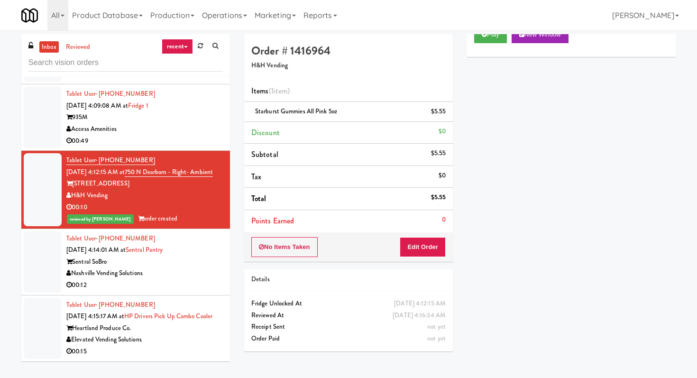
scroll to position [481, 0]
click at [200, 267] on div "Nashville Vending Solutions" at bounding box center [144, 273] width 156 height 12
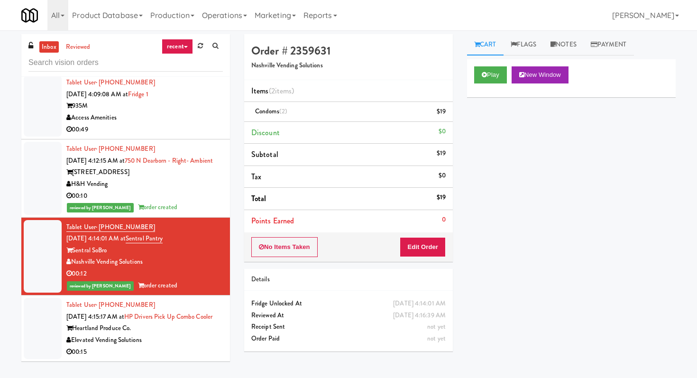
scroll to position [492, 0]
click at [169, 346] on div "00:15" at bounding box center [144, 352] width 156 height 12
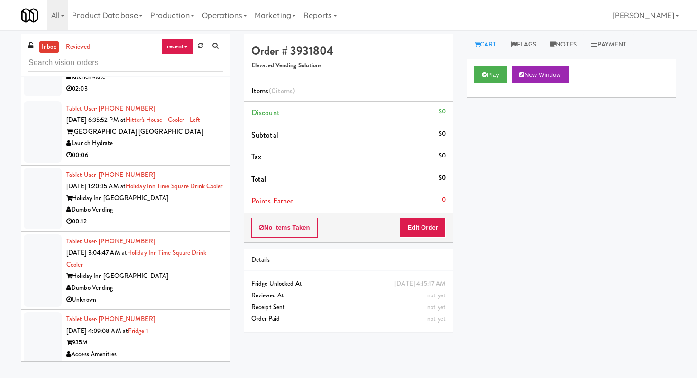
scroll to position [279, 0]
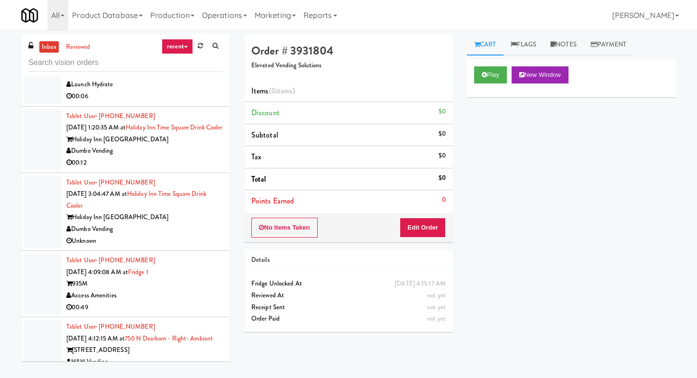
click at [154, 157] on div "Dumbo Vending" at bounding box center [144, 151] width 156 height 12
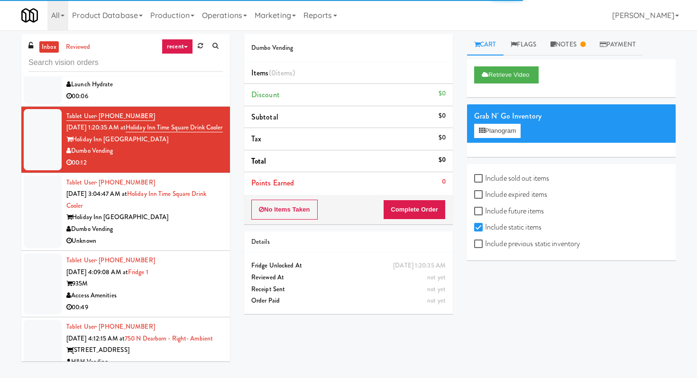
click at [187, 251] on li "Tablet User · (845) 857-5207 [DATE] 3:04:47 AM at [GEOGRAPHIC_DATA] [GEOGRAPHIC…" at bounding box center [125, 212] width 209 height 78
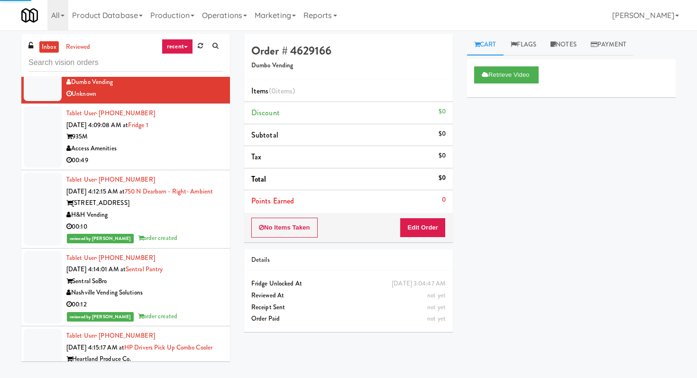
scroll to position [445, 0]
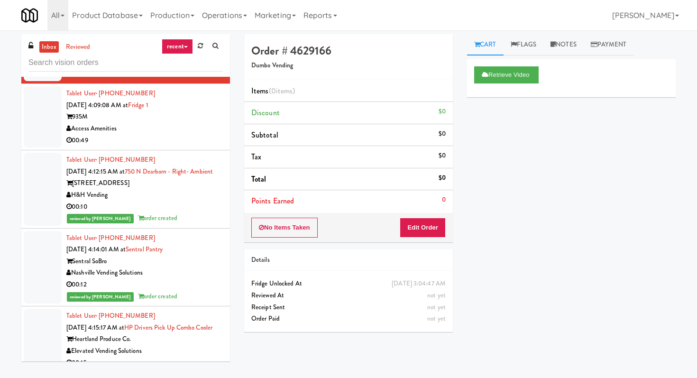
click at [182, 150] on li "Tablet User · (828) 780-6176 Sep 25, 2025 4:09:08 AM at Fridge 1 935M Access Am…" at bounding box center [125, 117] width 209 height 66
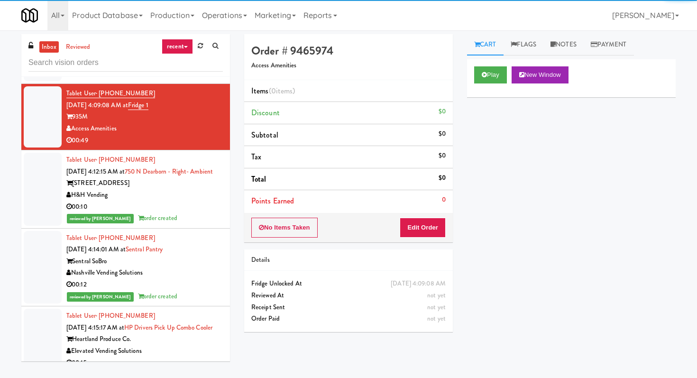
scroll to position [492, 0]
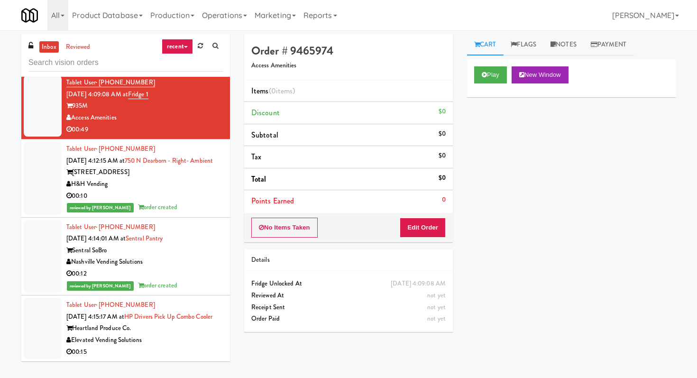
click at [175, 349] on div "00:15" at bounding box center [144, 352] width 156 height 12
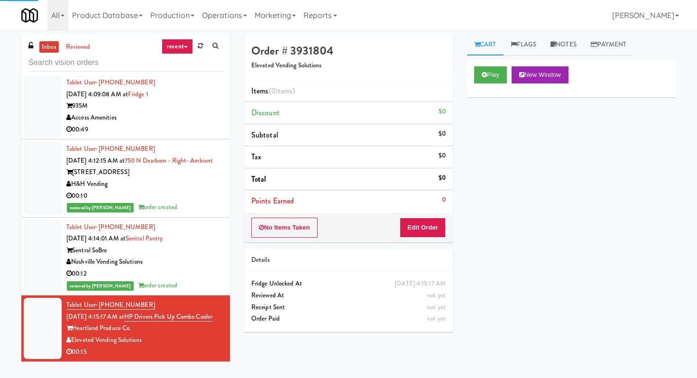
scroll to position [30, 0]
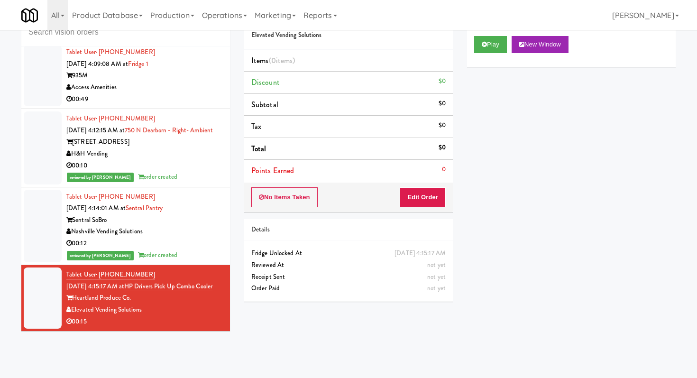
click at [481, 54] on div "Play New Window" at bounding box center [571, 48] width 209 height 38
click at [480, 41] on button "Play" at bounding box center [490, 44] width 33 height 17
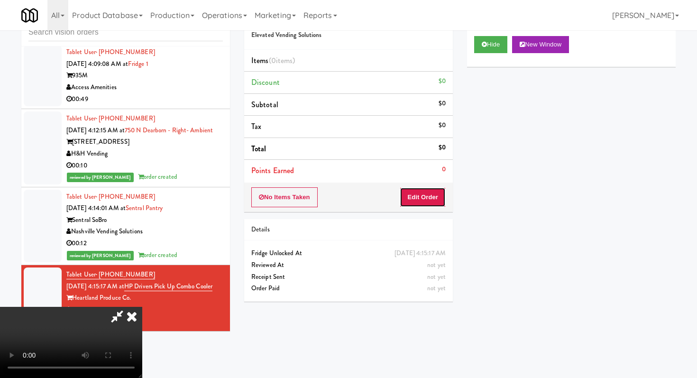
click at [429, 199] on button "Edit Order" at bounding box center [423, 197] width 46 height 20
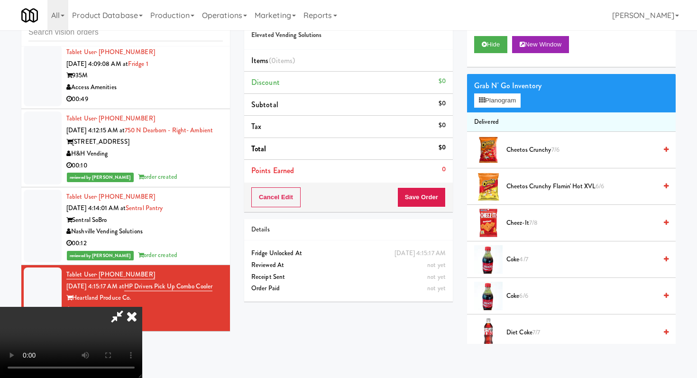
scroll to position [0, 0]
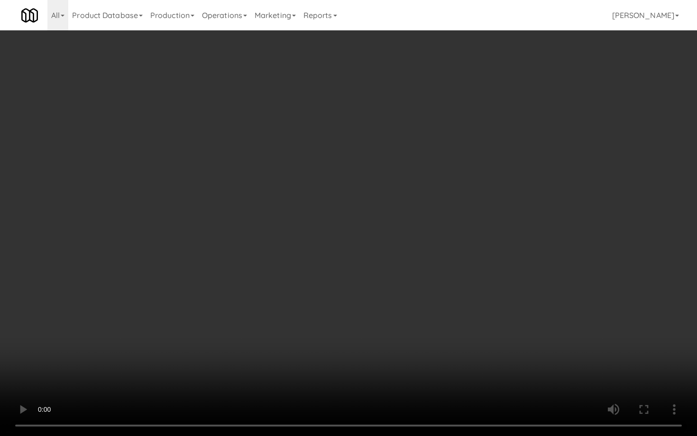
click at [318, 336] on video at bounding box center [348, 218] width 697 height 436
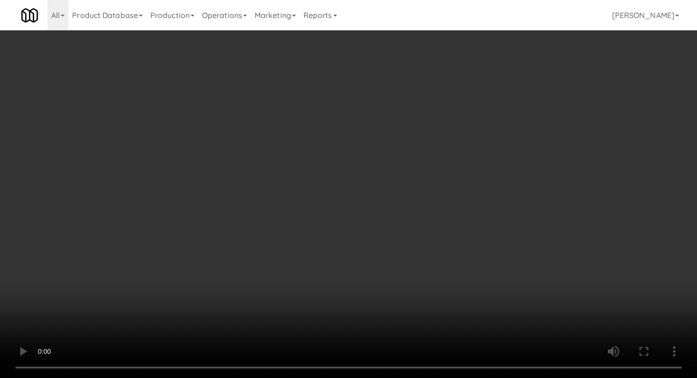
scroll to position [30, 0]
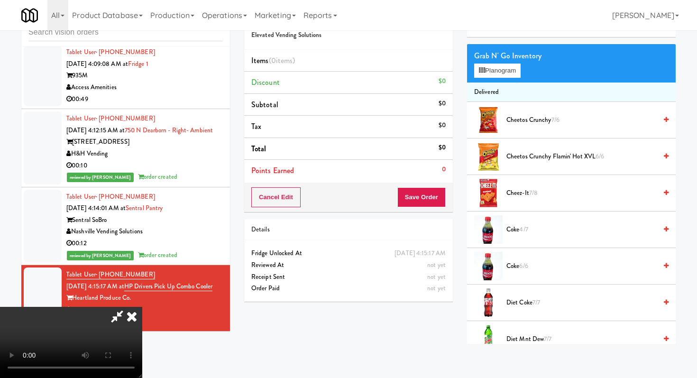
click at [519, 228] on span "Coke 4/7" at bounding box center [581, 230] width 150 height 12
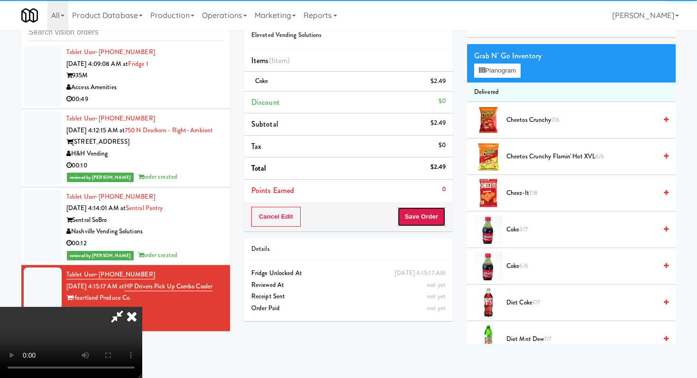
click at [427, 214] on button "Save Order" at bounding box center [421, 217] width 48 height 20
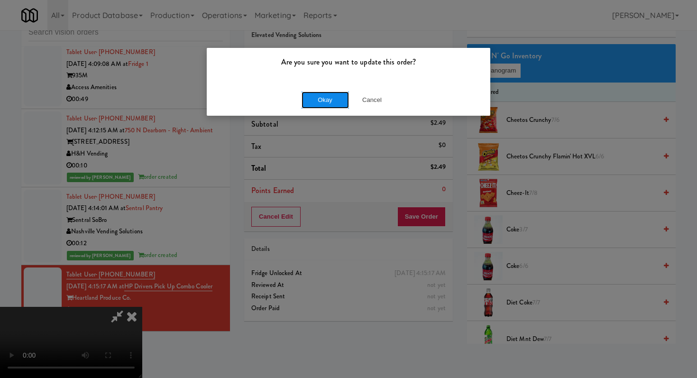
click at [332, 94] on button "Okay" at bounding box center [324, 99] width 47 height 17
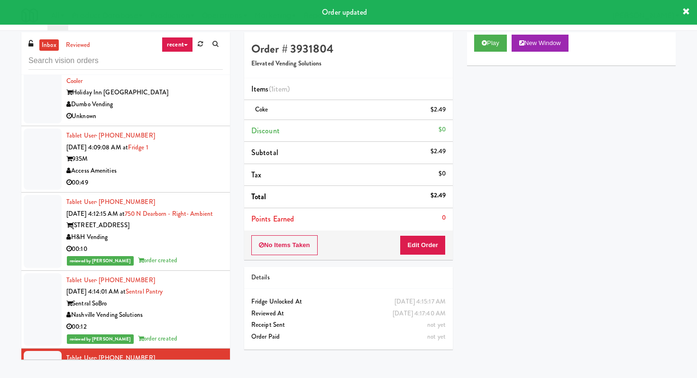
scroll to position [2, 0]
click at [205, 189] on div "00:49" at bounding box center [144, 183] width 156 height 12
